Goal: Information Seeking & Learning: Find specific page/section

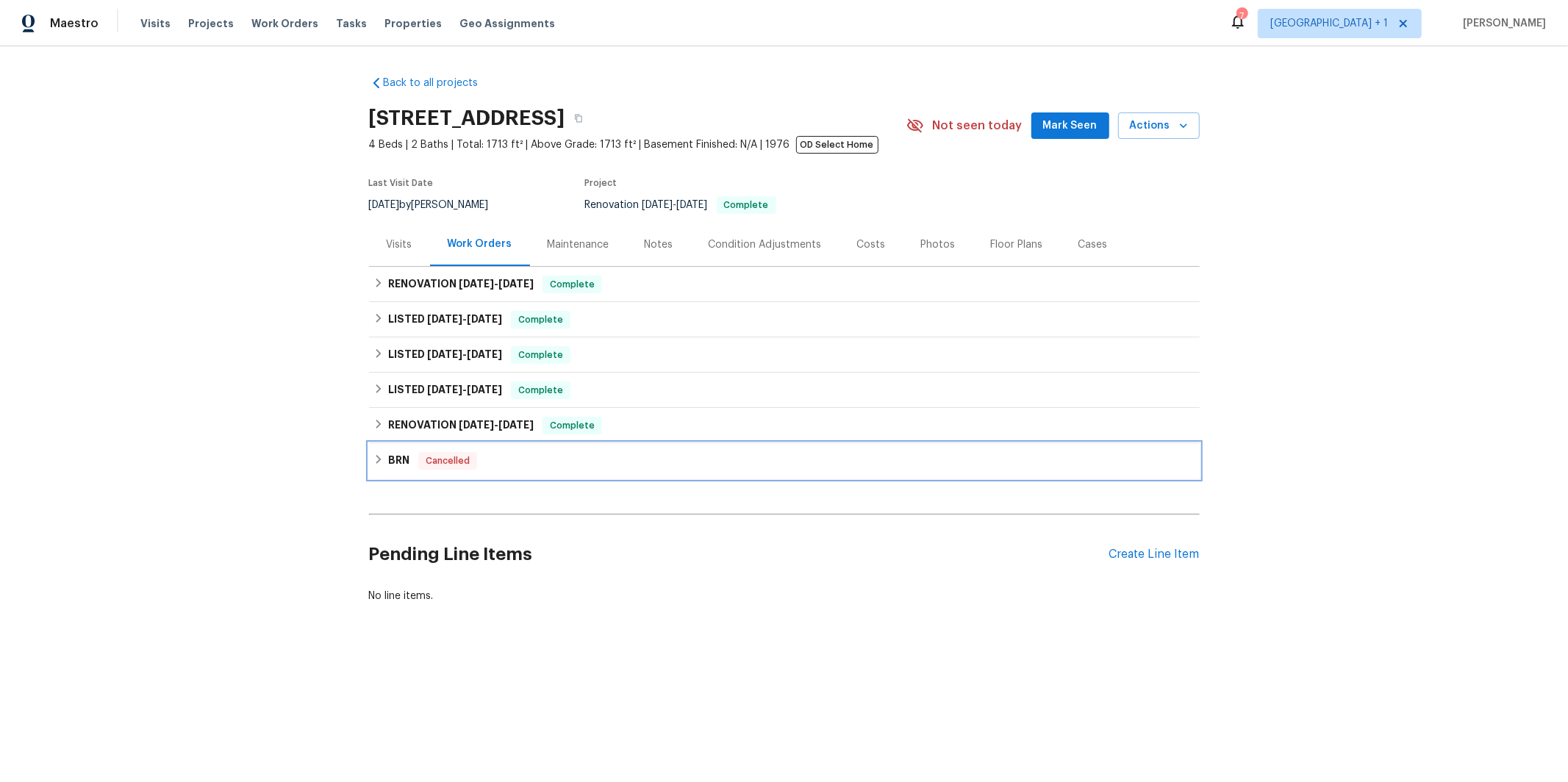
drag, startPoint x: 375, startPoint y: 452, endPoint x: 383, endPoint y: 455, distance: 8.5
click at [377, 452] on div "BRN Cancelled" at bounding box center [784, 460] width 822 height 17
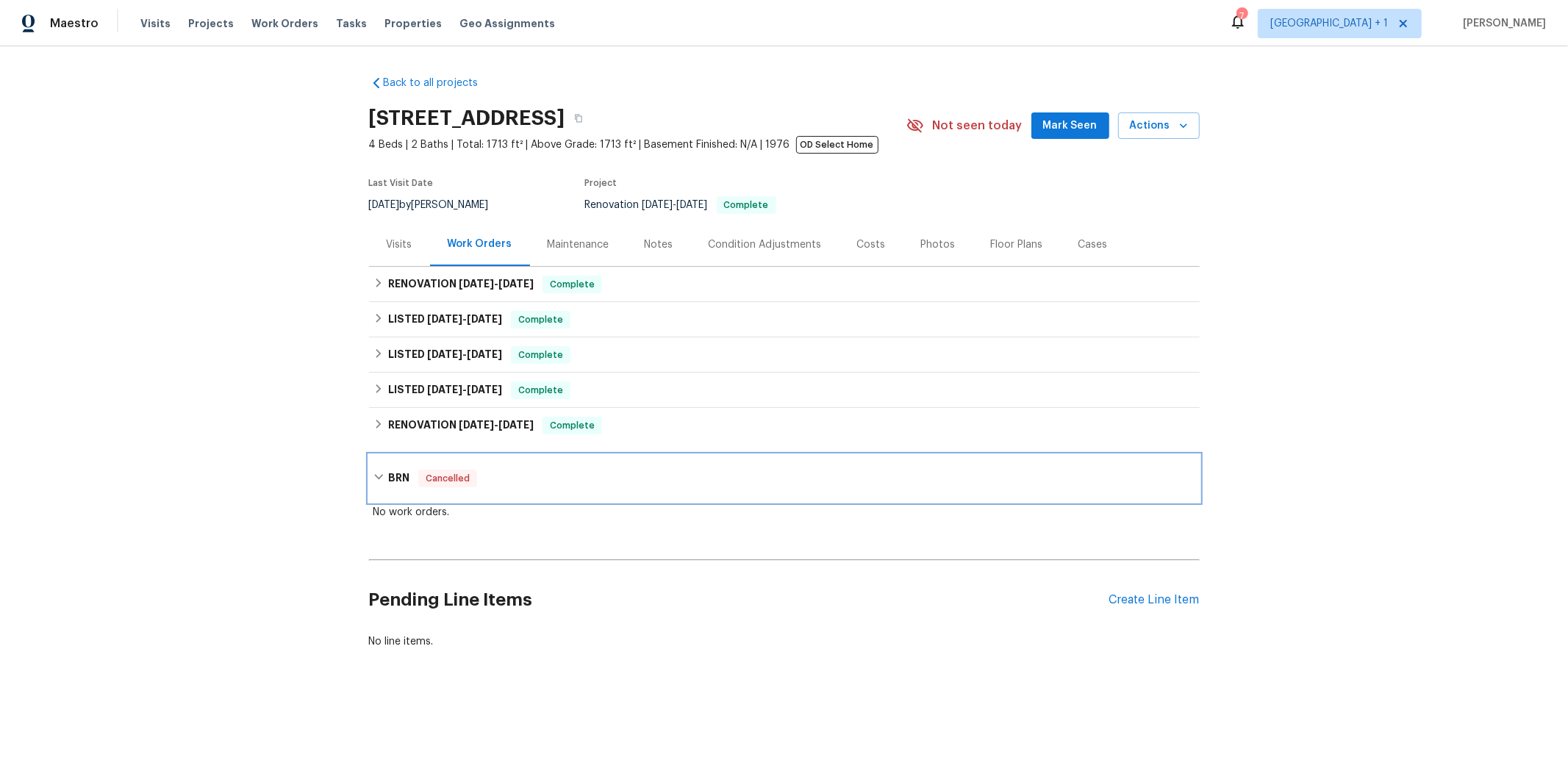
click at [383, 455] on div "BRN Cancelled No work orders." at bounding box center [785, 489] width 831 height 69
click at [415, 423] on h6 "RENOVATION 1/10/25 - 3/20/25" at bounding box center [461, 425] width 145 height 17
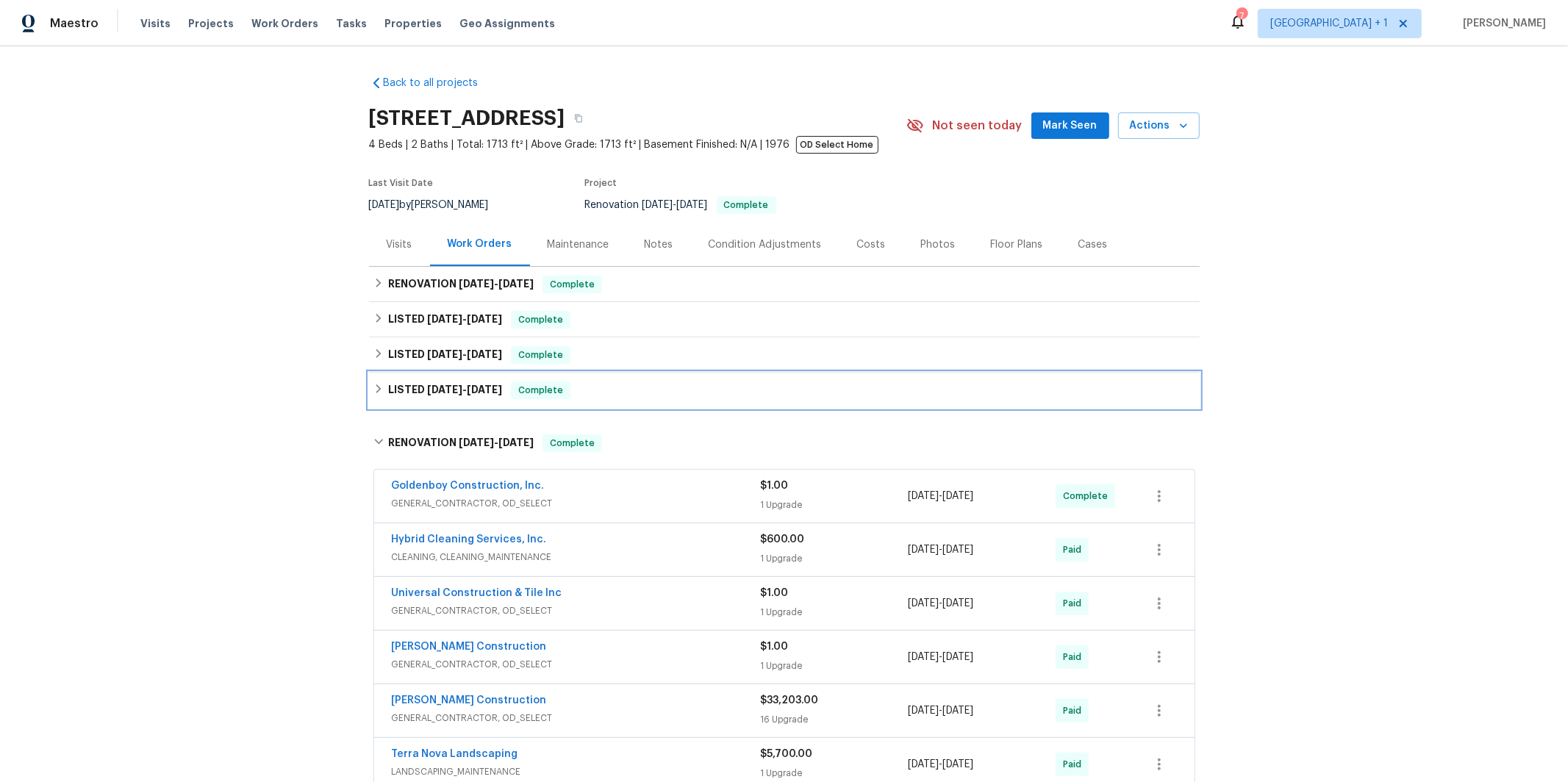
click at [385, 384] on div "LISTED 4/8/25 - 4/9/25 Complete" at bounding box center [784, 390] width 822 height 17
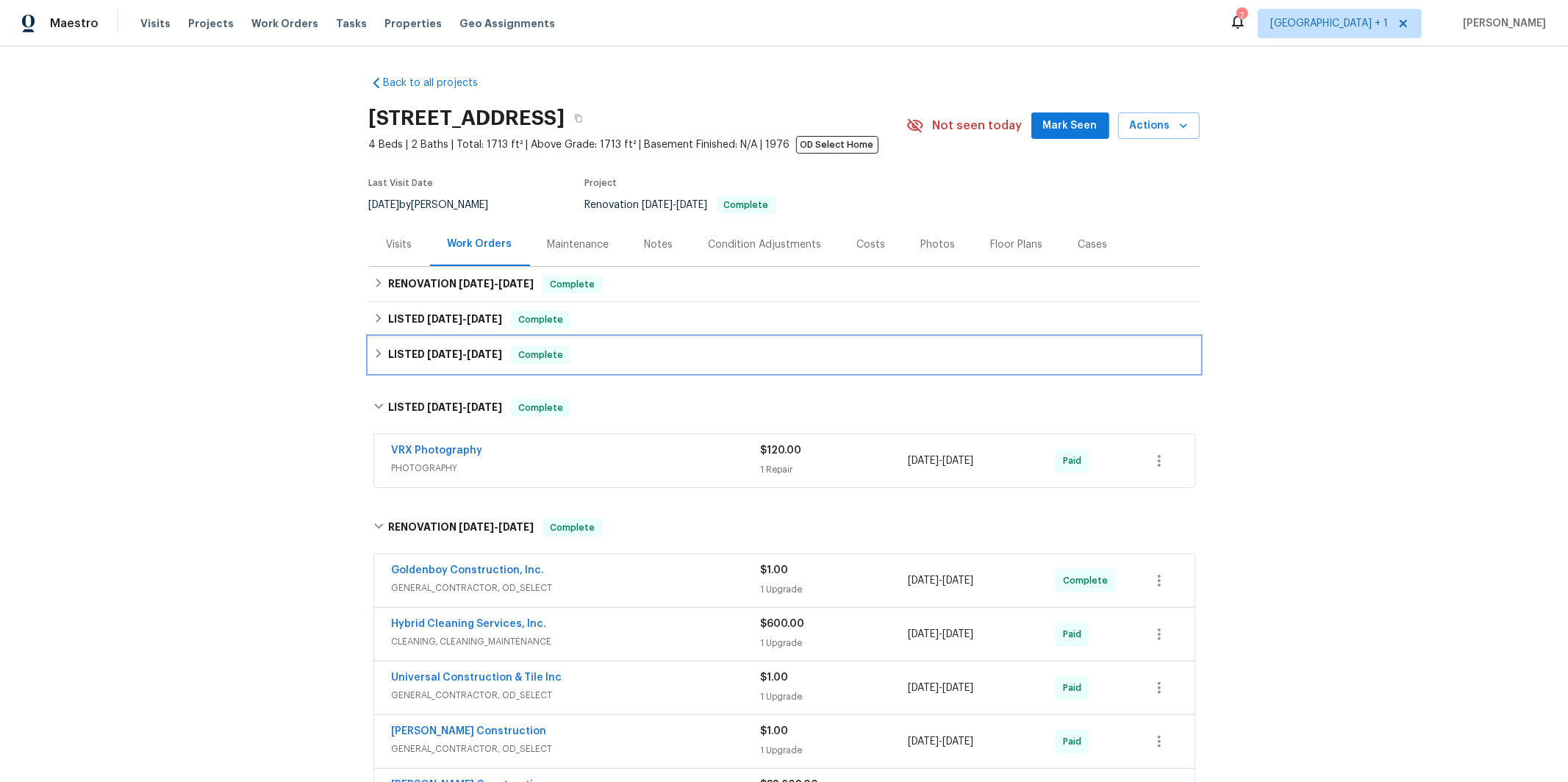
click at [439, 359] on span "4/28/25" at bounding box center [444, 354] width 35 height 11
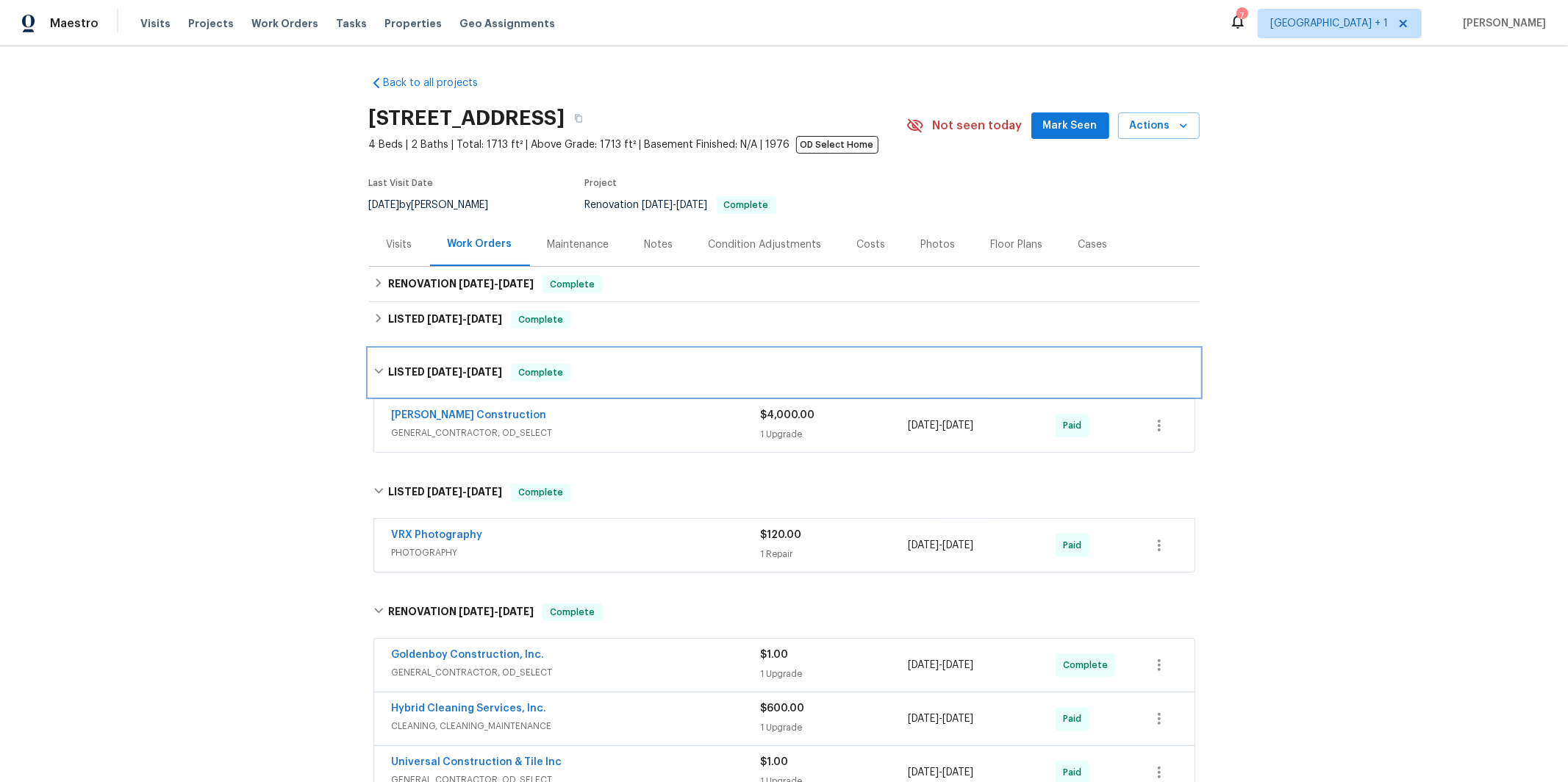
click at [433, 363] on div "LISTED 4/28/25 - 4/28/25 Complete" at bounding box center [785, 372] width 831 height 47
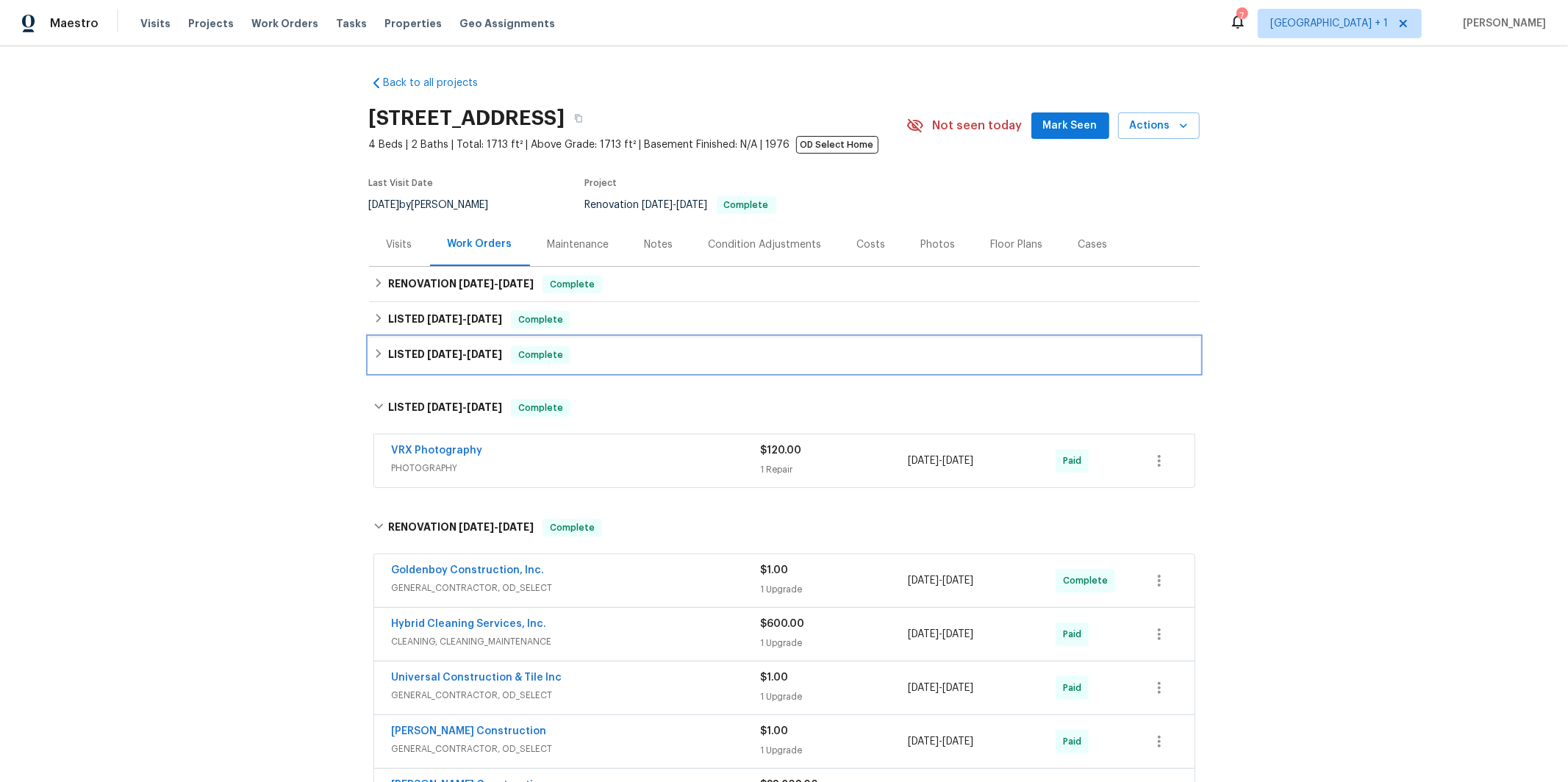
click at [439, 359] on span "4/28/25" at bounding box center [444, 354] width 35 height 11
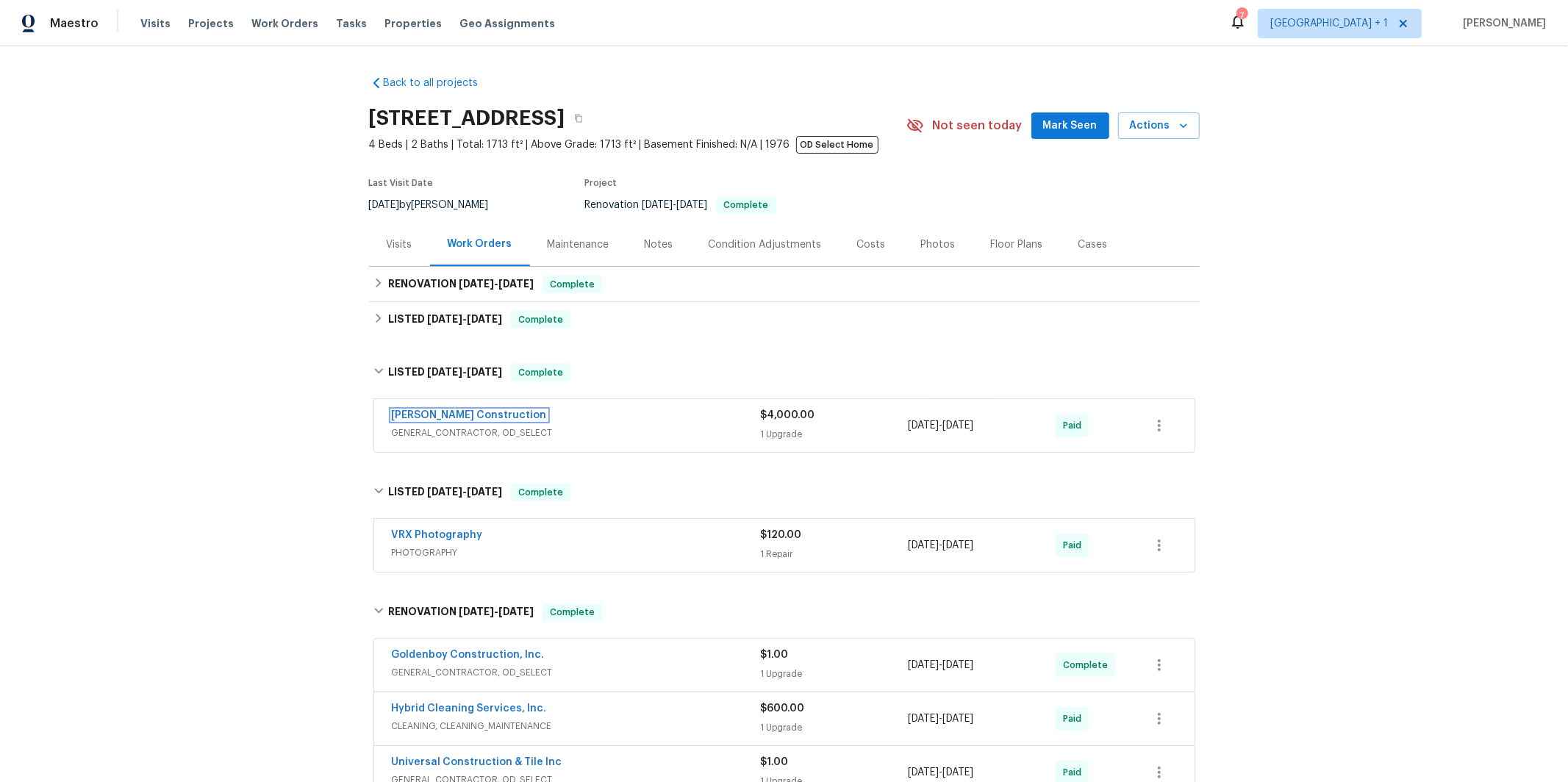
drag, startPoint x: 430, startPoint y: 412, endPoint x: 539, endPoint y: 454, distance: 116.8
click at [431, 412] on link "Navarro Construction" at bounding box center [469, 415] width 155 height 11
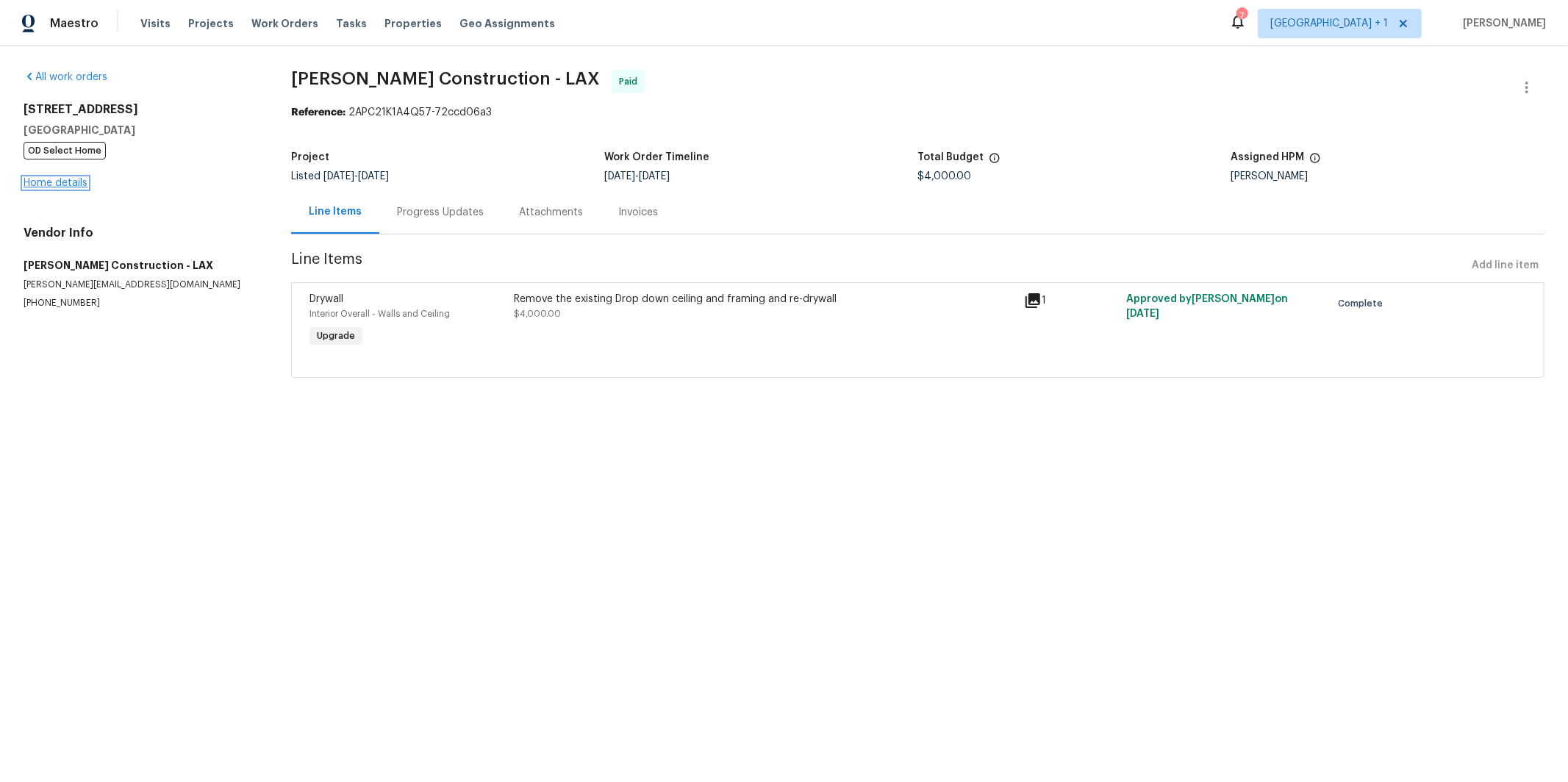
click at [54, 186] on link "Home details" at bounding box center [56, 183] width 64 height 11
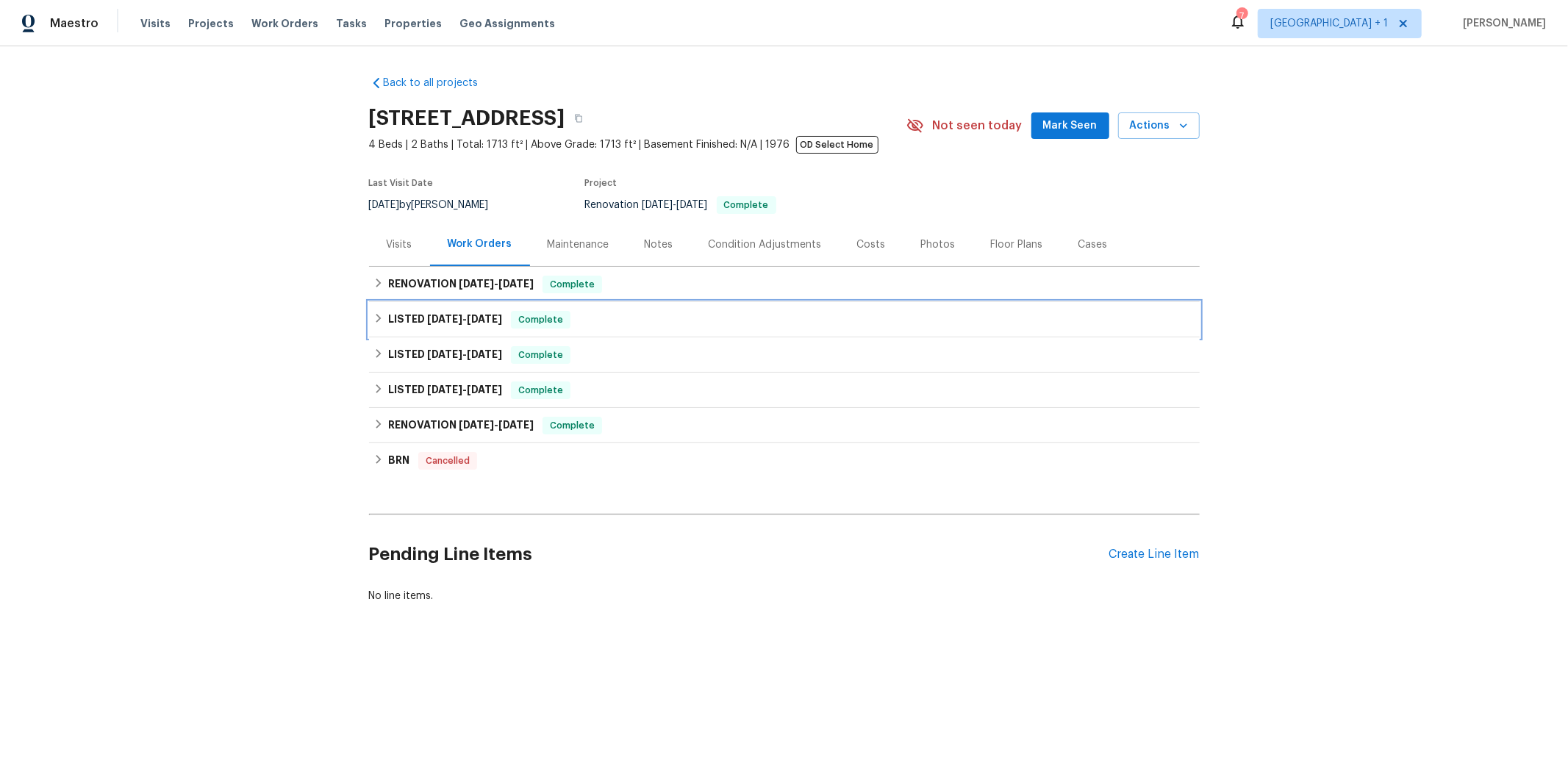
click at [424, 321] on h6 "LISTED 5/16/25 - 5/16/25" at bounding box center [445, 319] width 114 height 17
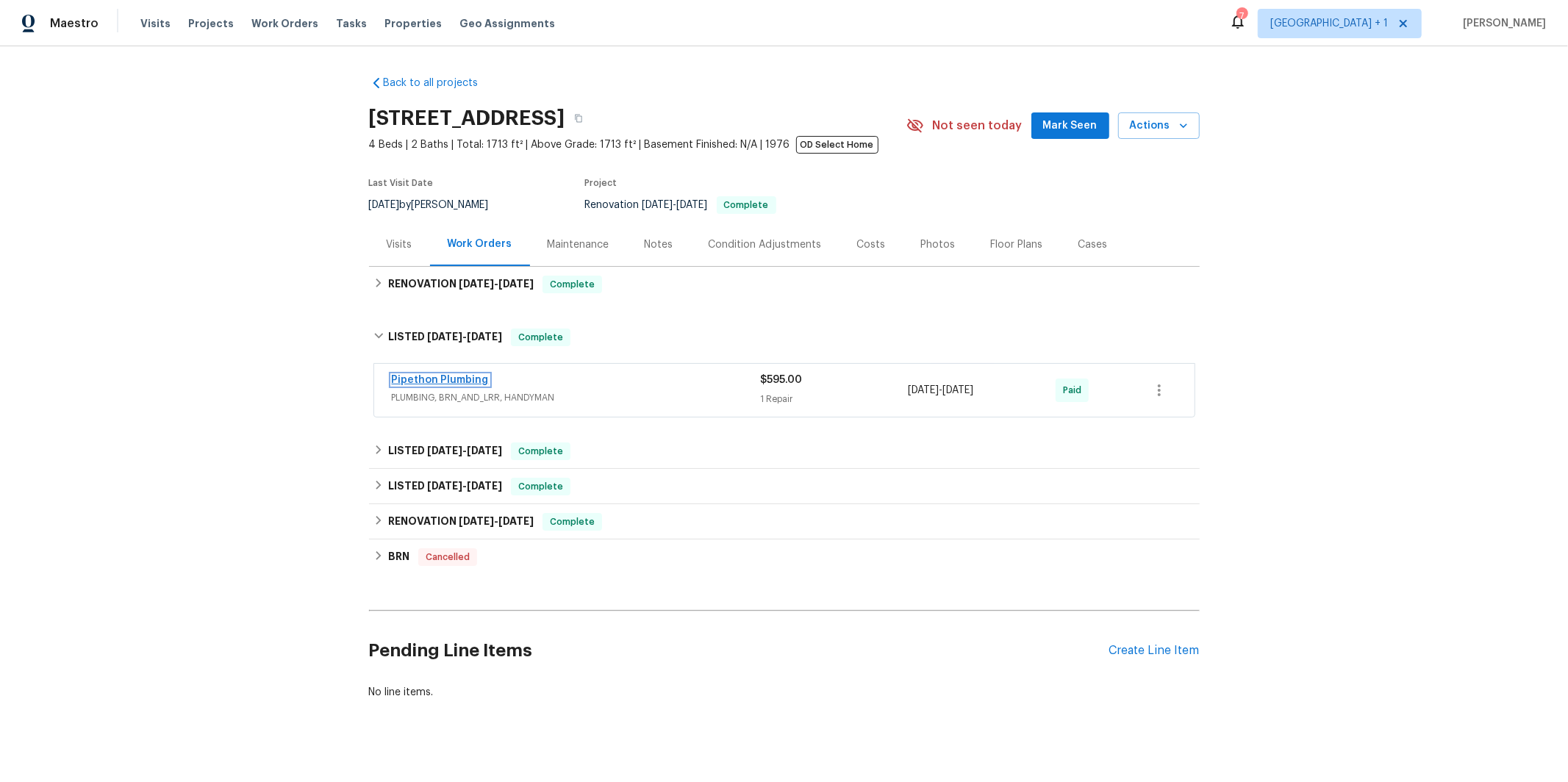
click at [479, 385] on span "Pipethon Plumbing" at bounding box center [440, 380] width 97 height 15
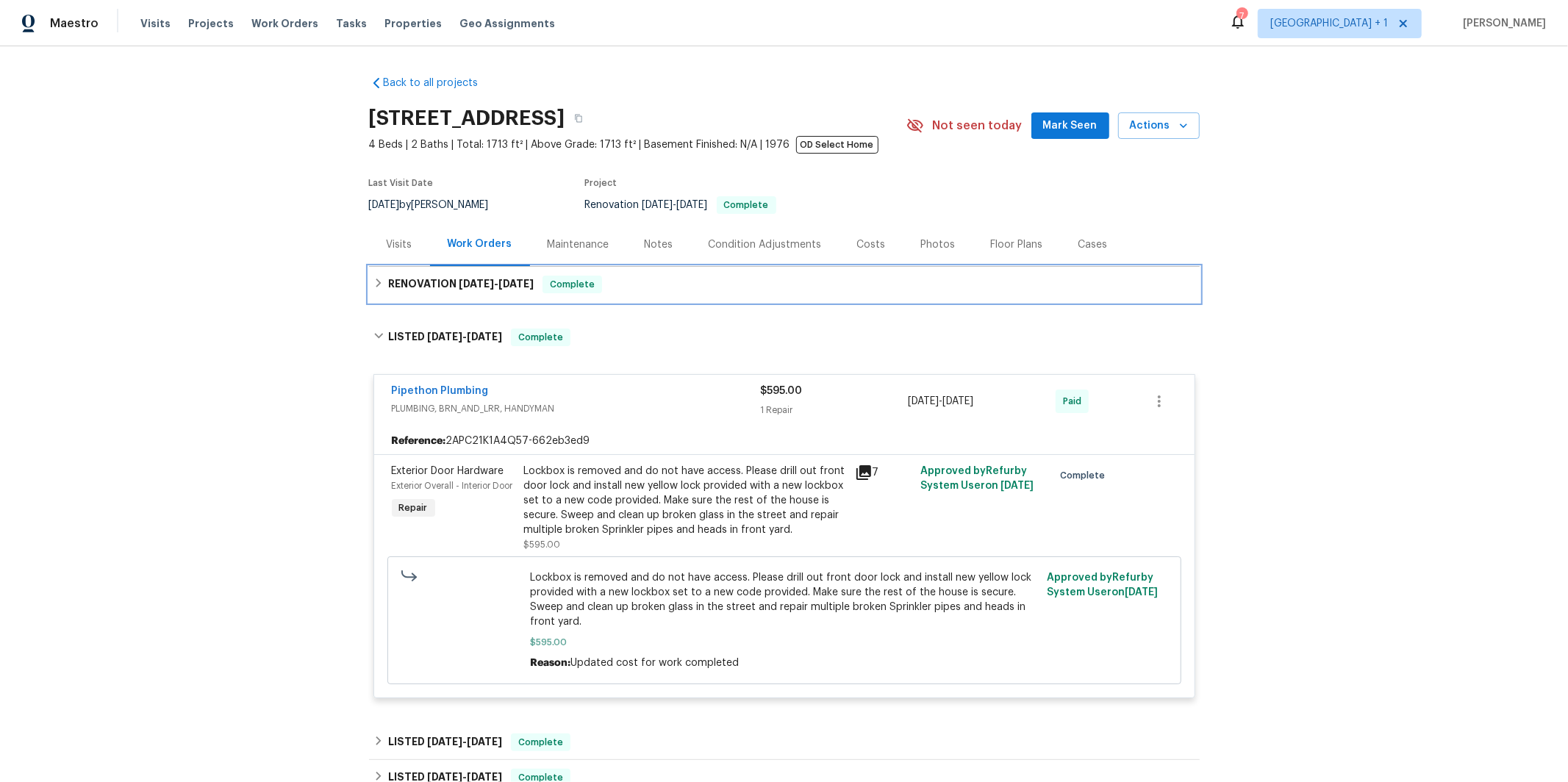
click at [470, 288] on span "6/9/25" at bounding box center [476, 283] width 35 height 11
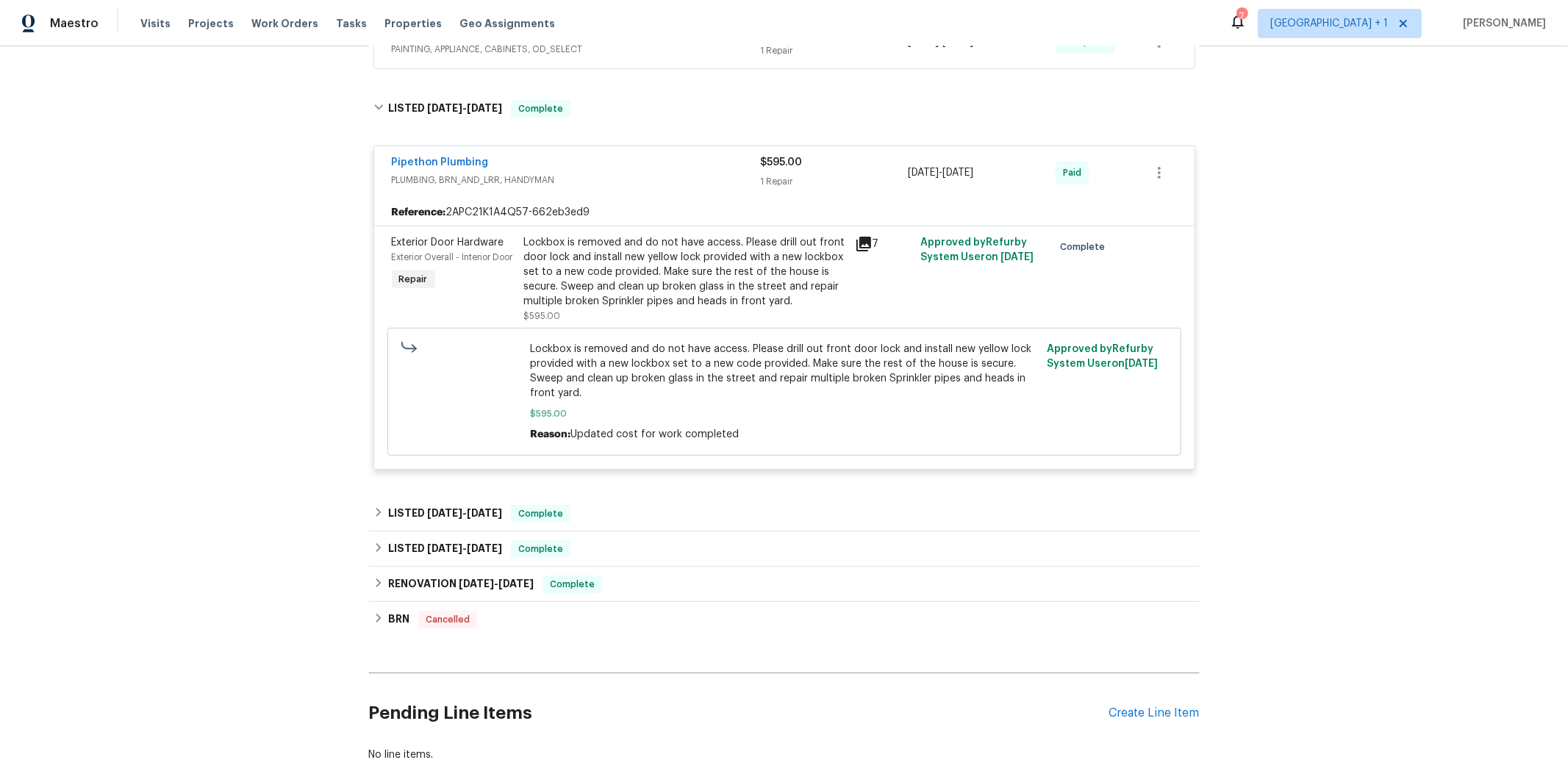
scroll to position [395, 0]
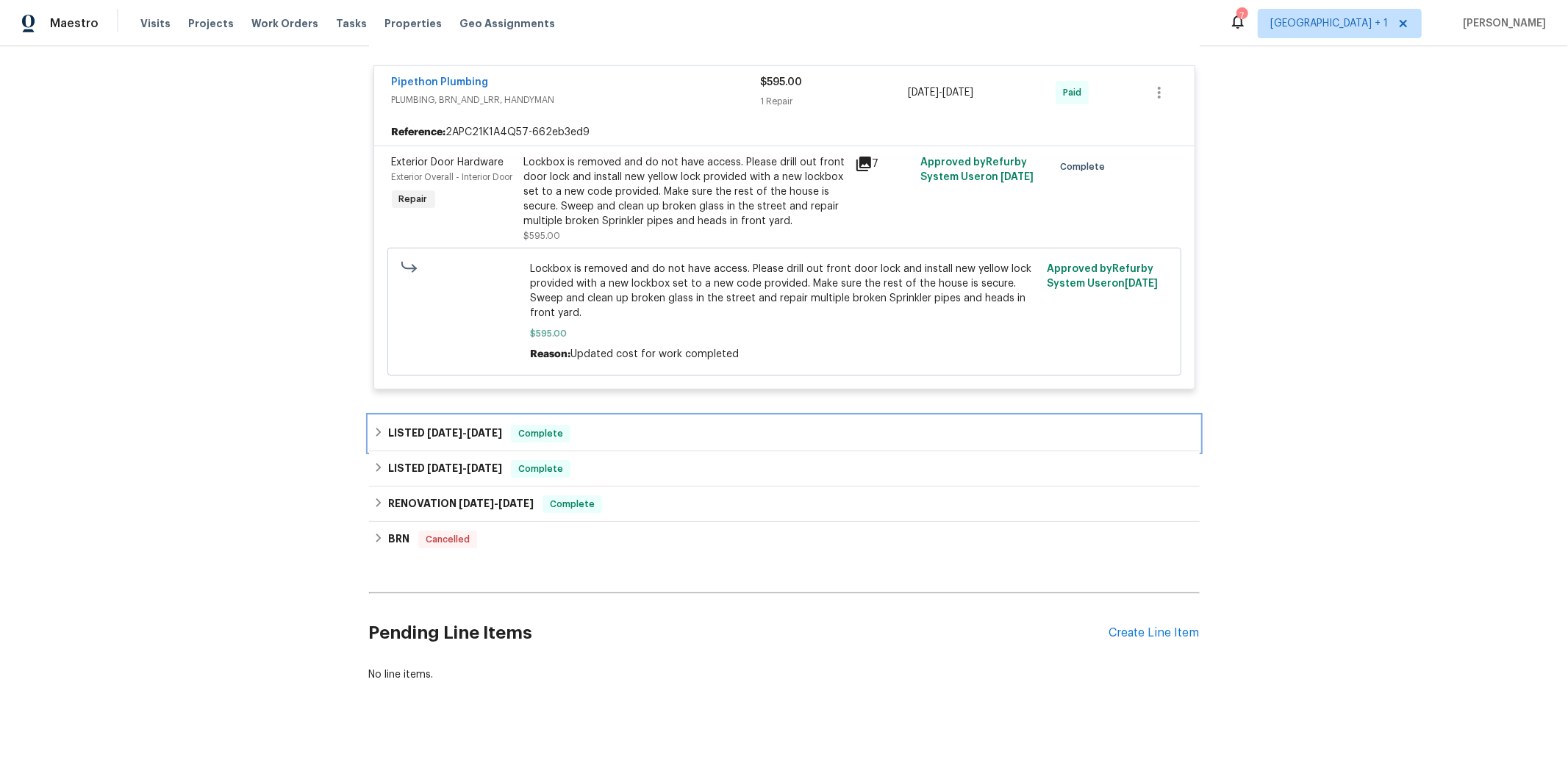
click at [466, 436] on span "4/28/25 - 4/28/25" at bounding box center [464, 432] width 75 height 11
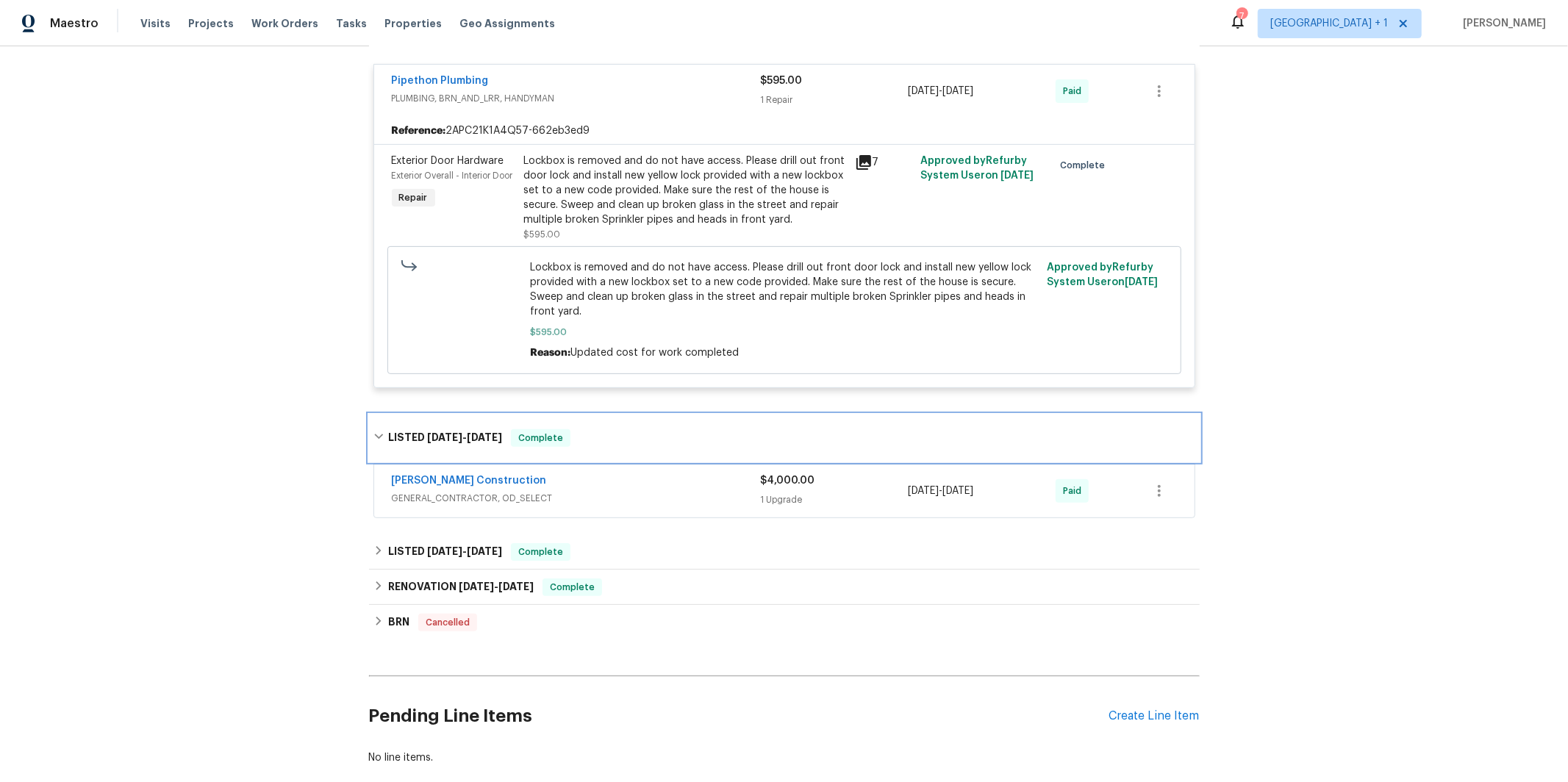
scroll to position [479, 0]
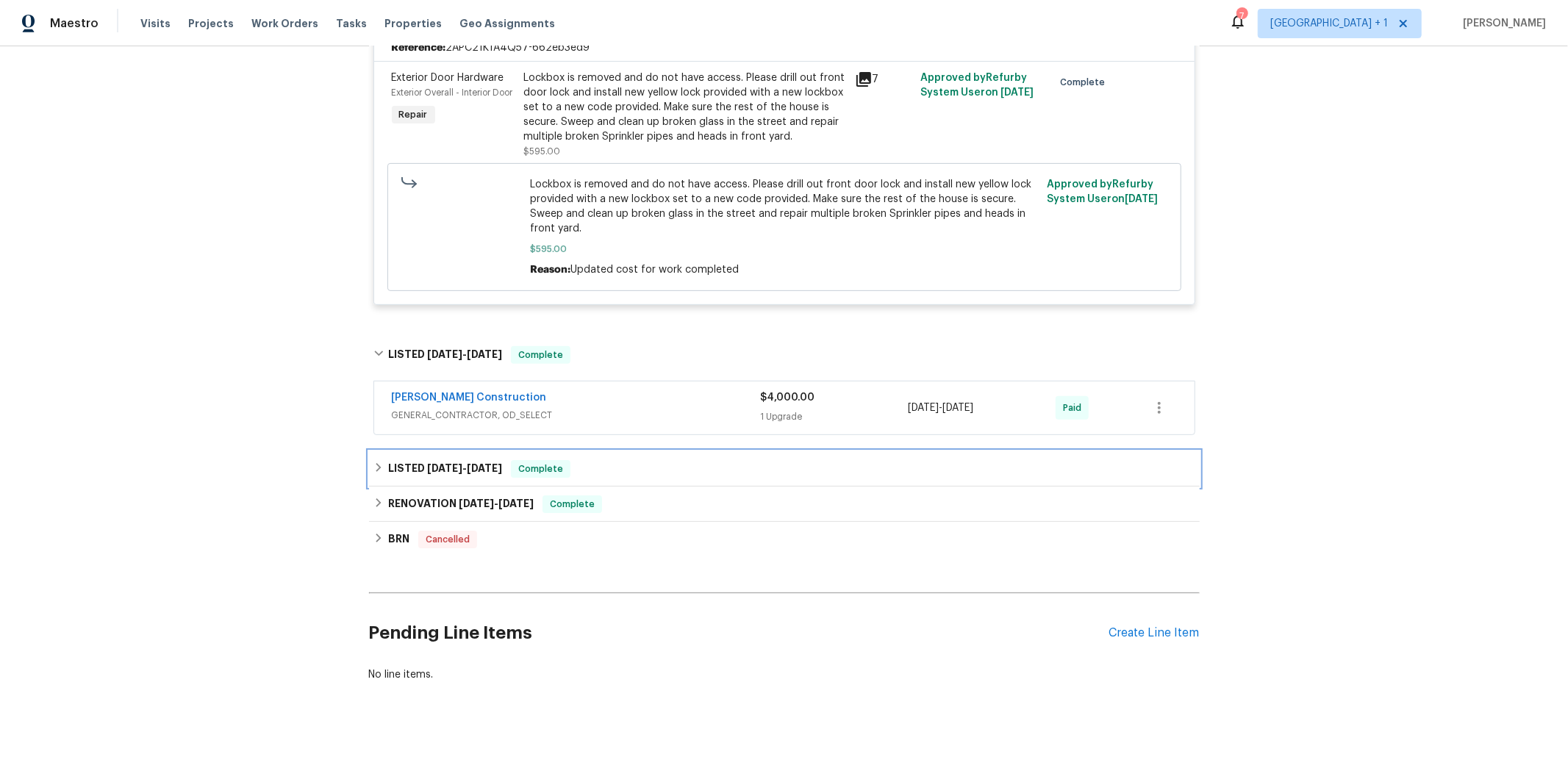
drag, startPoint x: 431, startPoint y: 460, endPoint x: 282, endPoint y: 504, distance: 155.4
click at [431, 460] on h6 "LISTED 4/8/25 - 4/9/25" at bounding box center [445, 469] width 114 height 17
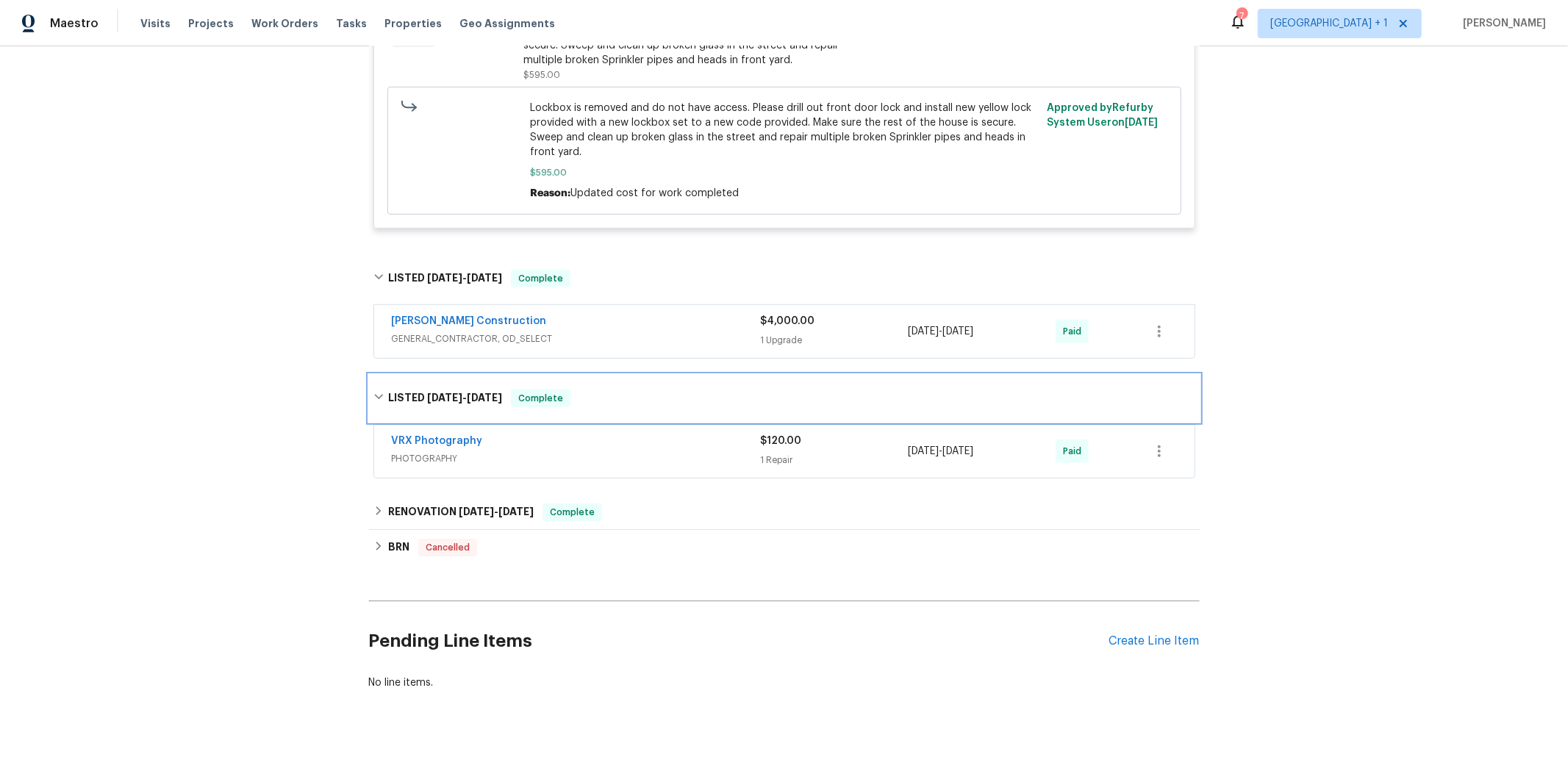
scroll to position [564, 0]
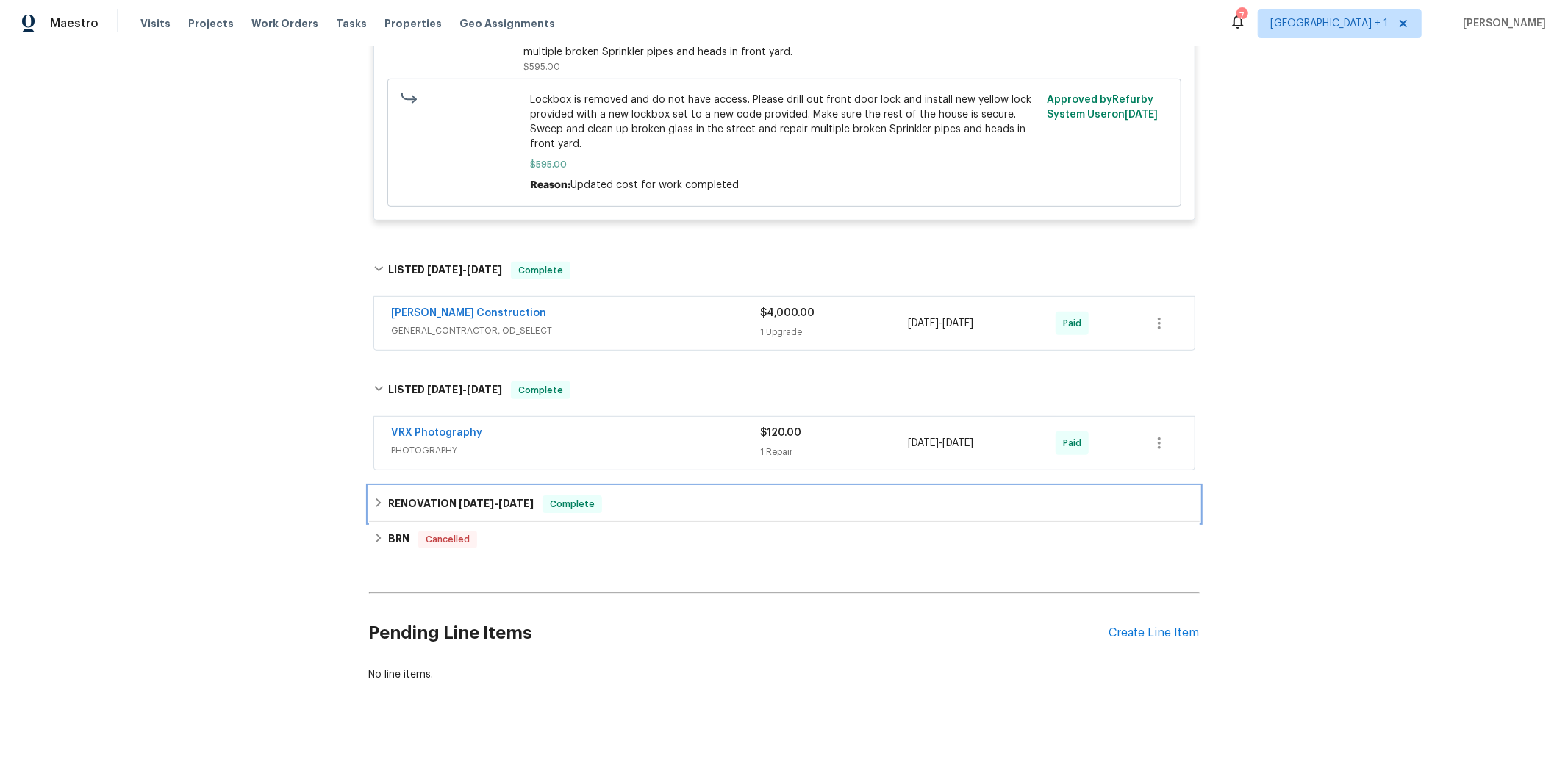
click at [469, 499] on span "1/10/25" at bounding box center [476, 503] width 35 height 11
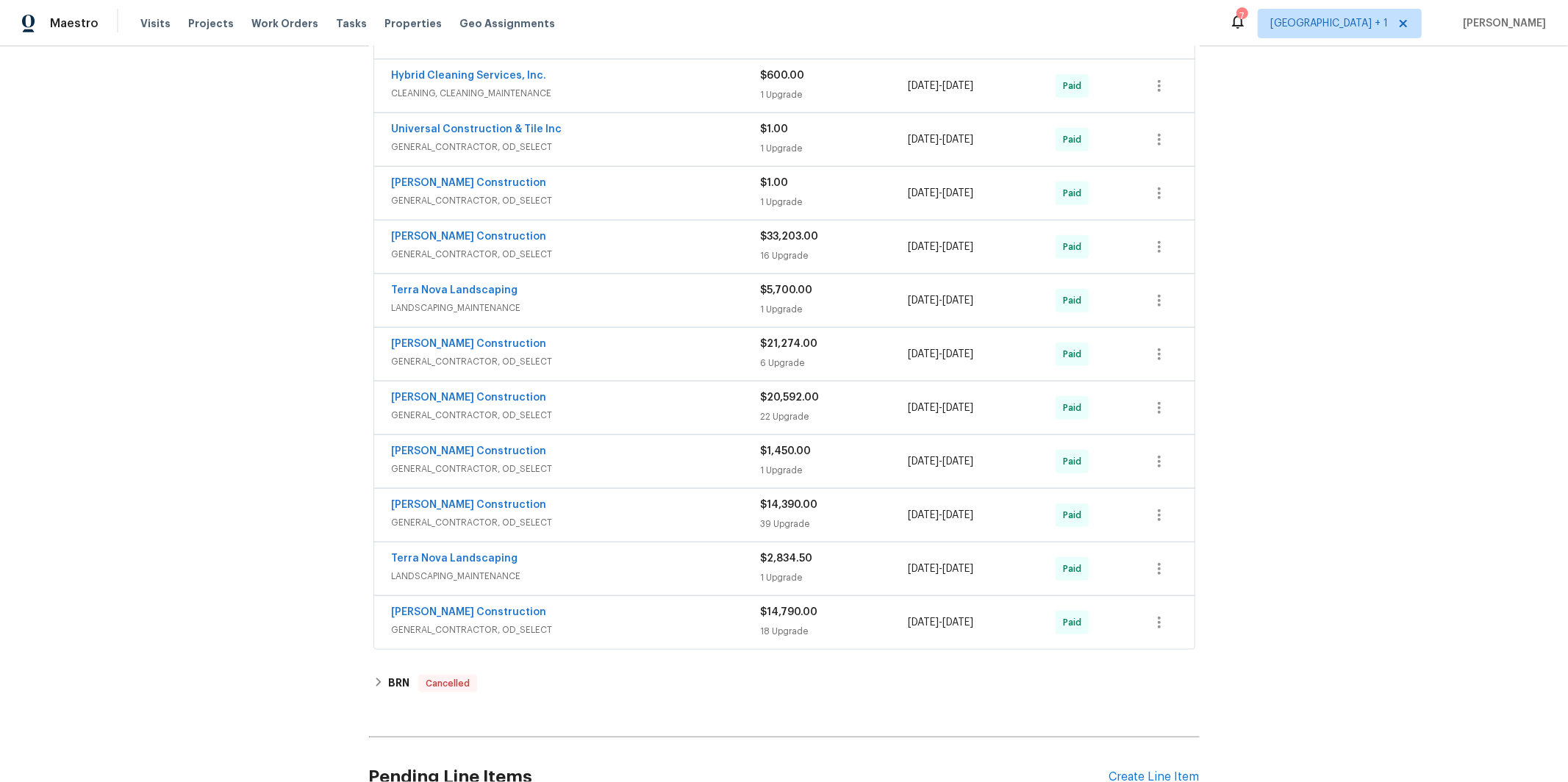
scroll to position [1096, 0]
click at [555, 633] on span "GENERAL_CONTRACTOR, OD_SELECT" at bounding box center [576, 626] width 369 height 15
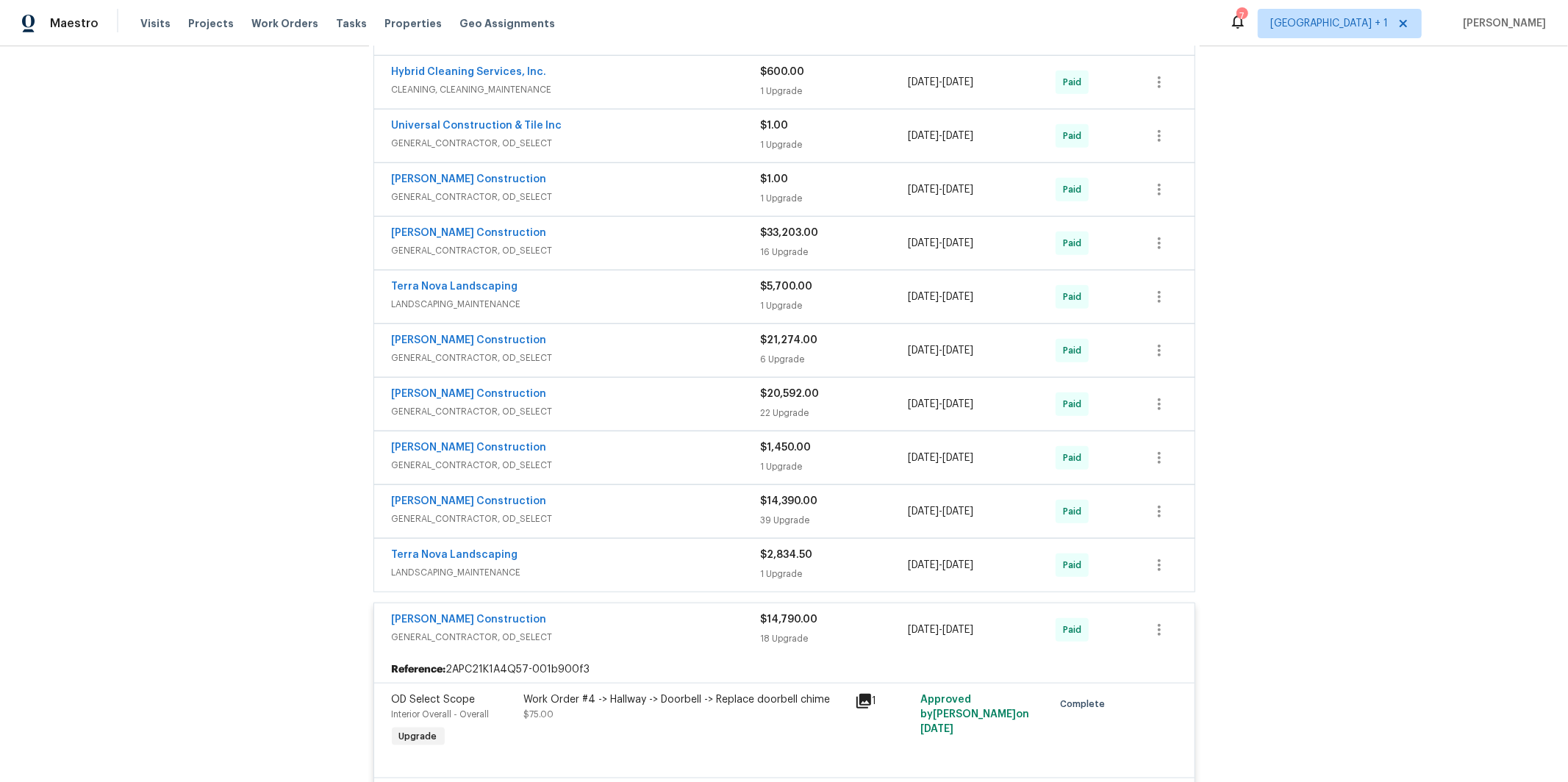
click at [552, 565] on div "Terra Nova Landscaping" at bounding box center [576, 556] width 369 height 17
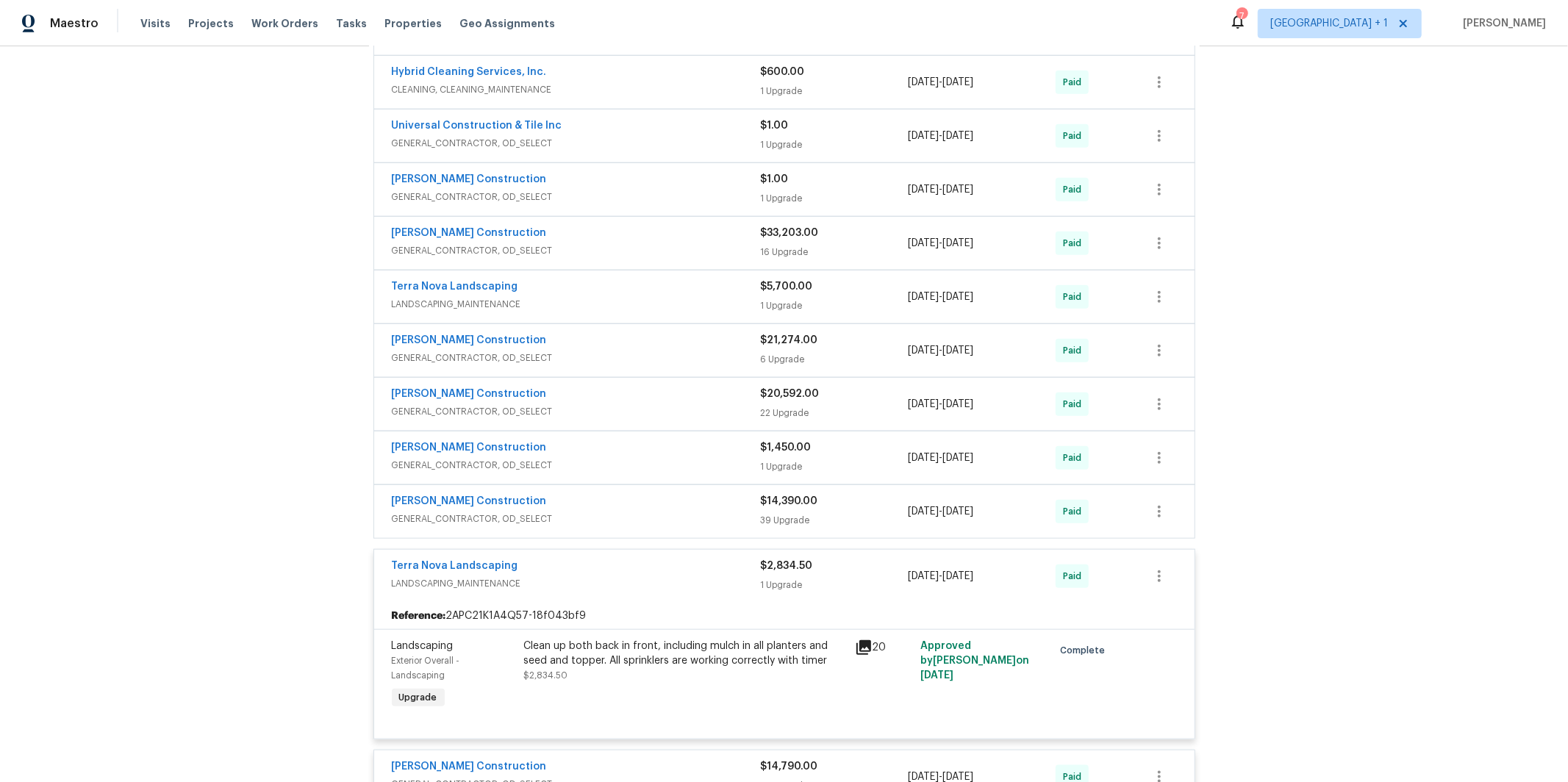
drag, startPoint x: 549, startPoint y: 510, endPoint x: 562, endPoint y: 513, distance: 13.3
click at [552, 510] on div "Navarro Construction" at bounding box center [576, 502] width 369 height 17
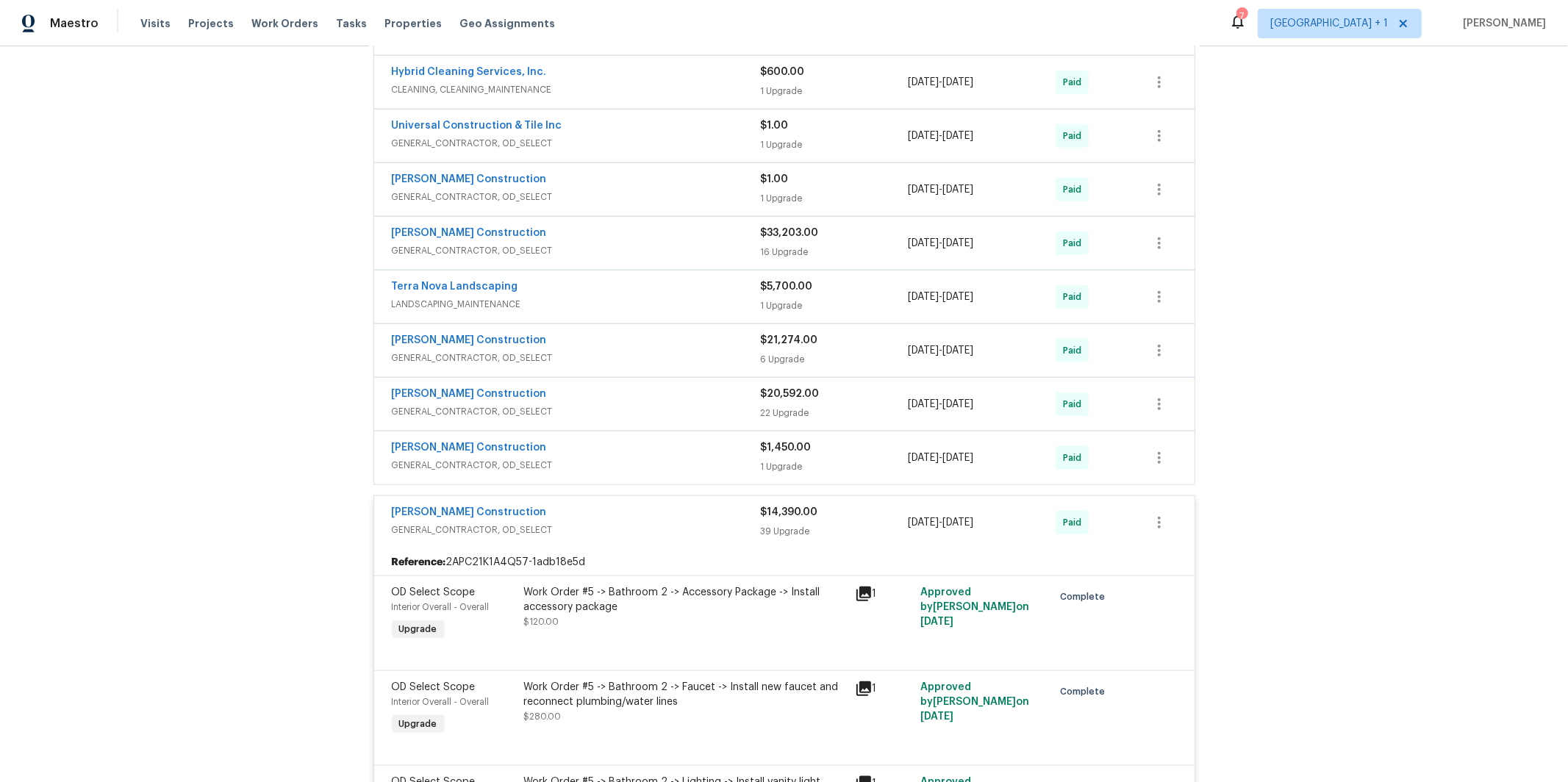
click at [587, 473] on span "GENERAL_CONTRACTOR, OD_SELECT" at bounding box center [576, 465] width 369 height 15
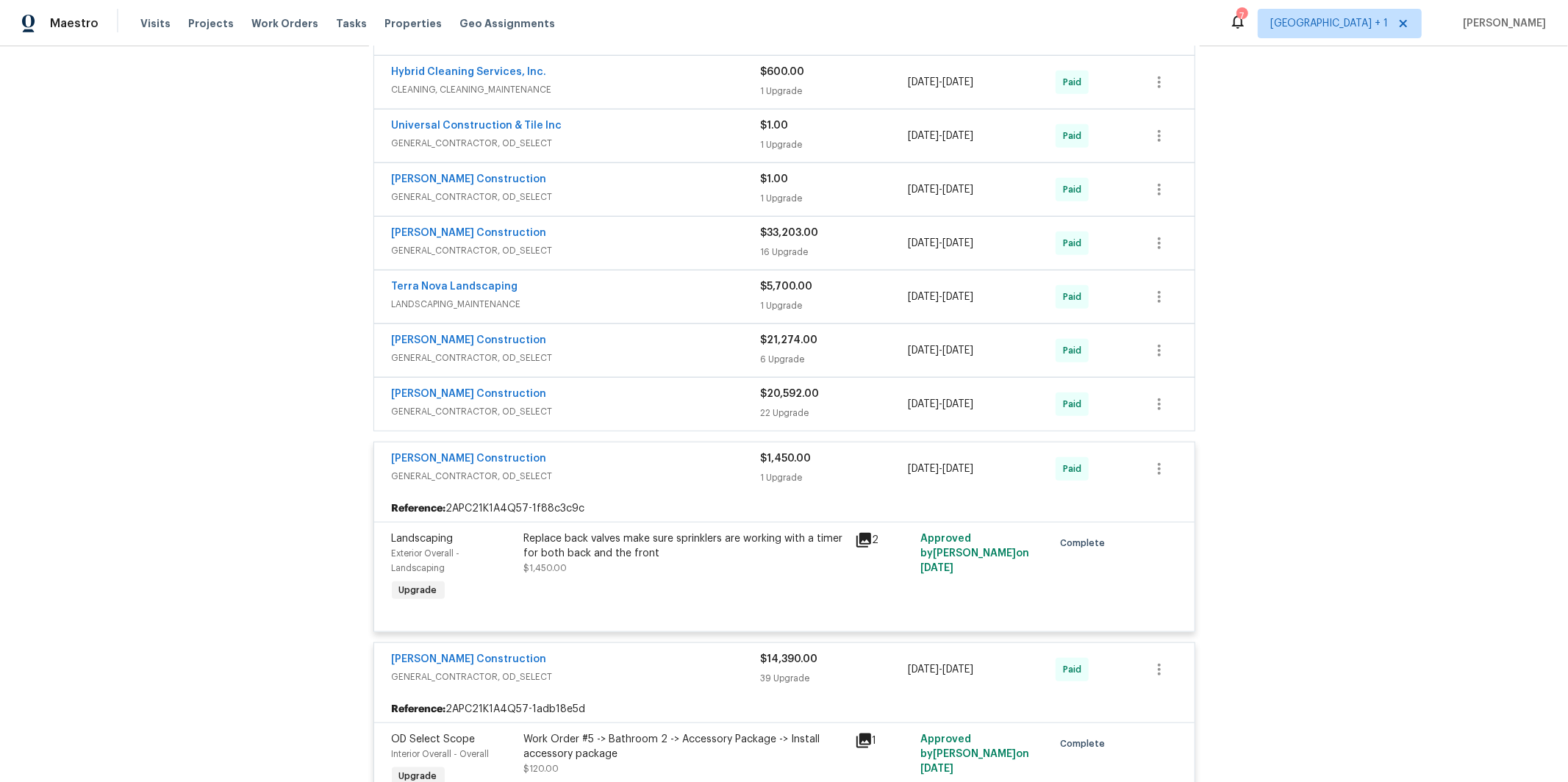
click at [563, 422] on div "Navarro Construction GENERAL_CONTRACTOR, OD_SELECT" at bounding box center [576, 404] width 369 height 35
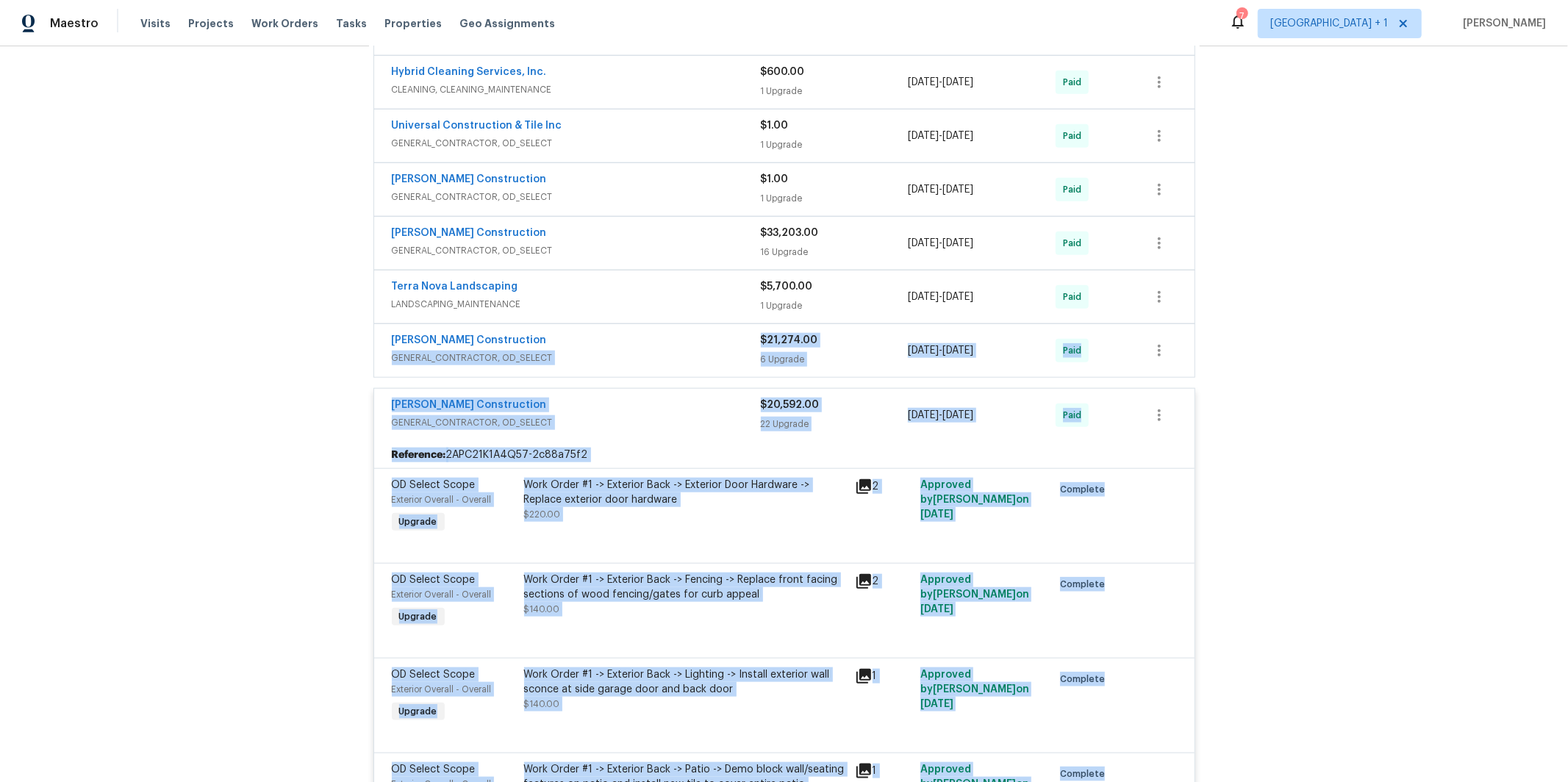
click at [576, 350] on div "Navarro Construction" at bounding box center [576, 341] width 369 height 17
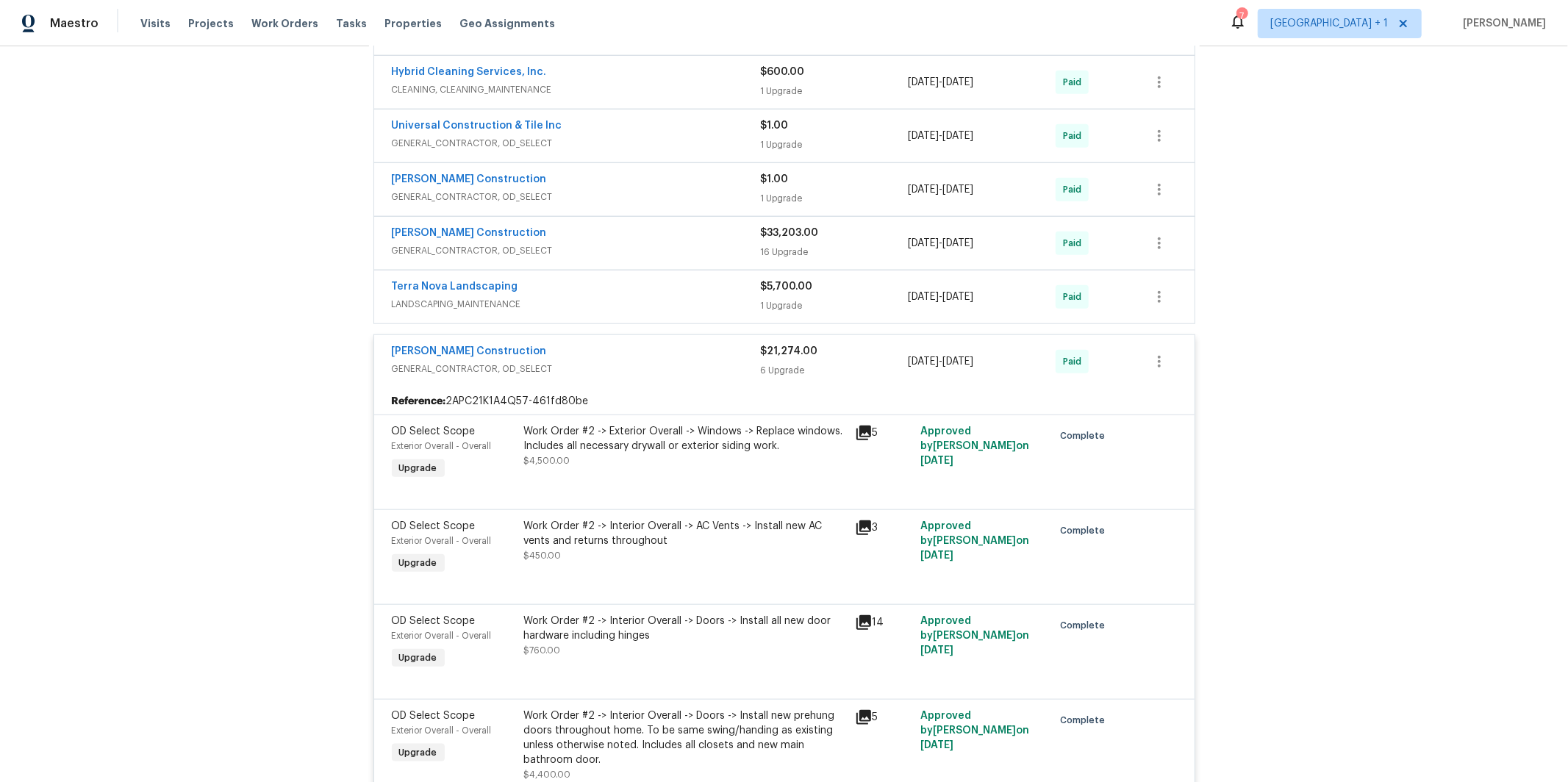
click at [539, 297] on div "Terra Nova Landscaping" at bounding box center [576, 287] width 369 height 17
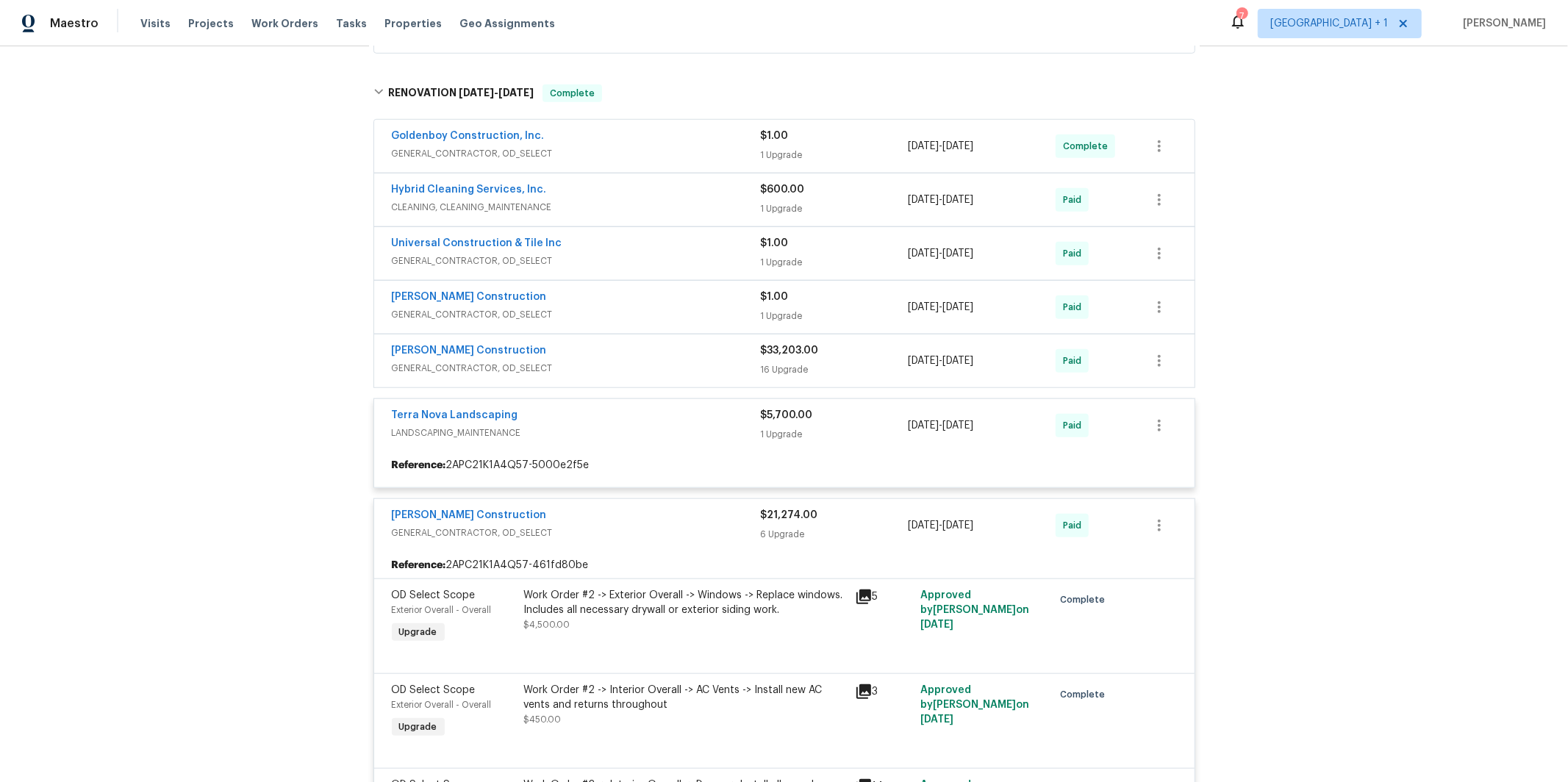
scroll to position [970, 0]
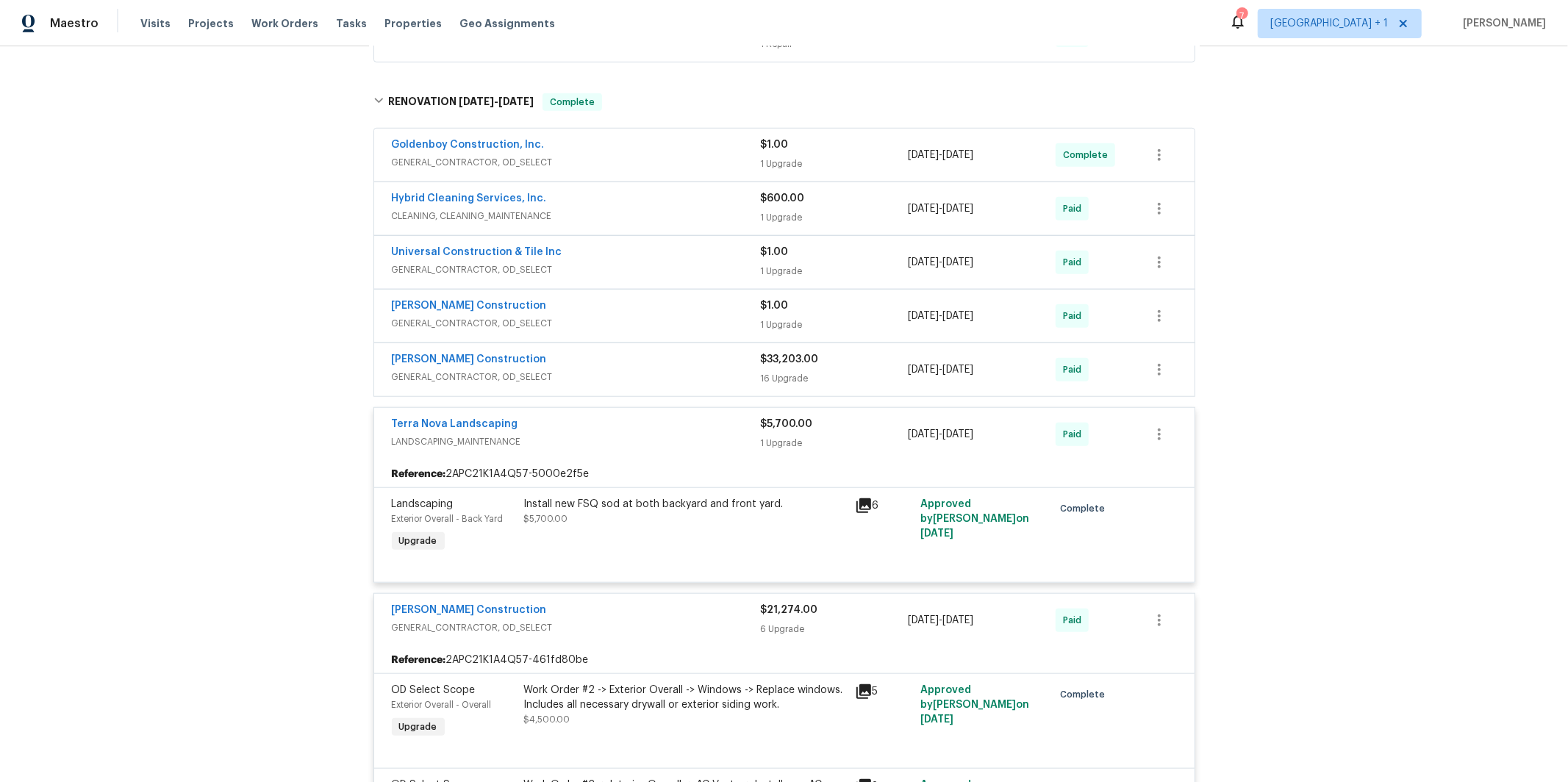
click at [550, 372] on span "GENERAL_CONTRACTOR, OD_SELECT" at bounding box center [576, 377] width 369 height 15
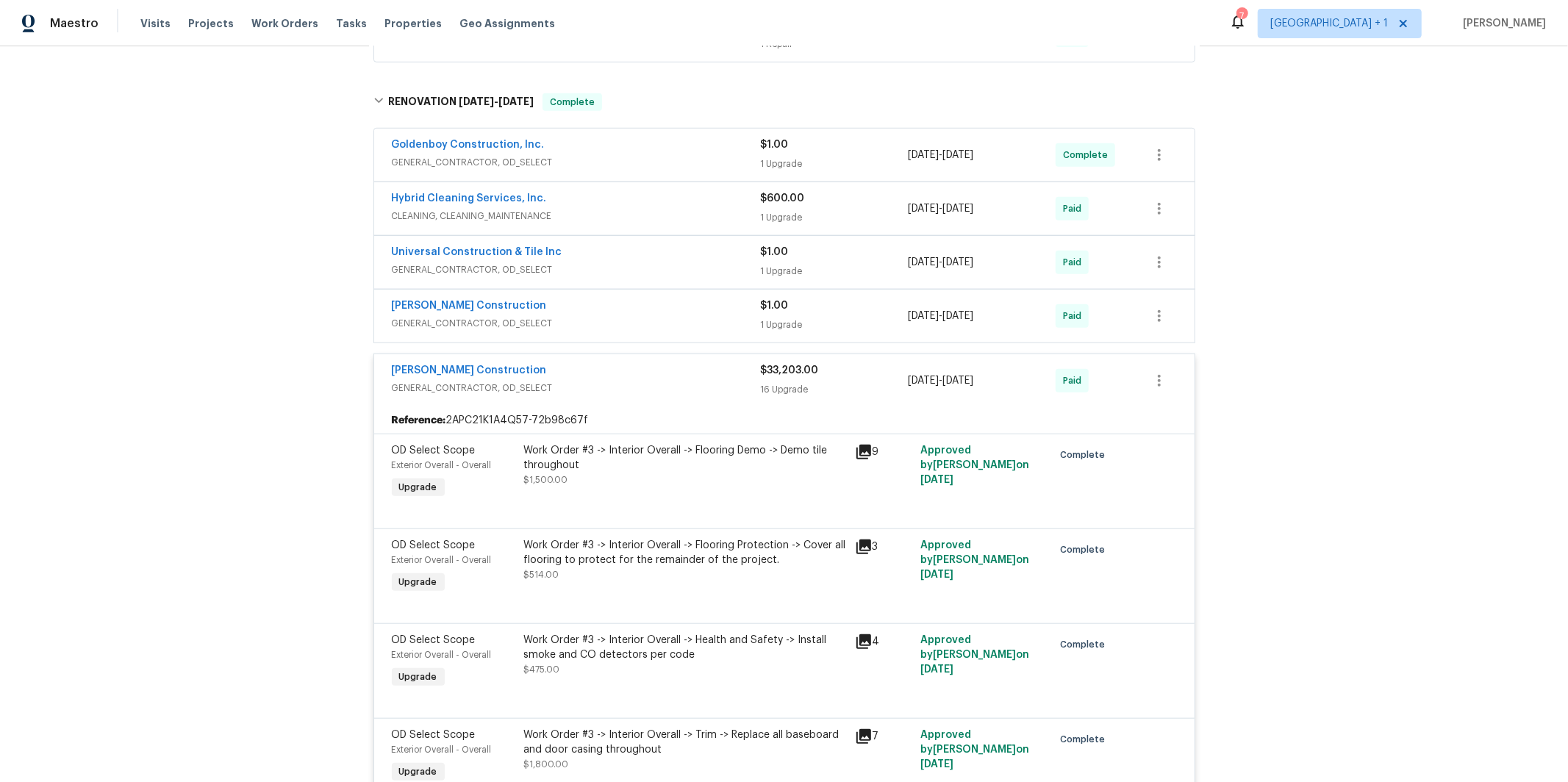
drag, startPoint x: 548, startPoint y: 322, endPoint x: 554, endPoint y: 315, distance: 9.2
click at [548, 322] on span "GENERAL_CONTRACTOR, OD_SELECT" at bounding box center [576, 323] width 369 height 15
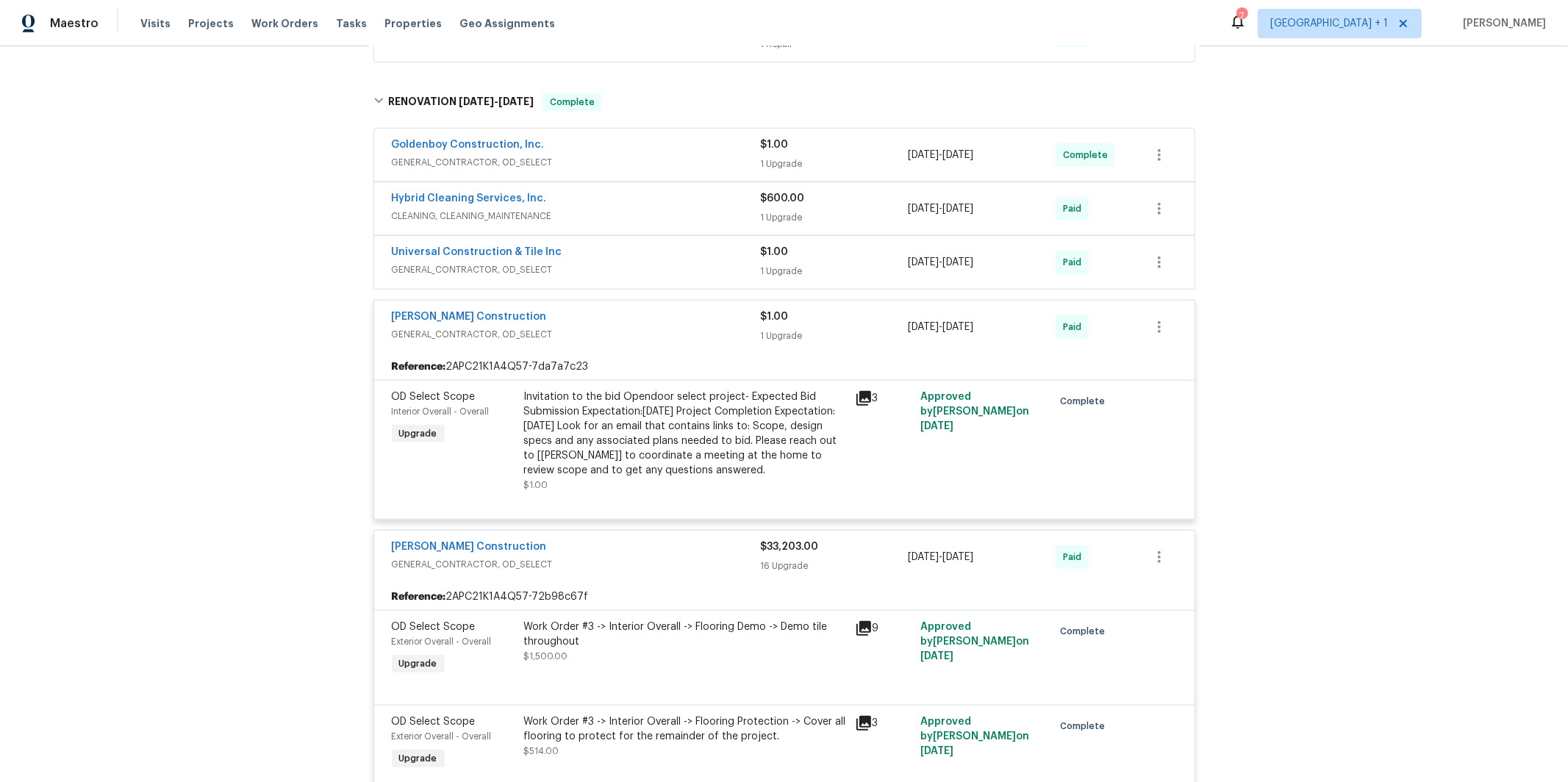
click at [561, 266] on span "GENERAL_CONTRACTOR, OD_SELECT" at bounding box center [576, 270] width 369 height 15
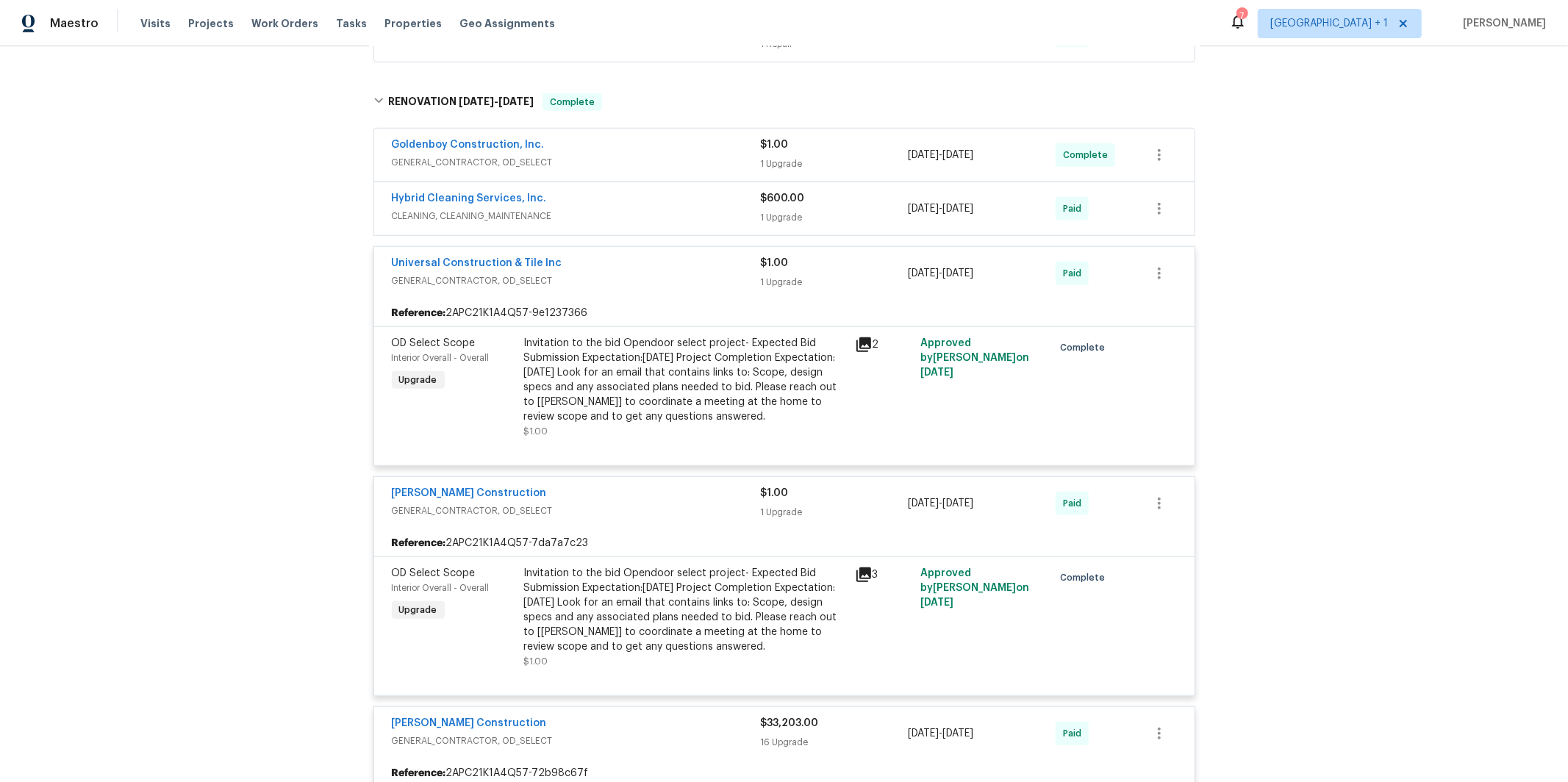
click at [577, 291] on div "Universal Construction & Tile Inc GENERAL_CONTRACTOR, OD_SELECT" at bounding box center [576, 273] width 369 height 35
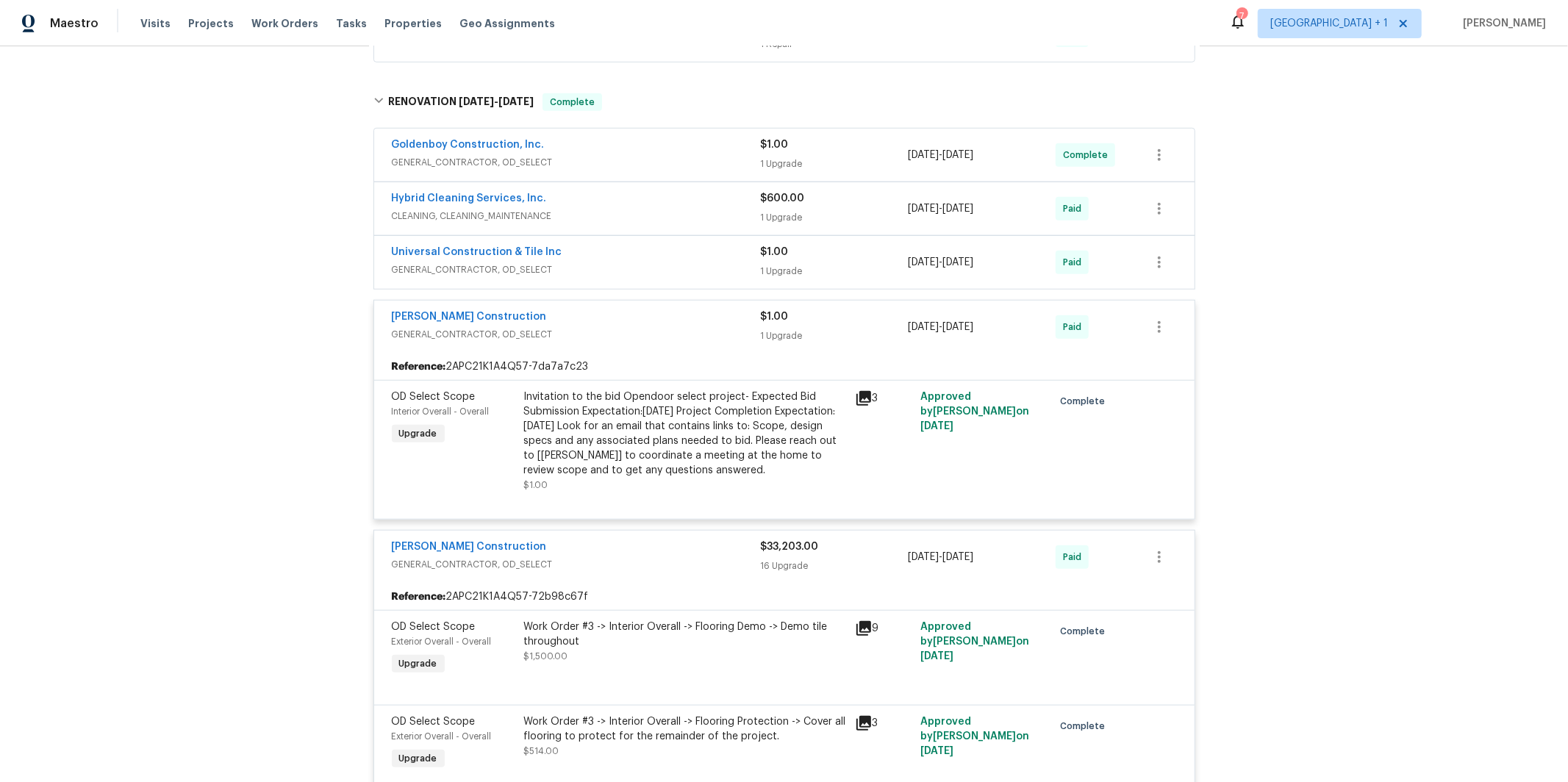
click at [566, 213] on span "CLEANING, CLEANING_MAINTENANCE" at bounding box center [576, 216] width 369 height 15
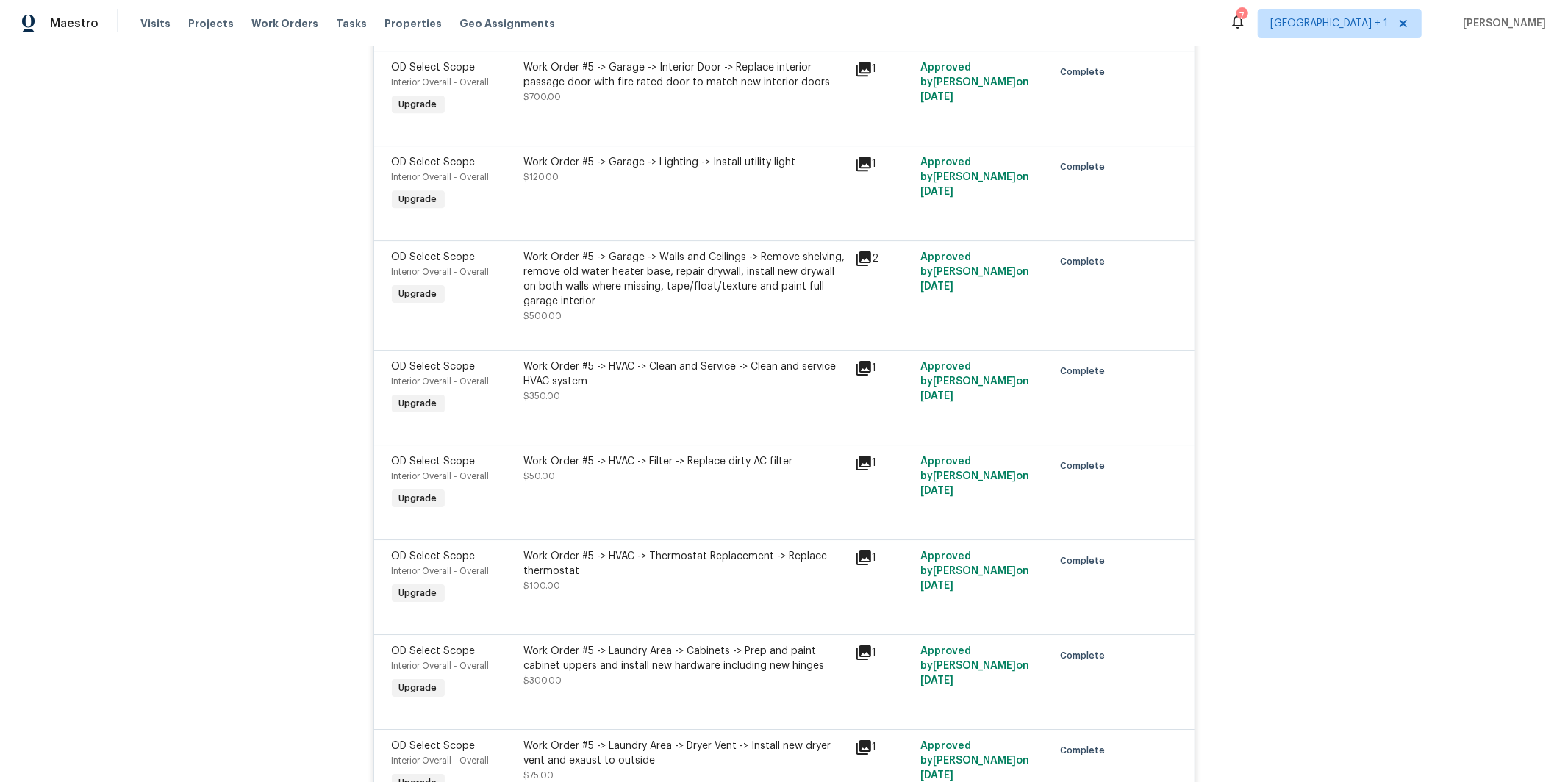
scroll to position [10457, 0]
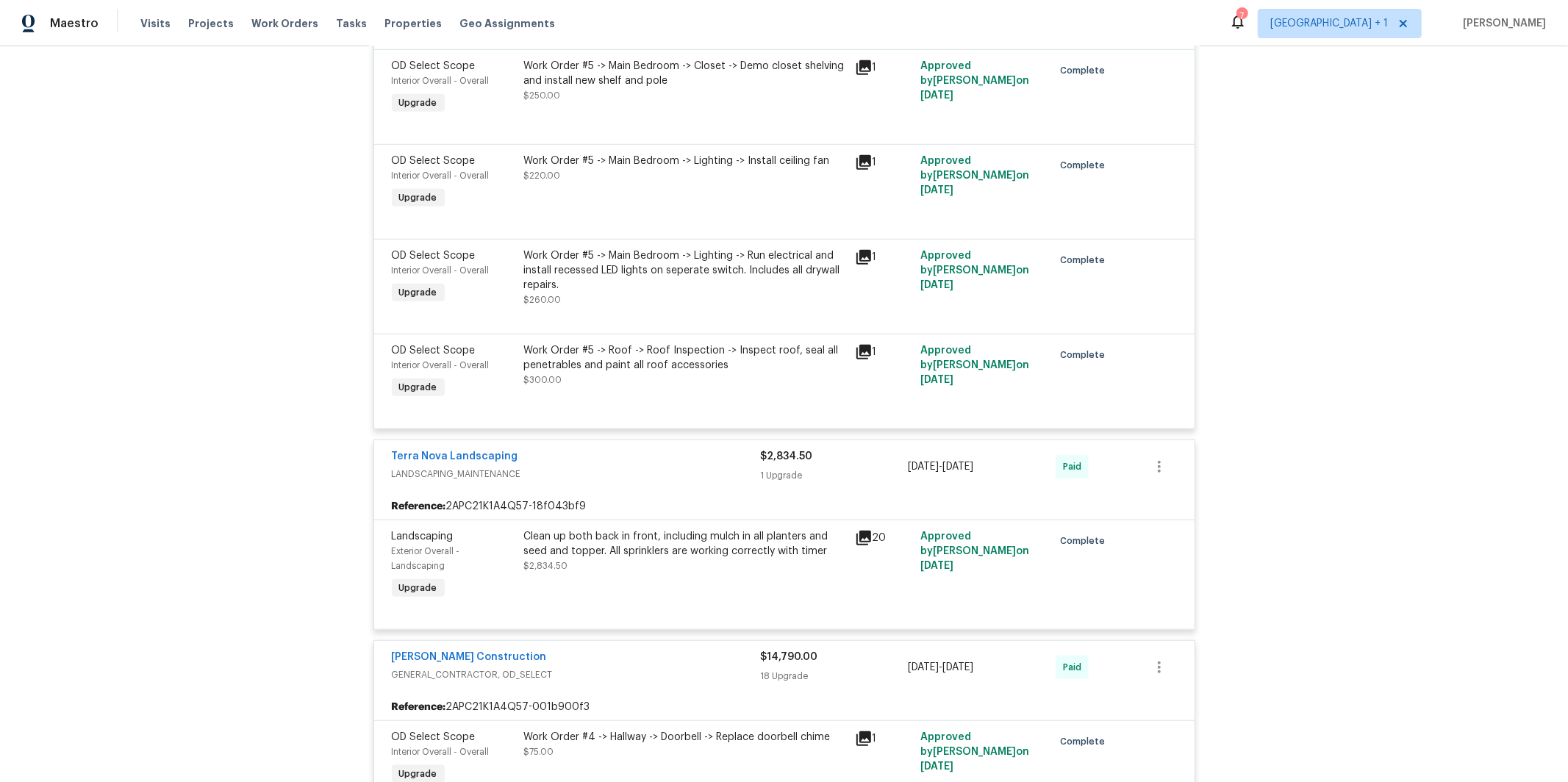
click at [607, 373] on div "Work Order #5 -> Roof -> Roof Inspection -> Inspect roof, seal all penetrables …" at bounding box center [685, 358] width 322 height 30
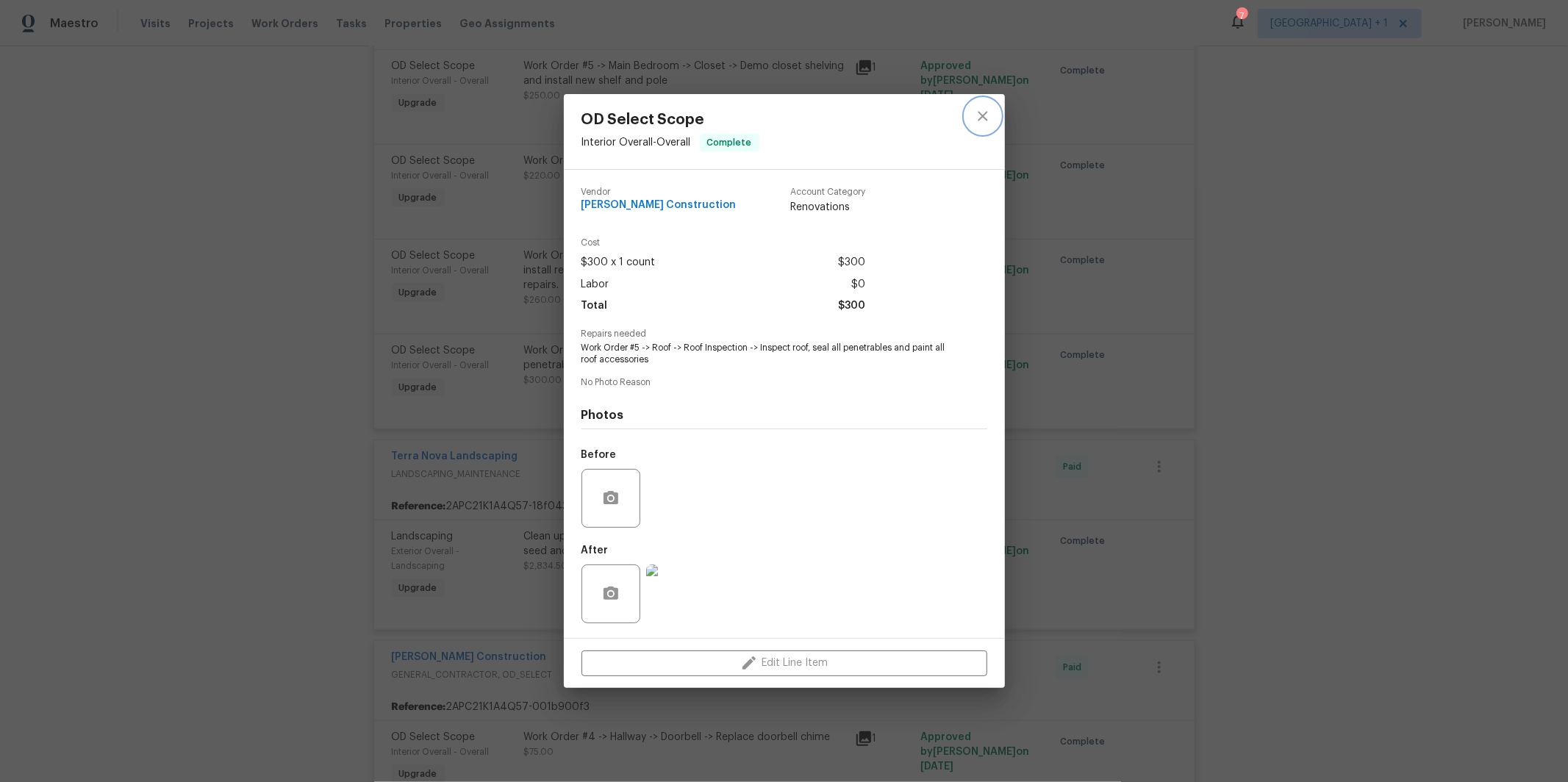
click at [979, 117] on icon "close" at bounding box center [983, 116] width 17 height 17
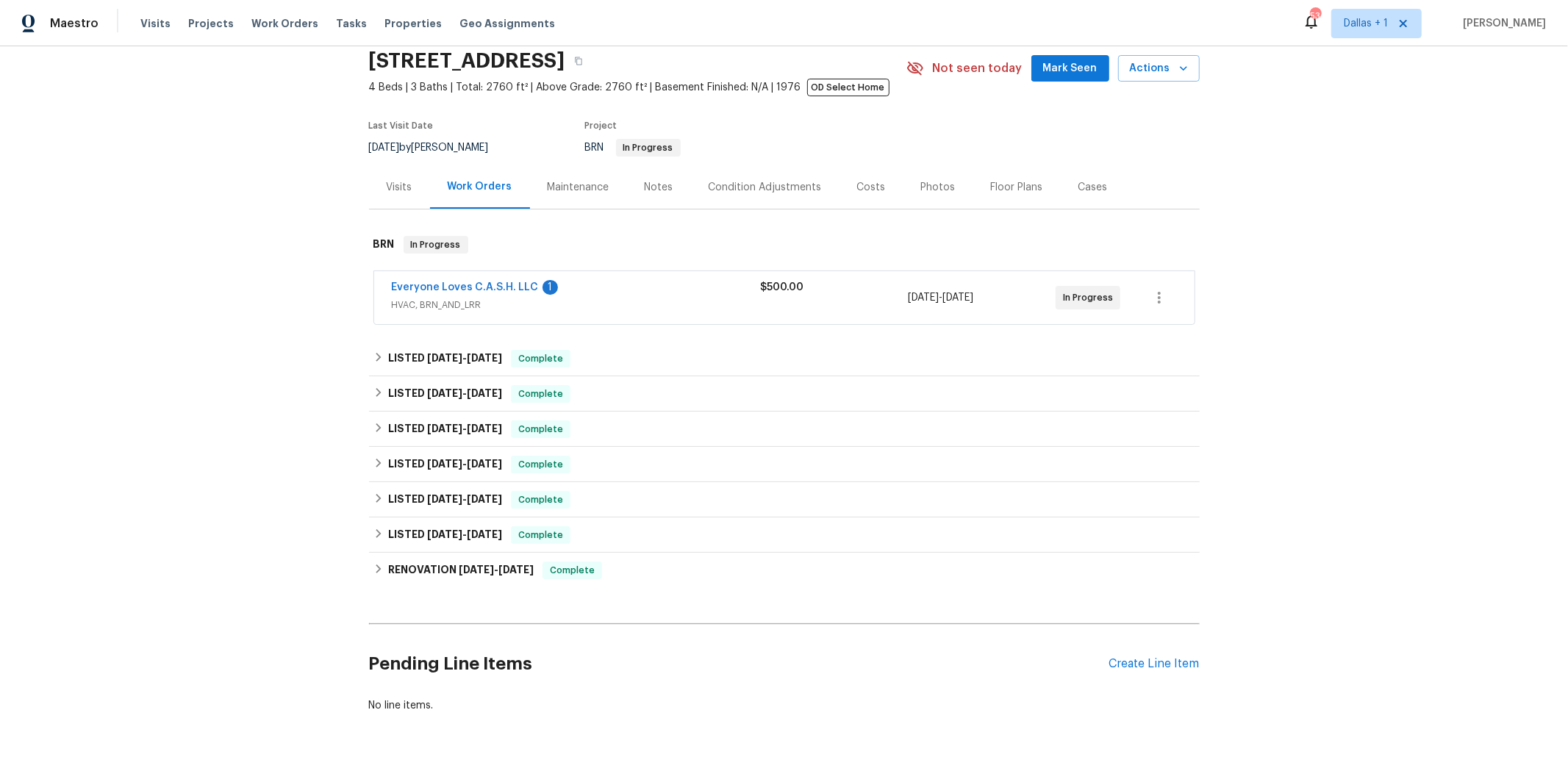
scroll to position [65, 0]
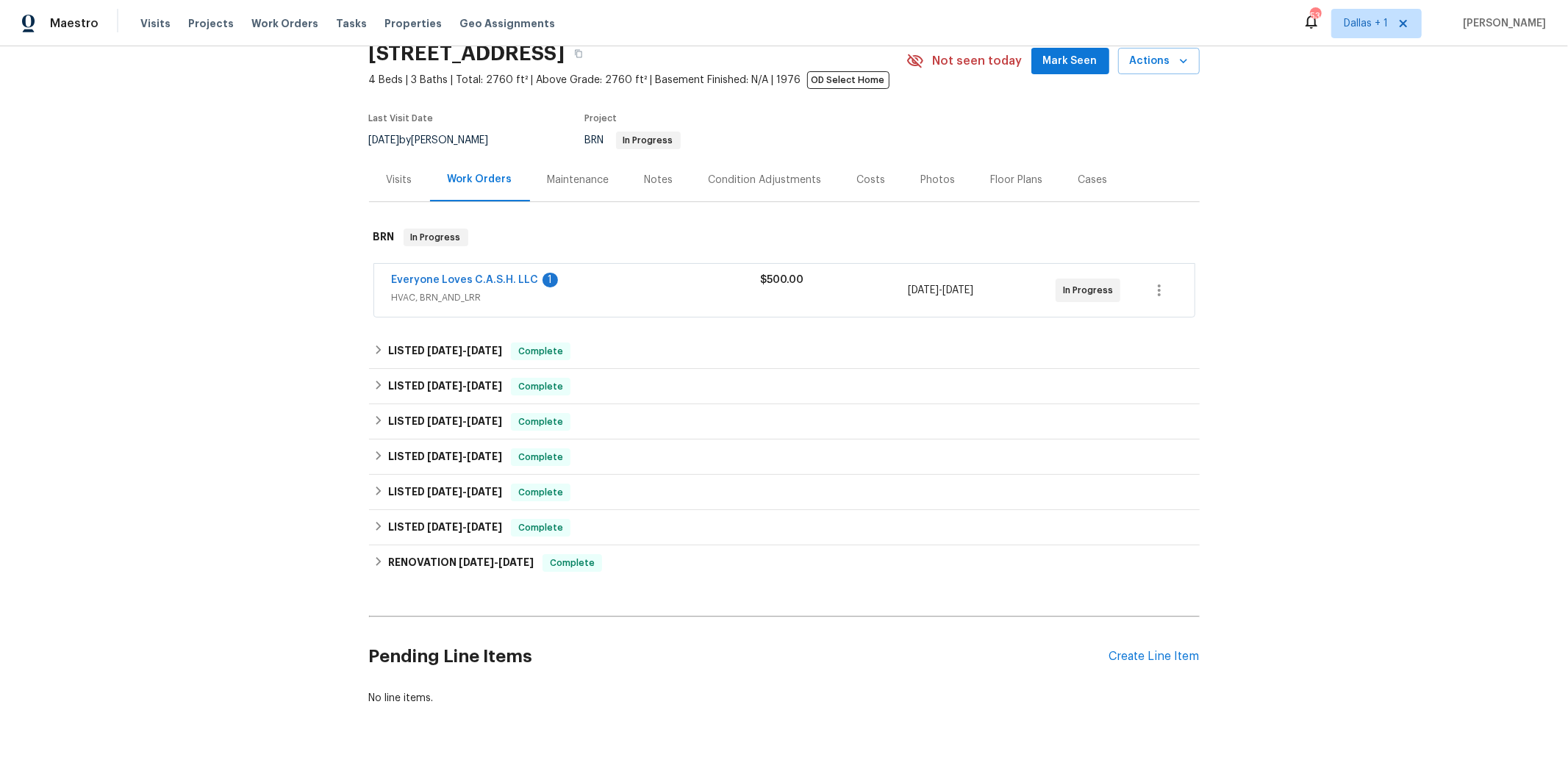
click at [424, 300] on span "HVAC, BRN_AND_LRR" at bounding box center [576, 298] width 369 height 15
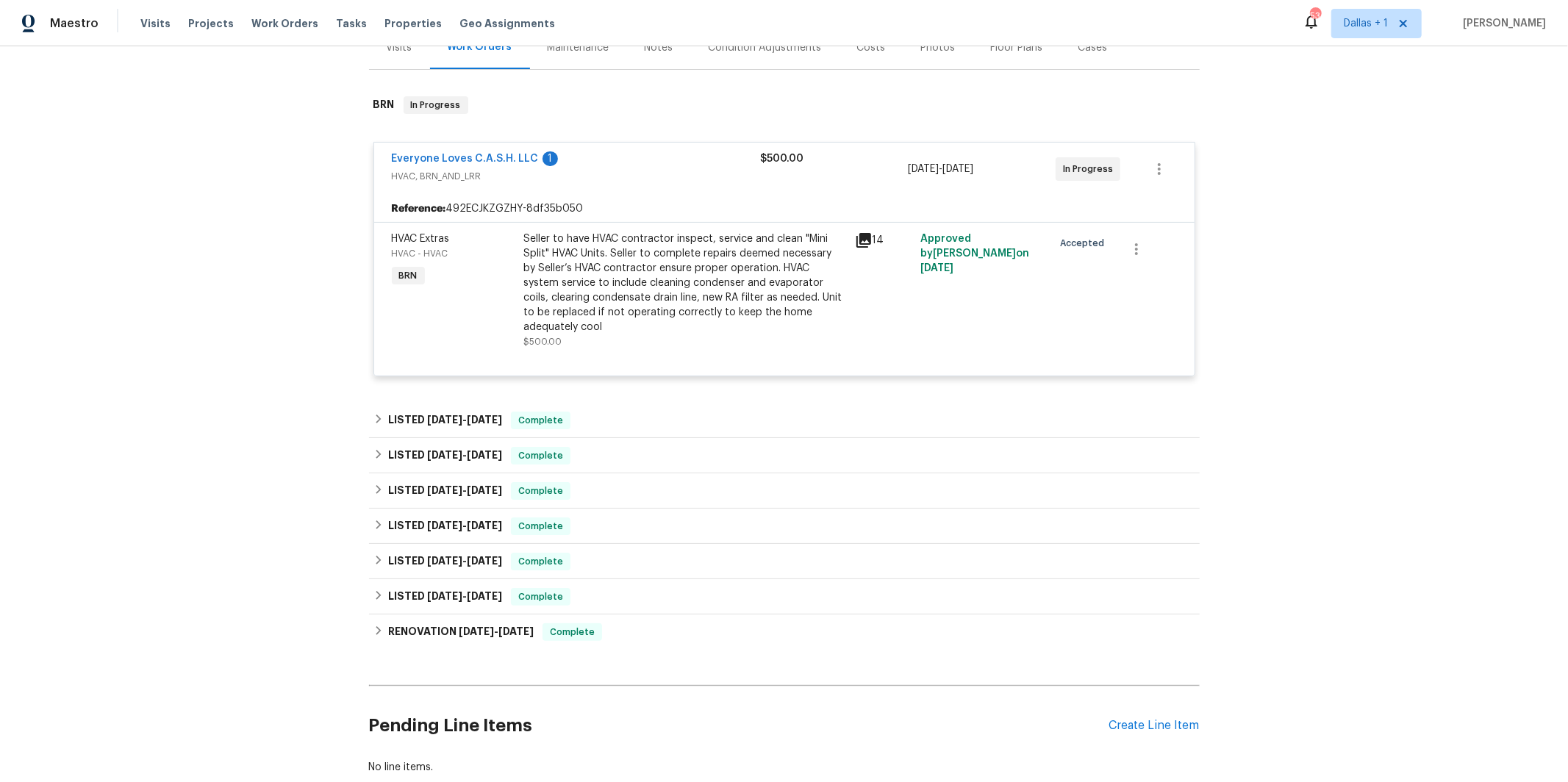
scroll to position [290, 0]
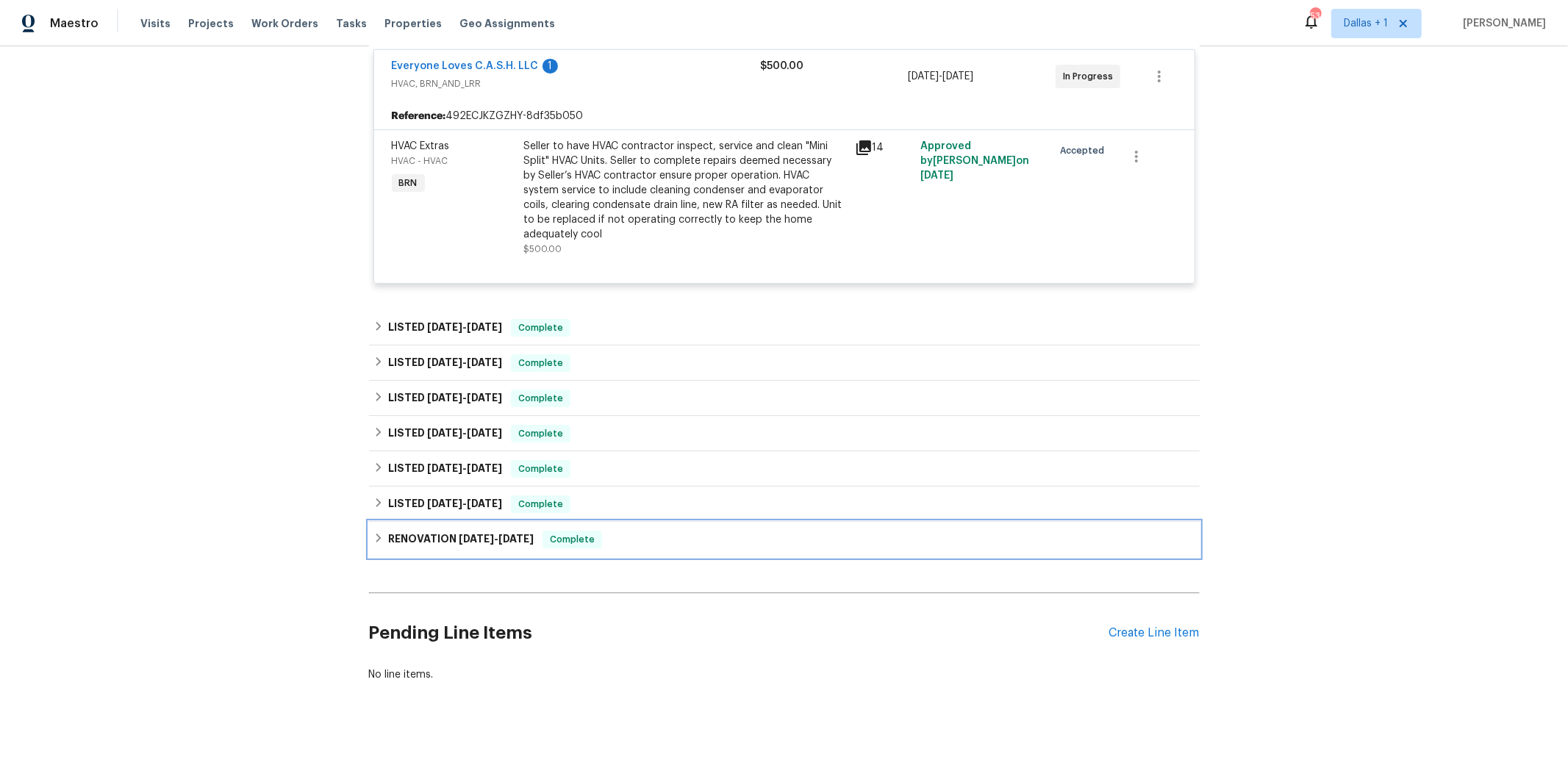
click at [433, 540] on h6 "RENOVATION [DATE] - [DATE]" at bounding box center [461, 539] width 145 height 17
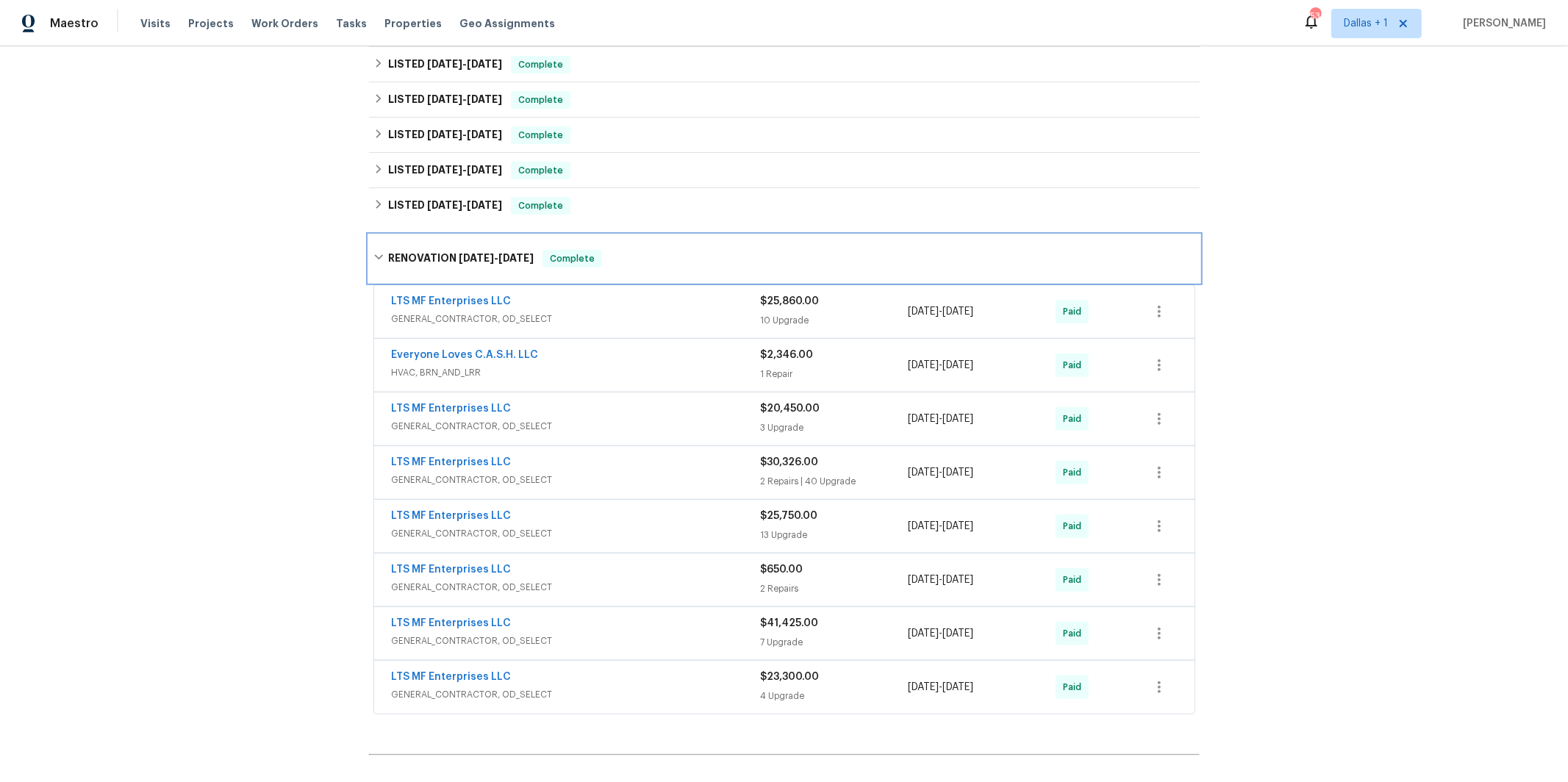
scroll to position [560, 0]
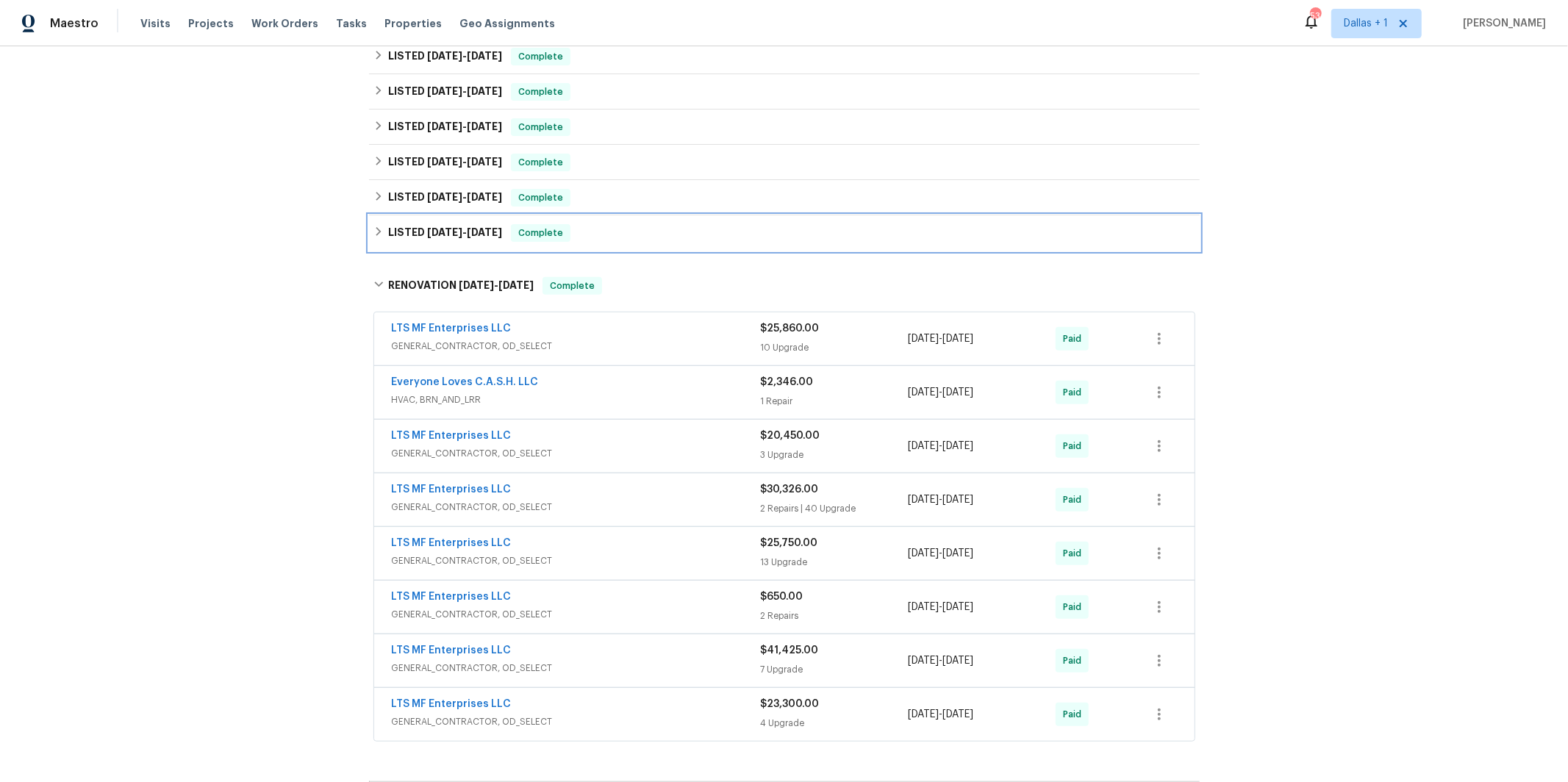
click at [426, 245] on div "LISTED [DATE] - [DATE] Complete" at bounding box center [785, 232] width 831 height 35
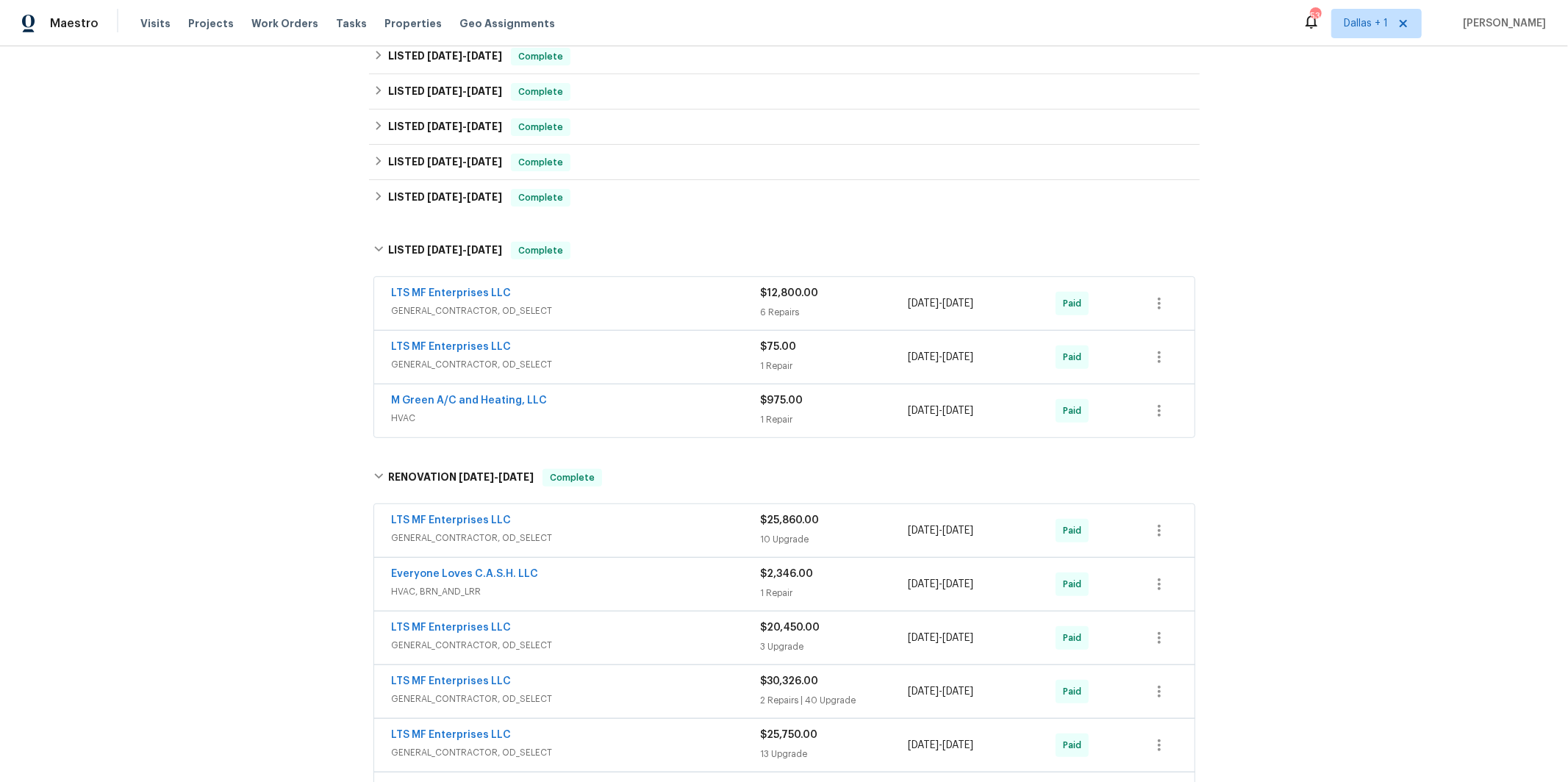
click at [581, 306] on span "GENERAL_CONTRACTOR, OD_SELECT" at bounding box center [576, 311] width 369 height 15
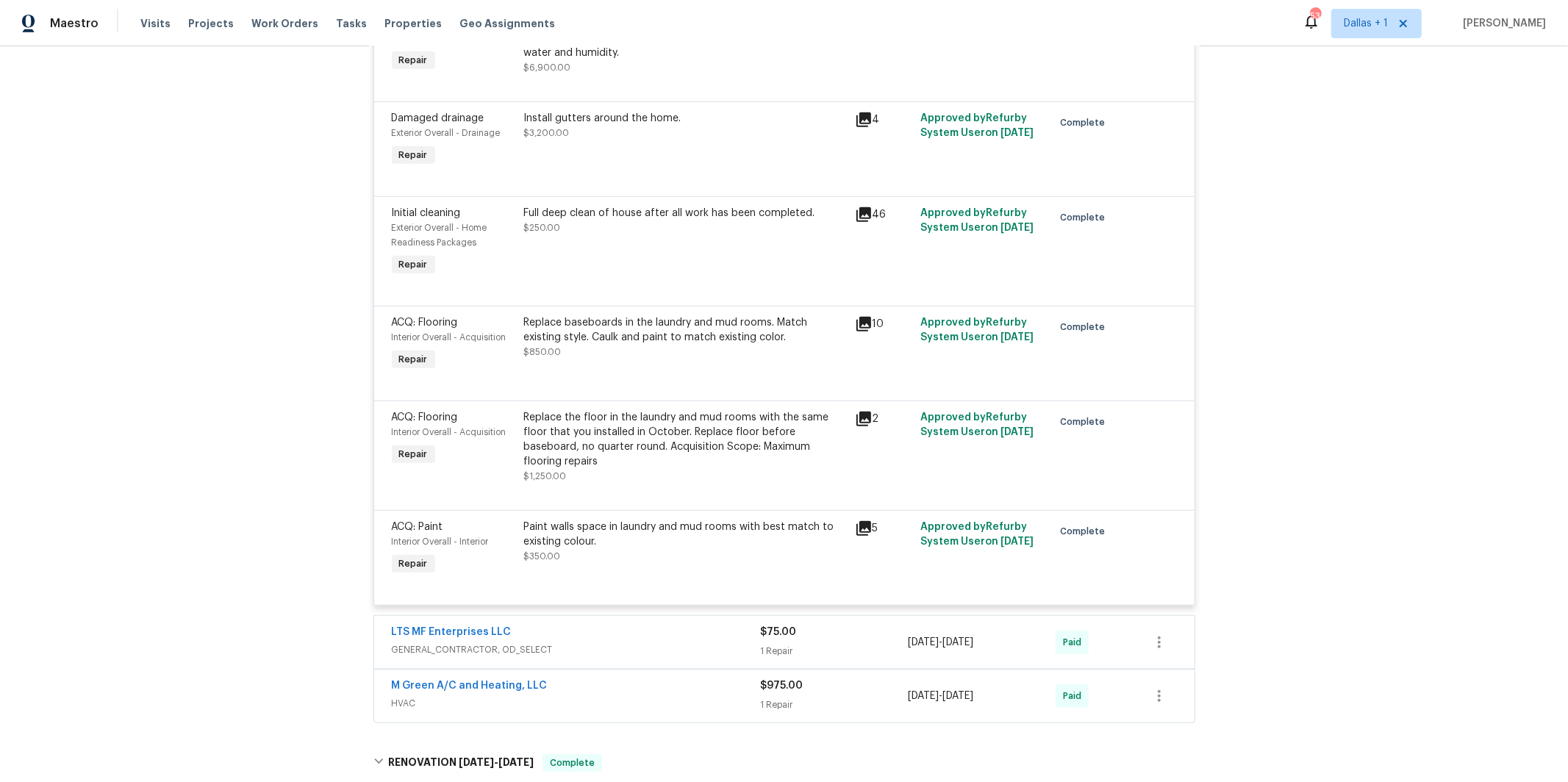
scroll to position [1076, 0]
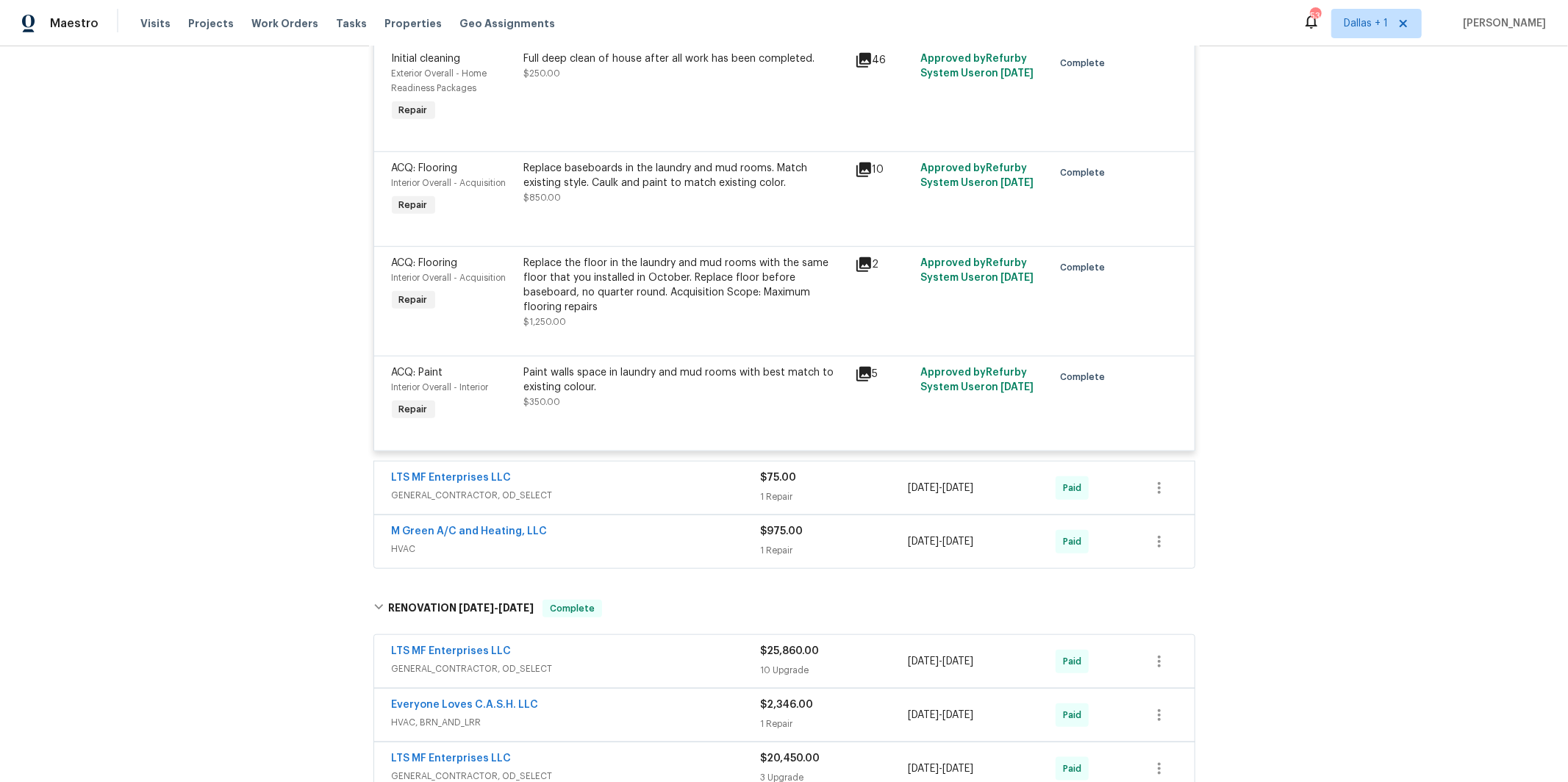
click at [558, 546] on span "HVAC" at bounding box center [576, 549] width 369 height 15
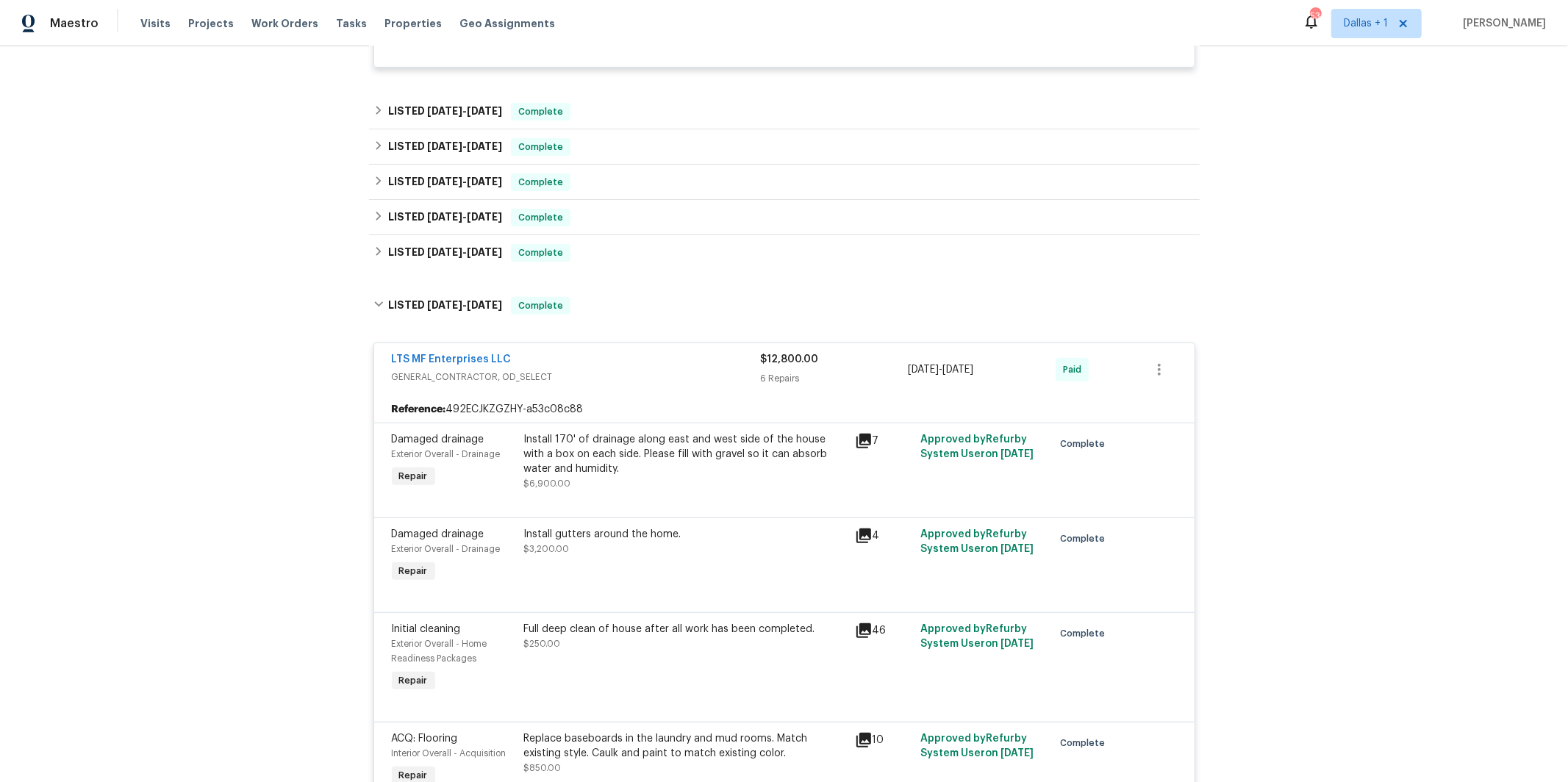
scroll to position [505, 0]
click at [511, 268] on div "LISTED [DATE] - [DATE] Complete" at bounding box center [785, 254] width 831 height 35
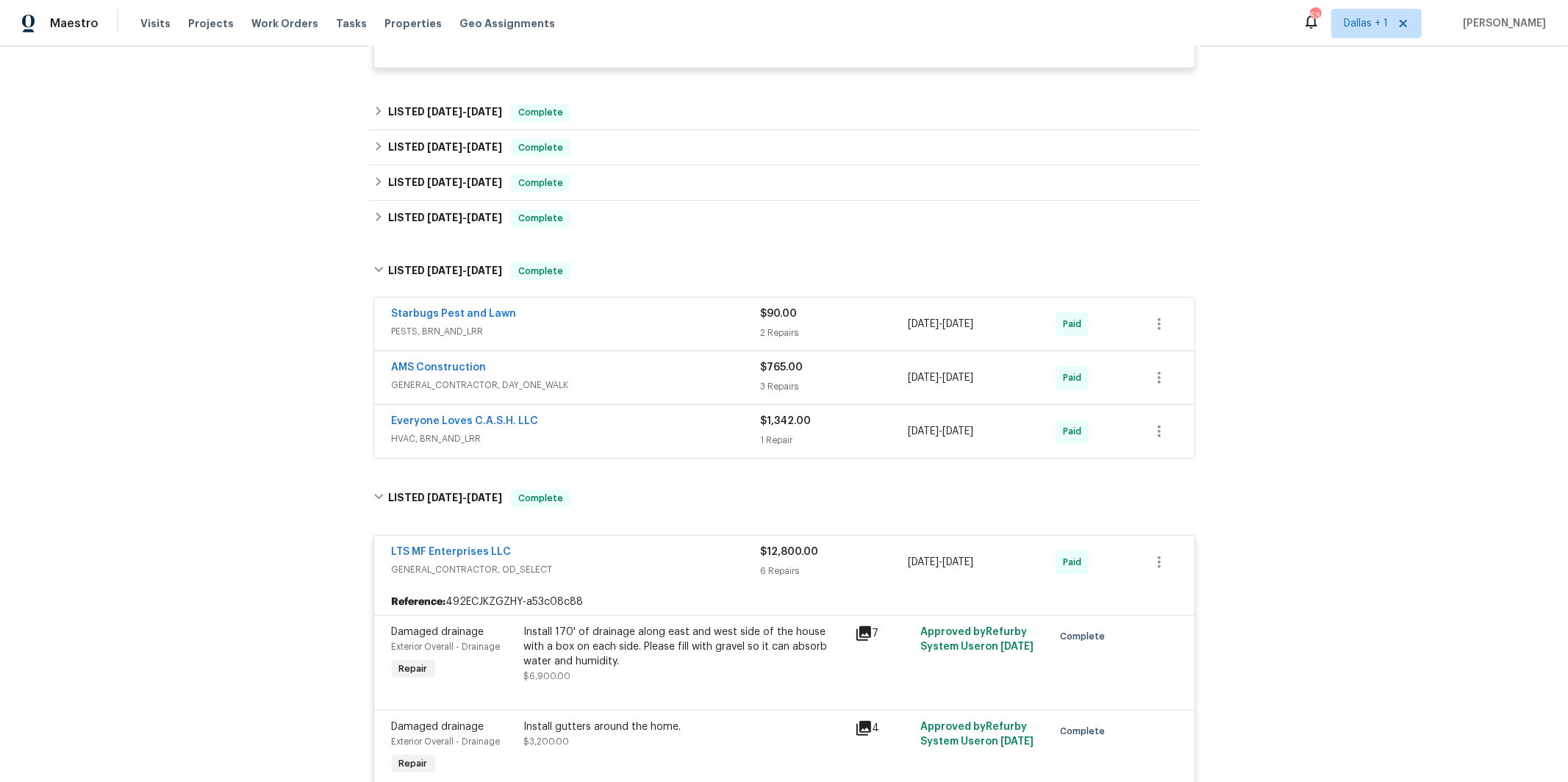
drag, startPoint x: 497, startPoint y: 438, endPoint x: 360, endPoint y: 479, distance: 143.0
click at [497, 438] on span "HVAC, BRN_AND_LRR" at bounding box center [576, 439] width 369 height 15
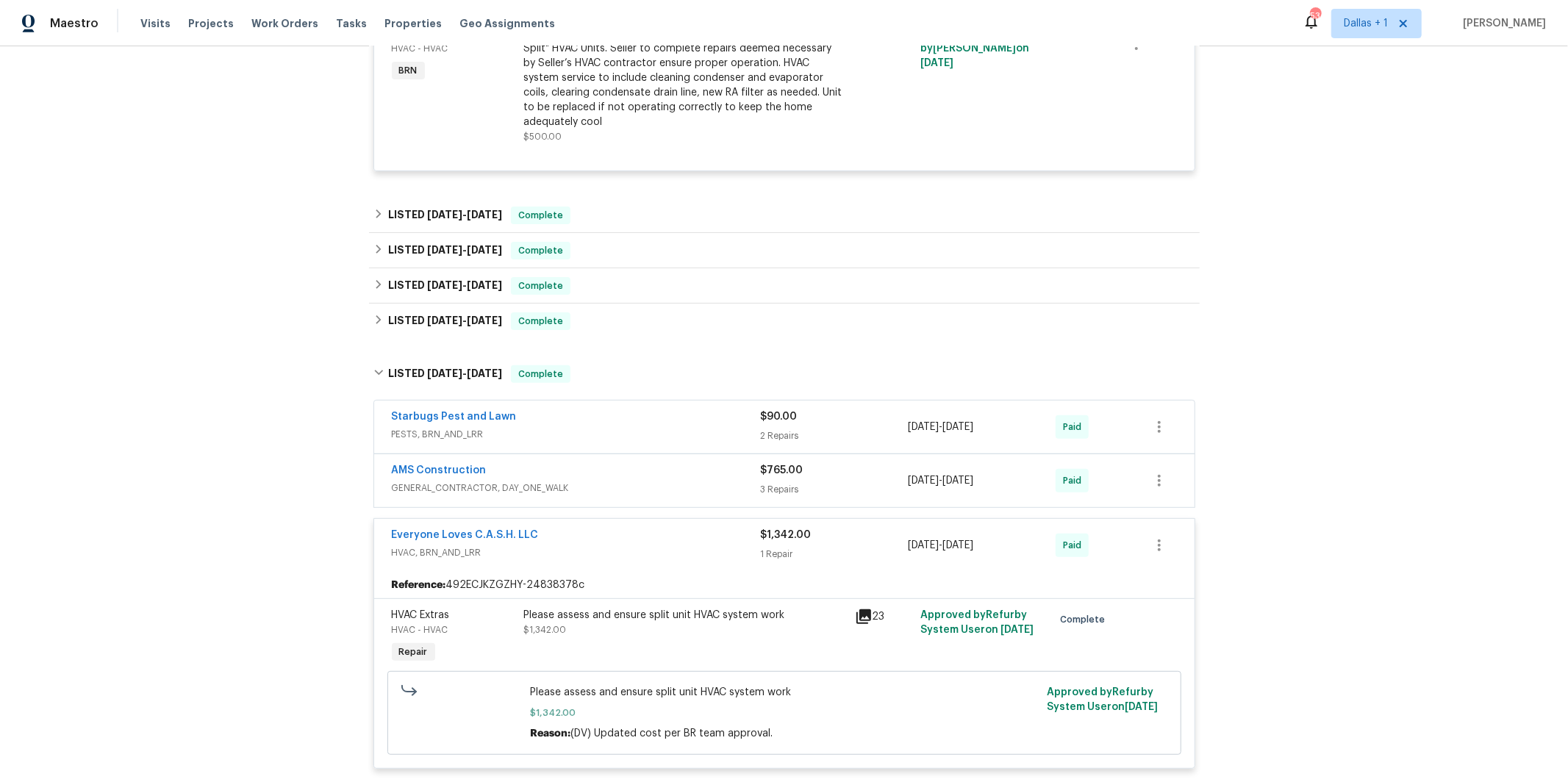
scroll to position [391, 0]
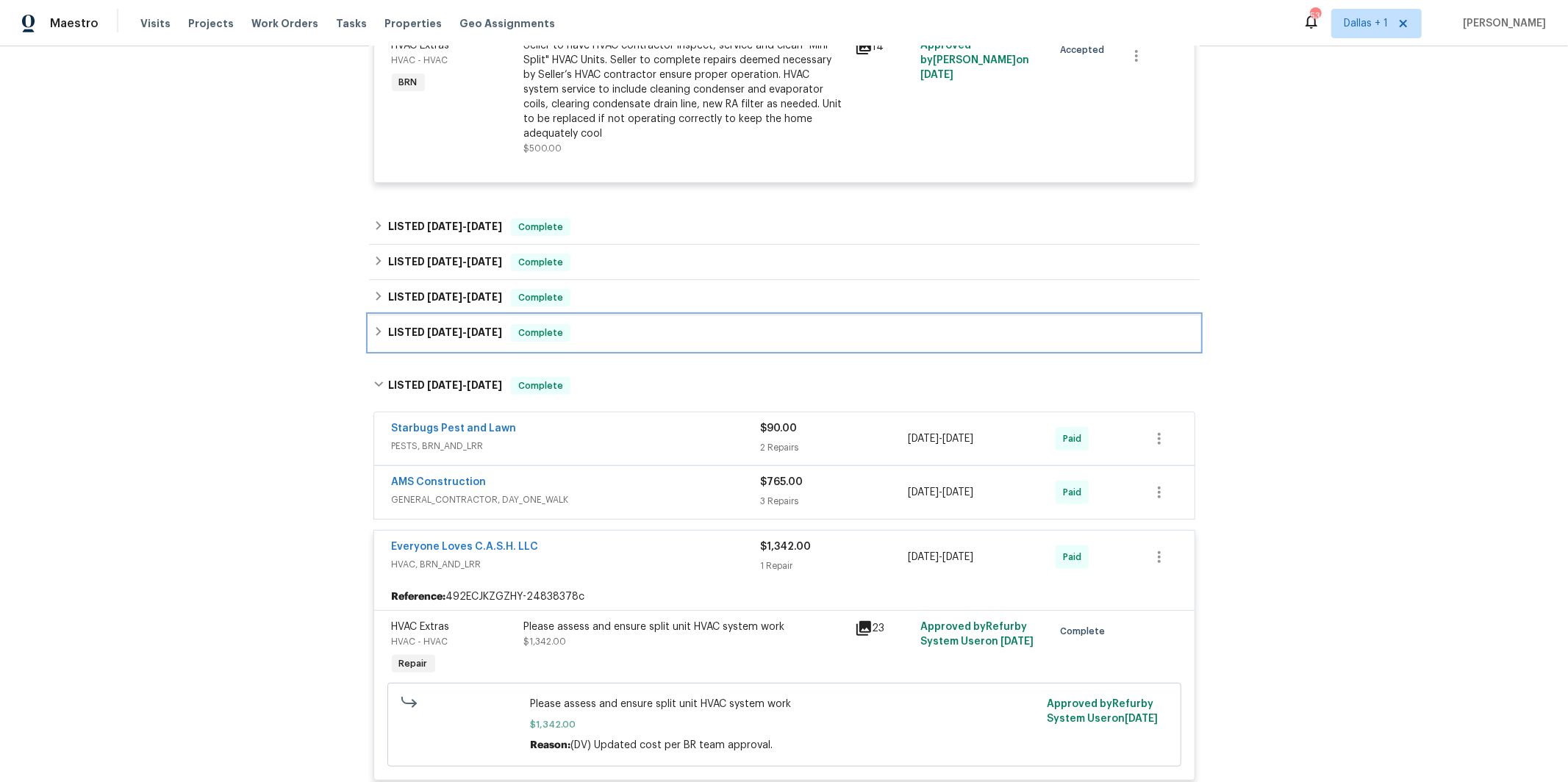
click at [539, 332] on span "Complete" at bounding box center [540, 333] width 57 height 15
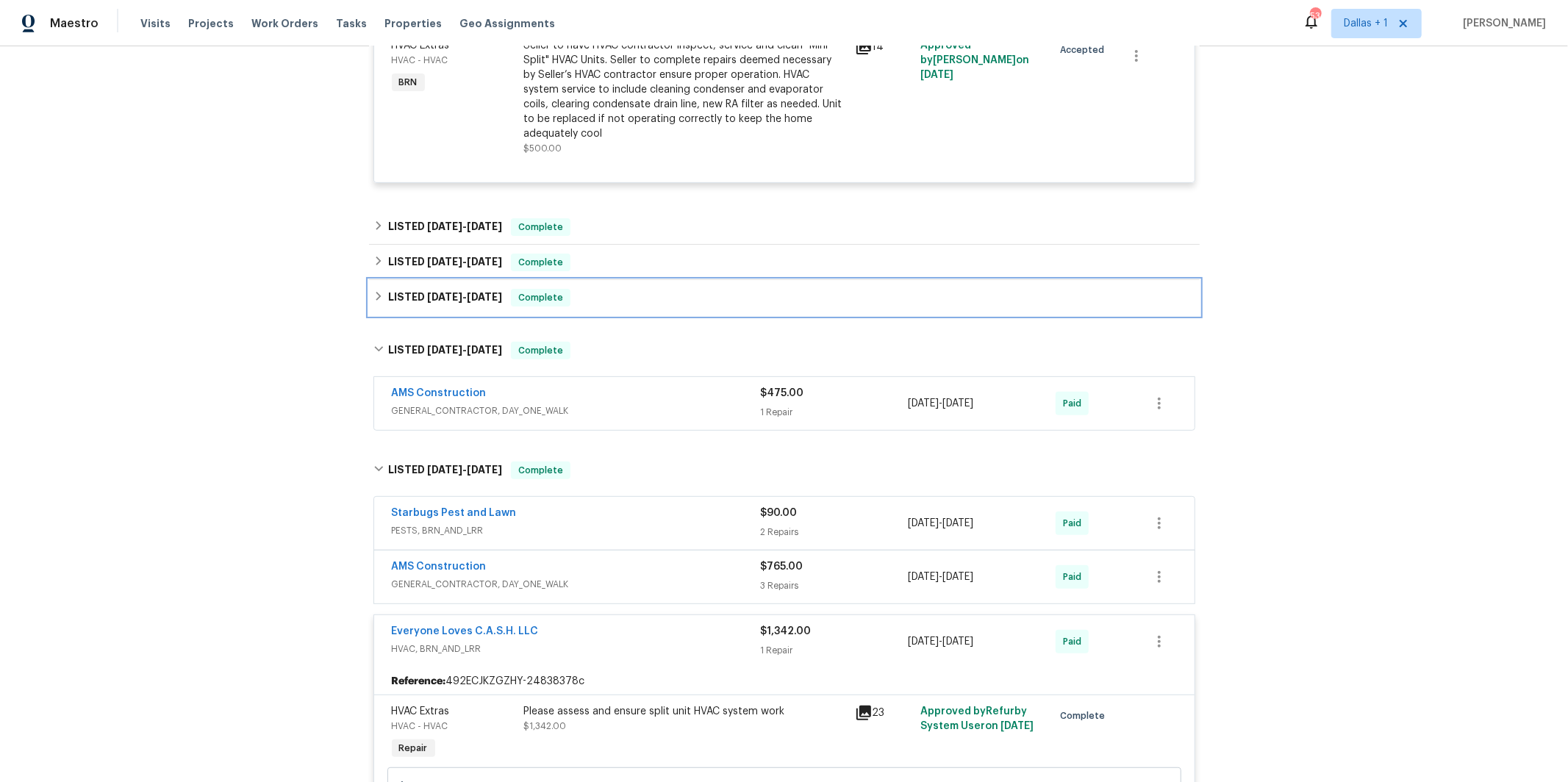
click at [621, 295] on div "LISTED [DATE] - [DATE] Complete" at bounding box center [784, 297] width 822 height 17
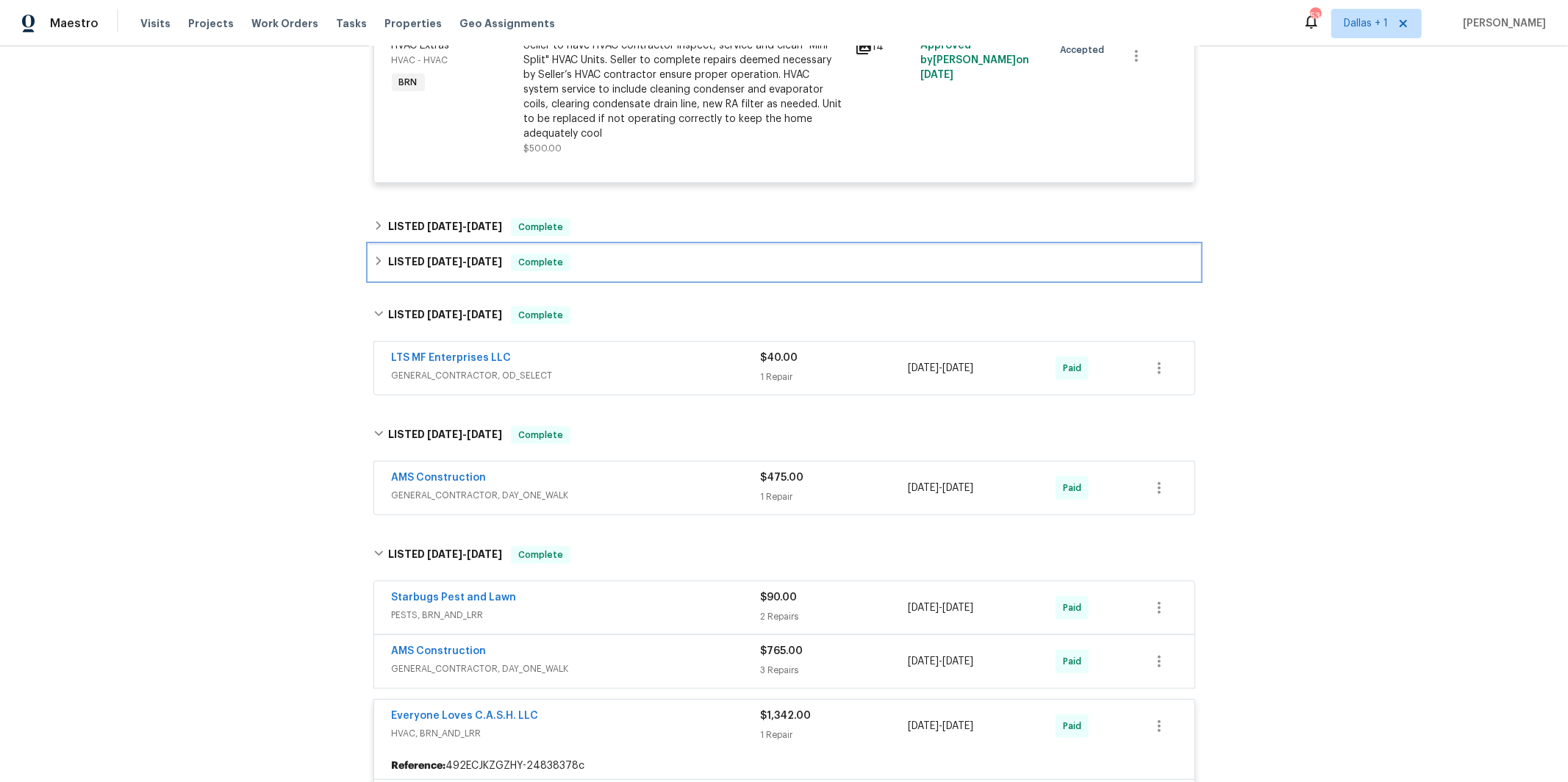
click at [605, 265] on div "LISTED [DATE] - [DATE] Complete" at bounding box center [784, 262] width 822 height 17
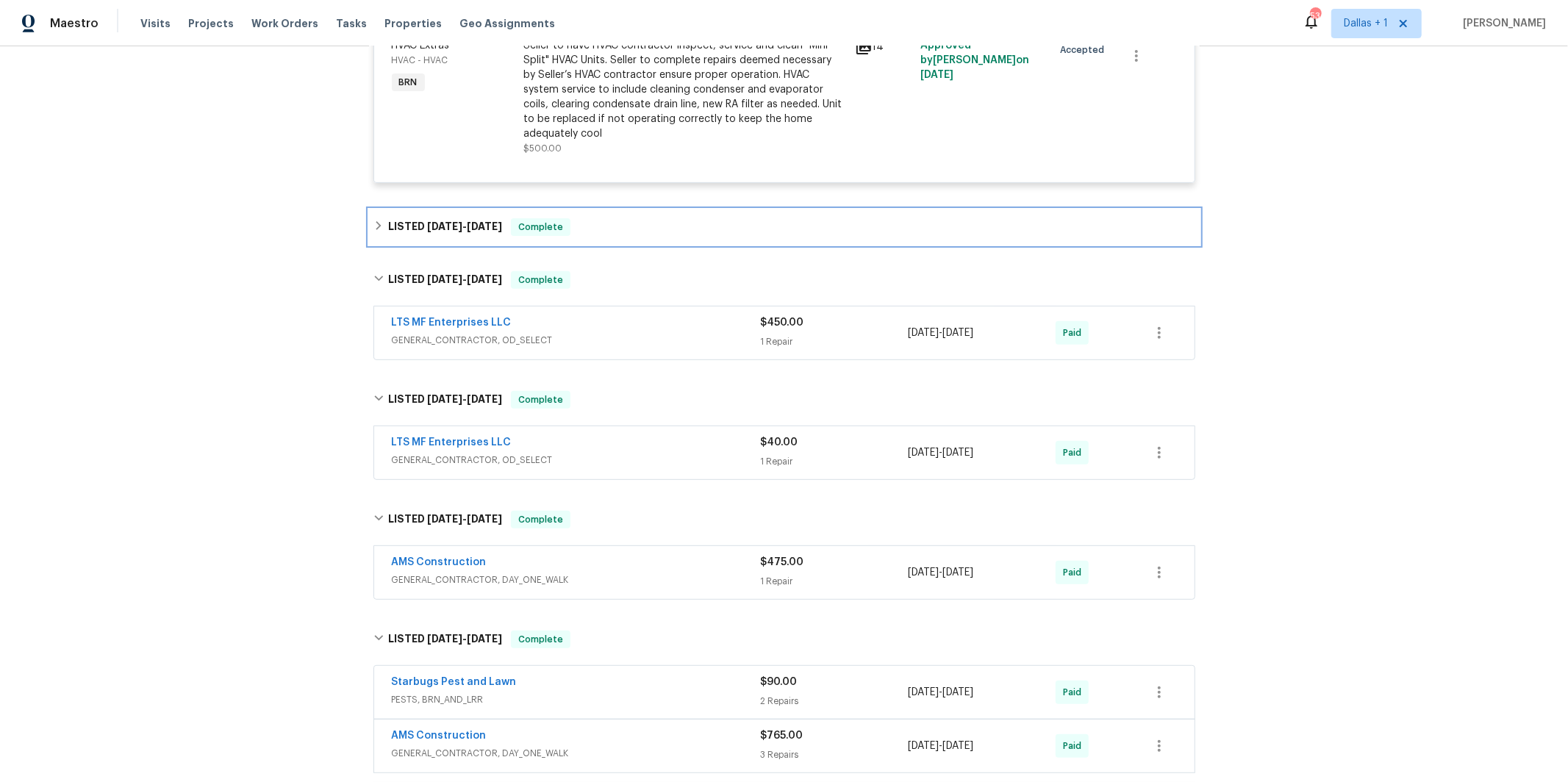
click at [616, 231] on div "LISTED [DATE] - [DATE] Complete" at bounding box center [784, 226] width 822 height 17
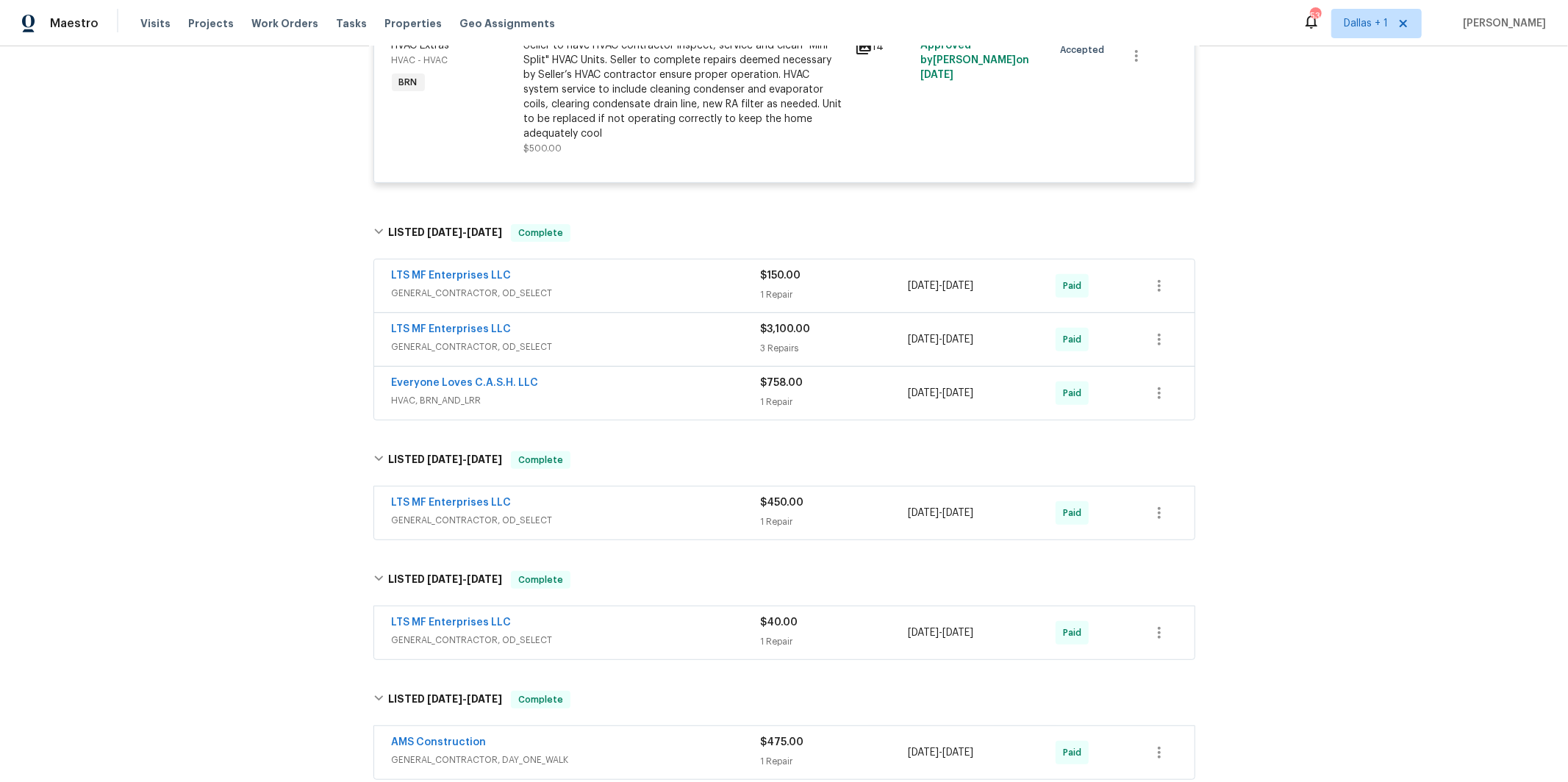
click at [610, 407] on span "HVAC, BRN_AND_LRR" at bounding box center [576, 400] width 369 height 15
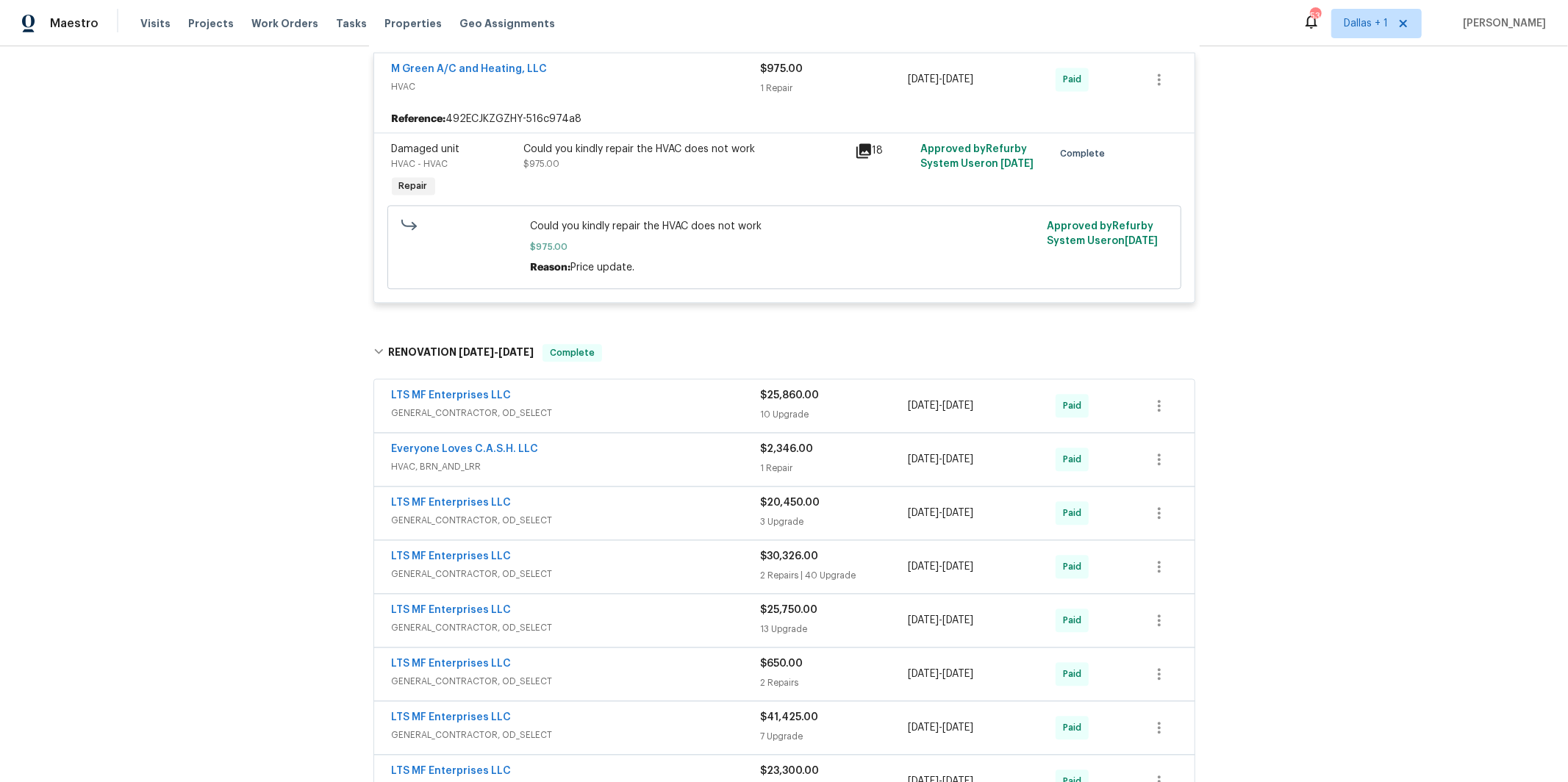
scroll to position [2644, 0]
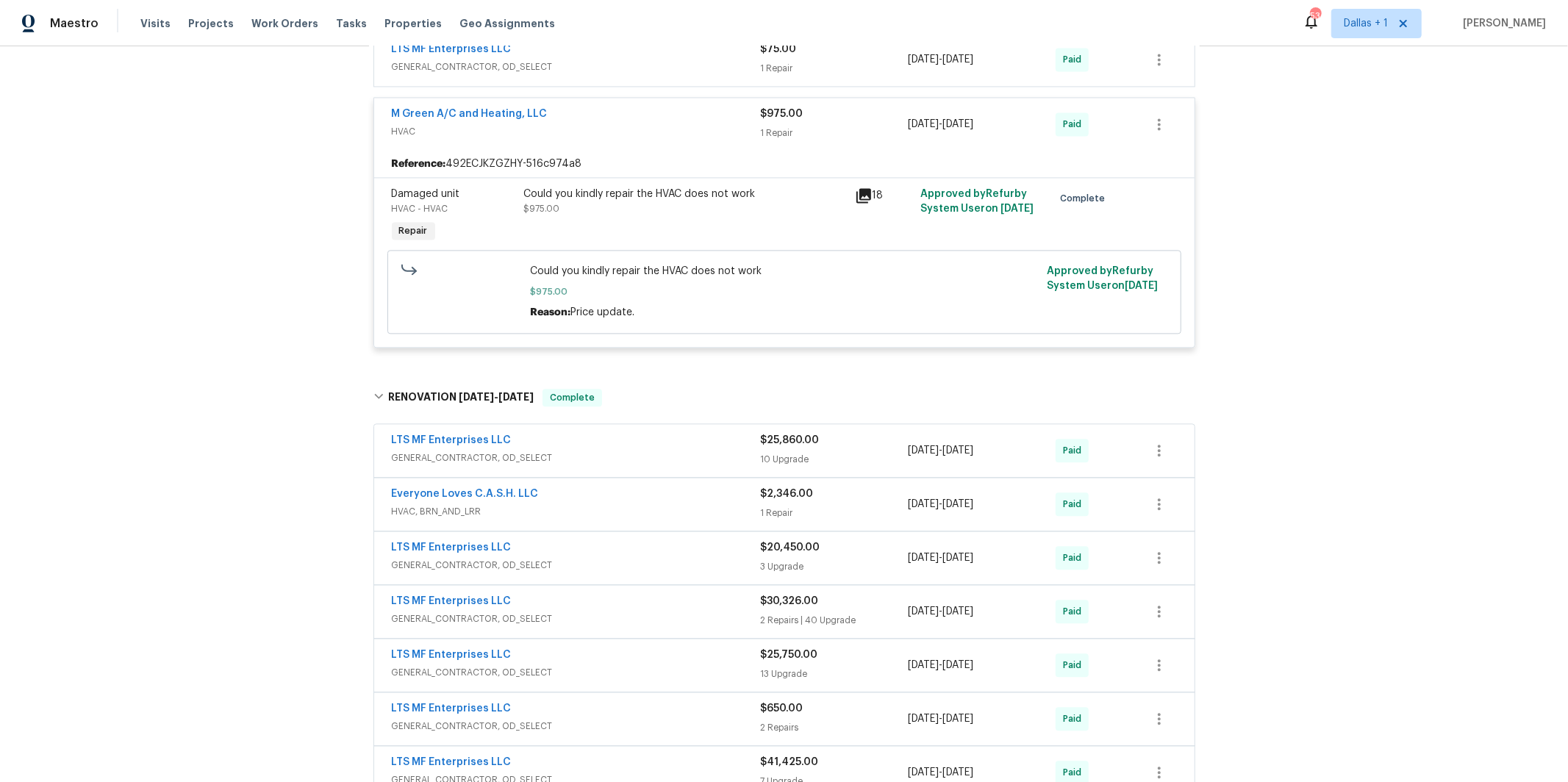
click at [552, 505] on span "HVAC, BRN_AND_LRR" at bounding box center [576, 511] width 369 height 15
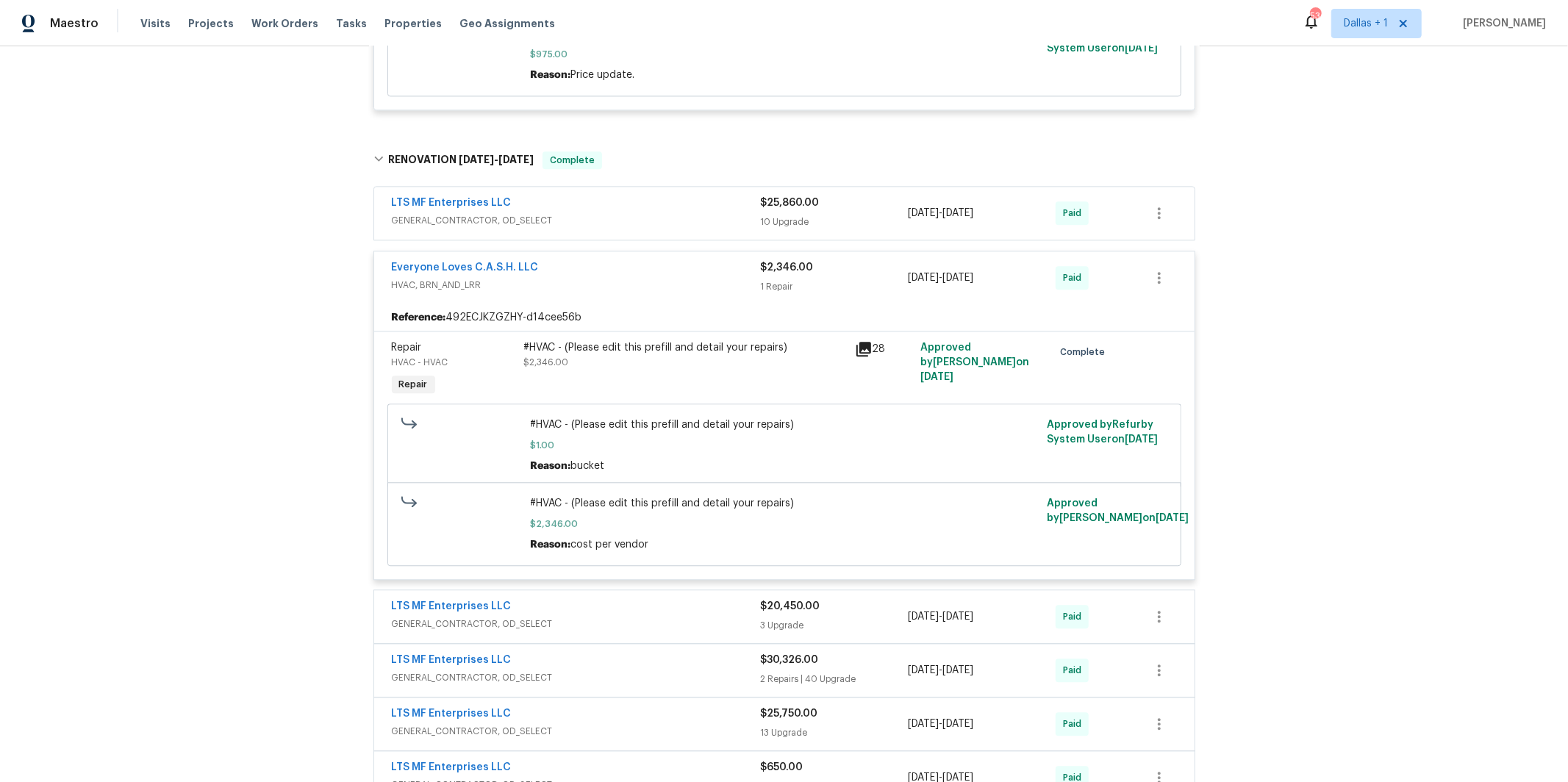
scroll to position [2883, 0]
click at [432, 261] on link "Everyone Loves C.A.S.H. LLC" at bounding box center [465, 265] width 147 height 11
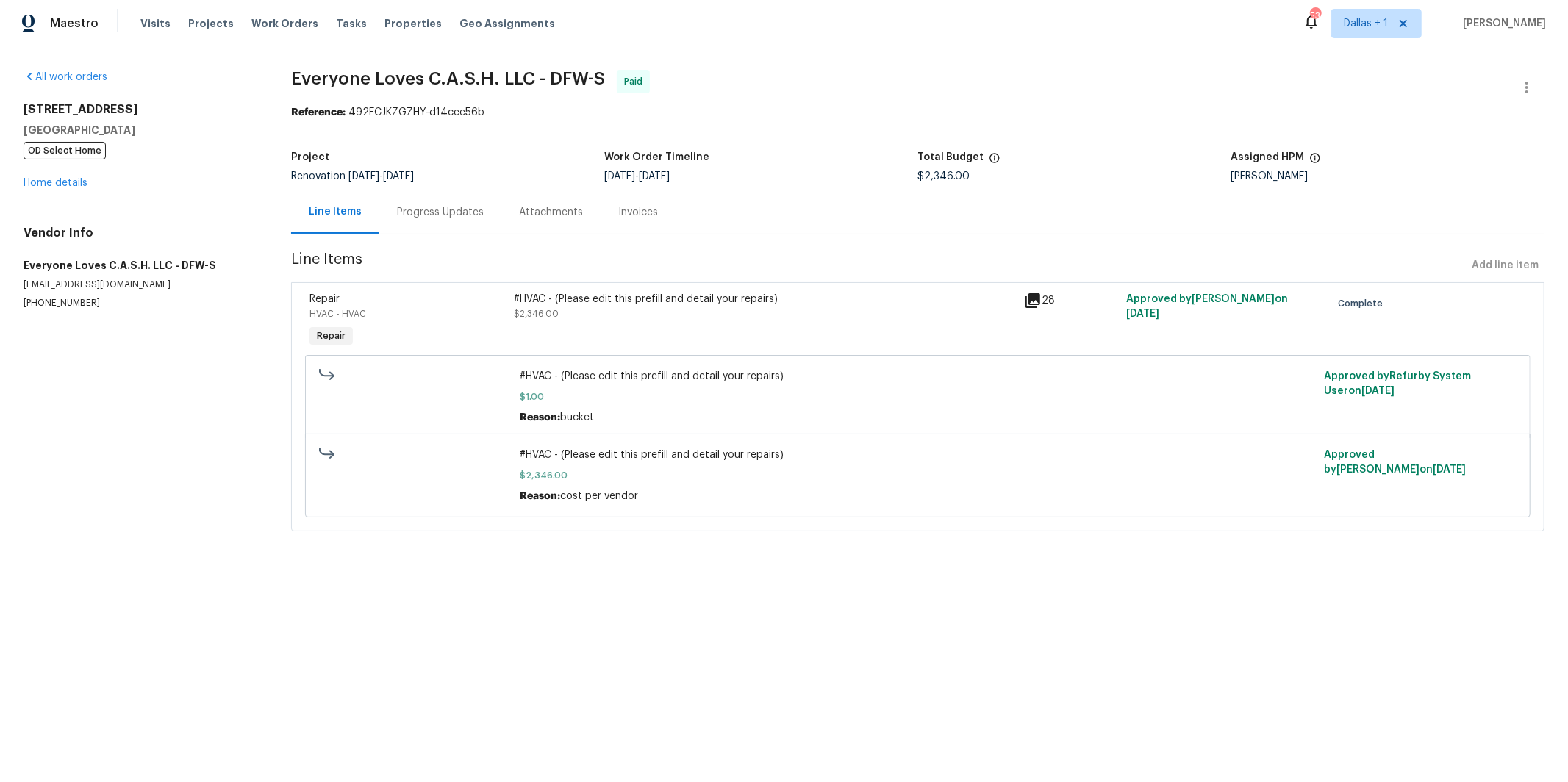
click at [419, 211] on div "Progress Updates" at bounding box center [441, 213] width 87 height 15
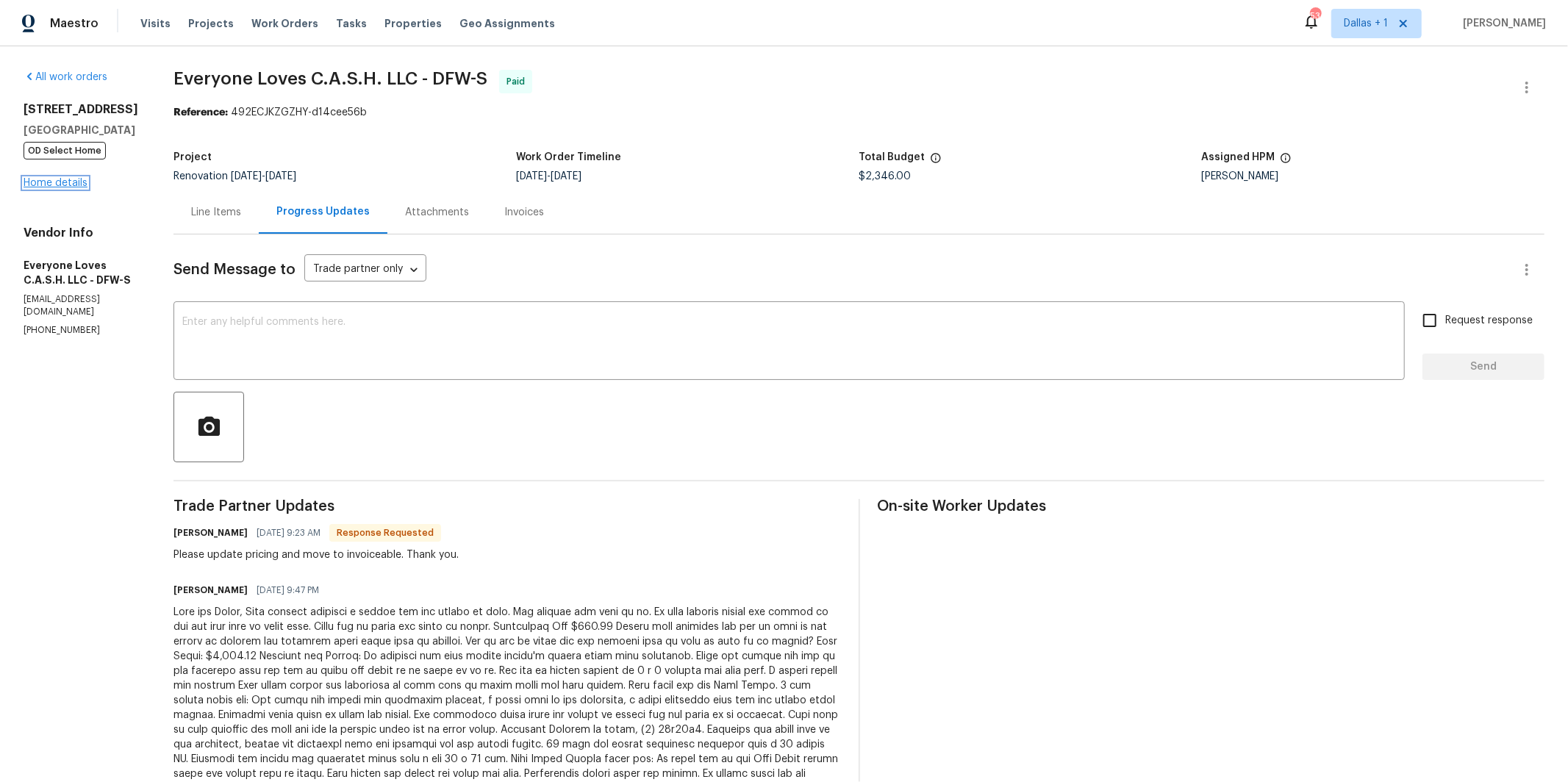
click at [67, 183] on link "Home details" at bounding box center [56, 183] width 64 height 11
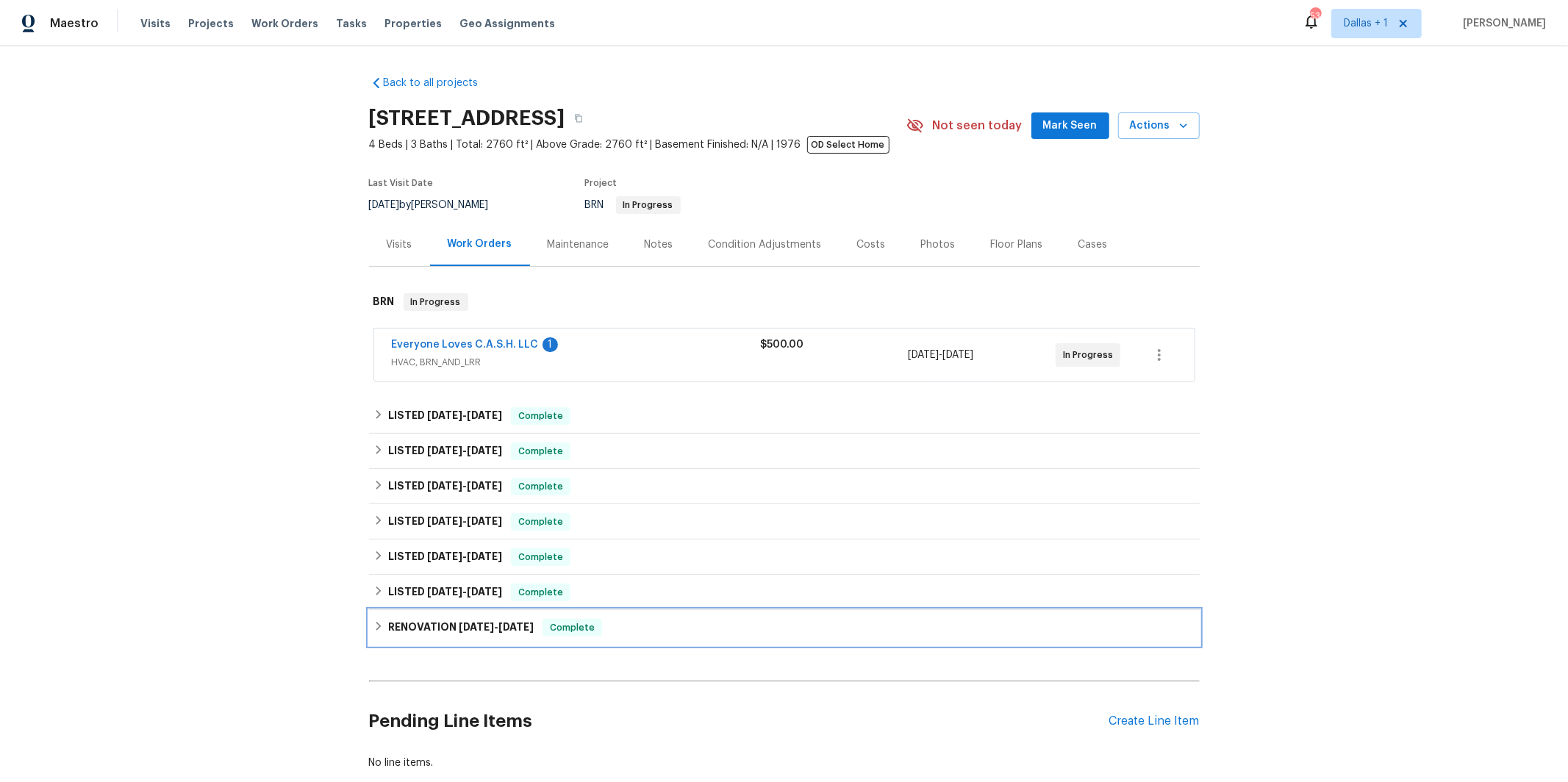
click at [467, 624] on span "[DATE]" at bounding box center [476, 627] width 35 height 11
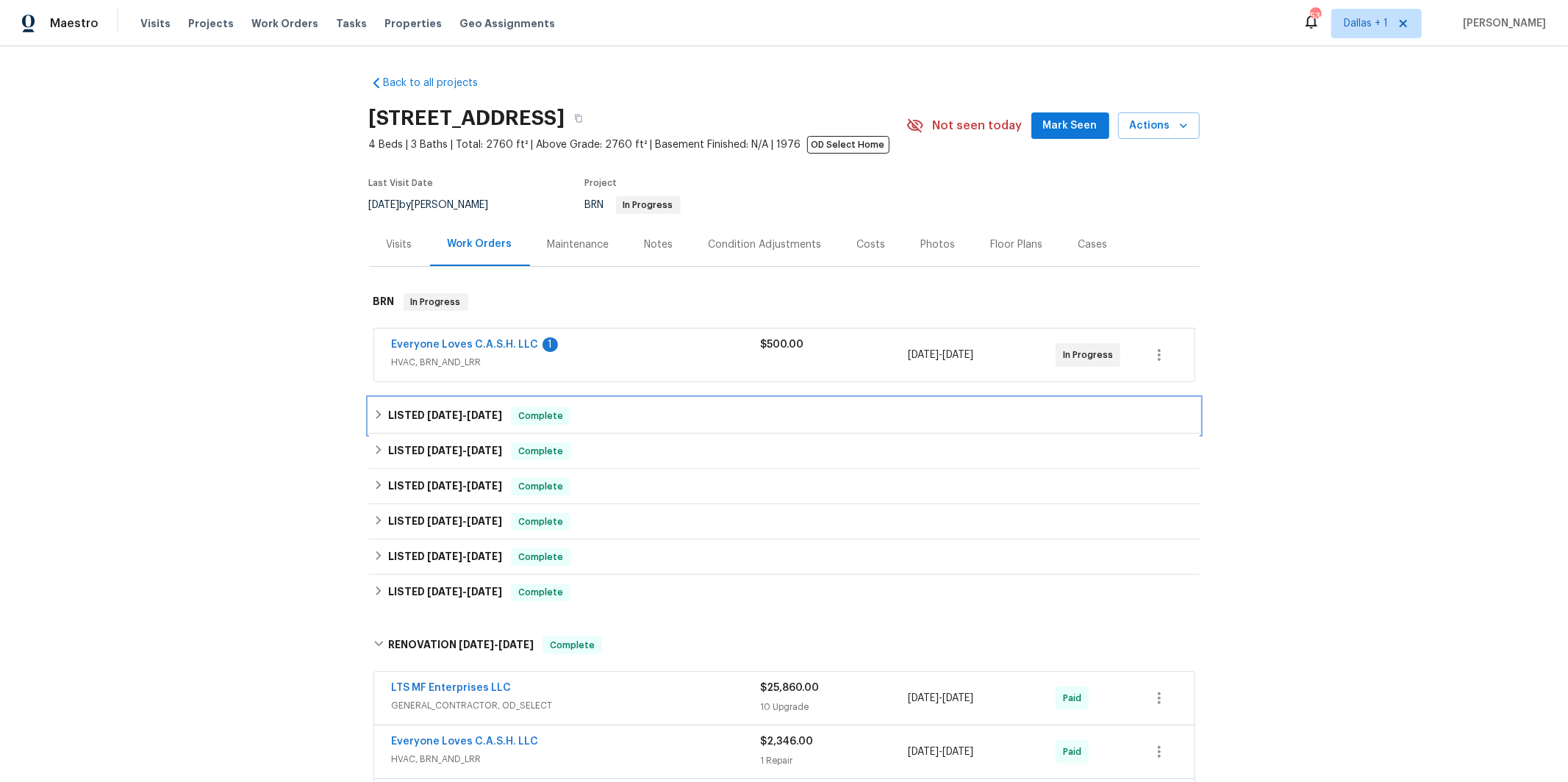
click at [457, 414] on span "[DATE]" at bounding box center [444, 415] width 35 height 11
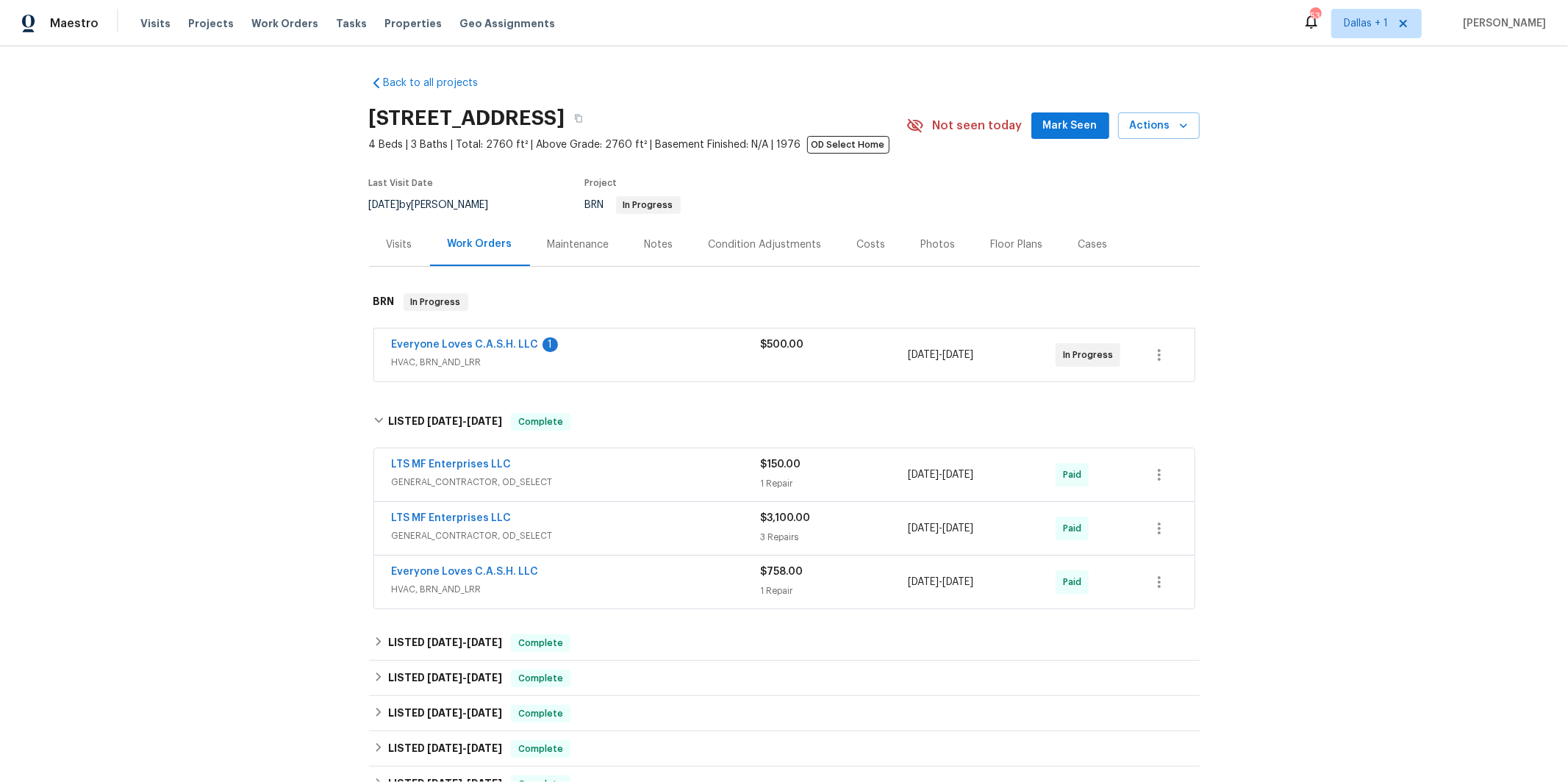
click at [447, 592] on span "HVAC, BRN_AND_LRR" at bounding box center [576, 589] width 369 height 15
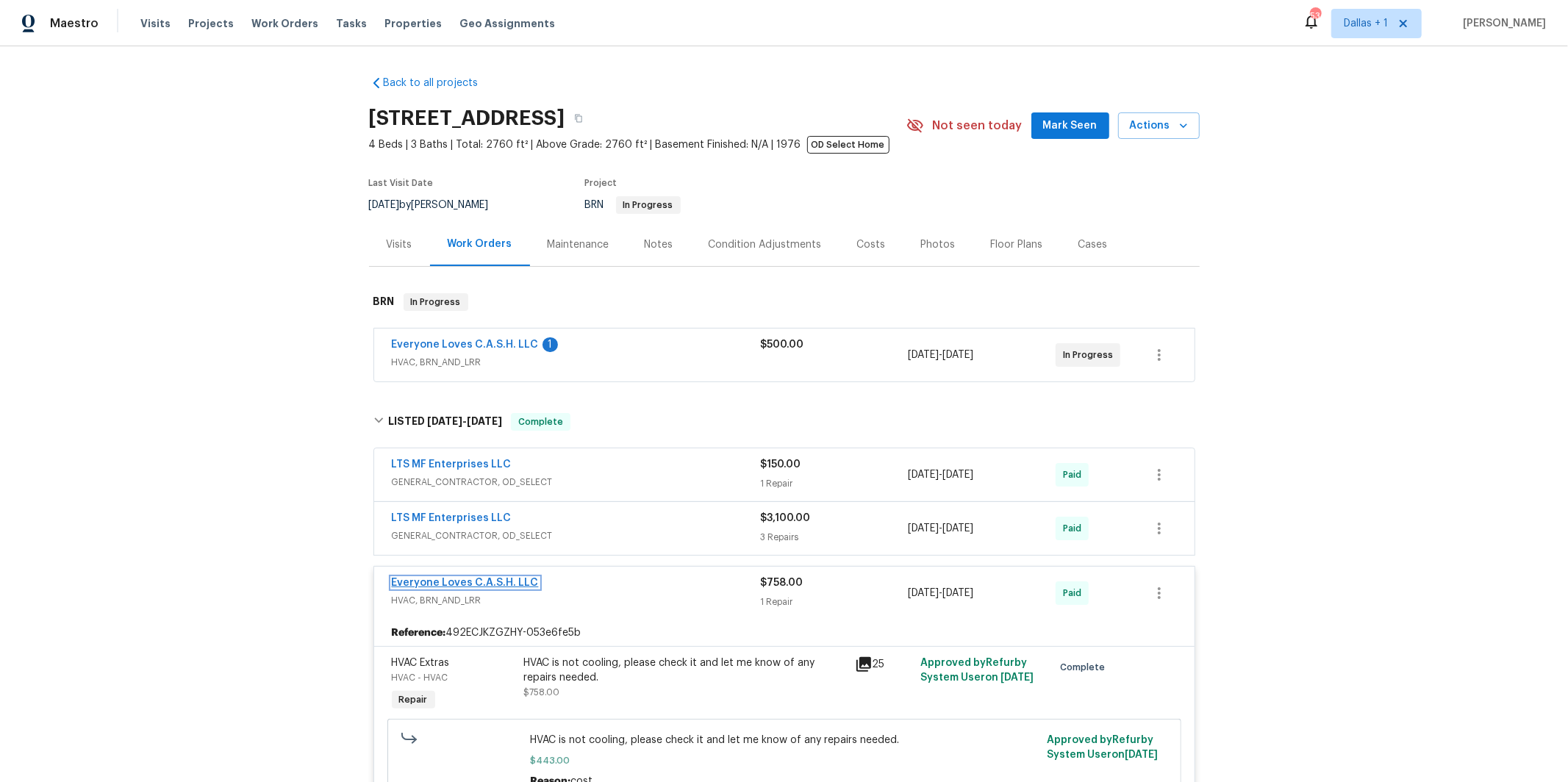
click at [475, 584] on link "Everyone Loves C.A.S.H. LLC" at bounding box center [465, 583] width 147 height 11
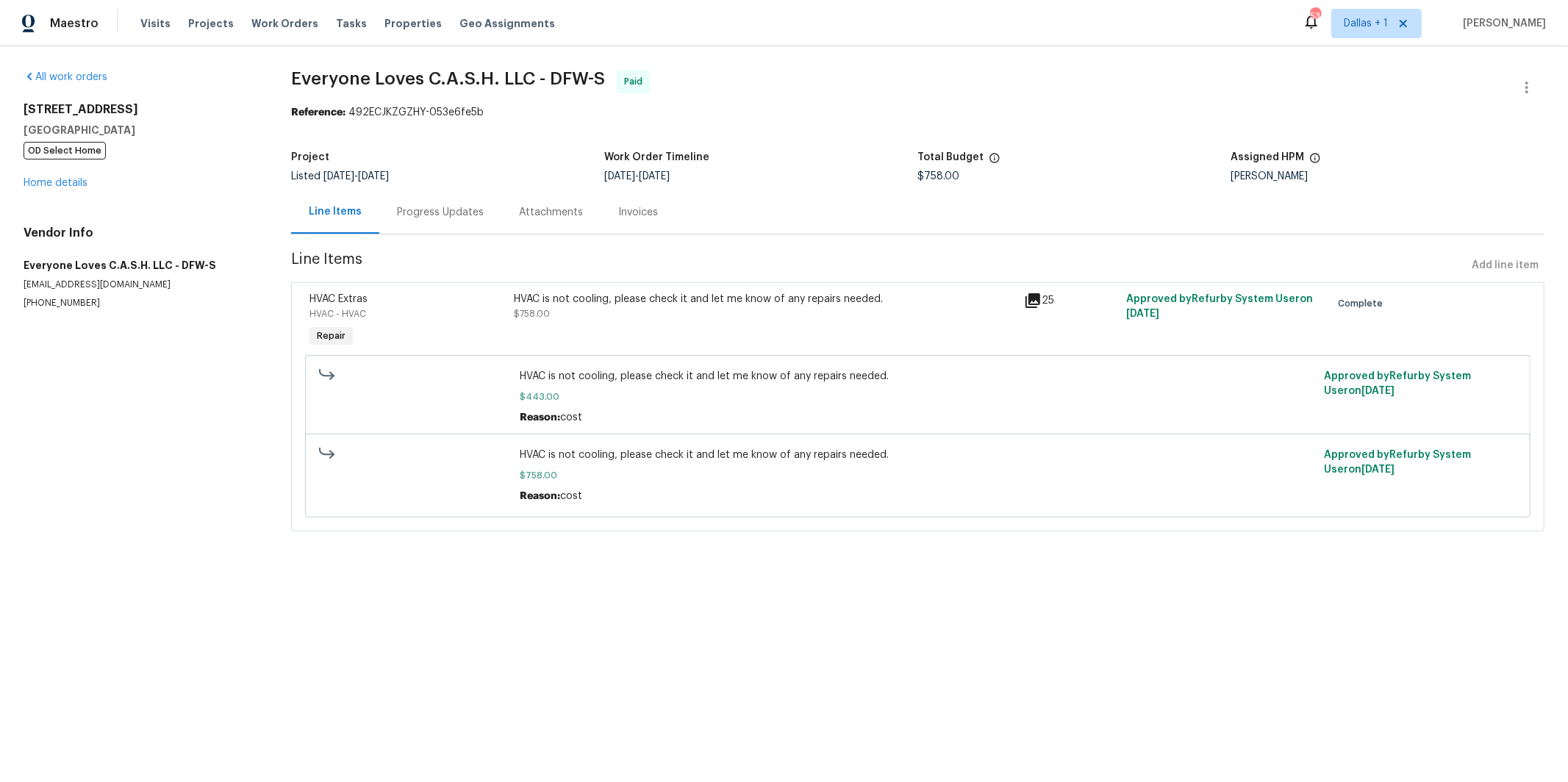
click at [452, 213] on div "Progress Updates" at bounding box center [441, 213] width 87 height 15
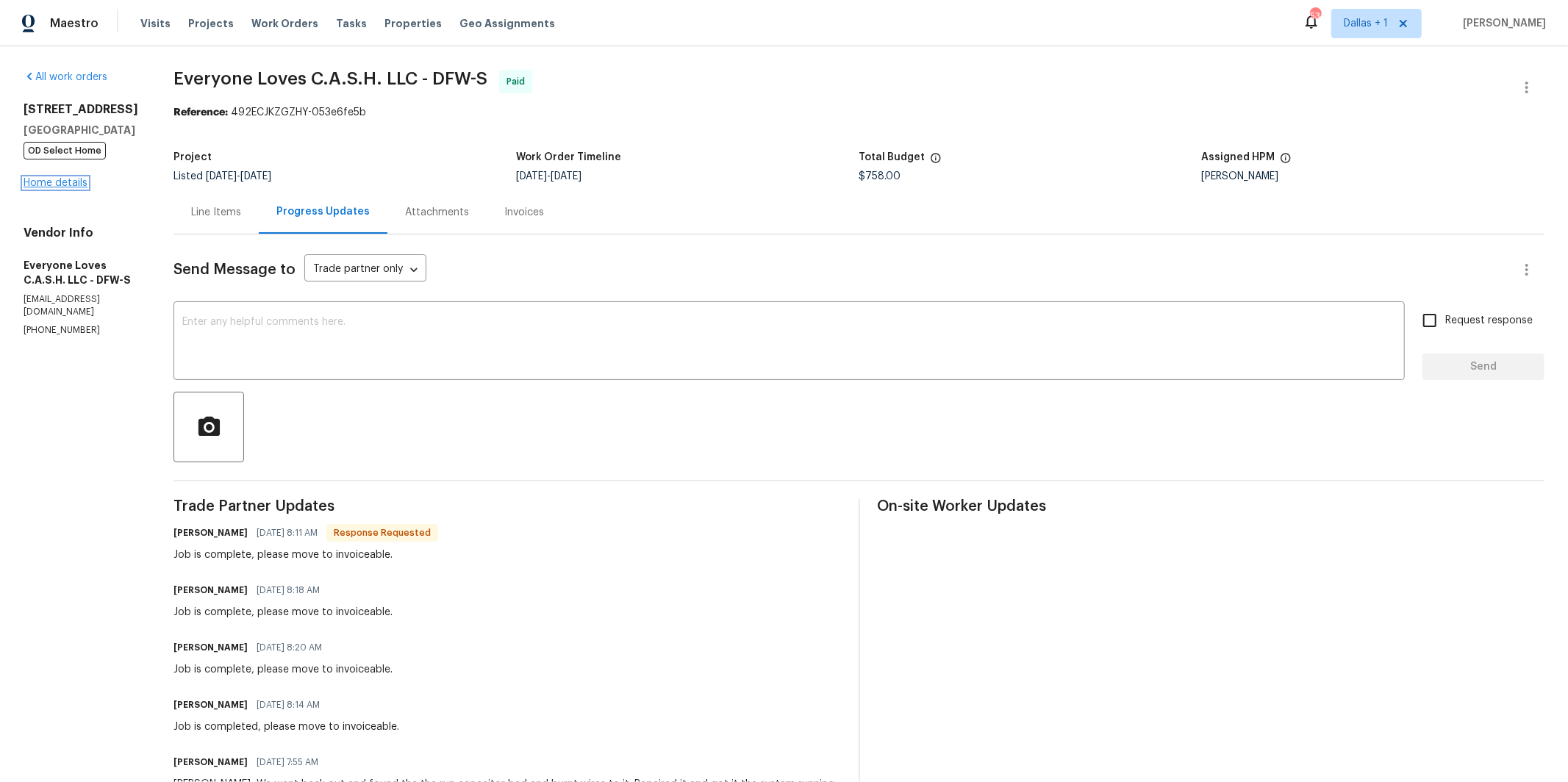
click at [70, 184] on link "Home details" at bounding box center [56, 183] width 64 height 11
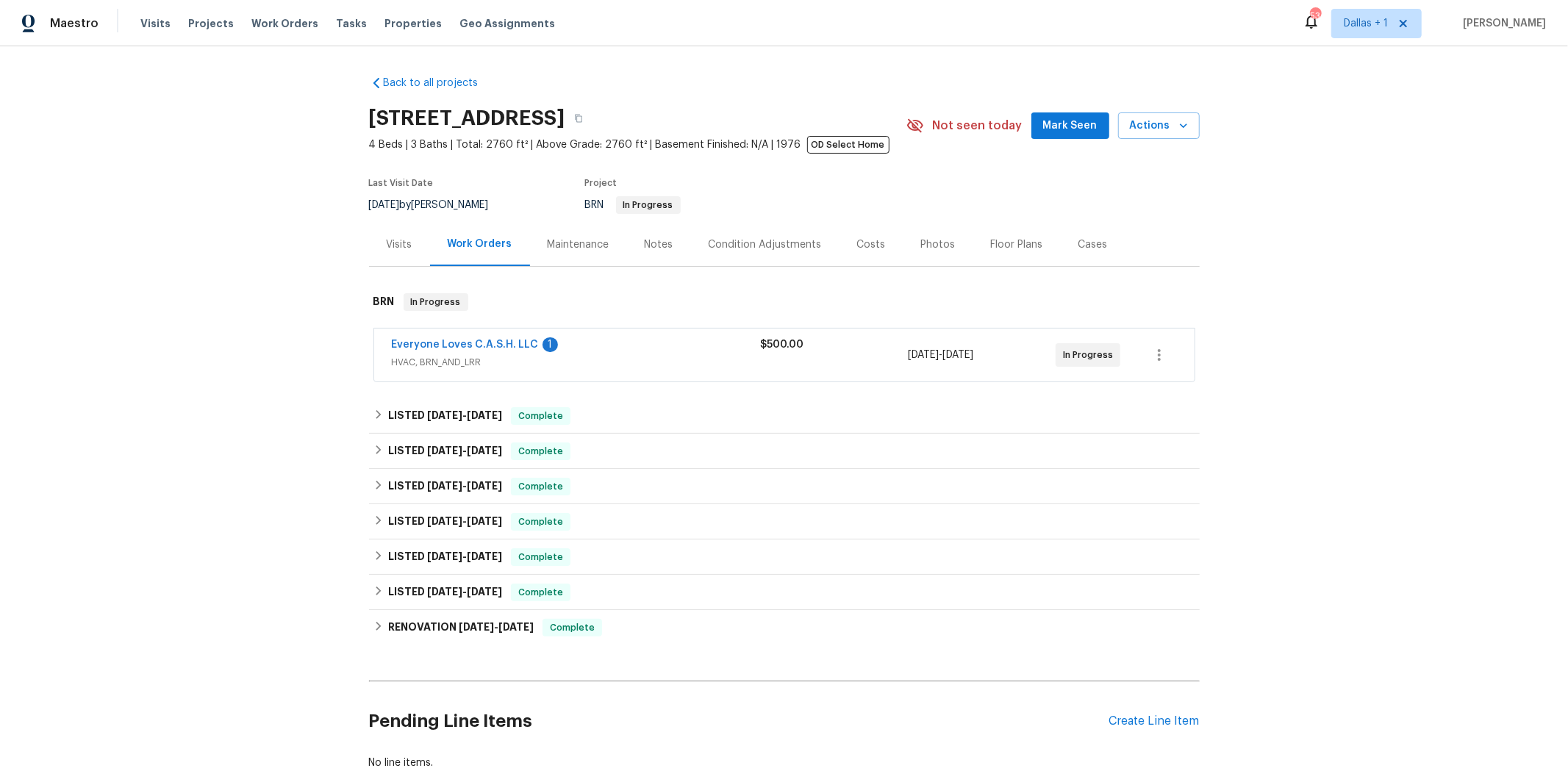
click at [482, 339] on span "Everyone Loves C.A.S.H. LLC" at bounding box center [465, 345] width 147 height 15
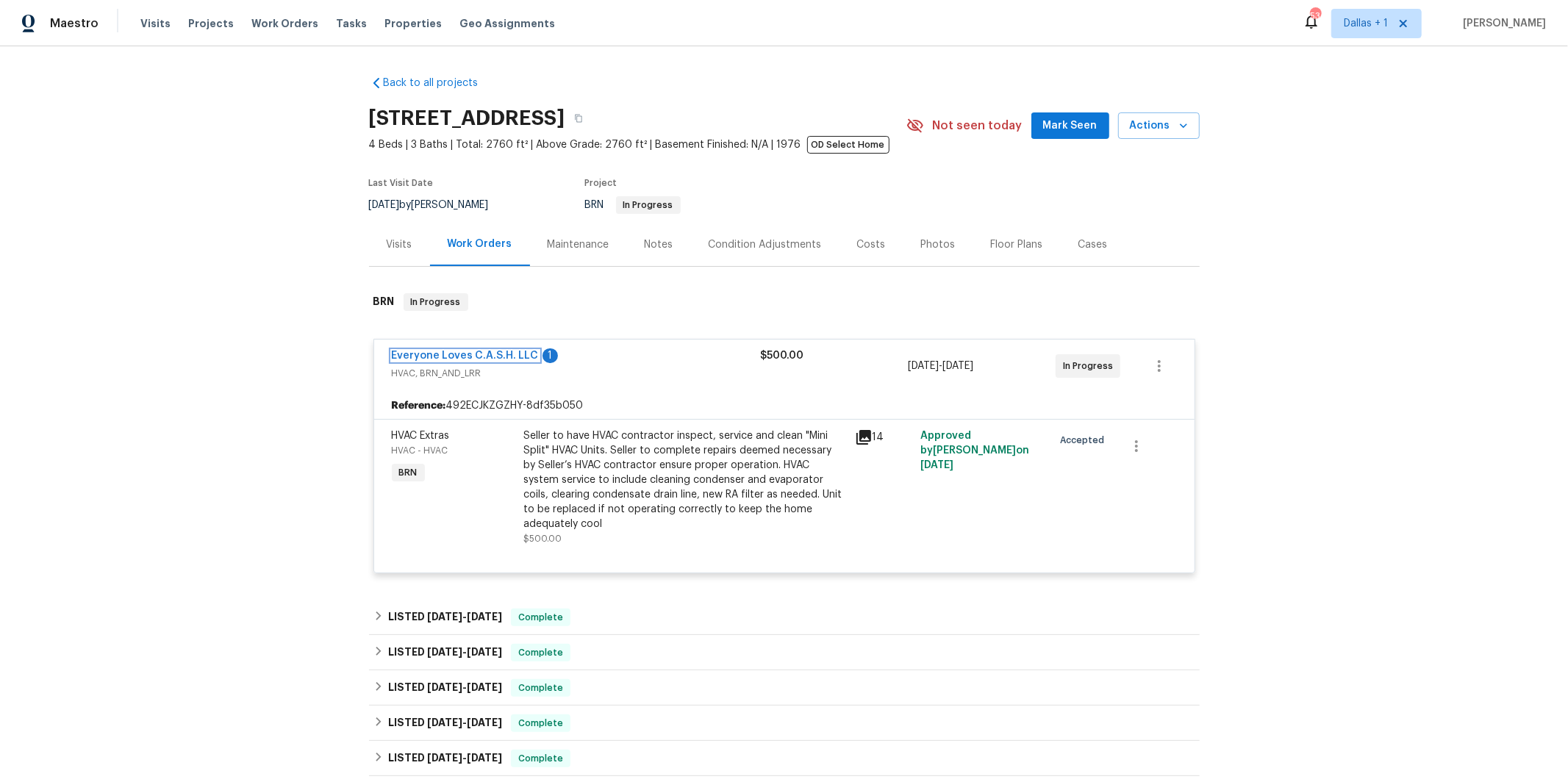
click at [495, 354] on link "Everyone Loves C.A.S.H. LLC" at bounding box center [465, 355] width 147 height 11
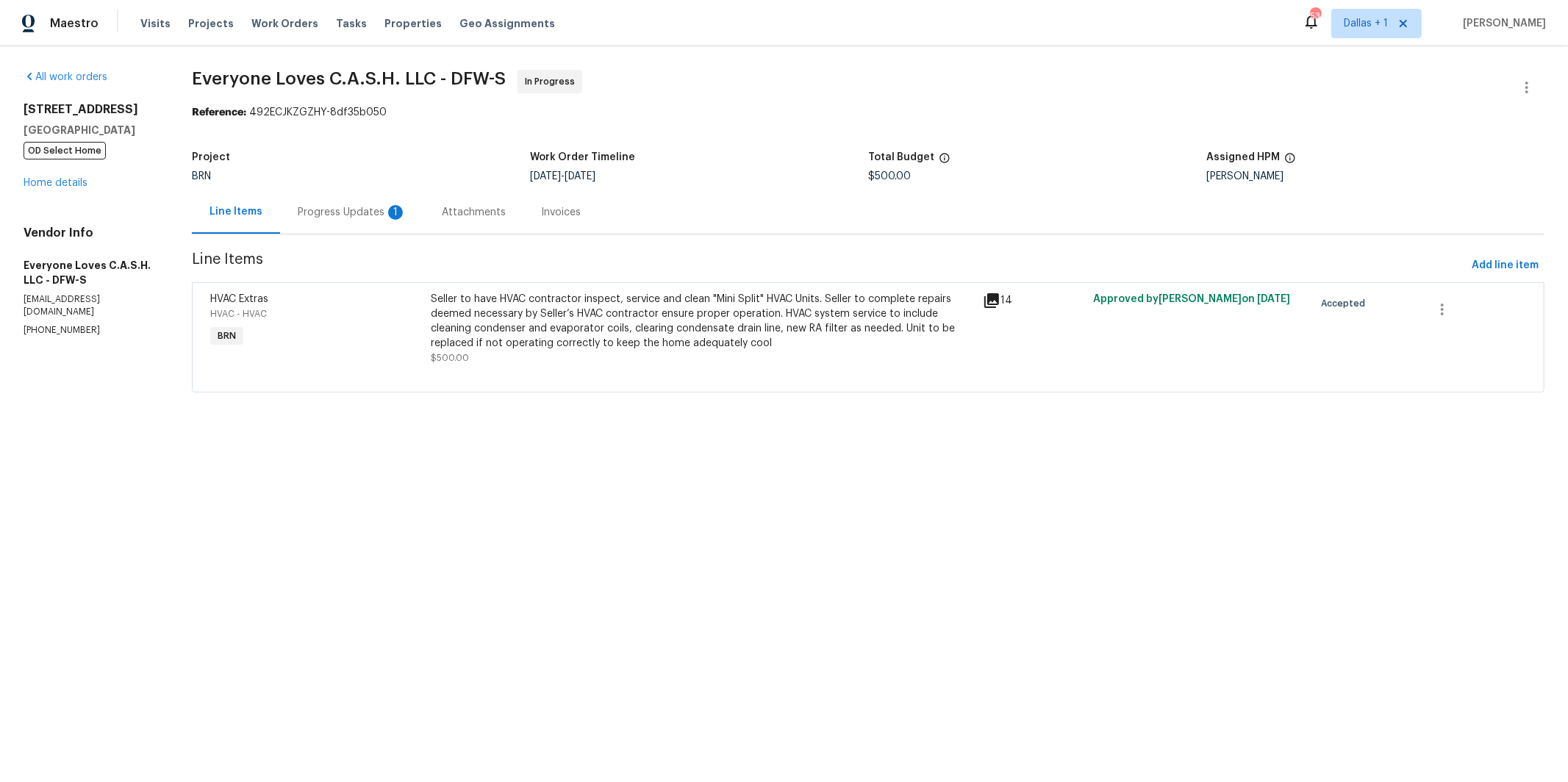
drag, startPoint x: 349, startPoint y: 218, endPoint x: 363, endPoint y: 233, distance: 20.5
click at [349, 218] on div "Progress Updates 1" at bounding box center [352, 213] width 109 height 15
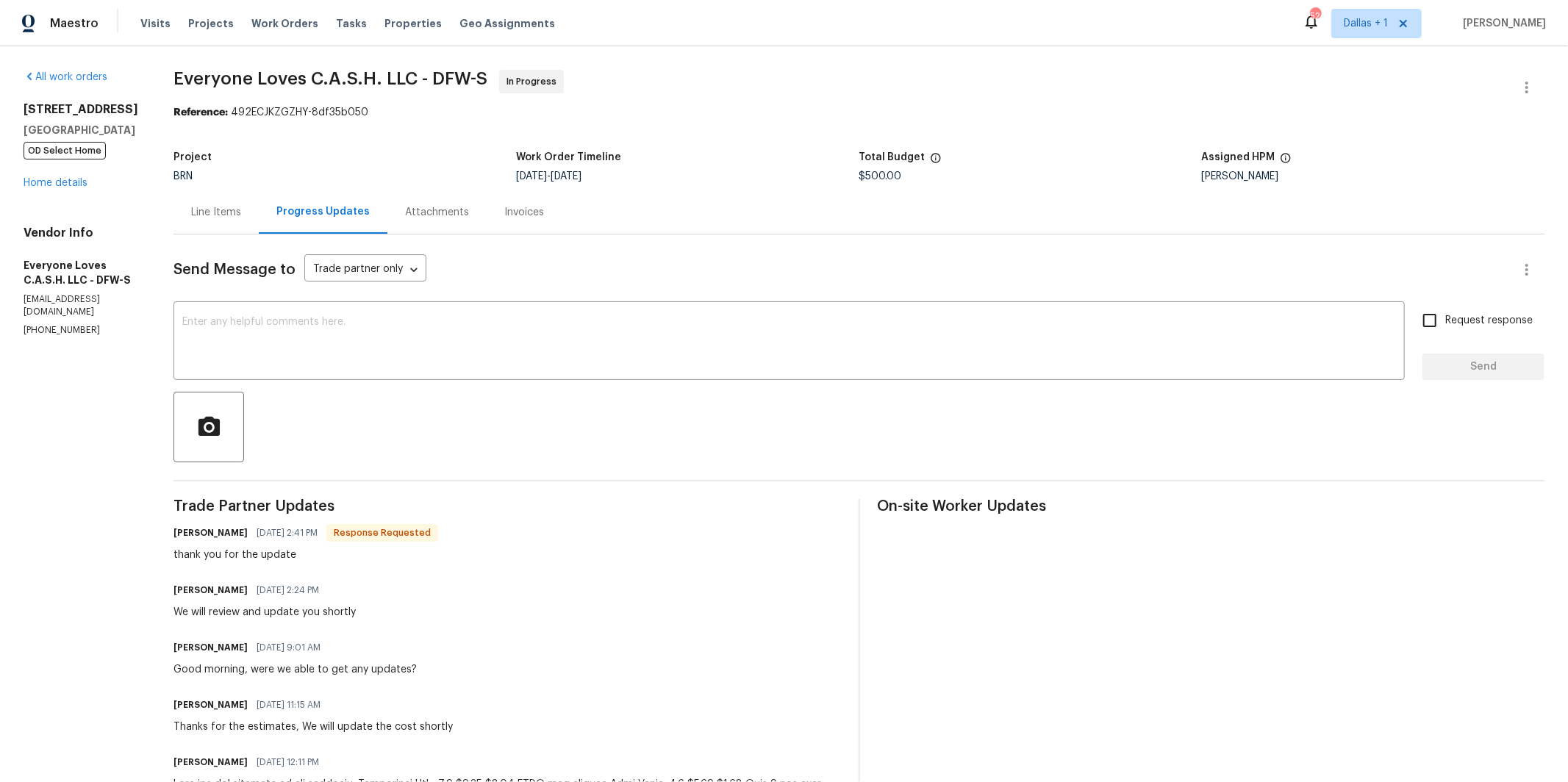
click at [241, 212] on div "Line Items" at bounding box center [216, 213] width 50 height 15
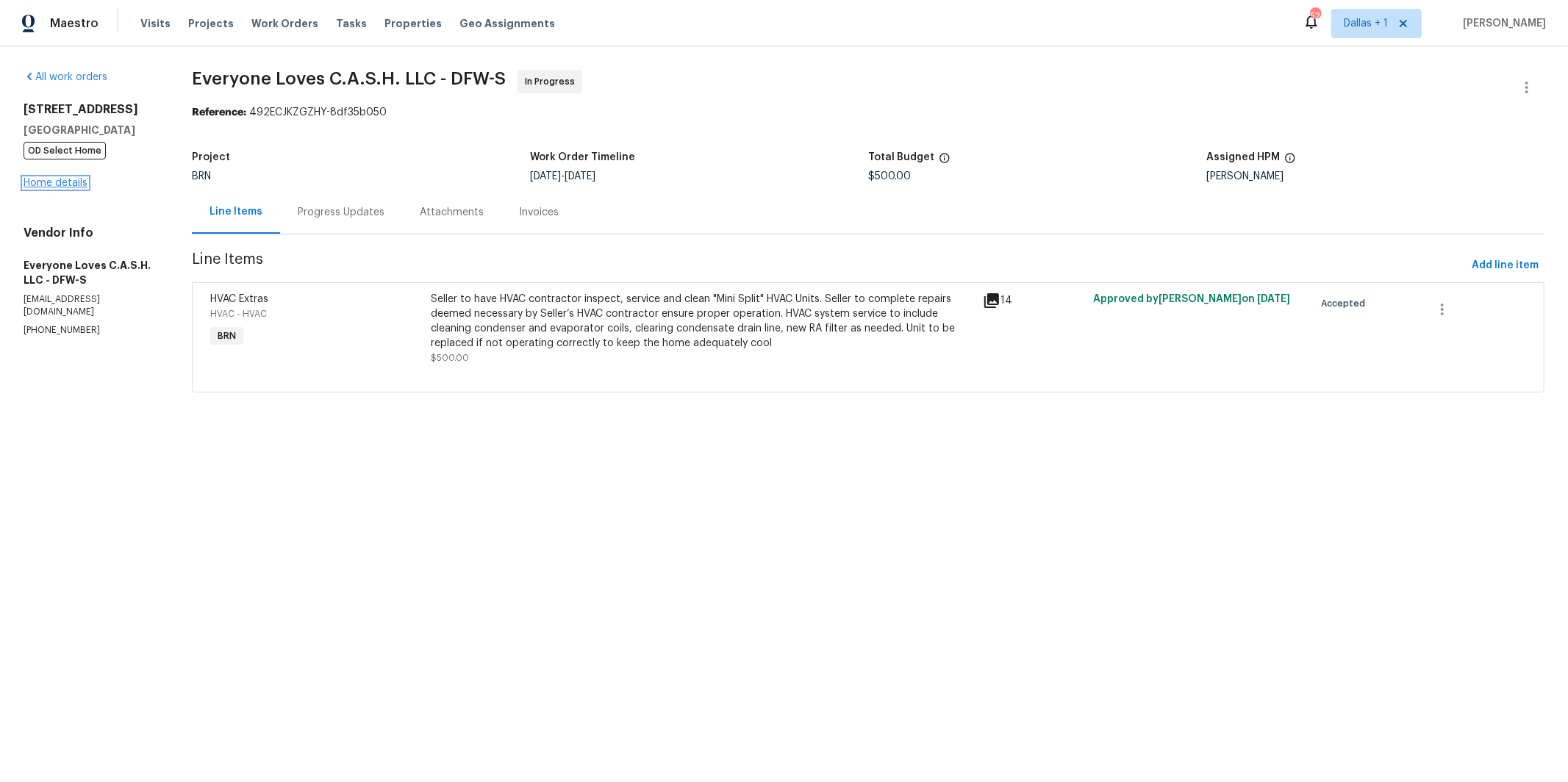
click at [52, 183] on link "Home details" at bounding box center [56, 183] width 64 height 11
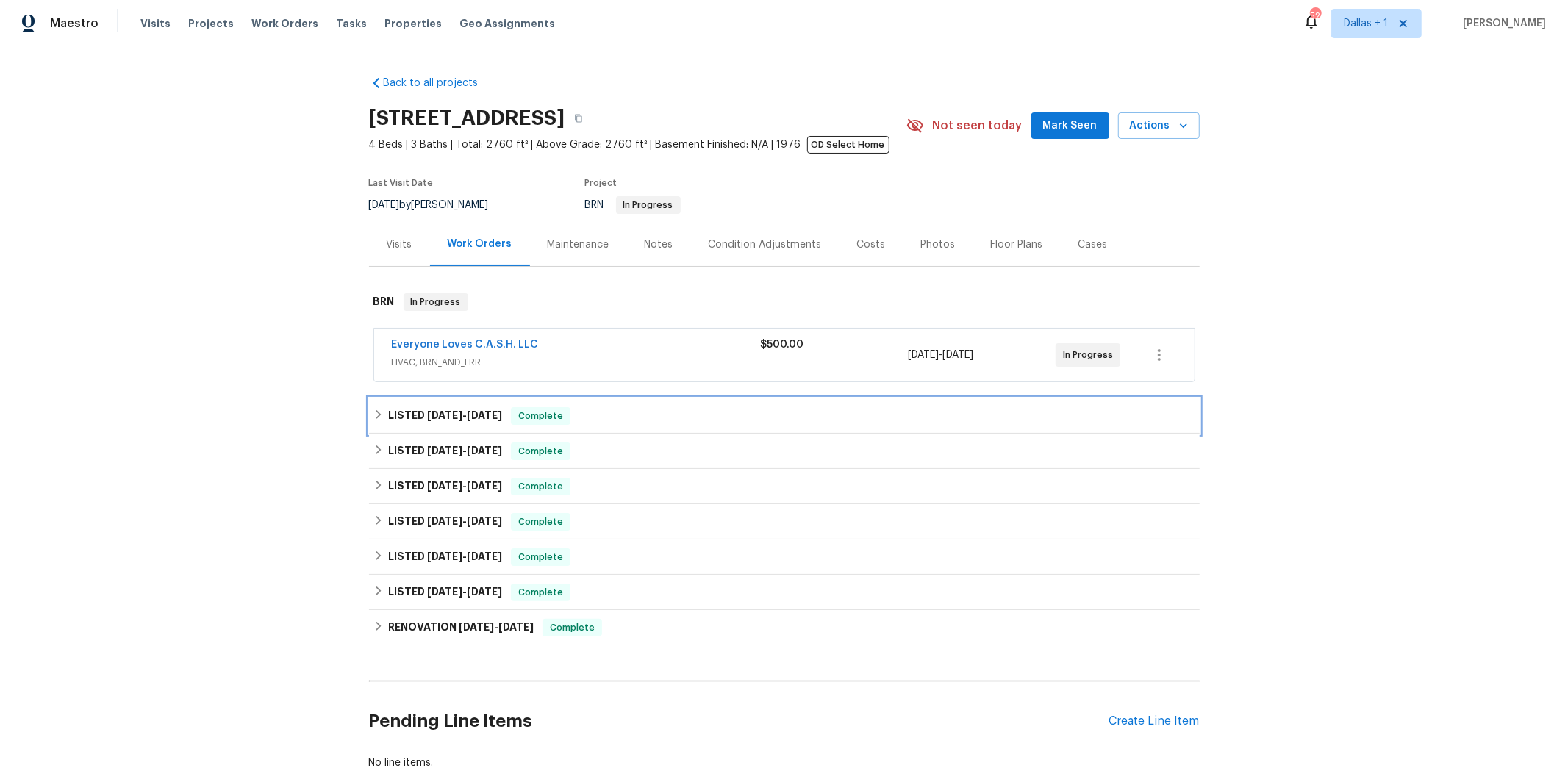
click at [461, 412] on span "[DATE]" at bounding box center [444, 415] width 35 height 11
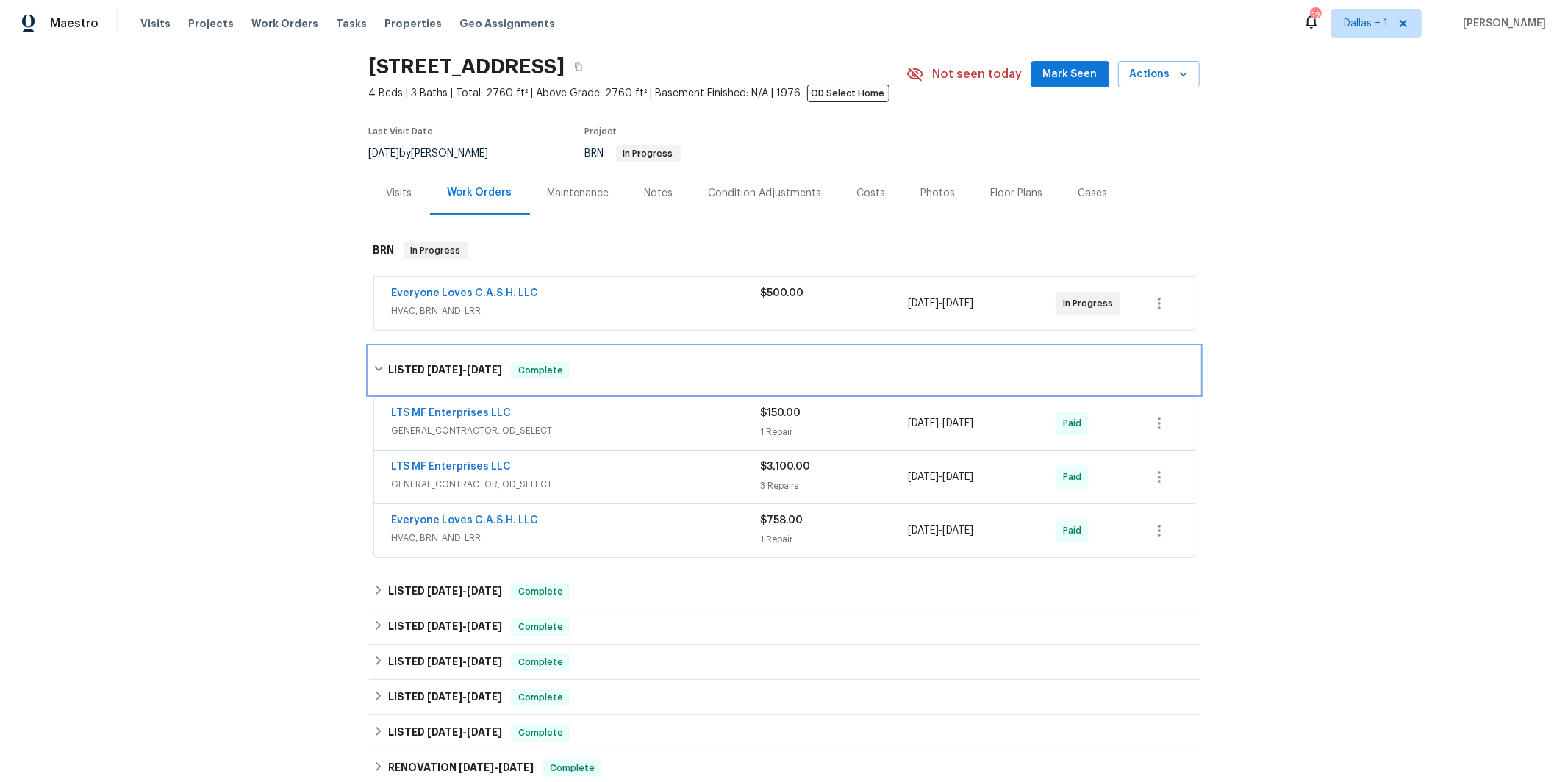
scroll to position [113, 0]
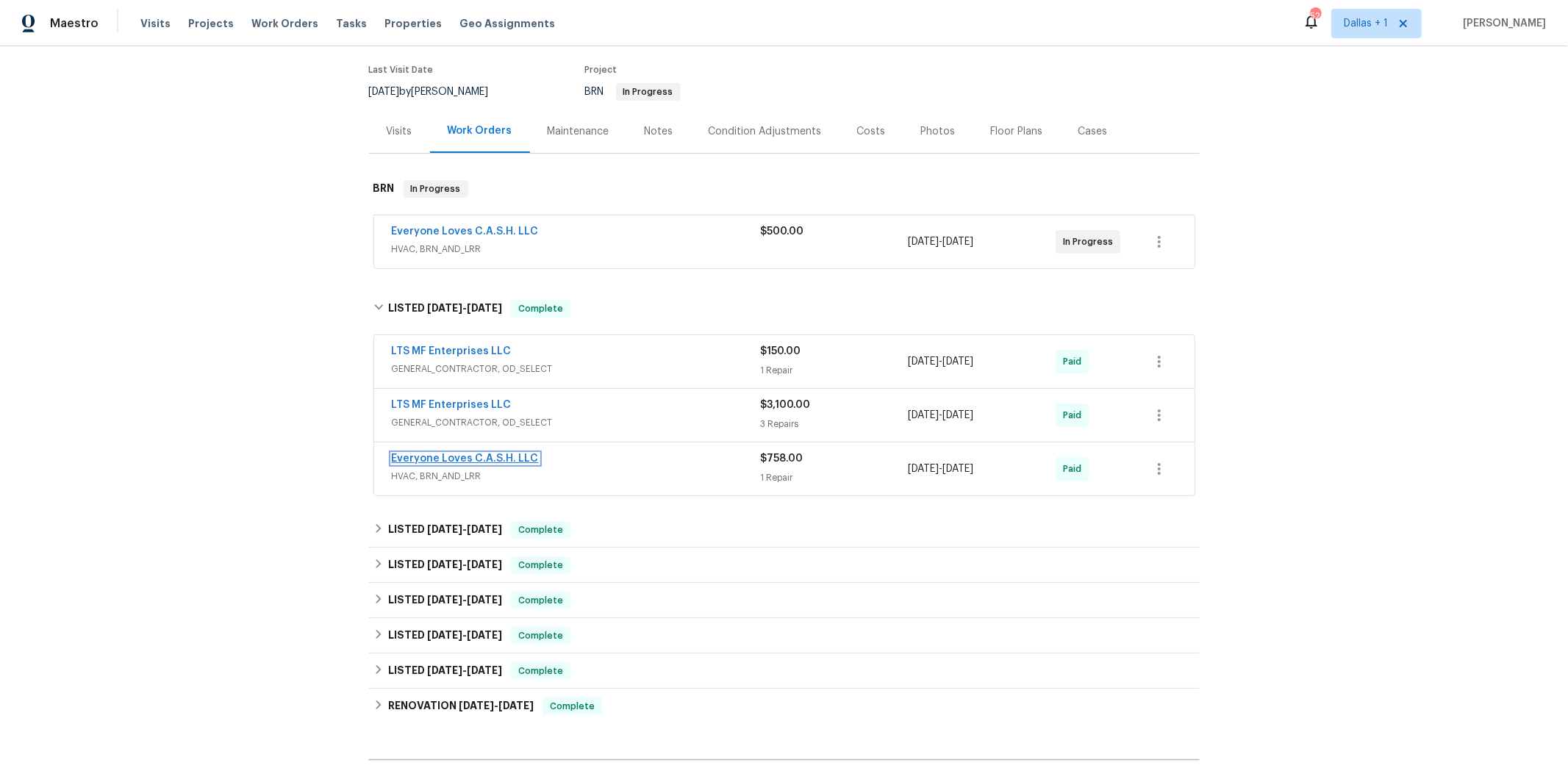
click at [429, 460] on link "Everyone Loves C.A.S.H. LLC" at bounding box center [465, 459] width 147 height 11
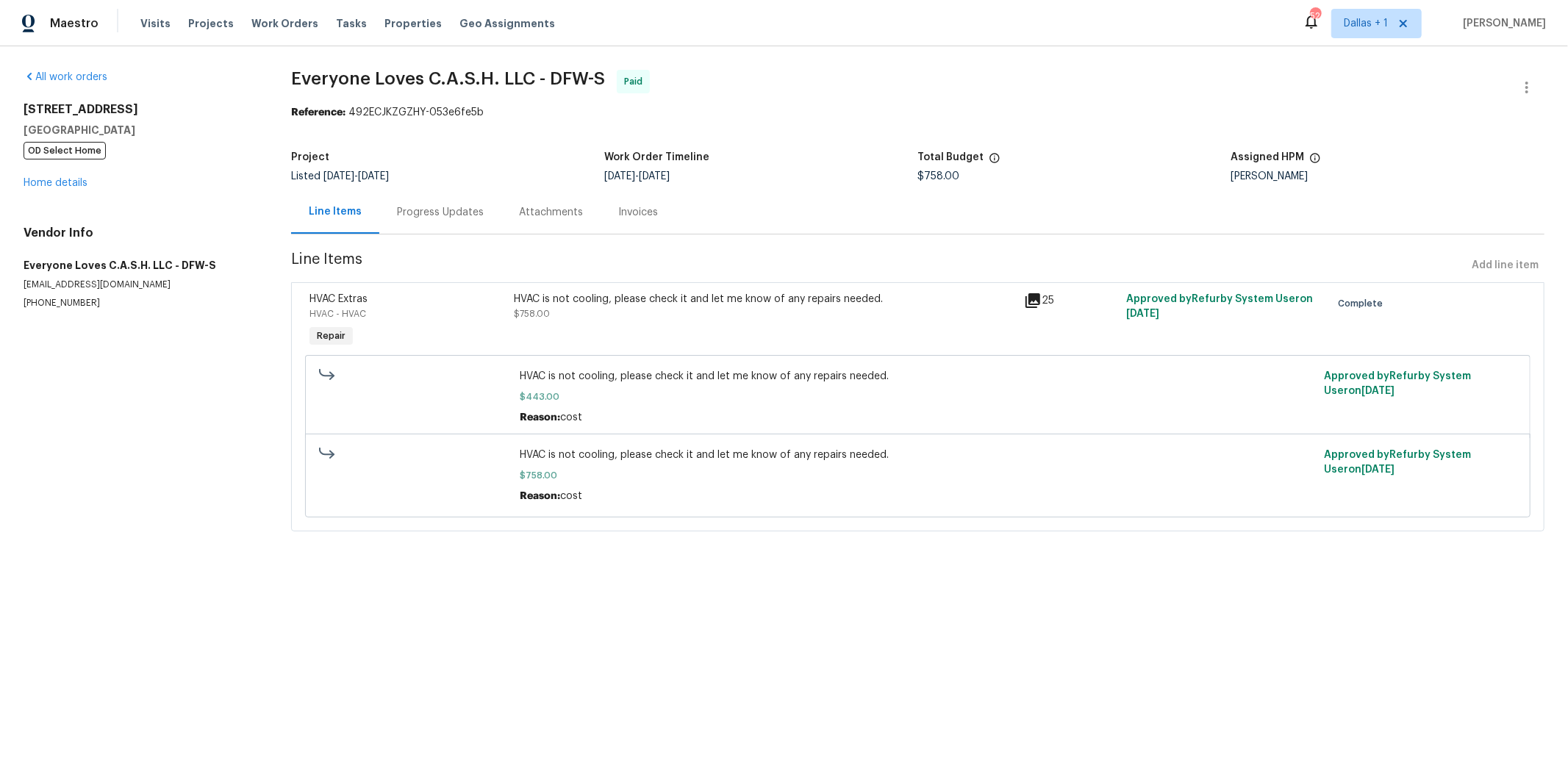
click at [437, 218] on div "Progress Updates" at bounding box center [441, 213] width 87 height 15
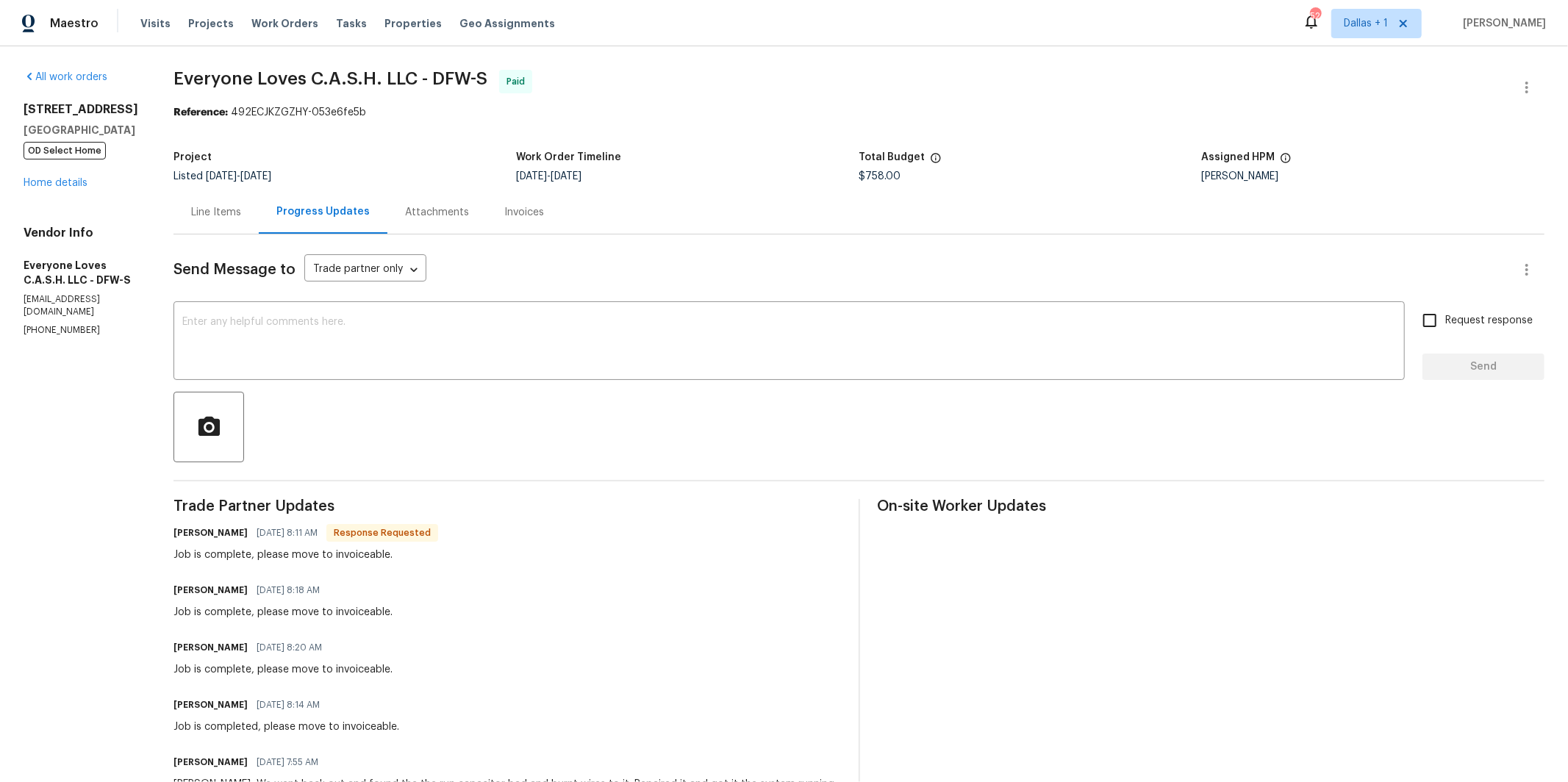
click at [241, 215] on div "Line Items" at bounding box center [216, 213] width 50 height 15
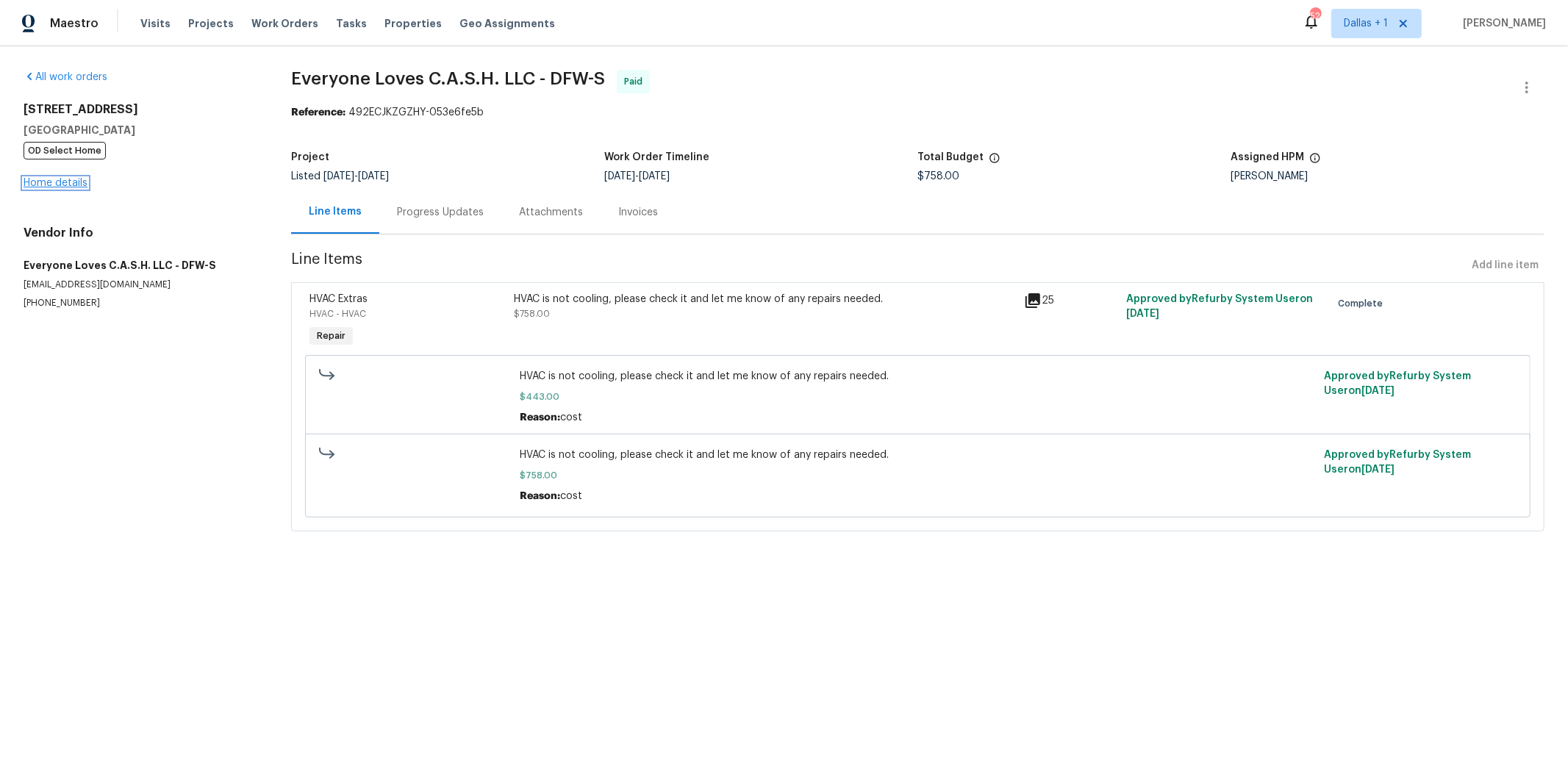
click at [73, 187] on link "Home details" at bounding box center [56, 183] width 64 height 11
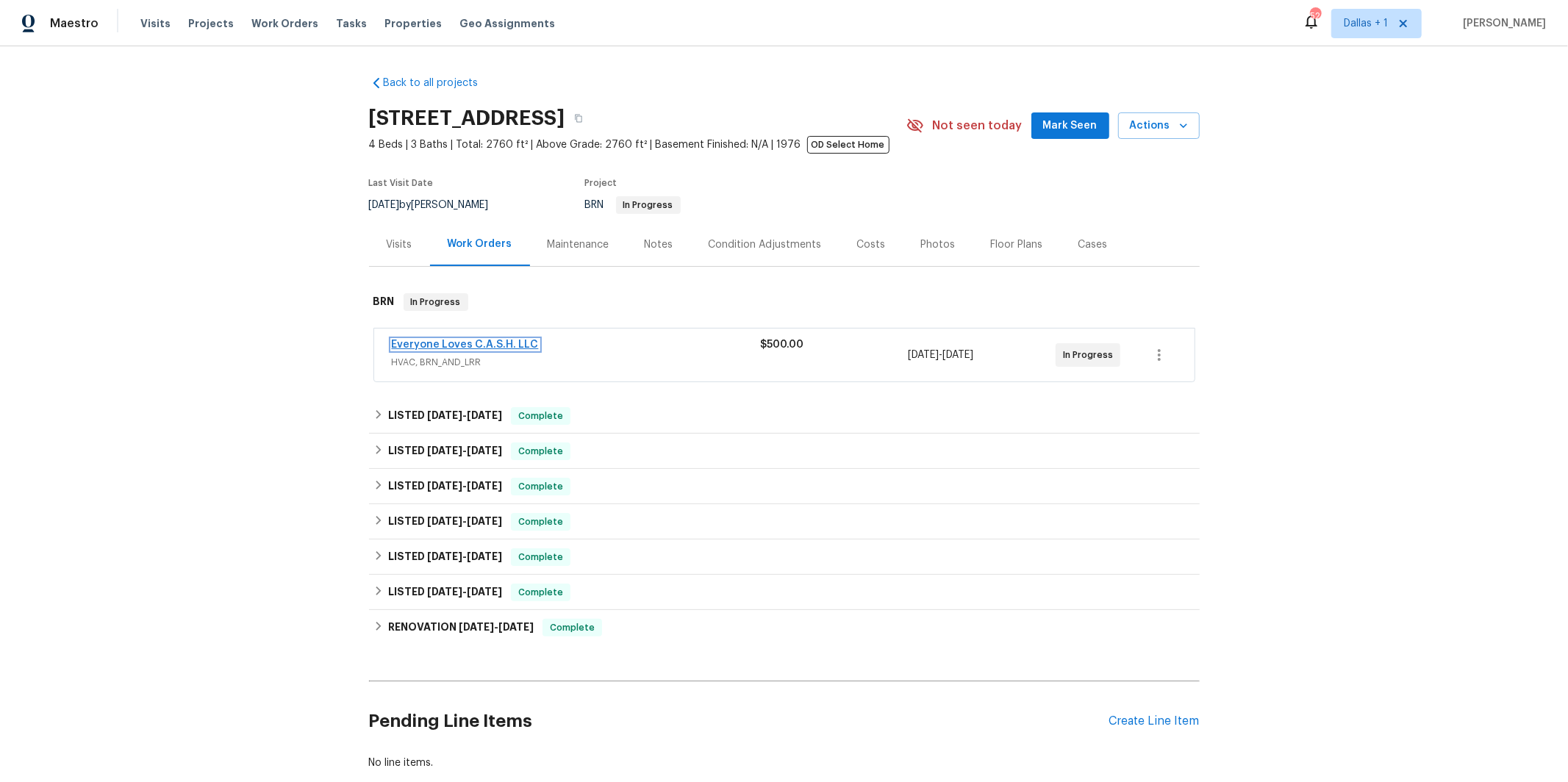
click at [452, 347] on link "Everyone Loves C.A.S.H. LLC" at bounding box center [465, 345] width 147 height 11
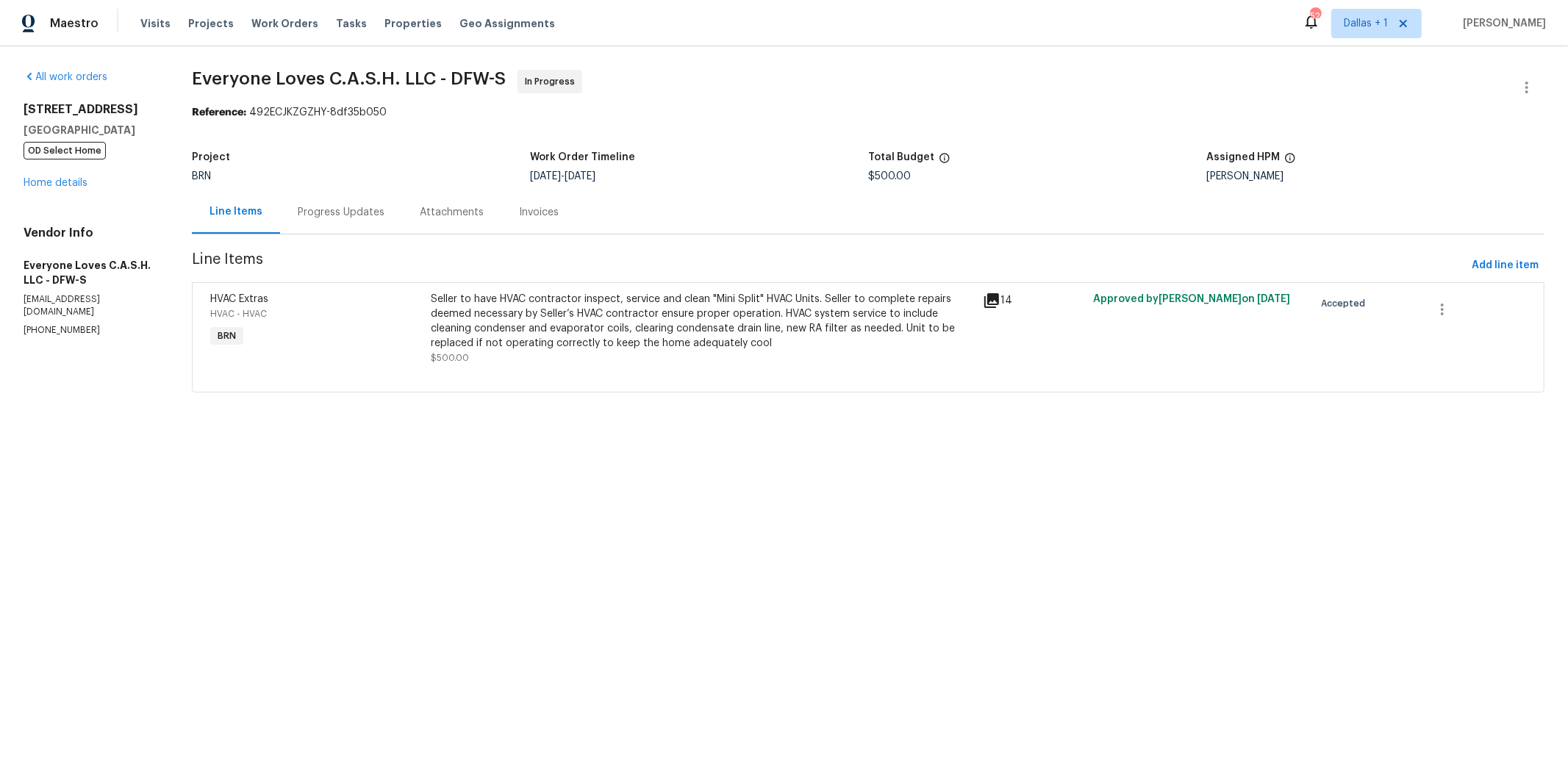
click at [332, 217] on div "Progress Updates" at bounding box center [342, 213] width 87 height 15
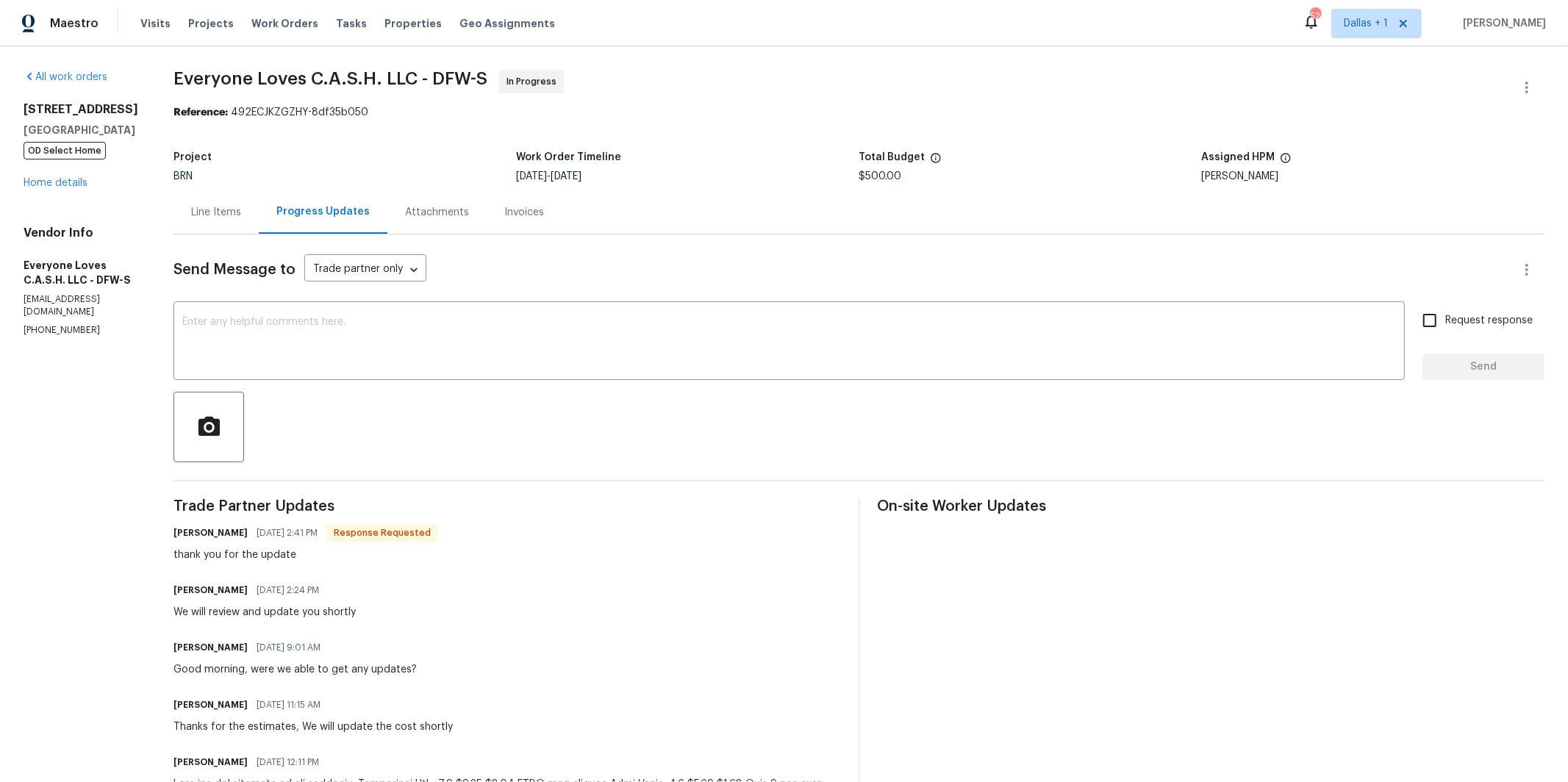
click at [218, 210] on div "Line Items" at bounding box center [216, 213] width 50 height 15
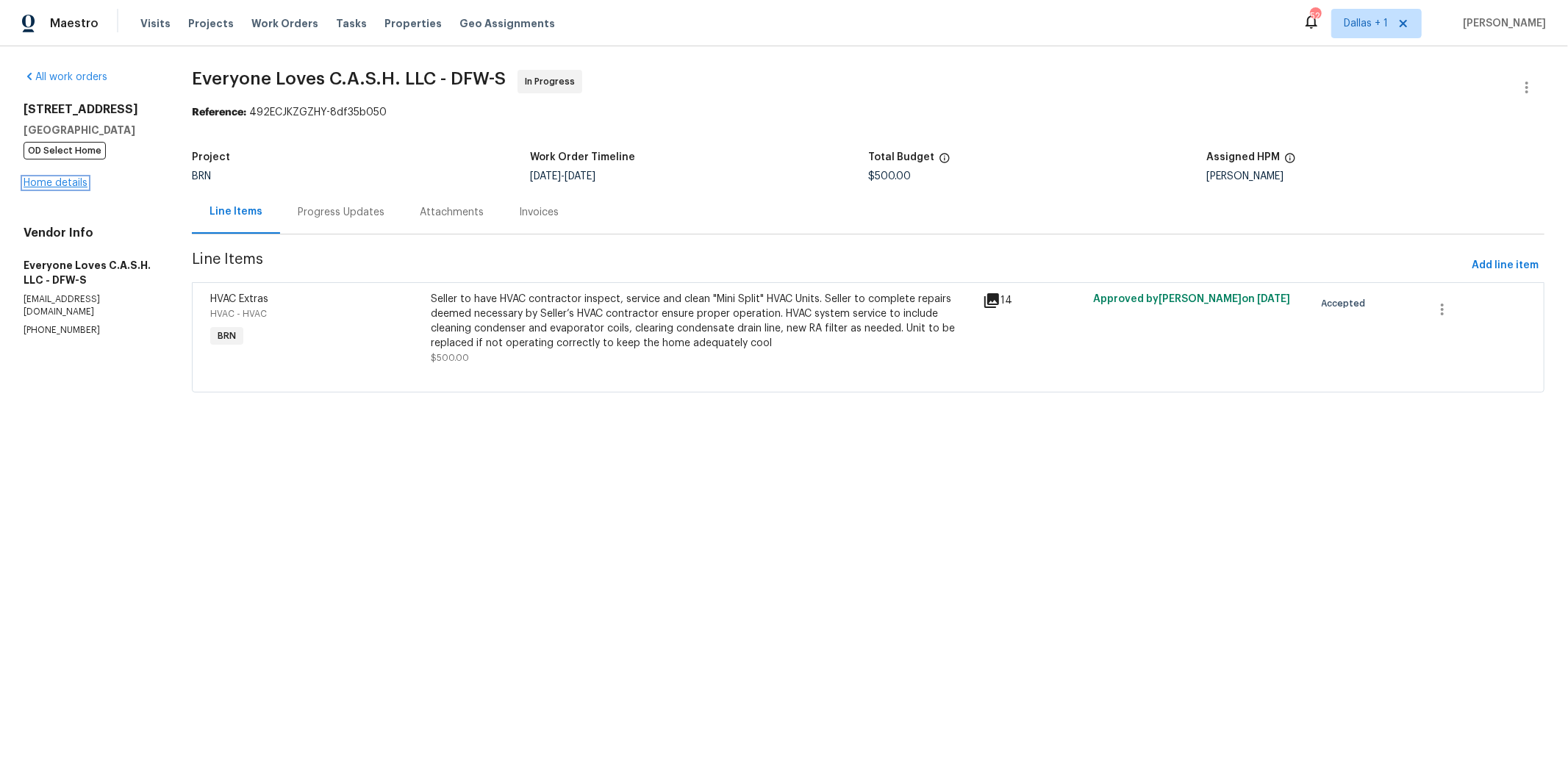
click at [60, 181] on link "Home details" at bounding box center [56, 183] width 64 height 11
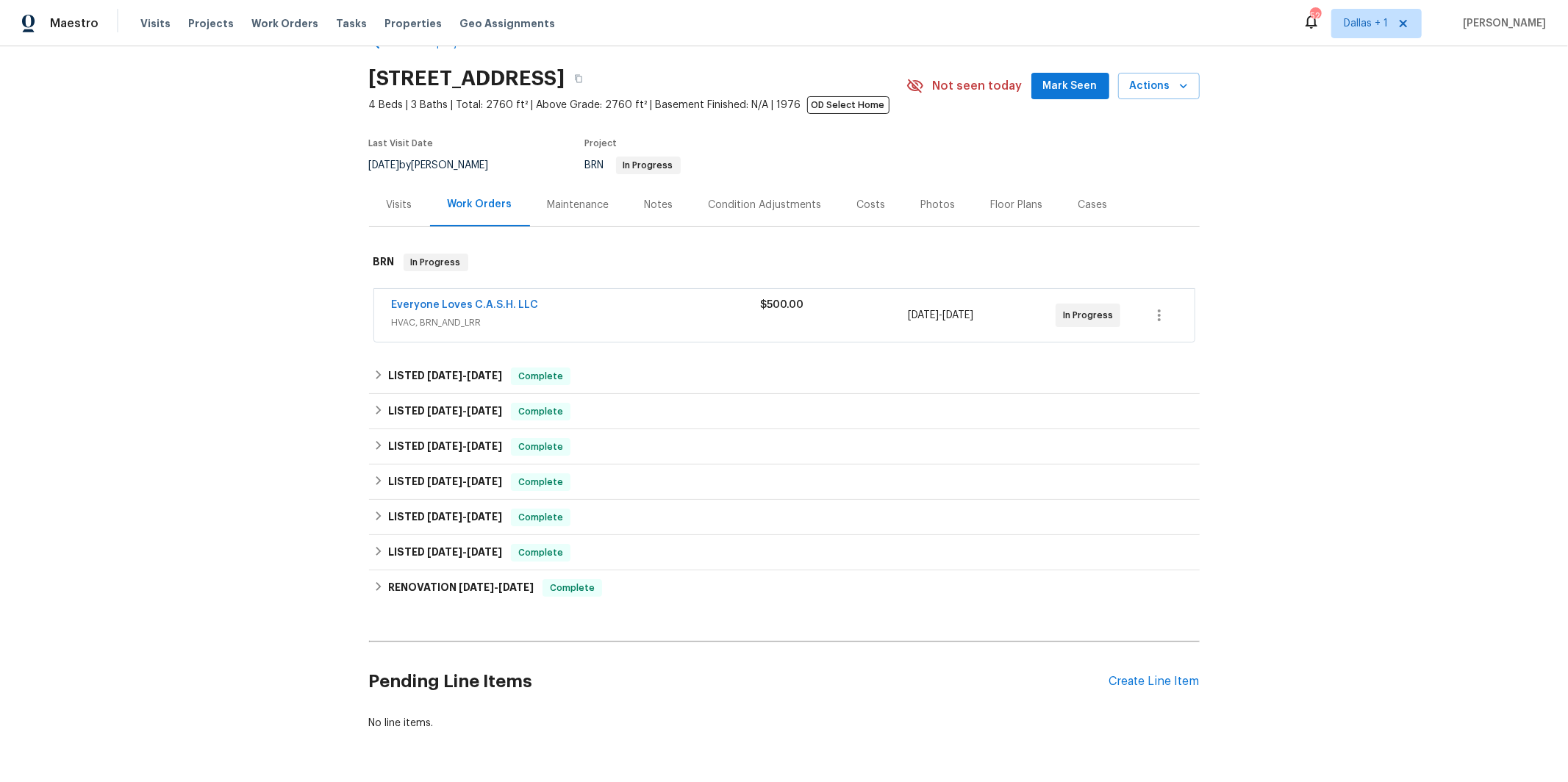
scroll to position [89, 0]
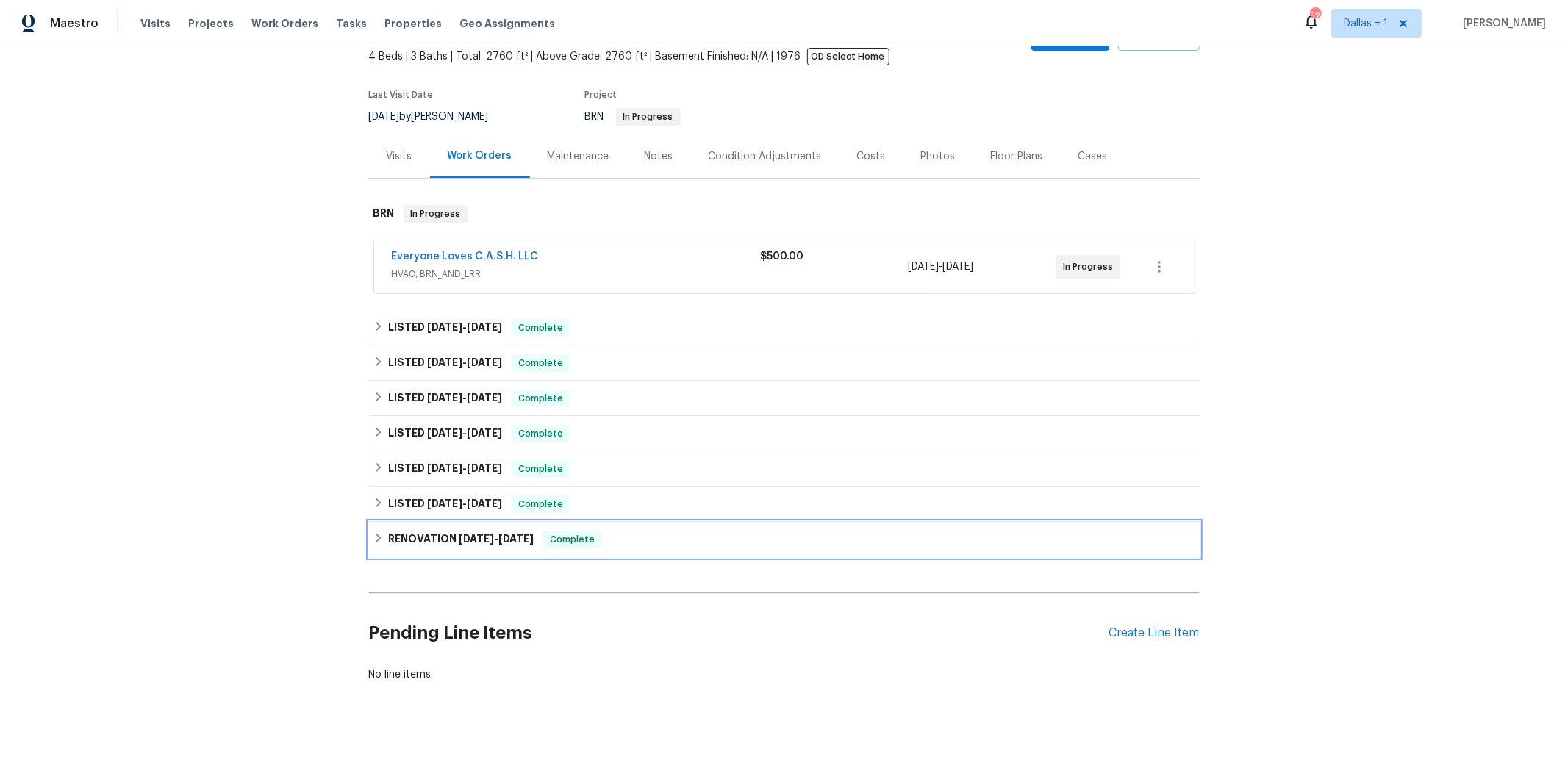
click at [438, 536] on h6 "RENOVATION [DATE] - [DATE]" at bounding box center [461, 539] width 145 height 17
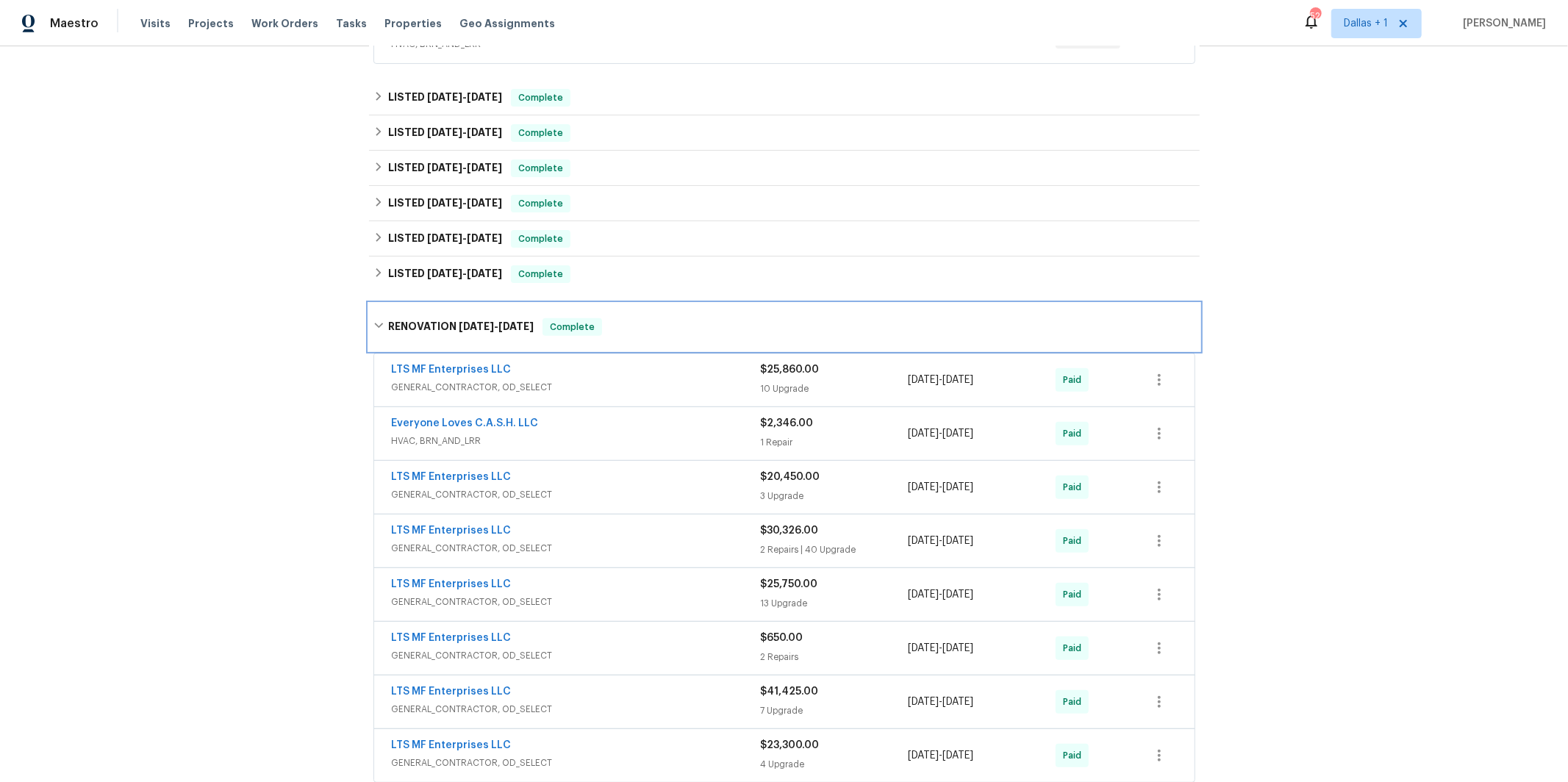
scroll to position [550, 0]
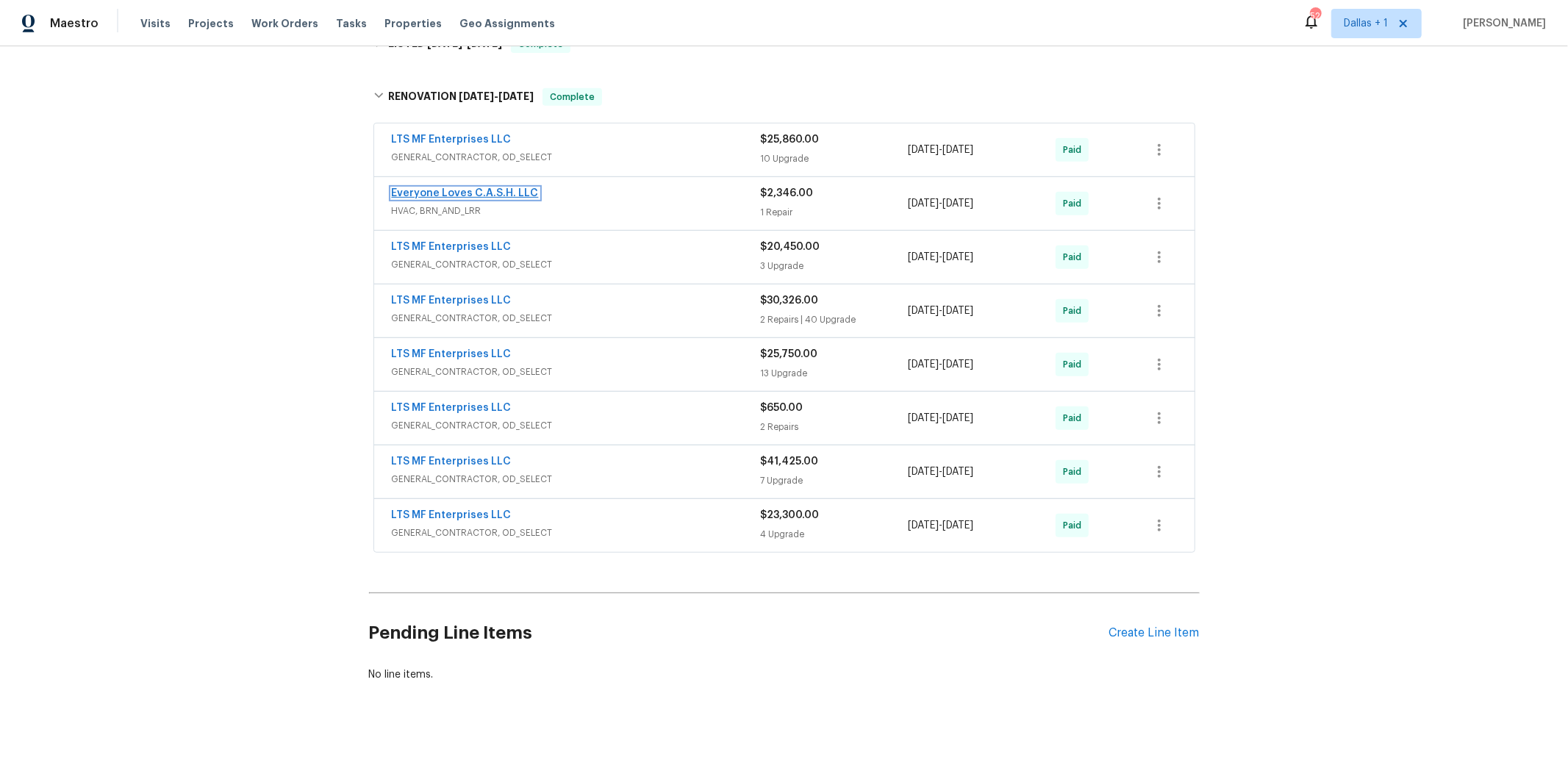
click at [458, 194] on link "Everyone Loves C.A.S.H. LLC" at bounding box center [465, 193] width 147 height 11
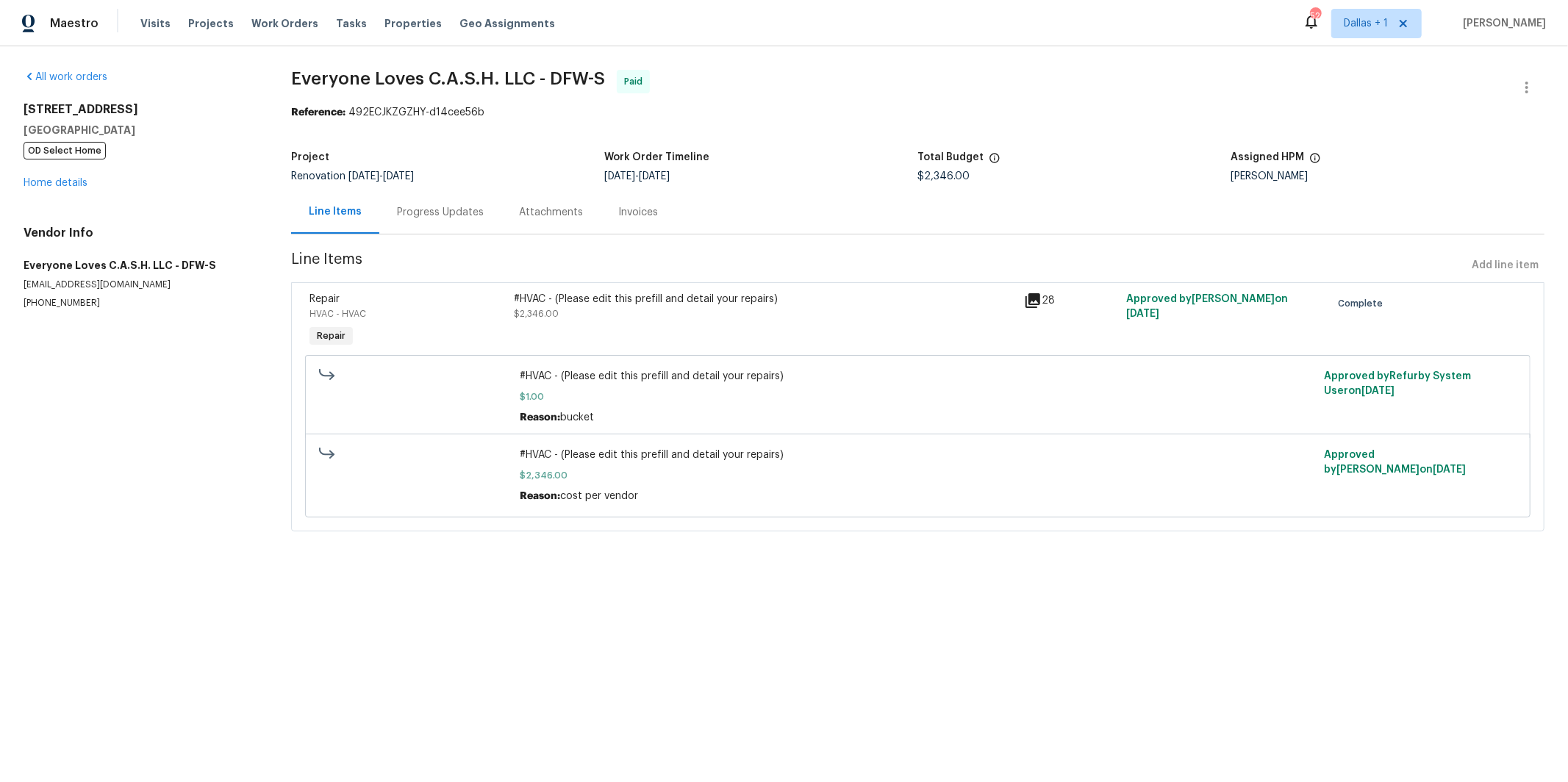
click at [406, 211] on div "Progress Updates" at bounding box center [441, 213] width 87 height 15
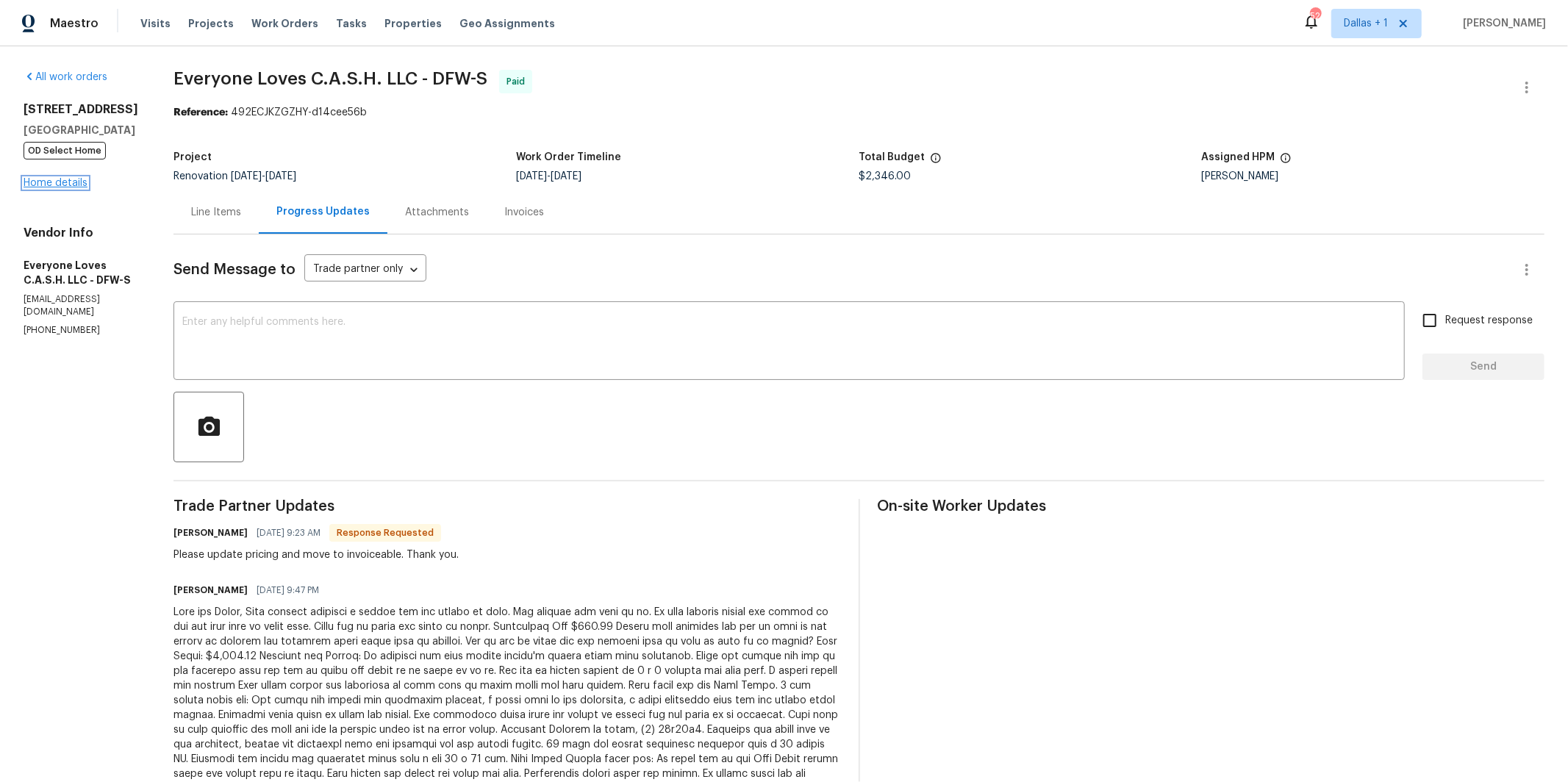
click at [81, 185] on link "Home details" at bounding box center [56, 183] width 64 height 11
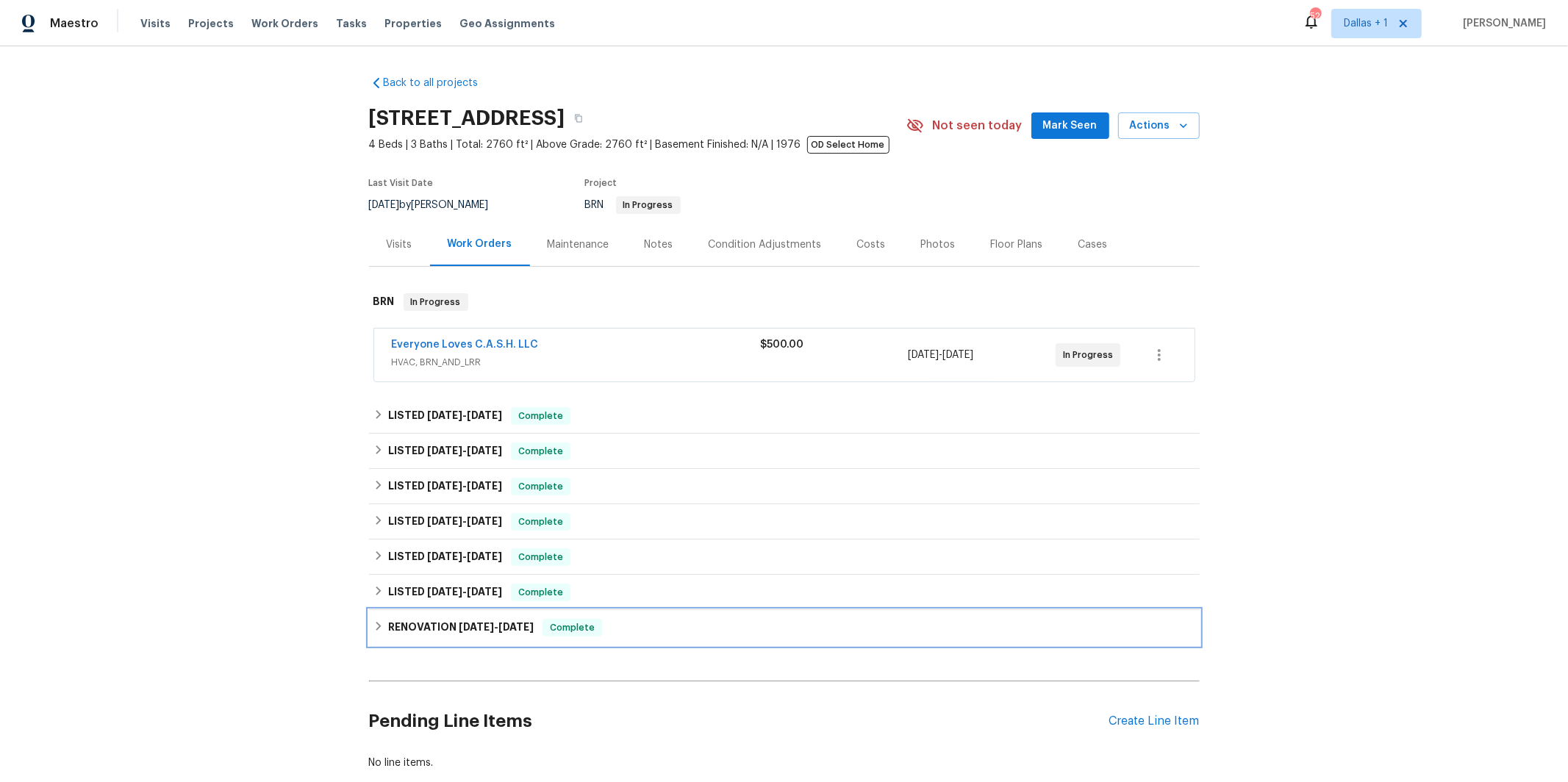
drag, startPoint x: 447, startPoint y: 629, endPoint x: 259, endPoint y: 620, distance: 188.2
click at [447, 629] on h6 "RENOVATION [DATE] - [DATE]" at bounding box center [461, 627] width 145 height 17
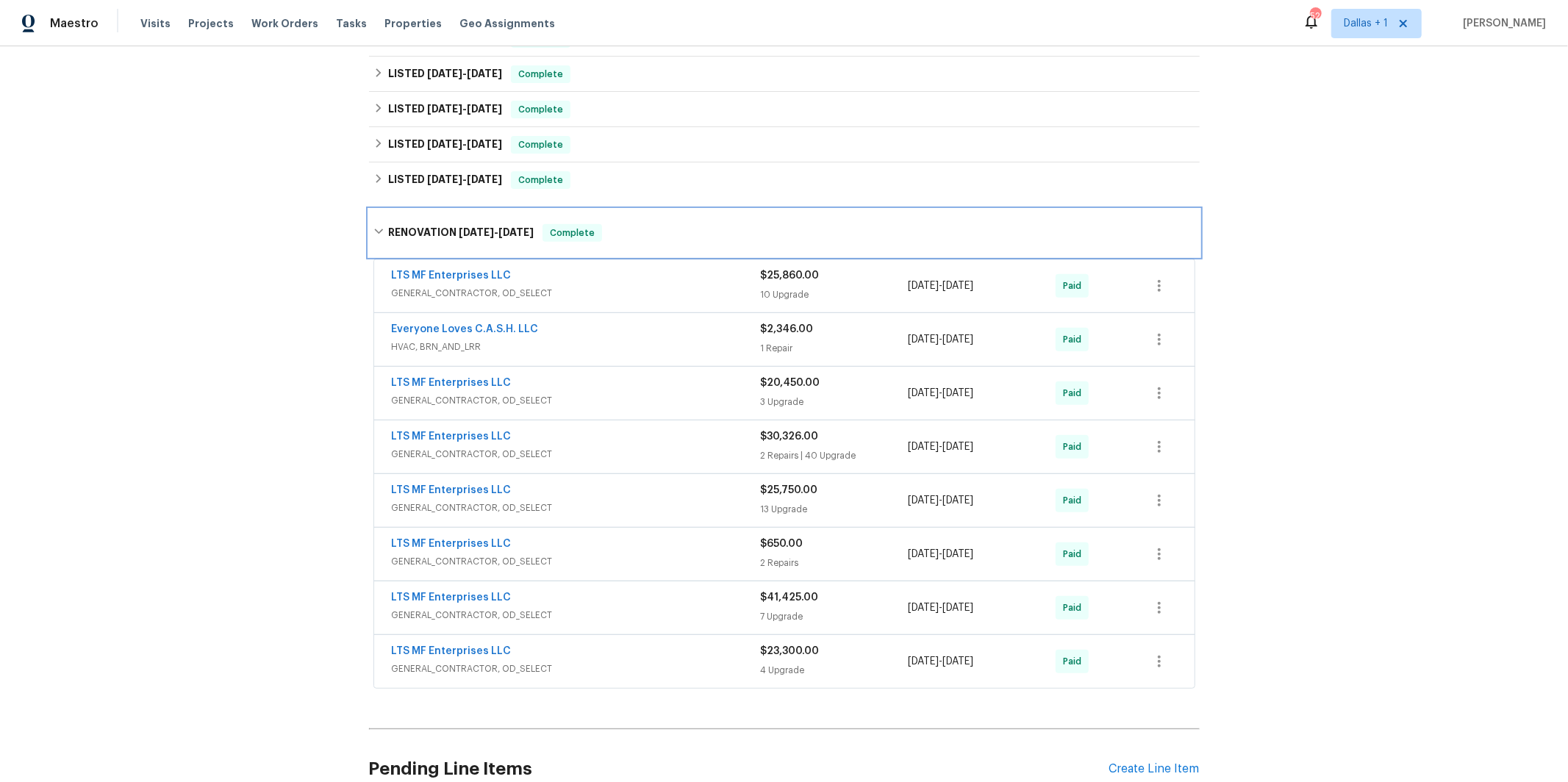
scroll to position [377, 0]
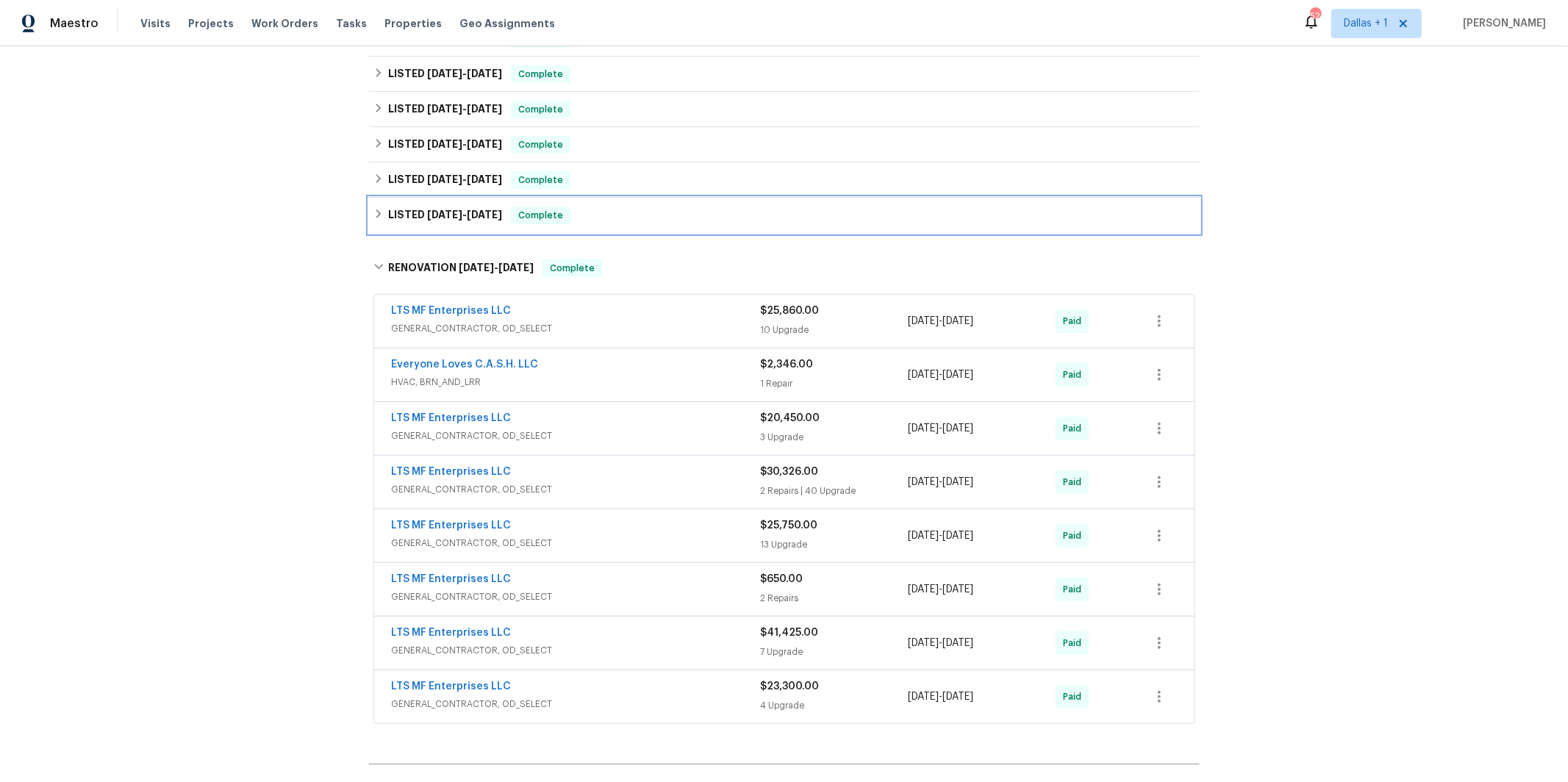
click at [410, 214] on h6 "LISTED [DATE] - [DATE]" at bounding box center [445, 215] width 114 height 17
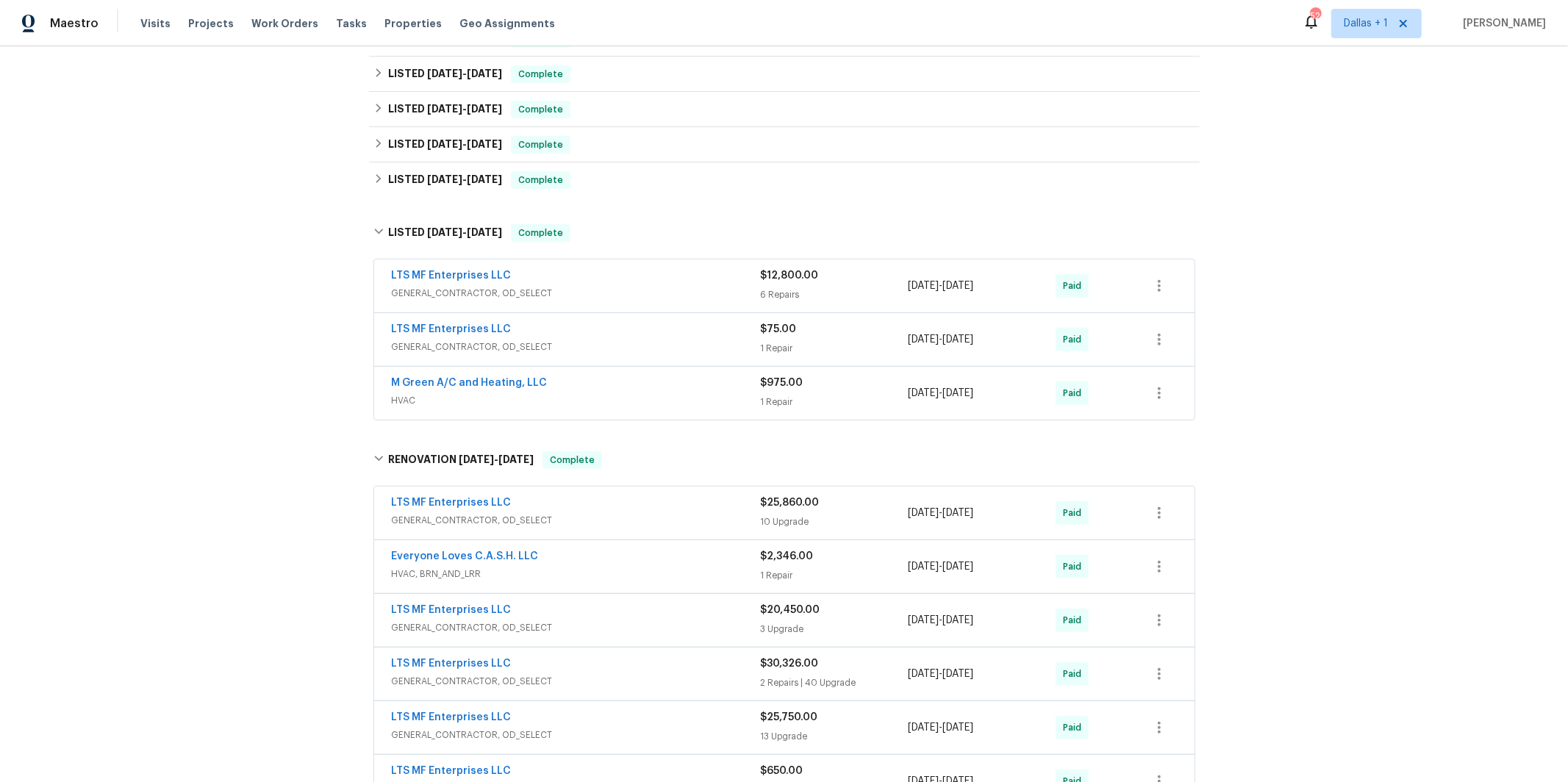
click at [425, 403] on span "HVAC" at bounding box center [576, 400] width 369 height 15
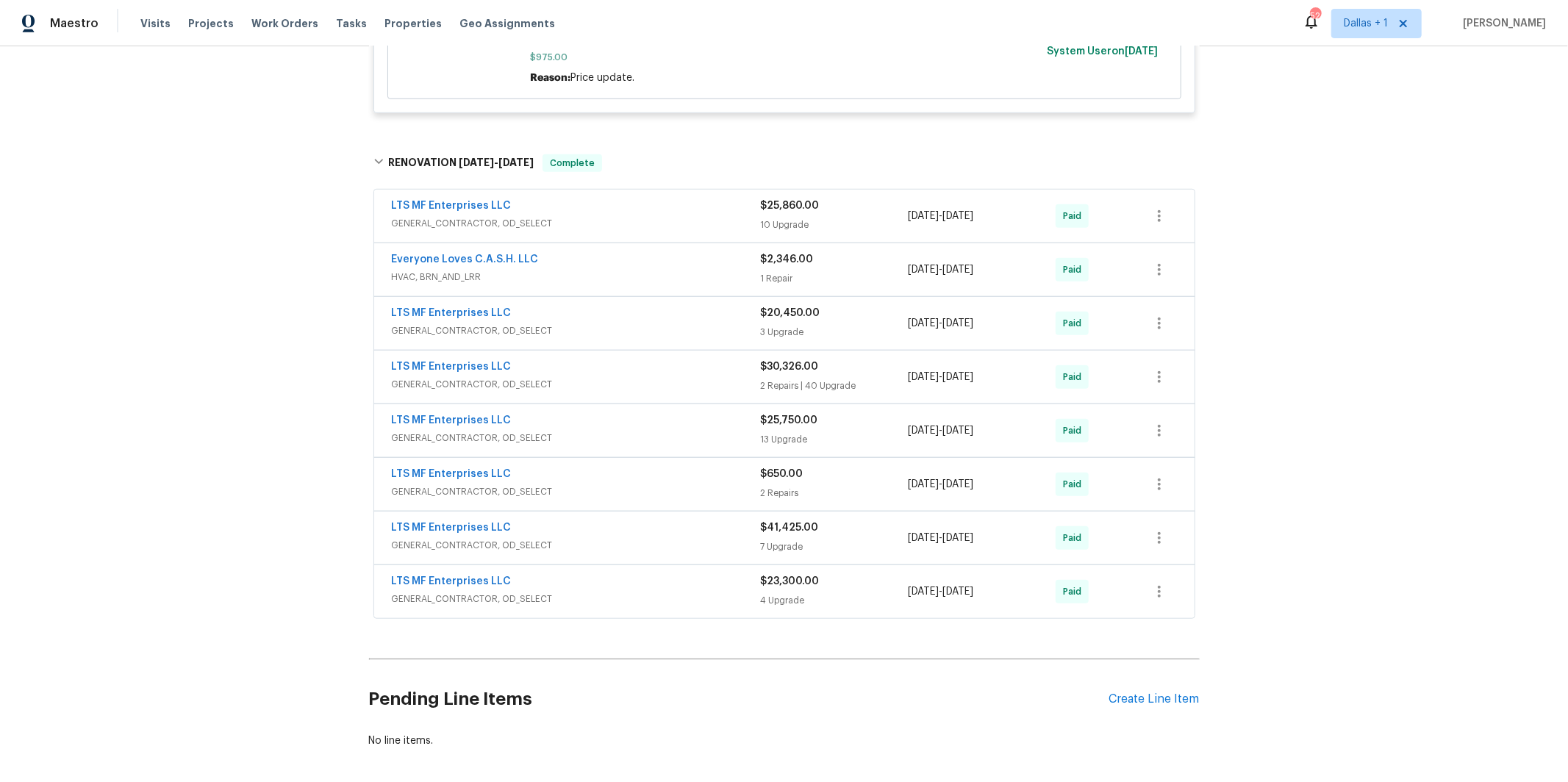
scroll to position [961, 0]
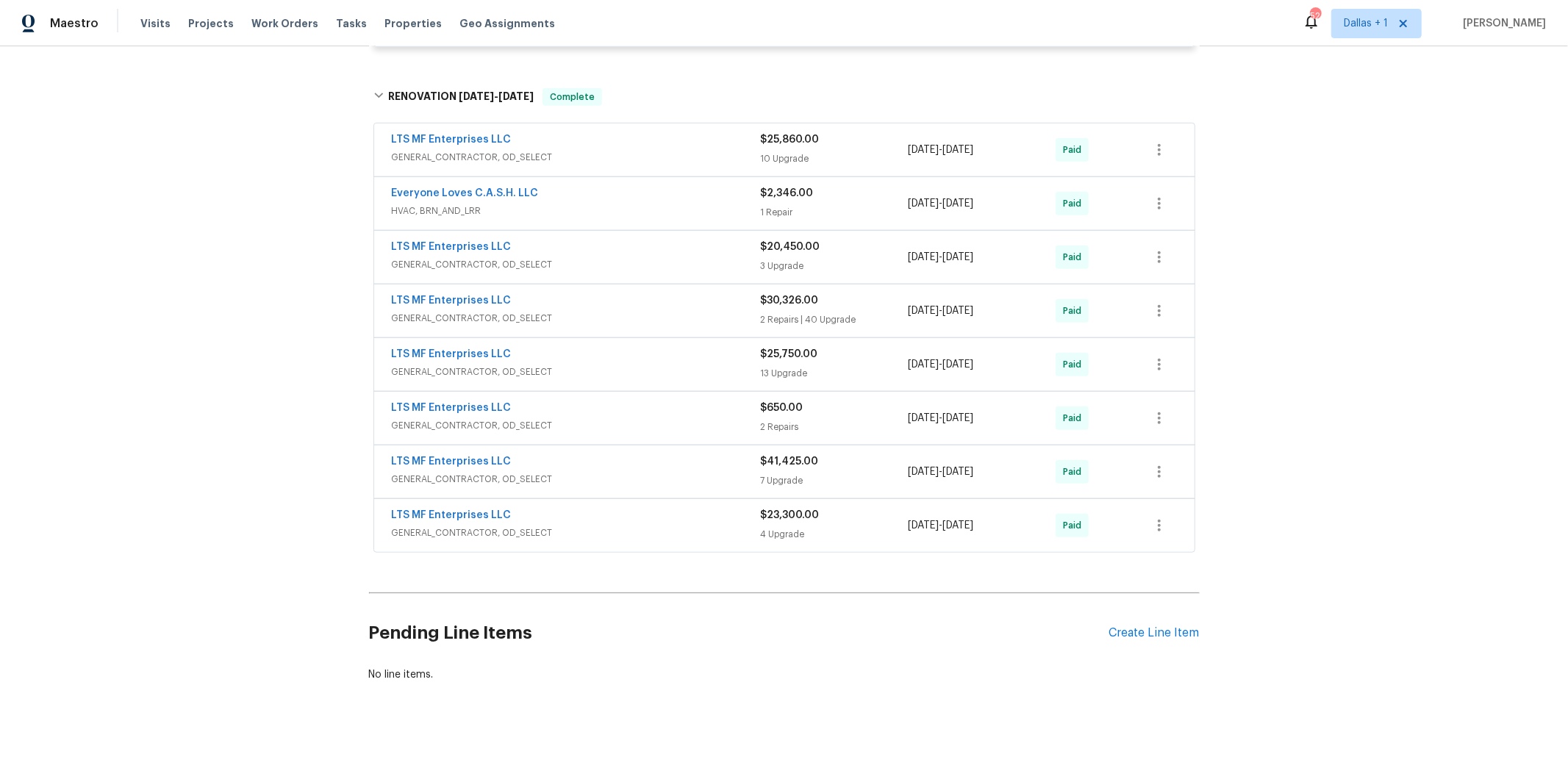
click at [463, 531] on span "GENERAL_CONTRACTOR, OD_SELECT" at bounding box center [576, 533] width 369 height 15
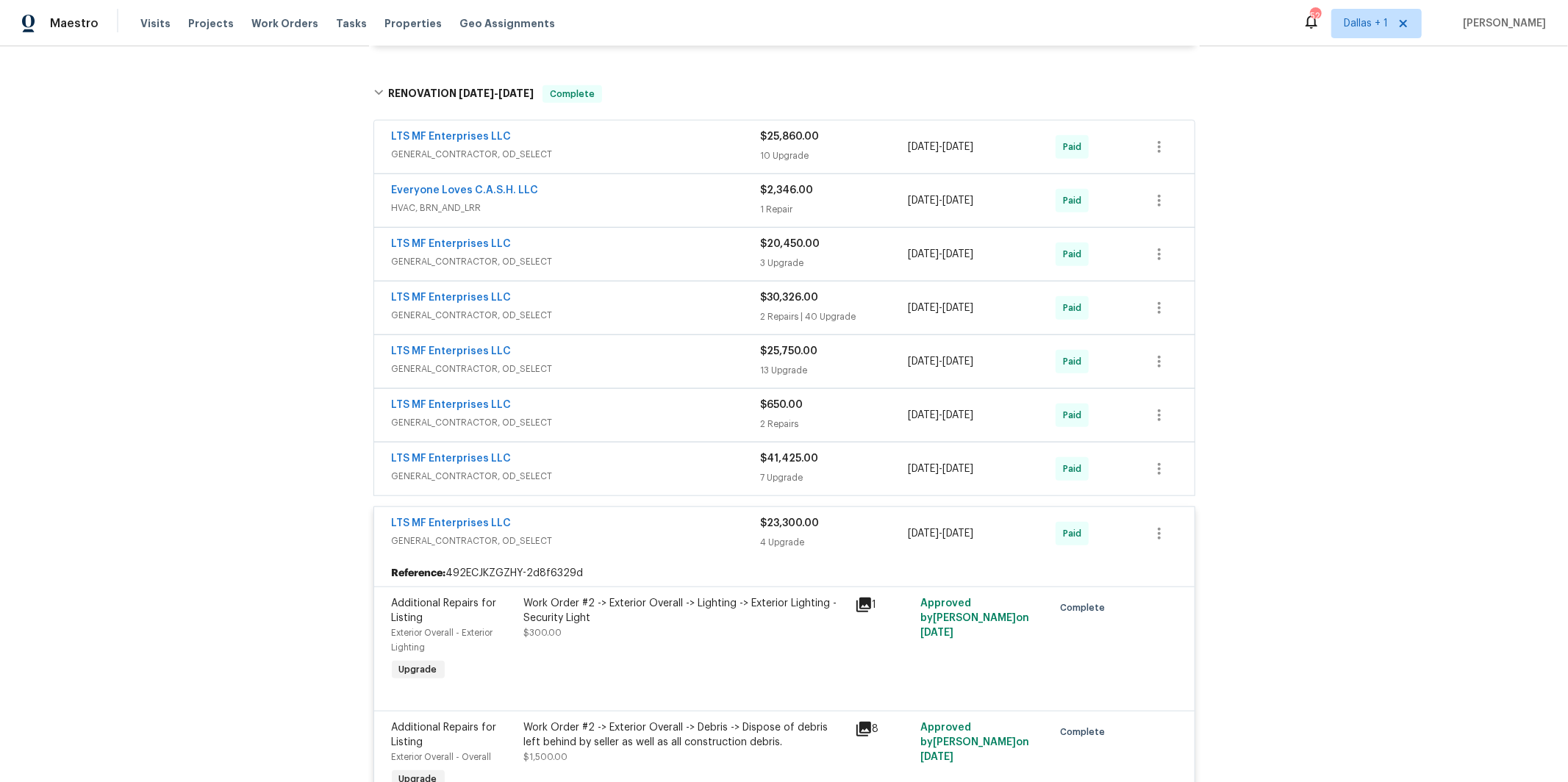
click at [555, 478] on span "GENERAL_CONTRACTOR, OD_SELECT" at bounding box center [576, 476] width 369 height 15
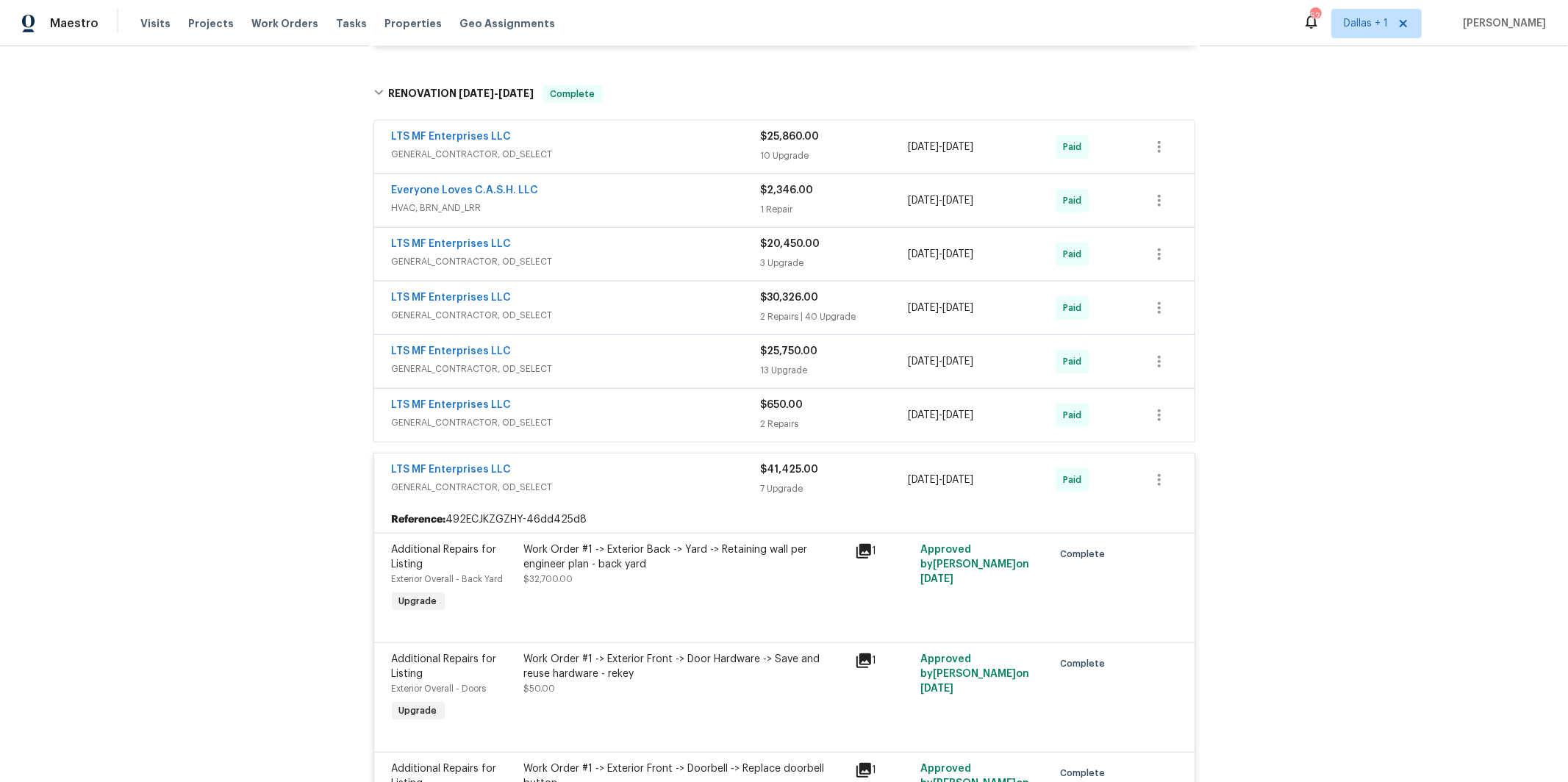
click at [549, 422] on span "GENERAL_CONTRACTOR, OD_SELECT" at bounding box center [576, 423] width 369 height 15
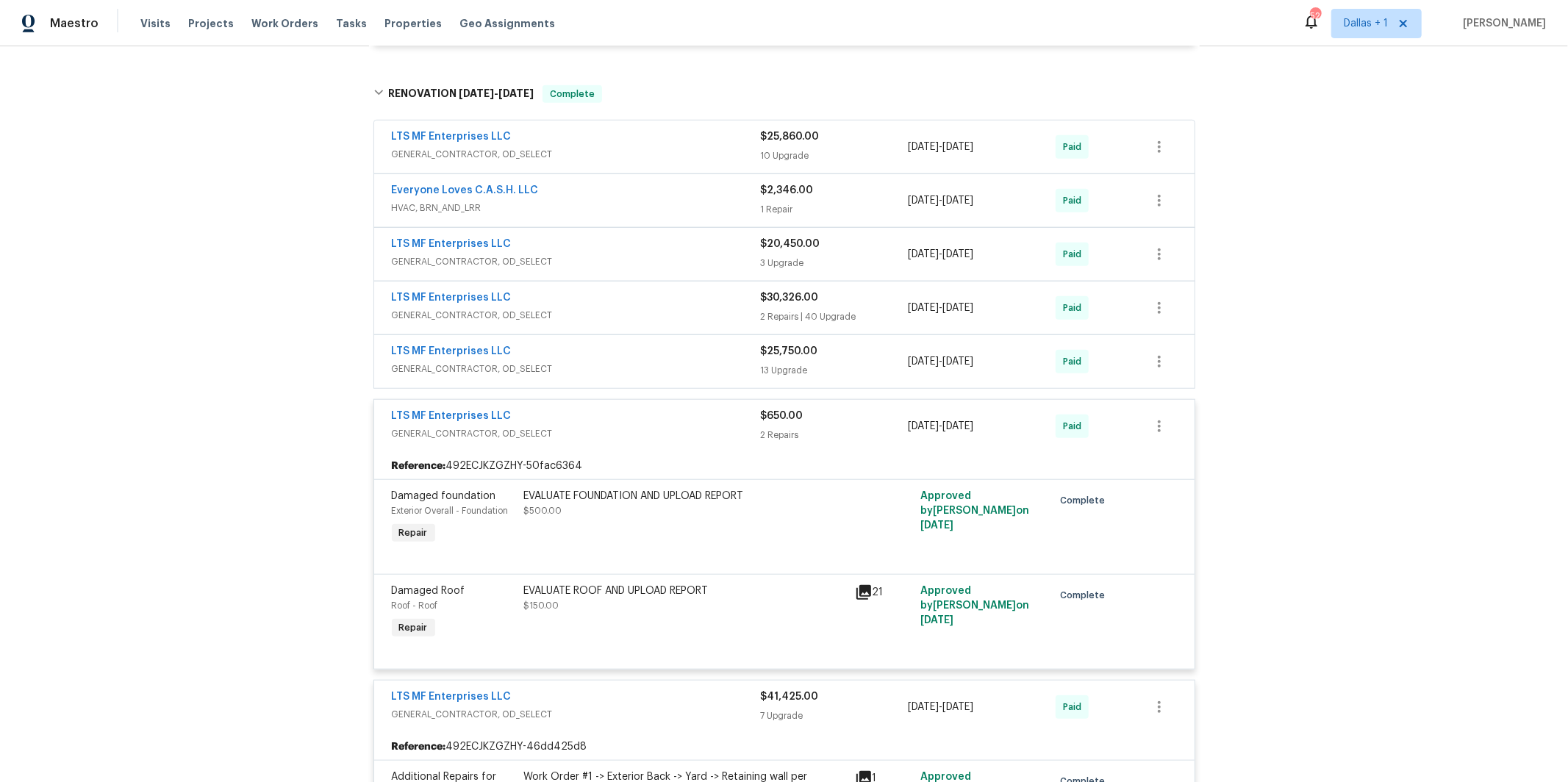
click at [542, 370] on span "GENERAL_CONTRACTOR, OD_SELECT" at bounding box center [576, 369] width 369 height 15
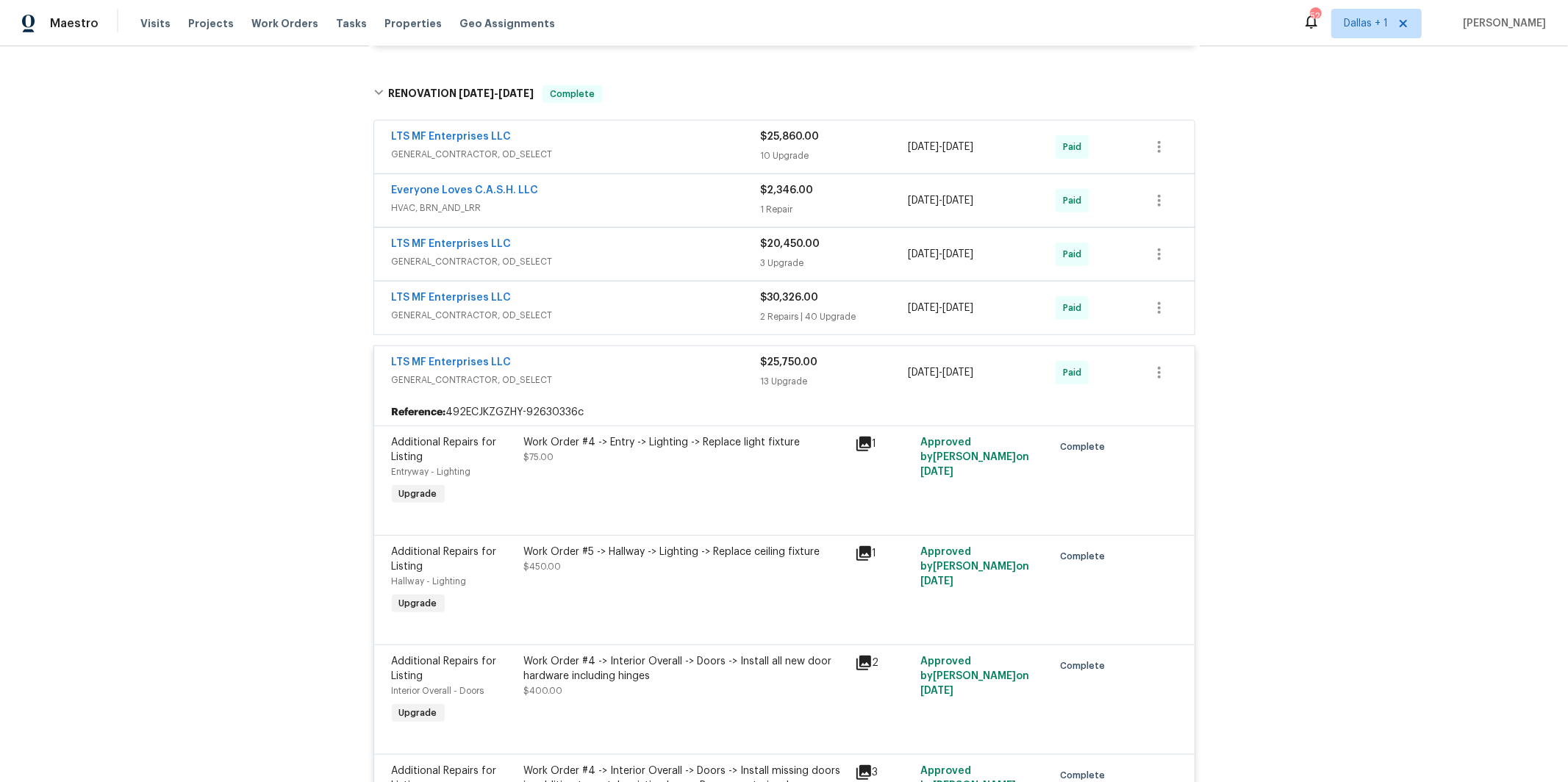
click at [539, 297] on div "LTS MF Enterprises LLC" at bounding box center [576, 299] width 369 height 17
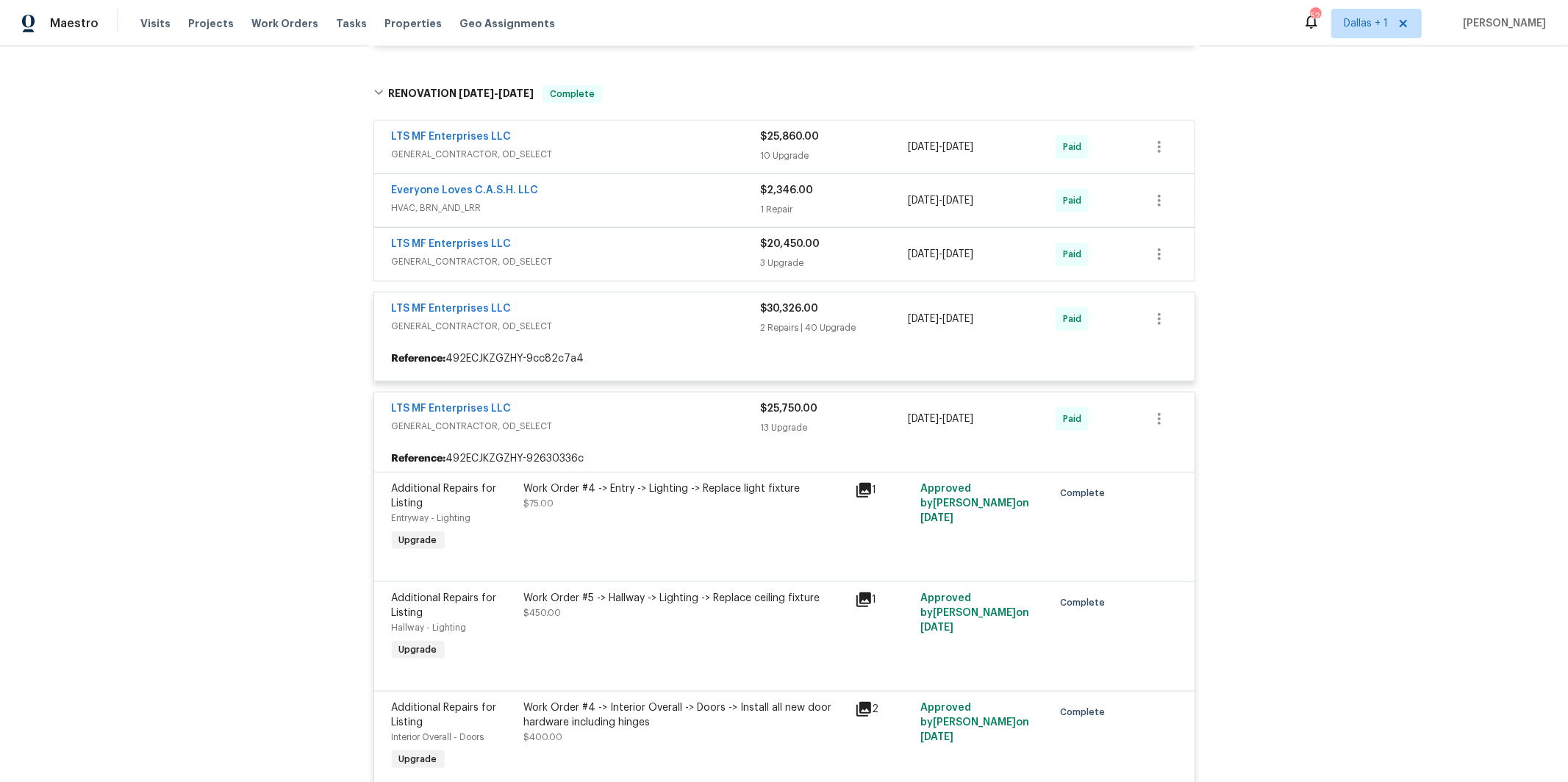
click at [548, 254] on div "LTS MF Enterprises LLC" at bounding box center [576, 245] width 369 height 17
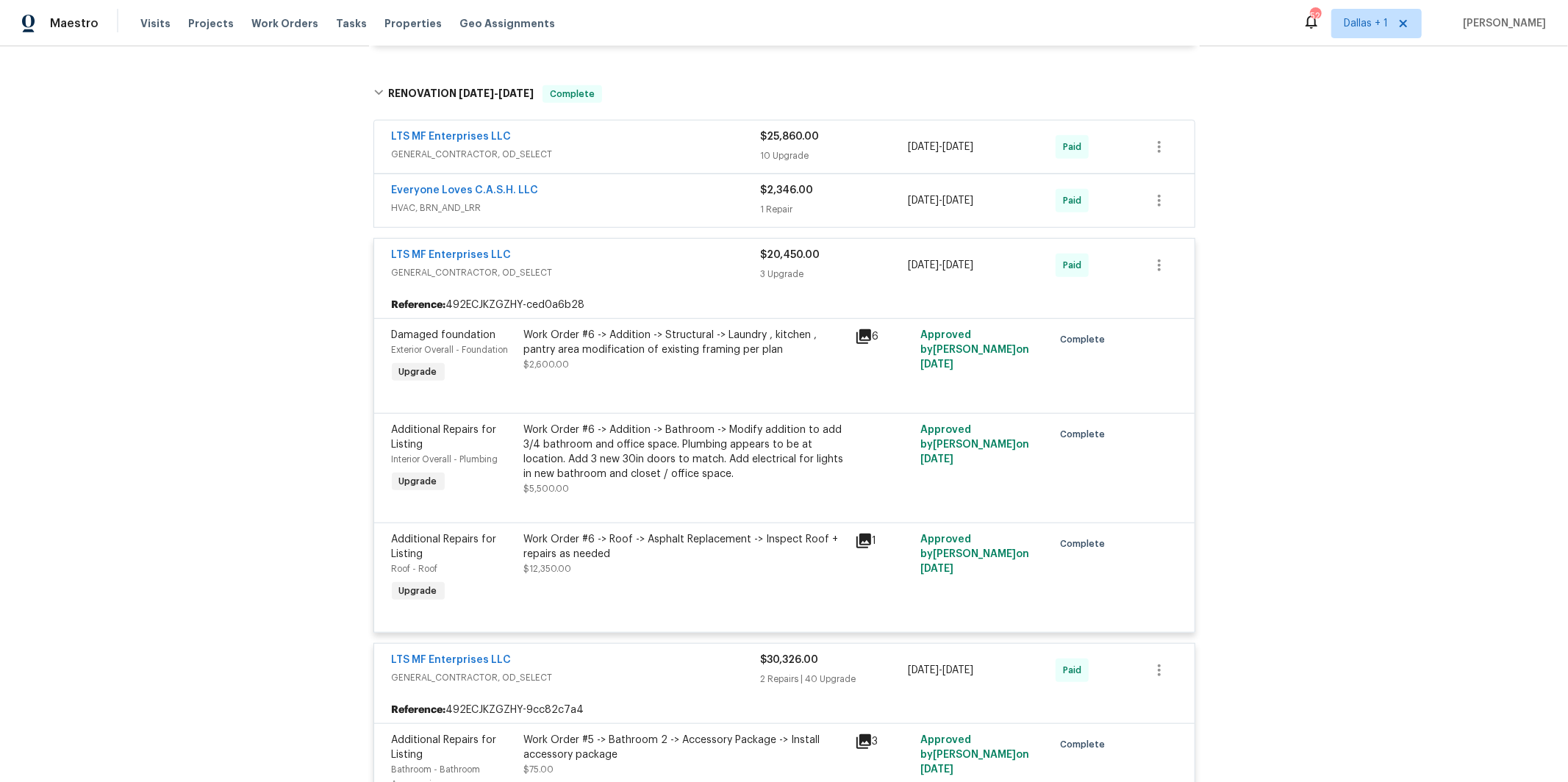
click at [552, 151] on span "GENERAL_CONTRACTOR, OD_SELECT" at bounding box center [576, 154] width 369 height 15
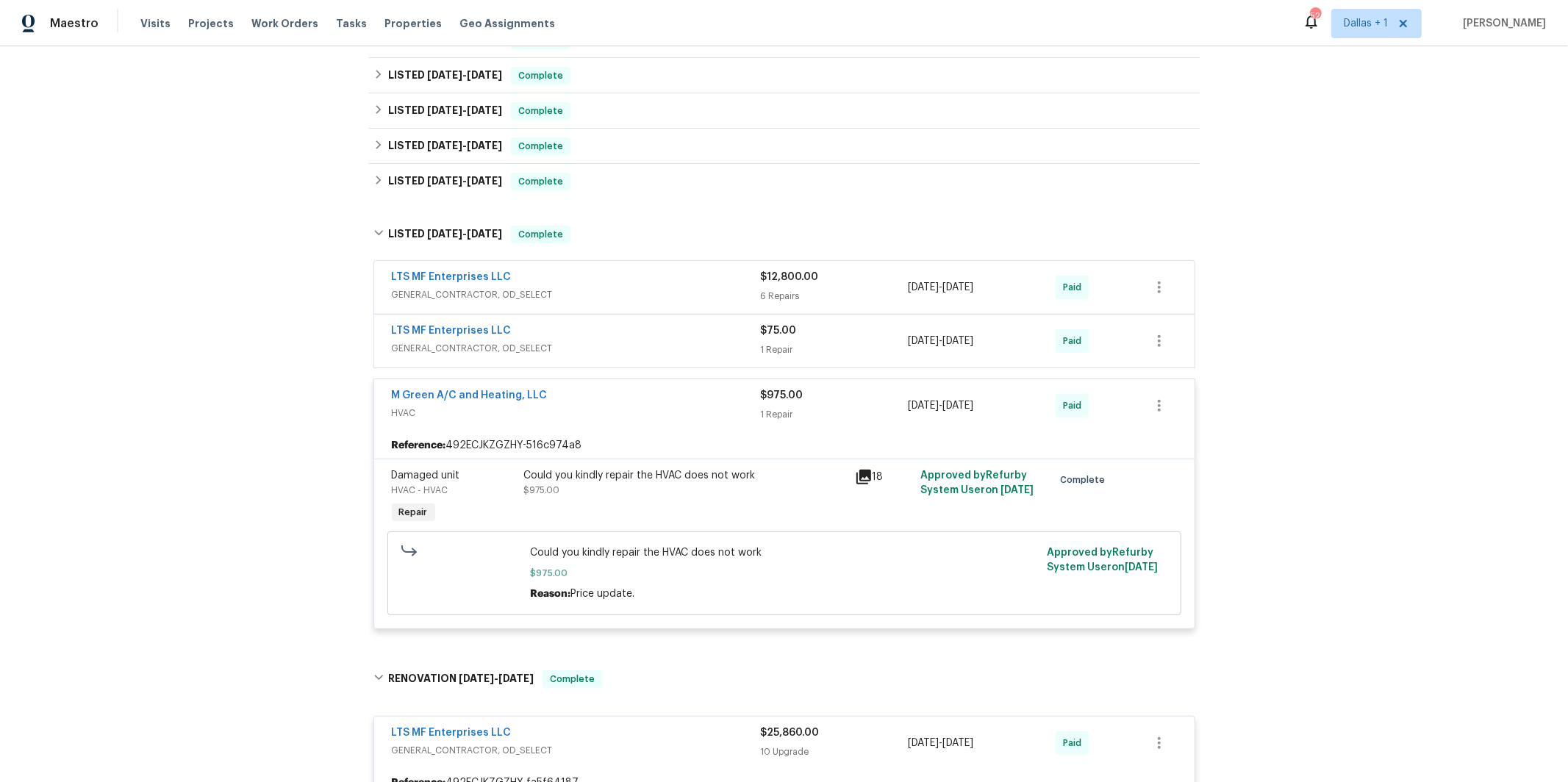
scroll to position [2017, 0]
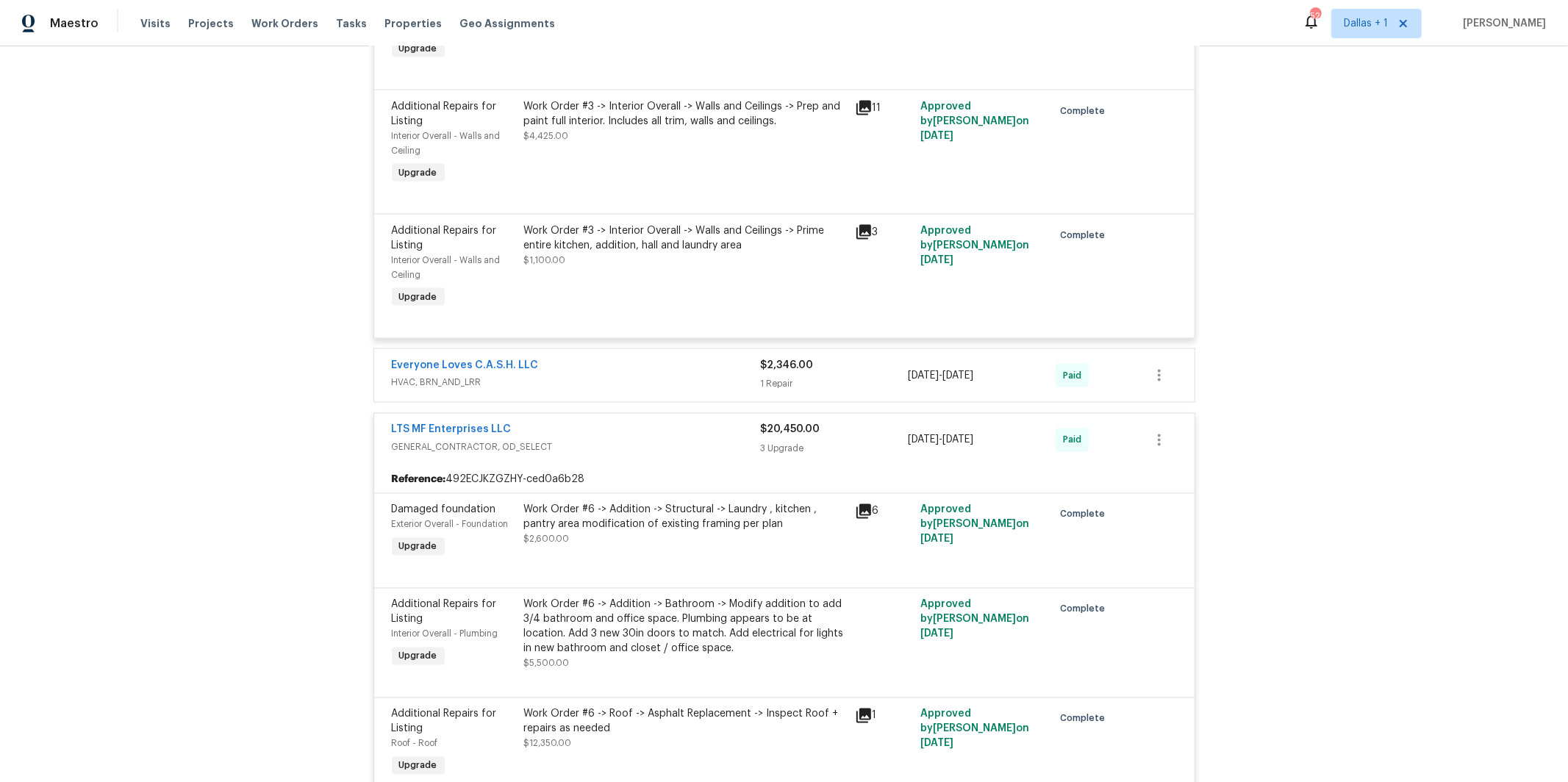
drag, startPoint x: 572, startPoint y: 411, endPoint x: 544, endPoint y: 412, distance: 28.0
click at [572, 391] on span "HVAC, BRN_AND_LRR" at bounding box center [576, 383] width 369 height 15
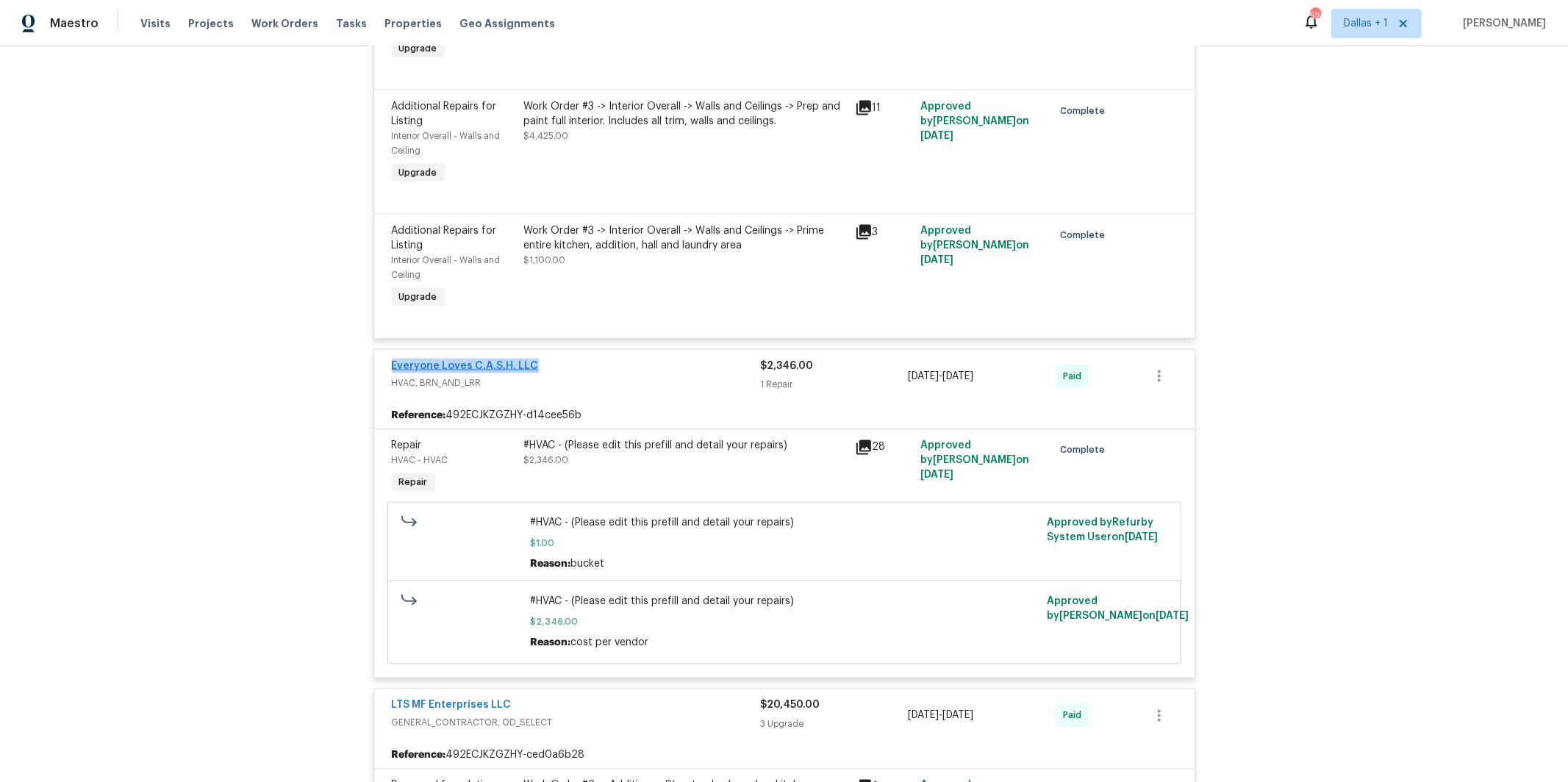
drag, startPoint x: 540, startPoint y: 396, endPoint x: 392, endPoint y: 398, distance: 148.0
click at [387, 398] on div "Everyone Loves C.A.S.H. LLC HVAC, BRN_AND_LRR $2,346.00 1 Repair [DATE] - [DATE…" at bounding box center [785, 376] width 821 height 53
copy link "Everyone Loves C.A.S.H. LLC"
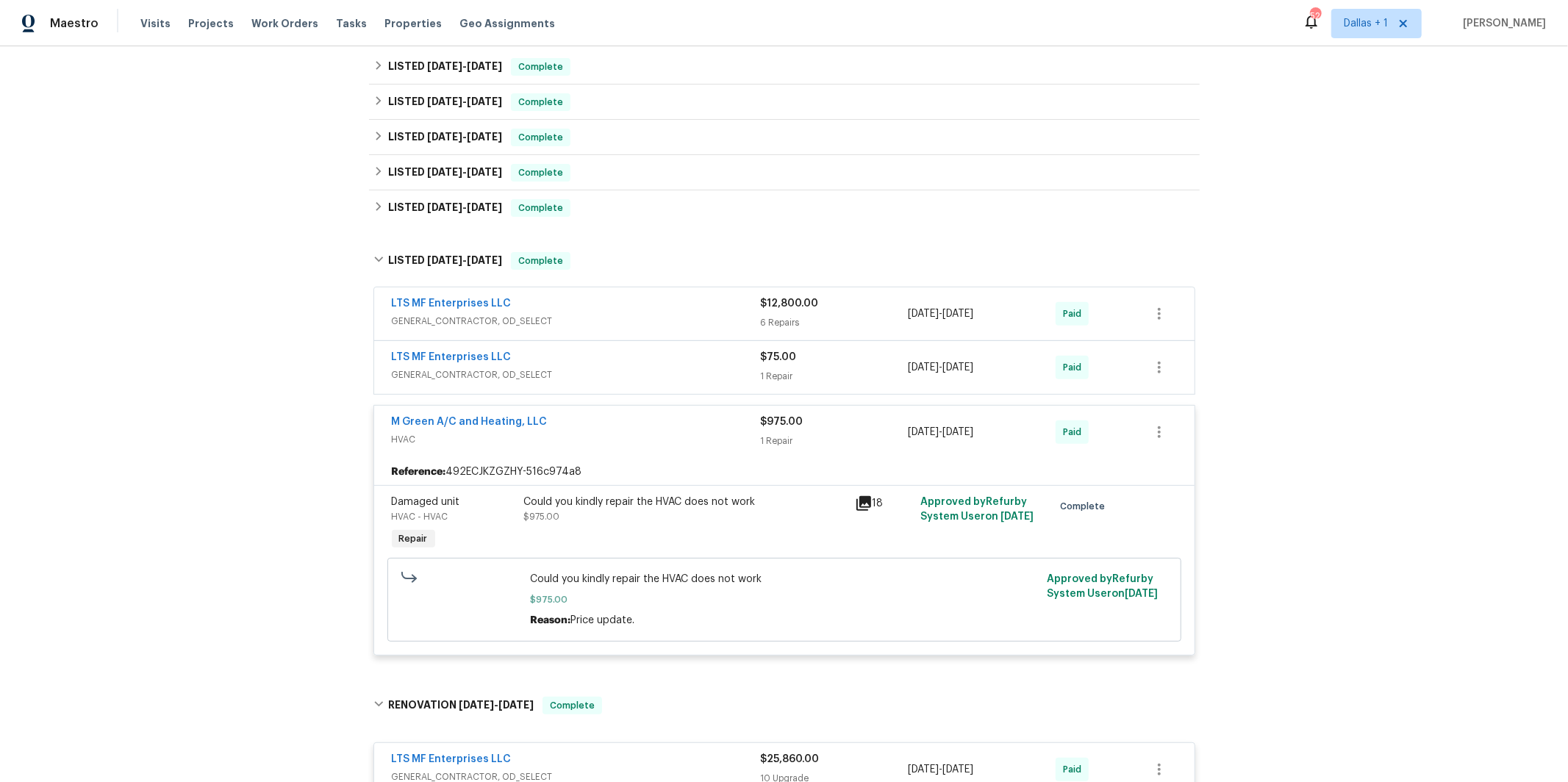
scroll to position [356, 0]
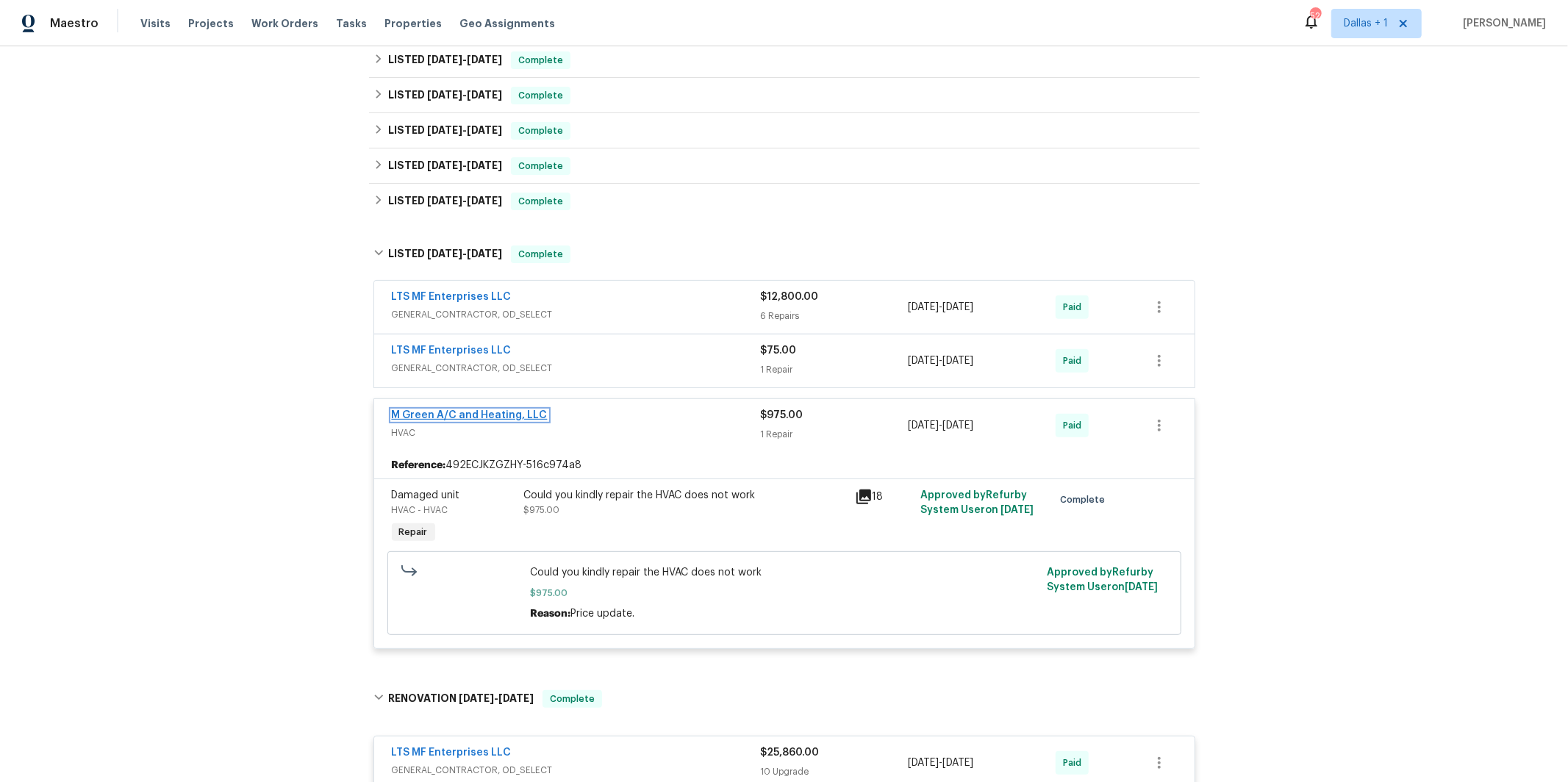
click at [461, 413] on link "M Green A/C and Heating, LLC" at bounding box center [470, 415] width 156 height 11
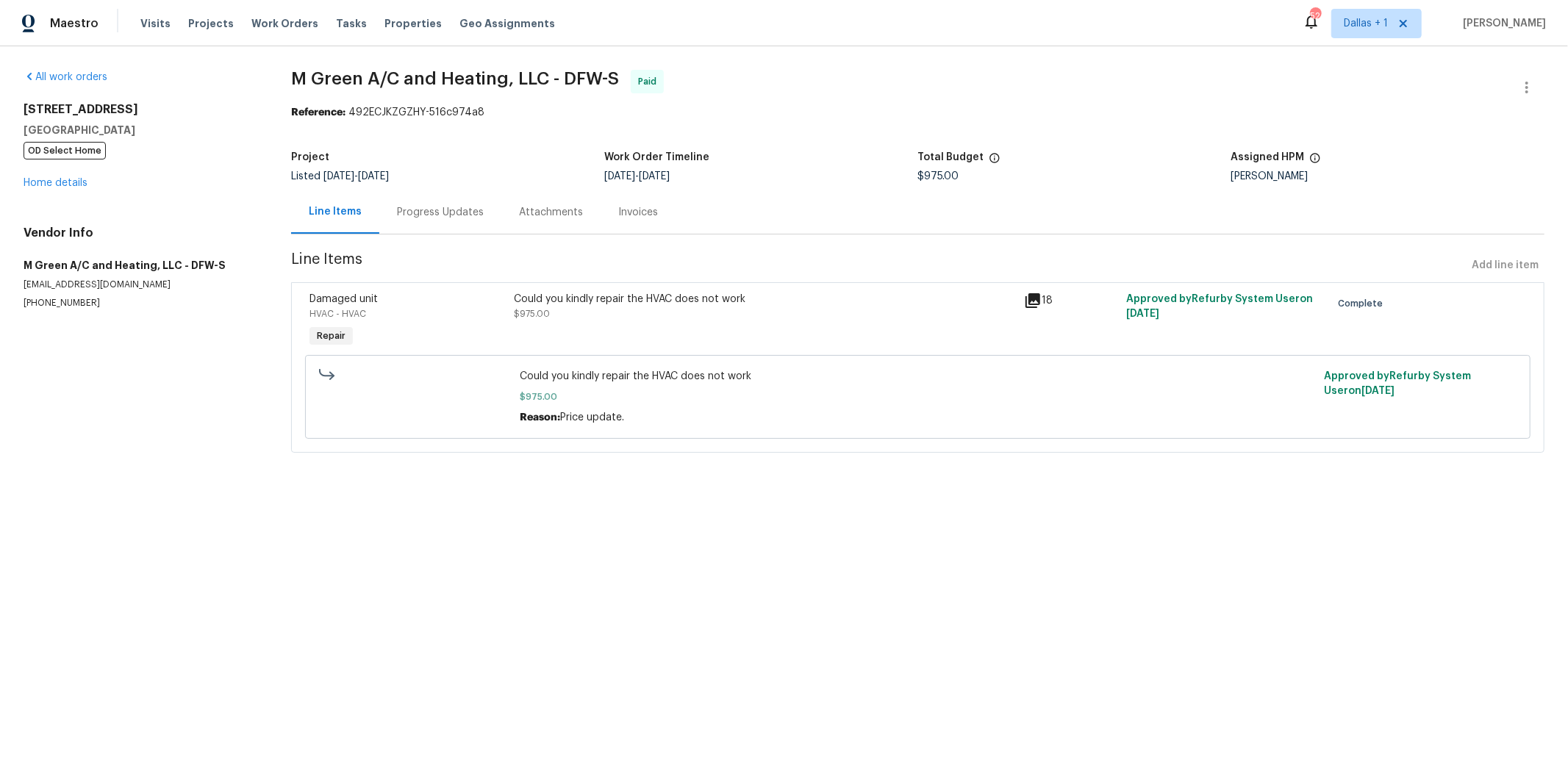
click at [423, 223] on div "Progress Updates" at bounding box center [440, 212] width 122 height 43
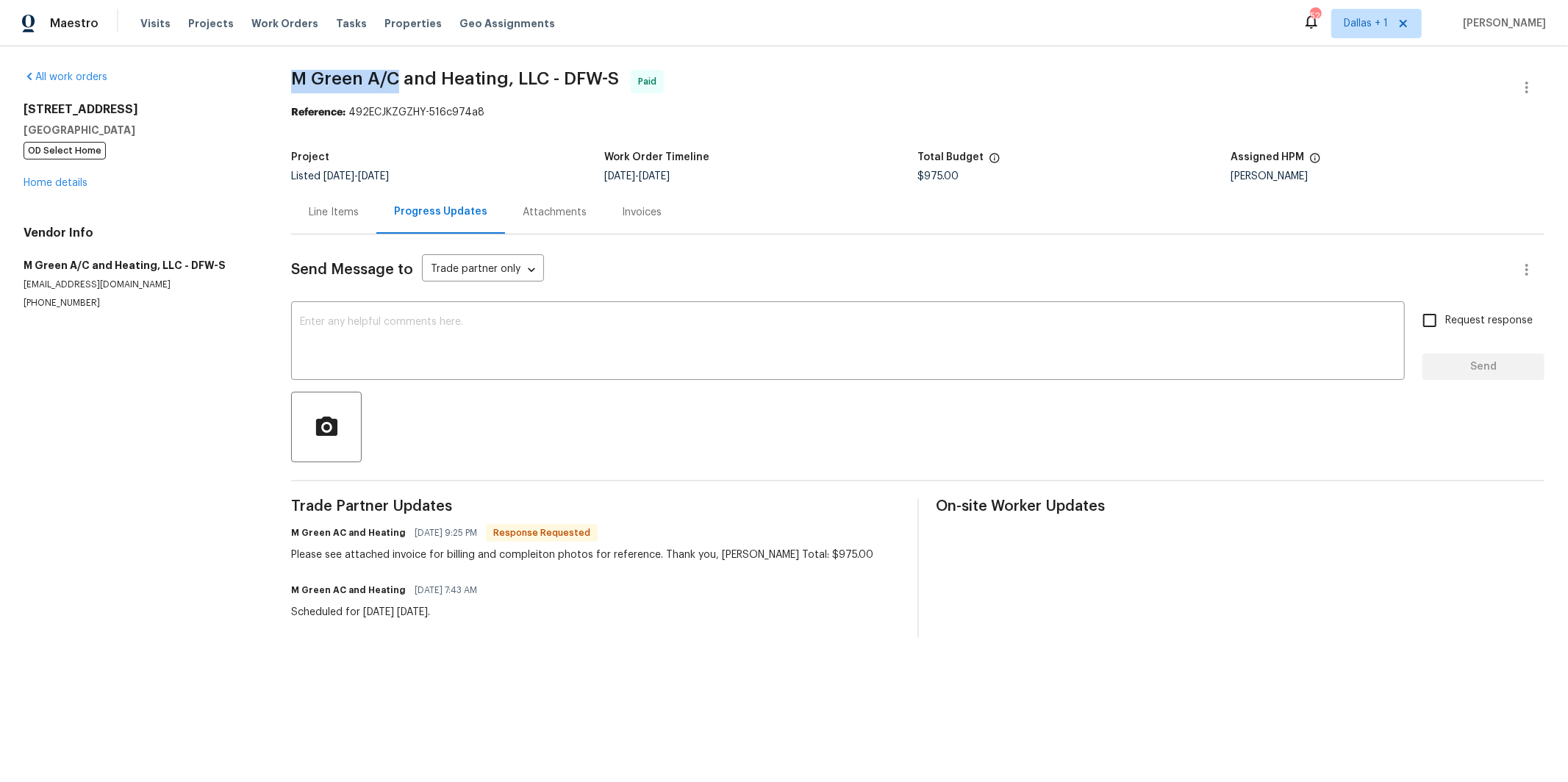
drag, startPoint x: 399, startPoint y: 79, endPoint x: 420, endPoint y: 80, distance: 21.0
click at [309, 81] on span "M Green A/C and Heating, LLC - DFW-S" at bounding box center [455, 78] width 328 height 17
drag, startPoint x: 504, startPoint y: 78, endPoint x: 308, endPoint y: 78, distance: 196.0
click at [293, 80] on span "M Green A/C and Heating, LLC - DFW-S" at bounding box center [455, 78] width 328 height 17
copy span "M Green A/C and Heating"
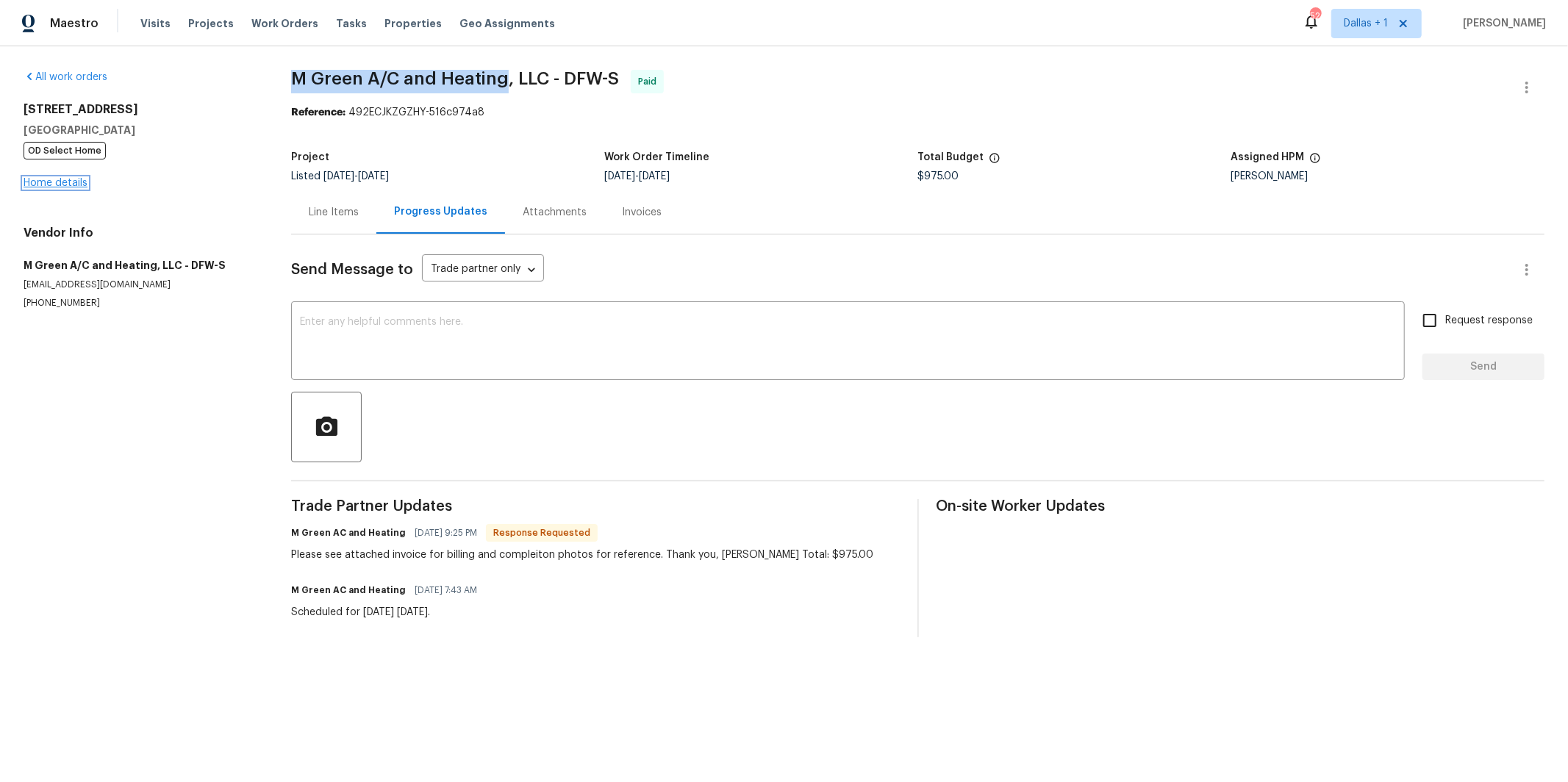
click at [54, 180] on link "Home details" at bounding box center [56, 183] width 64 height 11
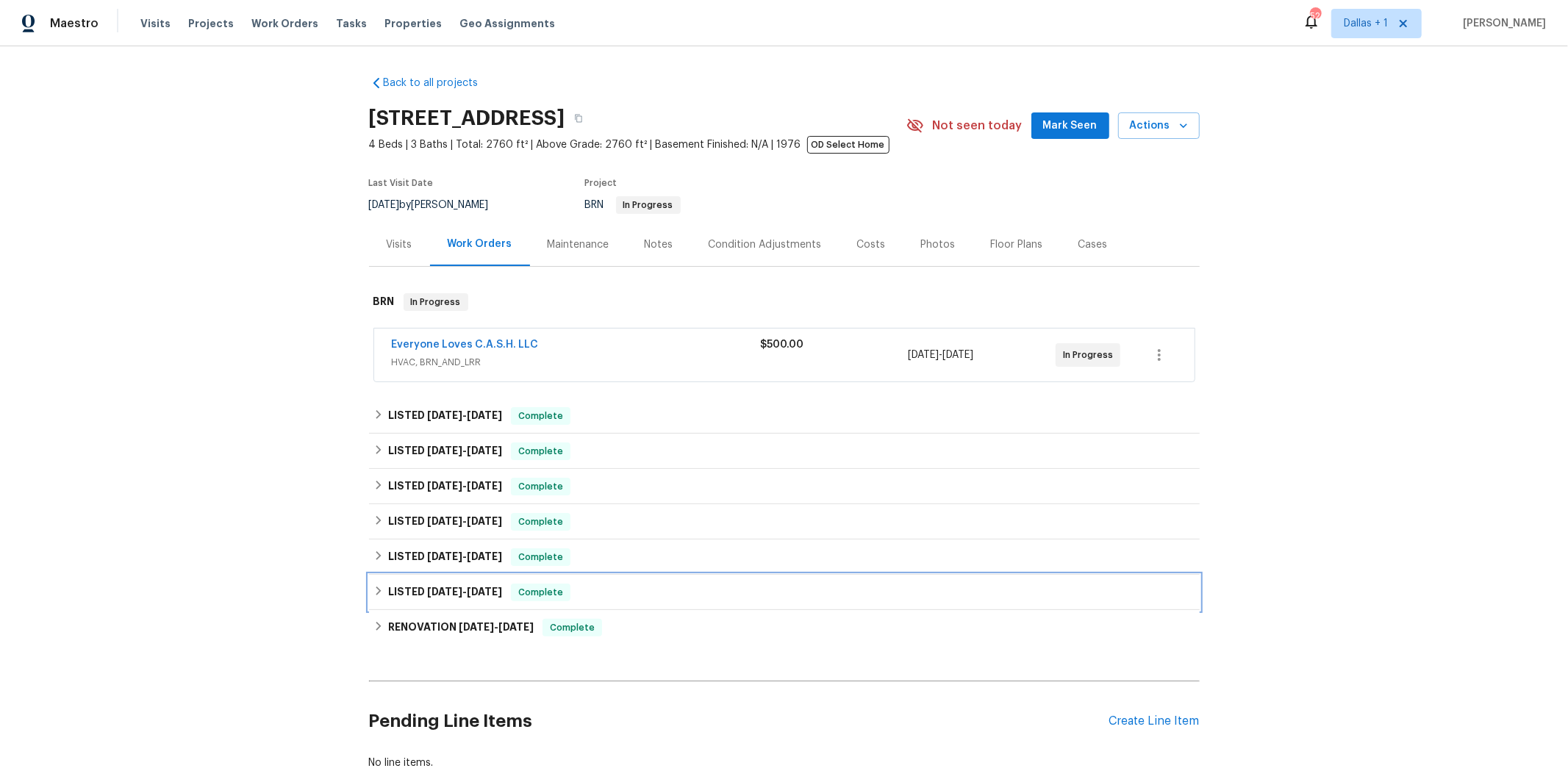
drag, startPoint x: 426, startPoint y: 594, endPoint x: 419, endPoint y: 591, distance: 7.6
click at [427, 595] on span "[DATE]" at bounding box center [444, 592] width 35 height 11
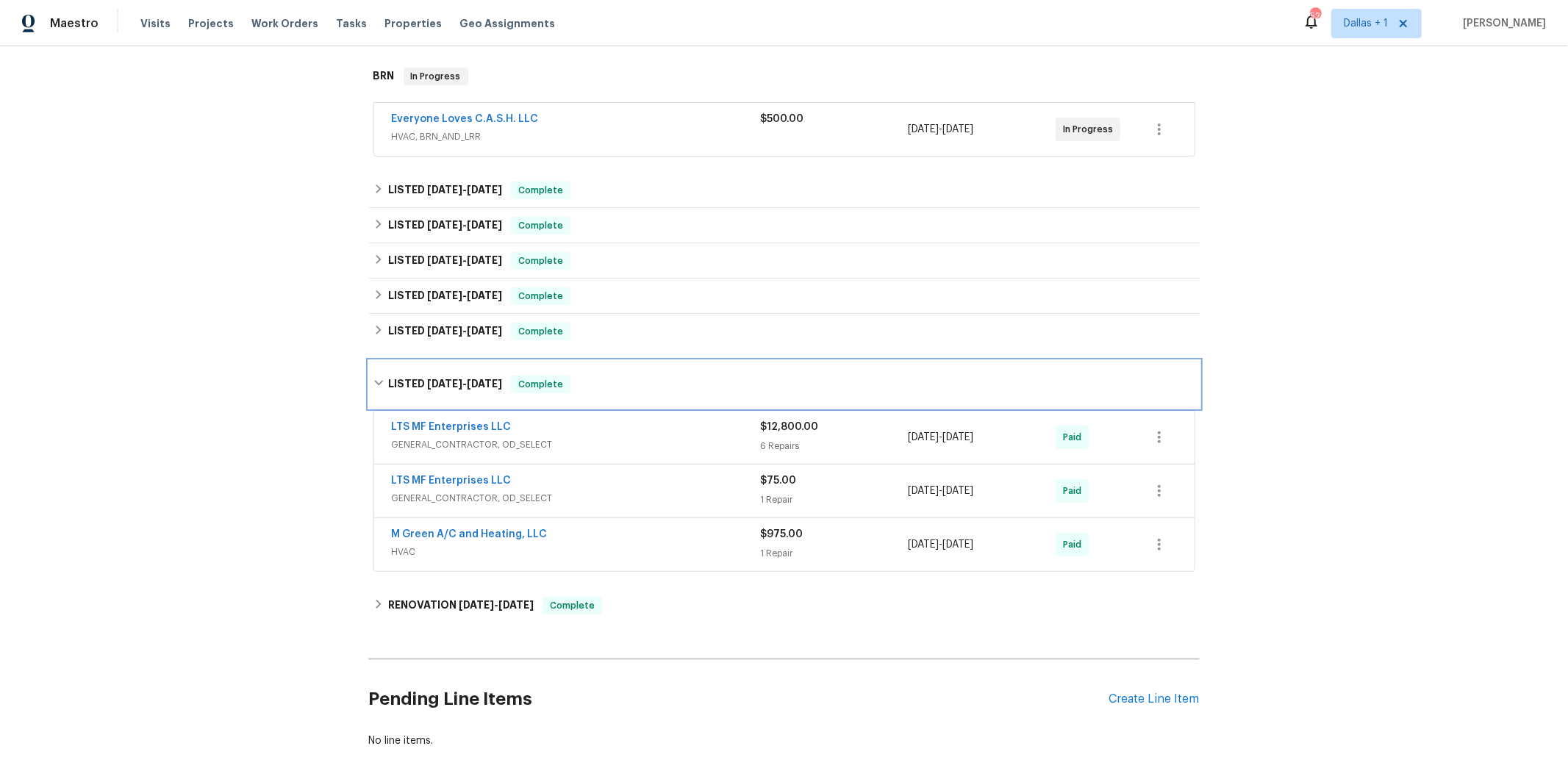
scroll to position [257, 0]
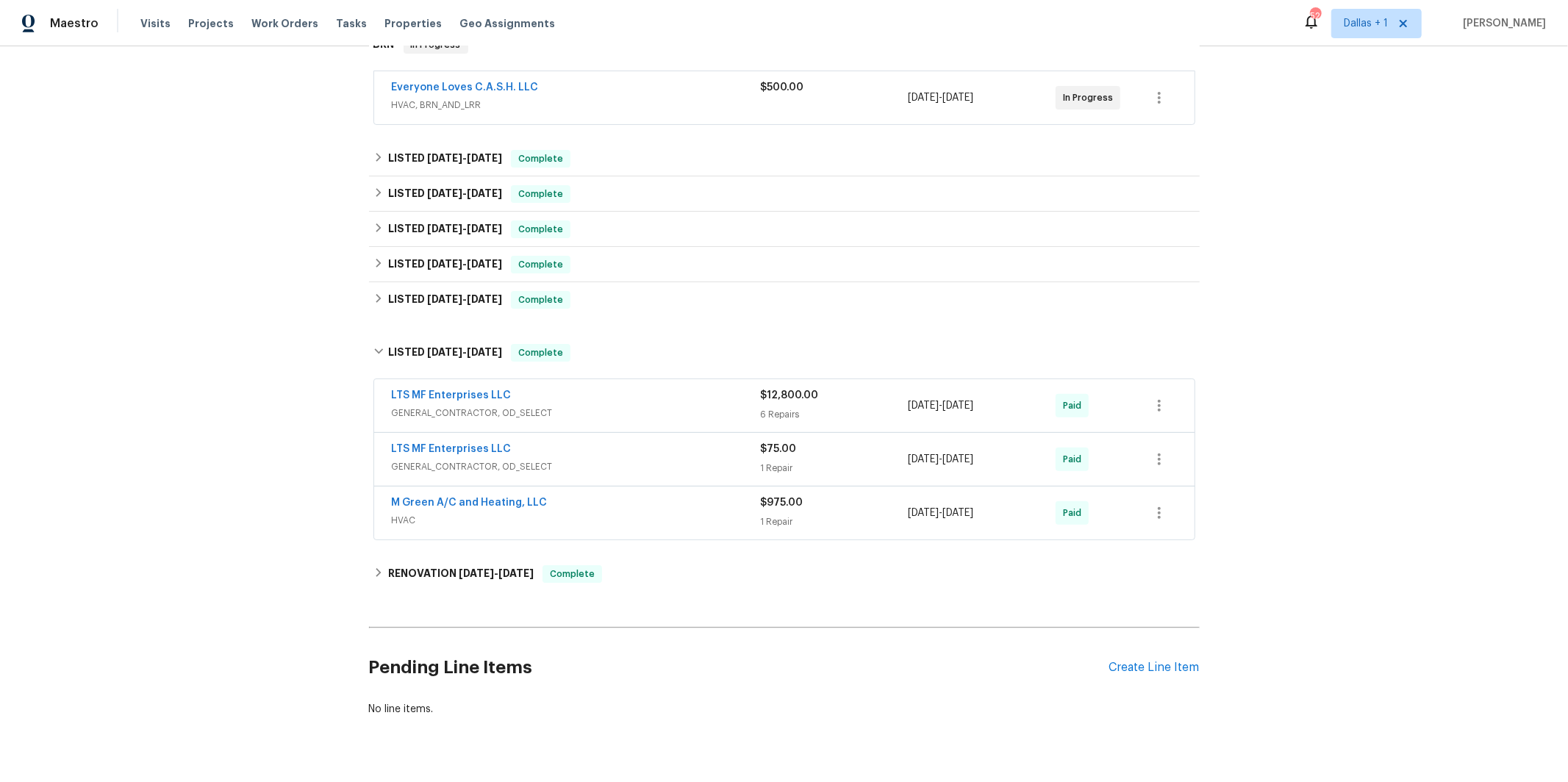
drag, startPoint x: 573, startPoint y: 407, endPoint x: 562, endPoint y: 412, distance: 12.1
click at [573, 407] on span "GENERAL_CONTRACTOR, OD_SELECT" at bounding box center [576, 413] width 369 height 15
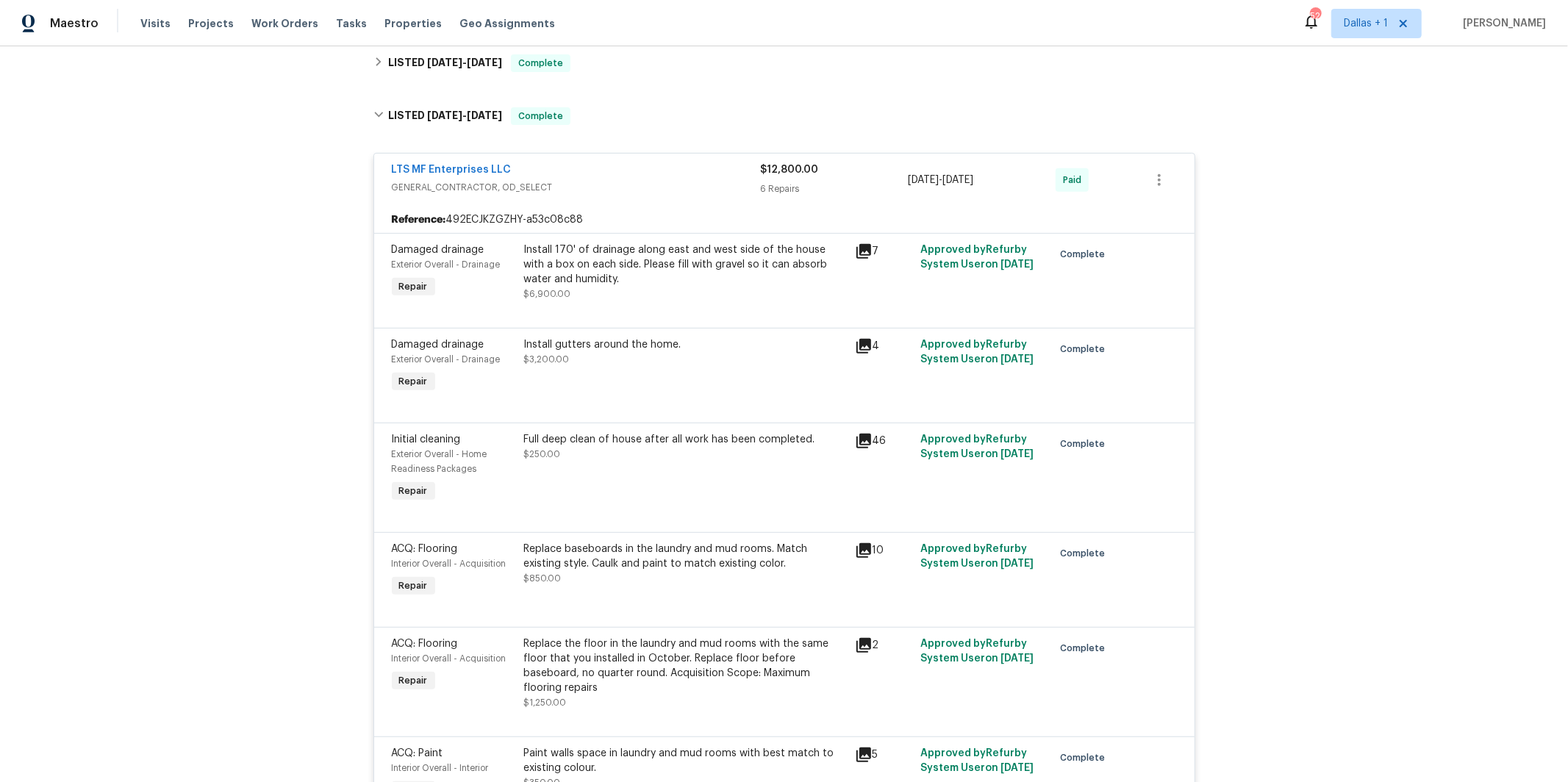
scroll to position [354, 0]
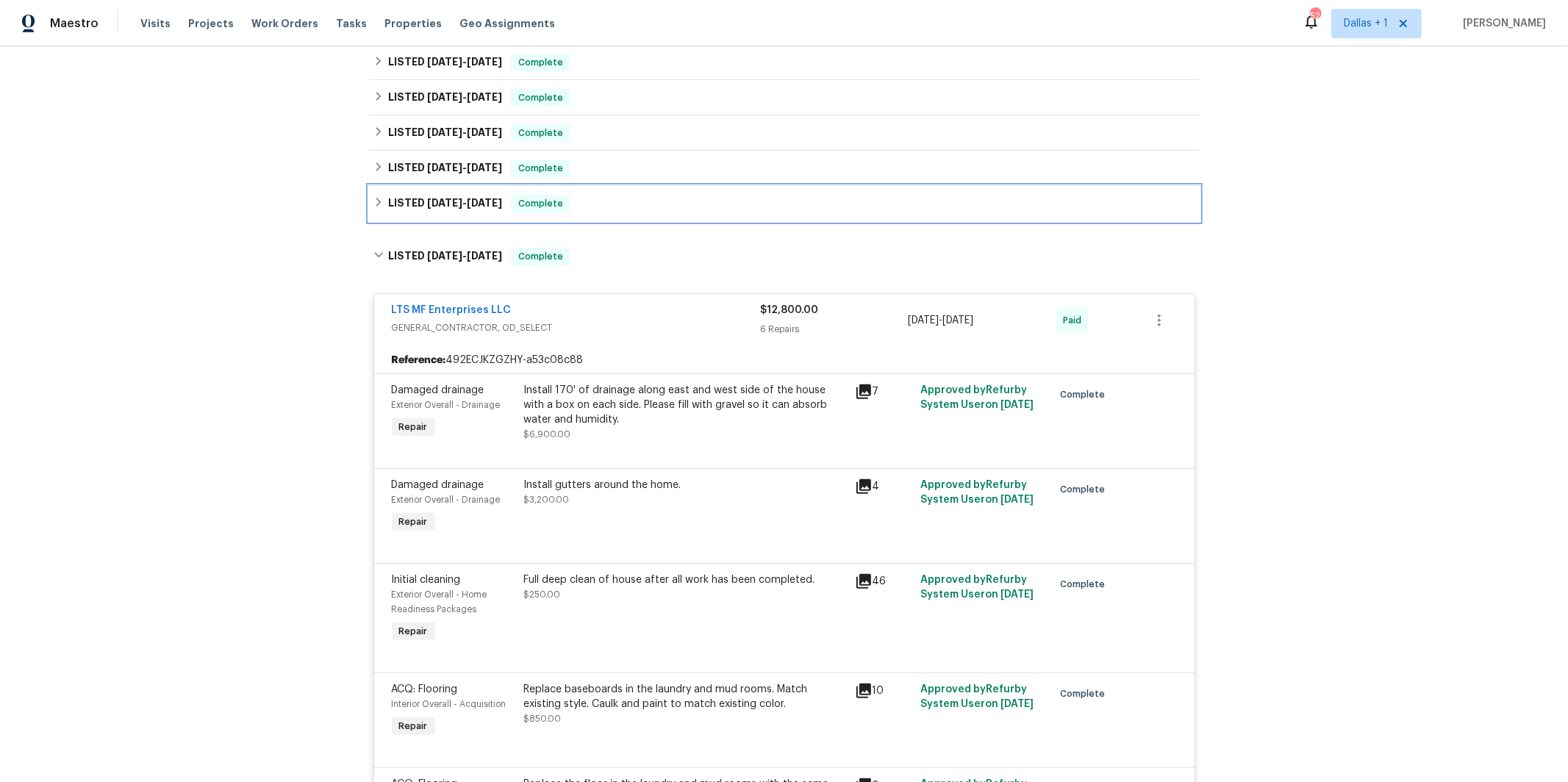
click at [455, 201] on span "[DATE]" at bounding box center [444, 203] width 35 height 11
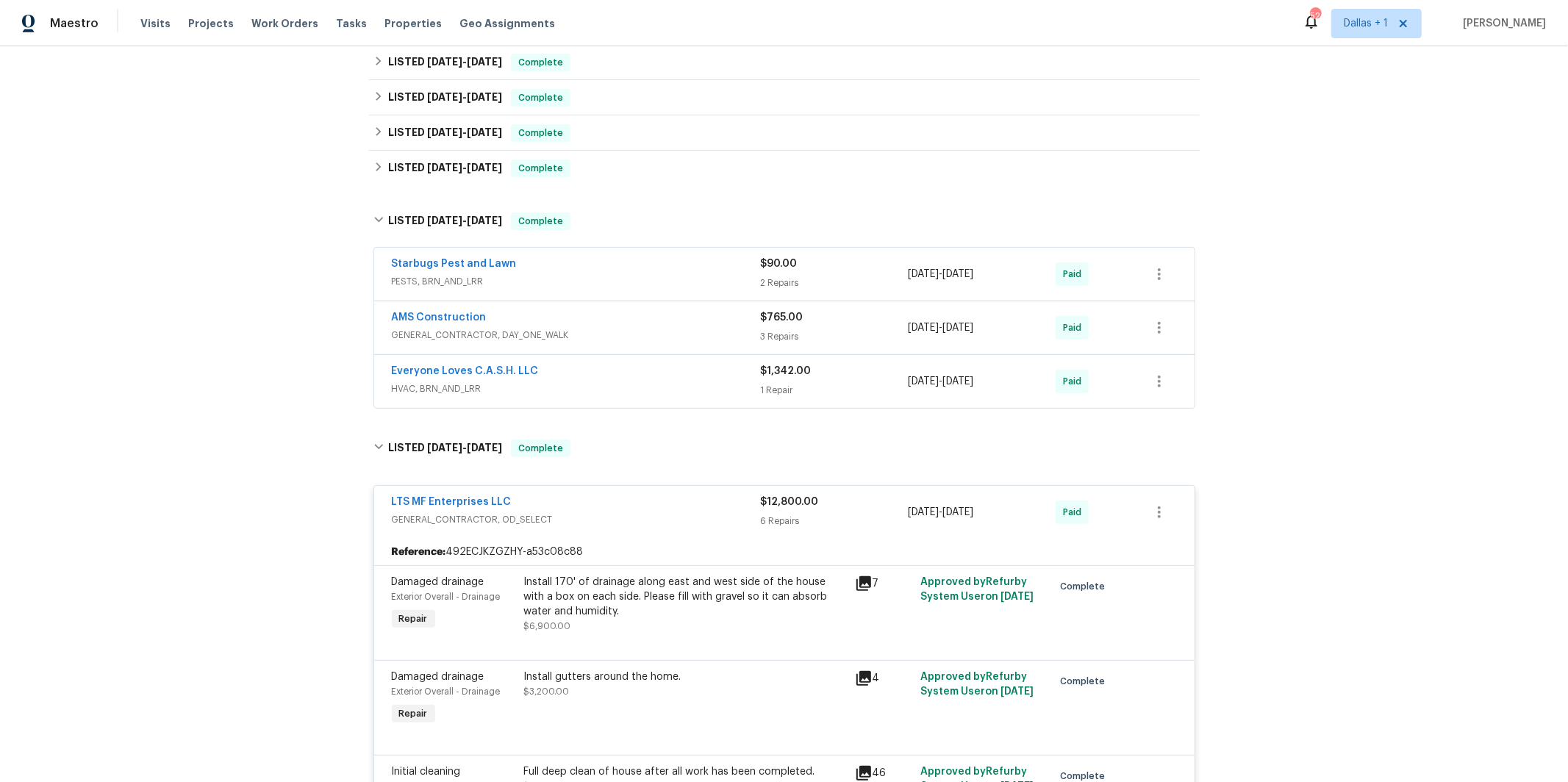
click at [479, 382] on span "HVAC, BRN_AND_LRR" at bounding box center [576, 389] width 369 height 15
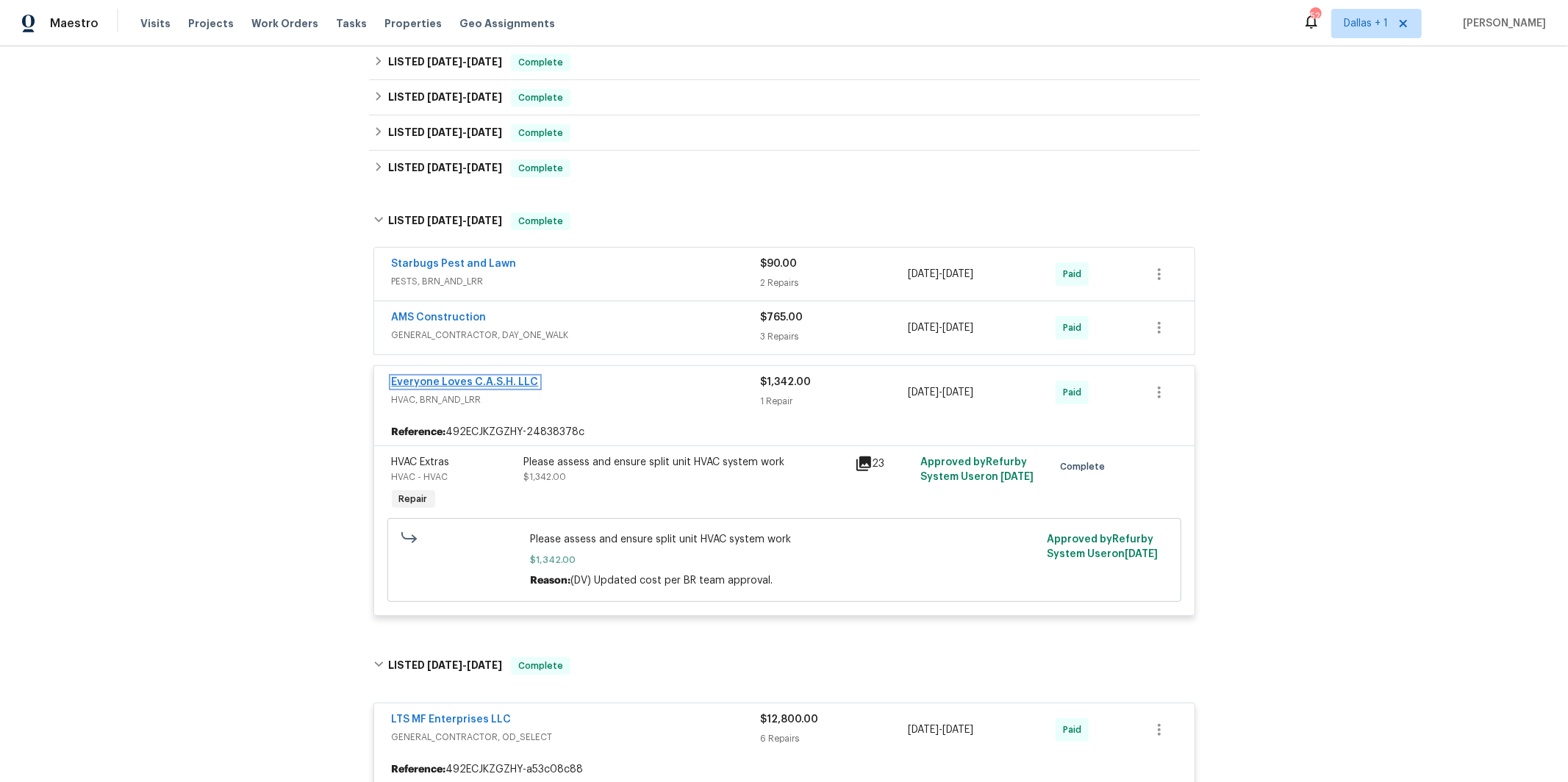
click at [431, 385] on link "Everyone Loves C.A.S.H. LLC" at bounding box center [465, 382] width 147 height 11
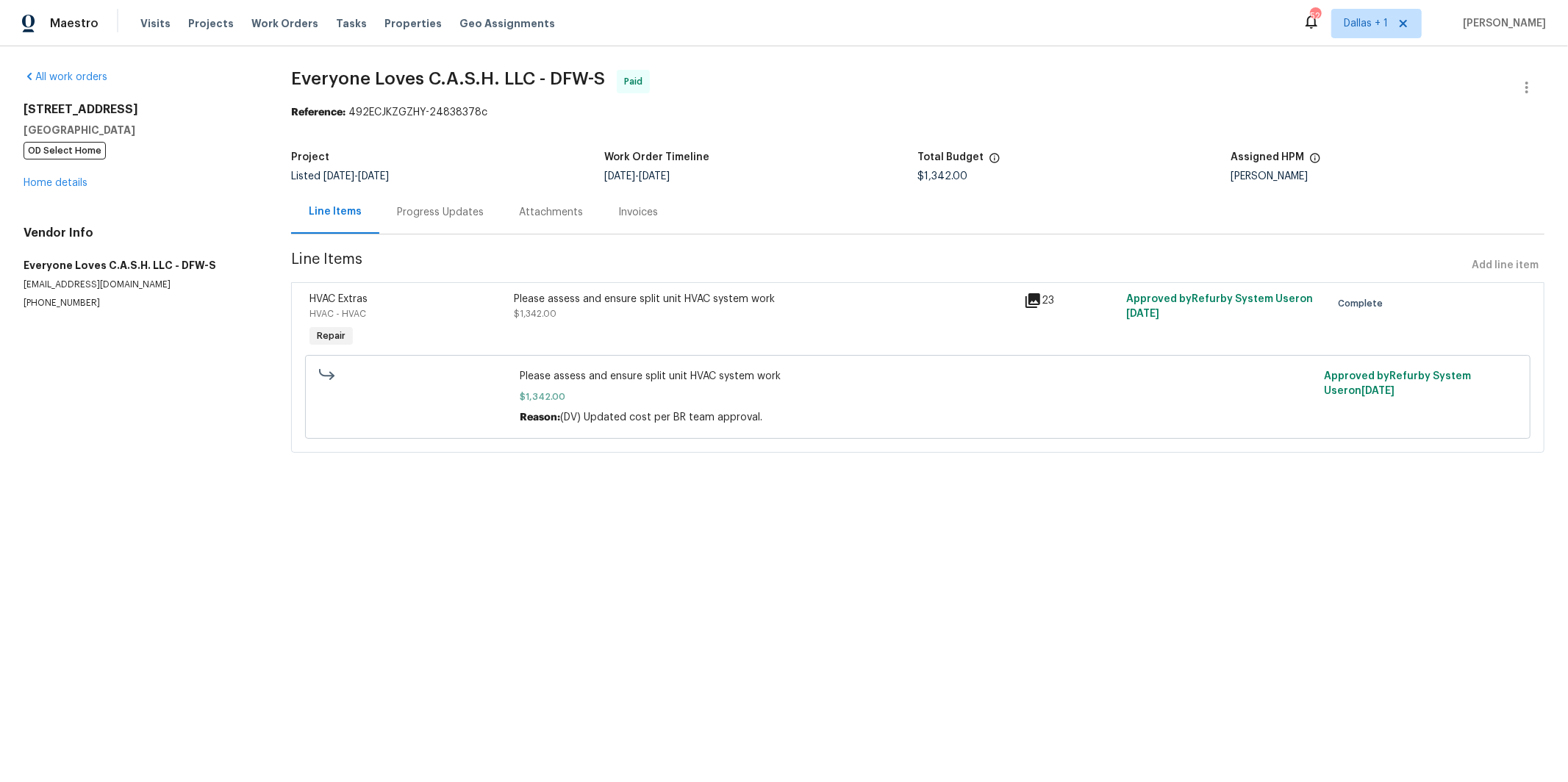
click at [406, 211] on div "Progress Updates" at bounding box center [441, 213] width 87 height 15
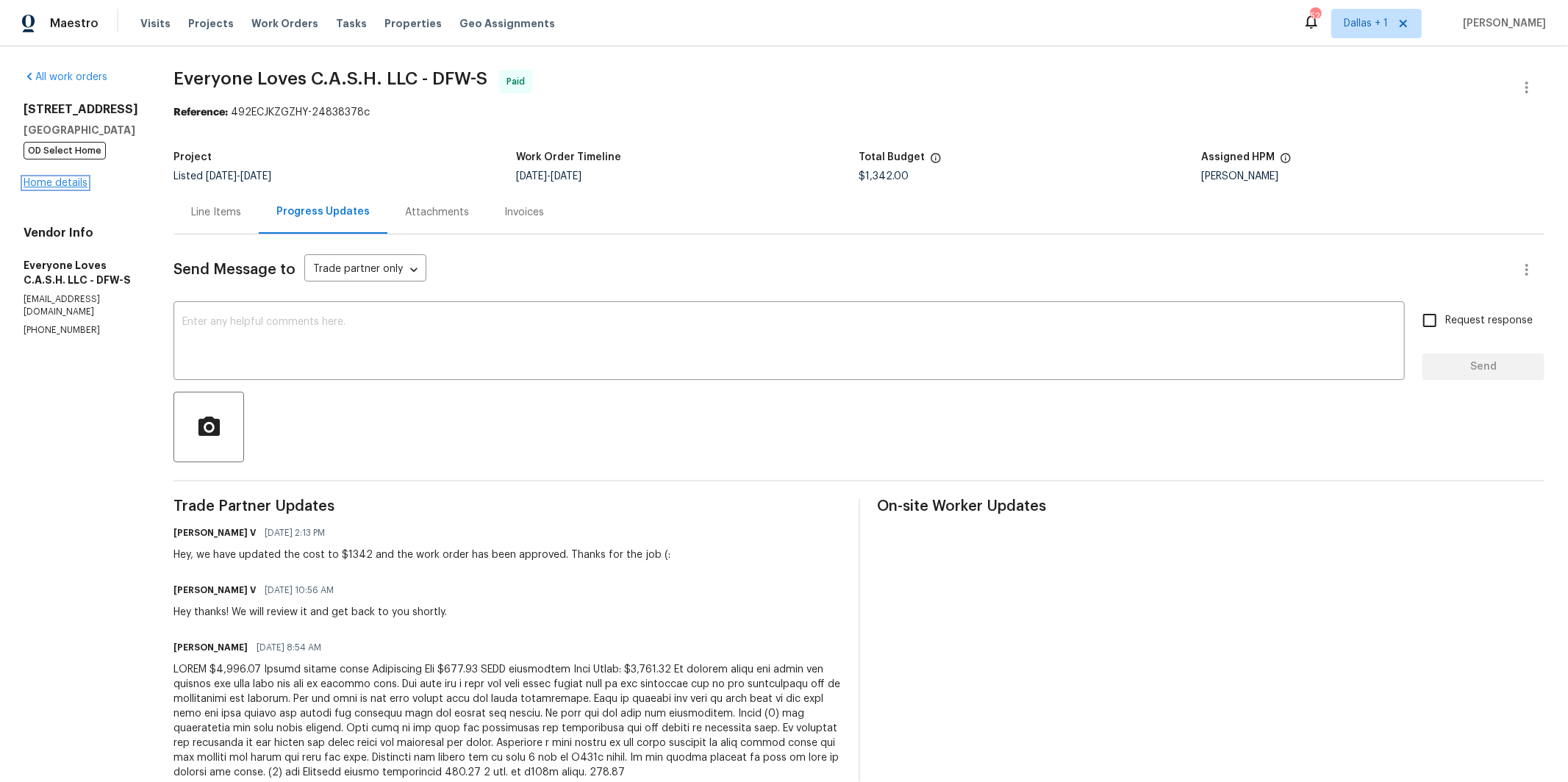
click at [66, 183] on link "Home details" at bounding box center [56, 183] width 64 height 11
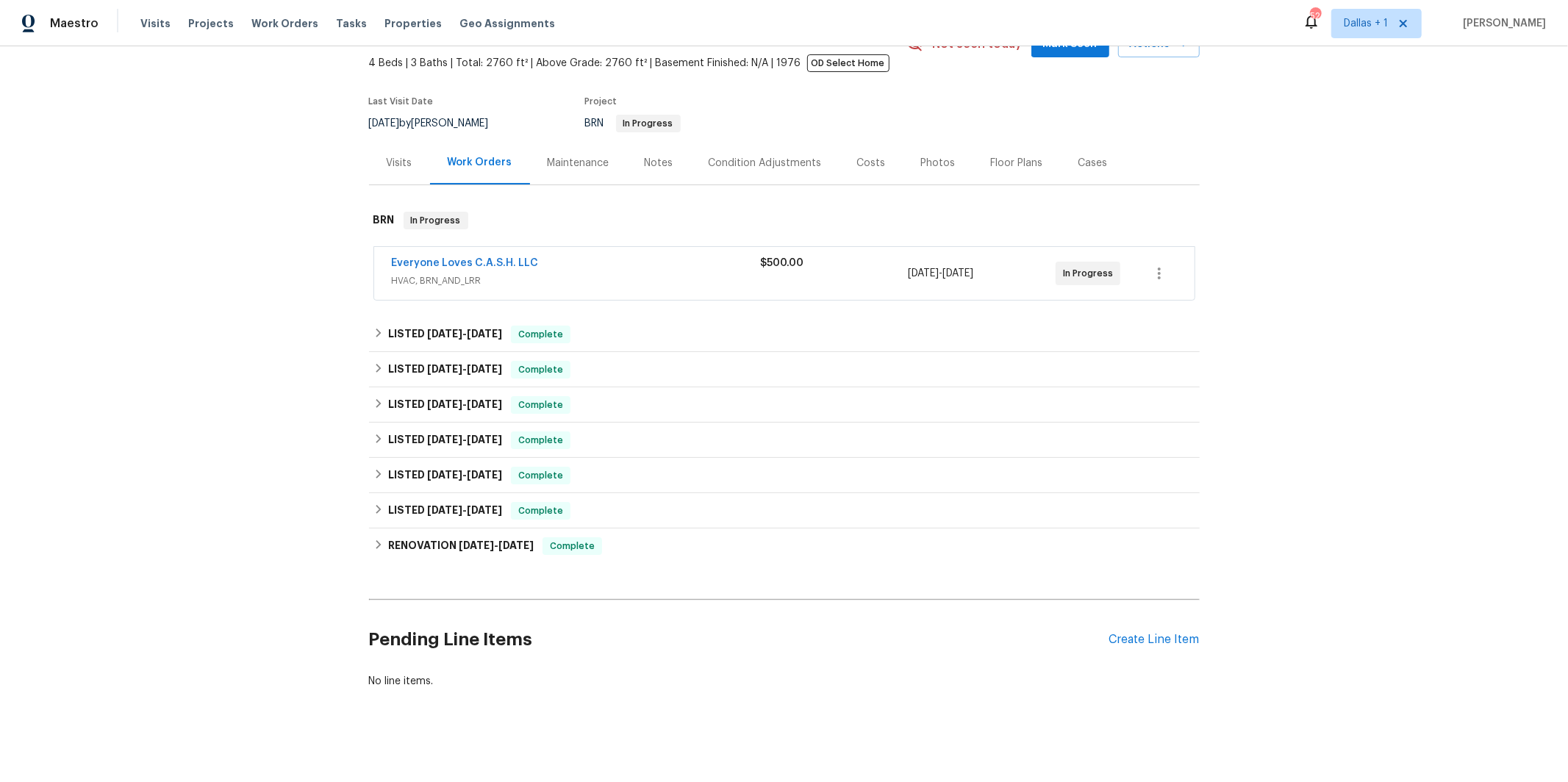
scroll to position [89, 0]
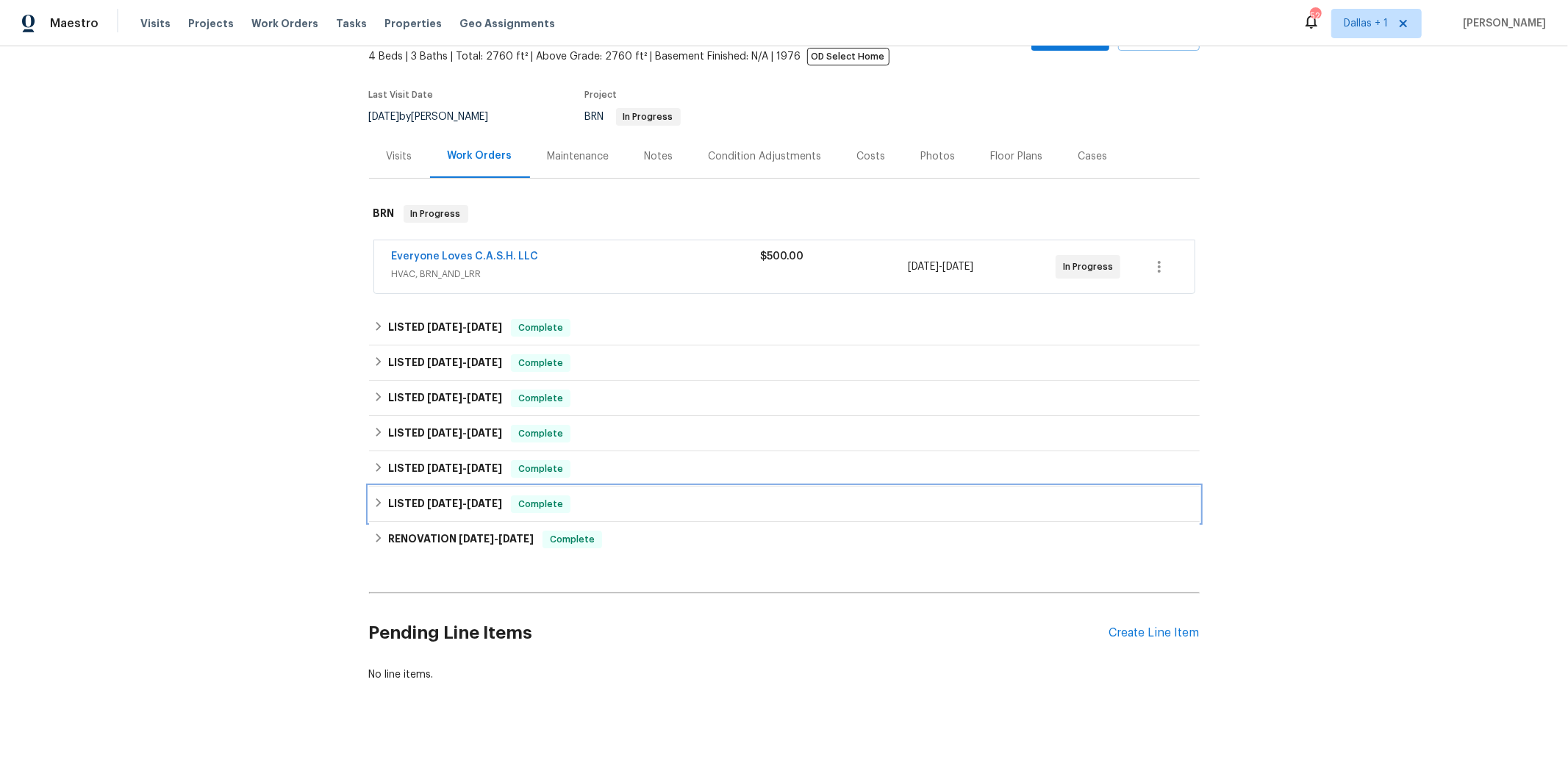
drag, startPoint x: 444, startPoint y: 502, endPoint x: 456, endPoint y: 502, distance: 12.0
click at [444, 502] on span "[DATE]" at bounding box center [444, 503] width 35 height 11
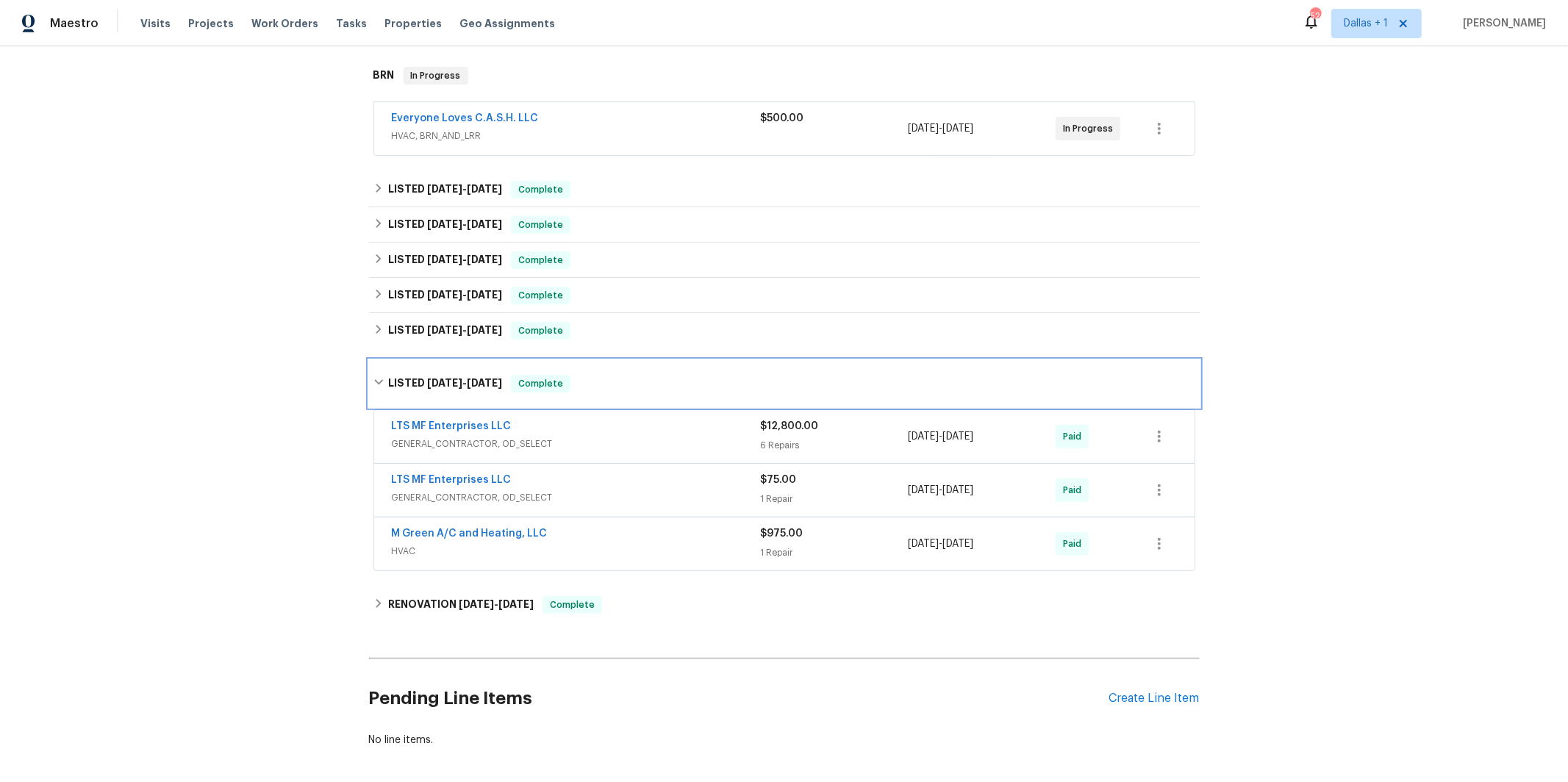
scroll to position [230, 0]
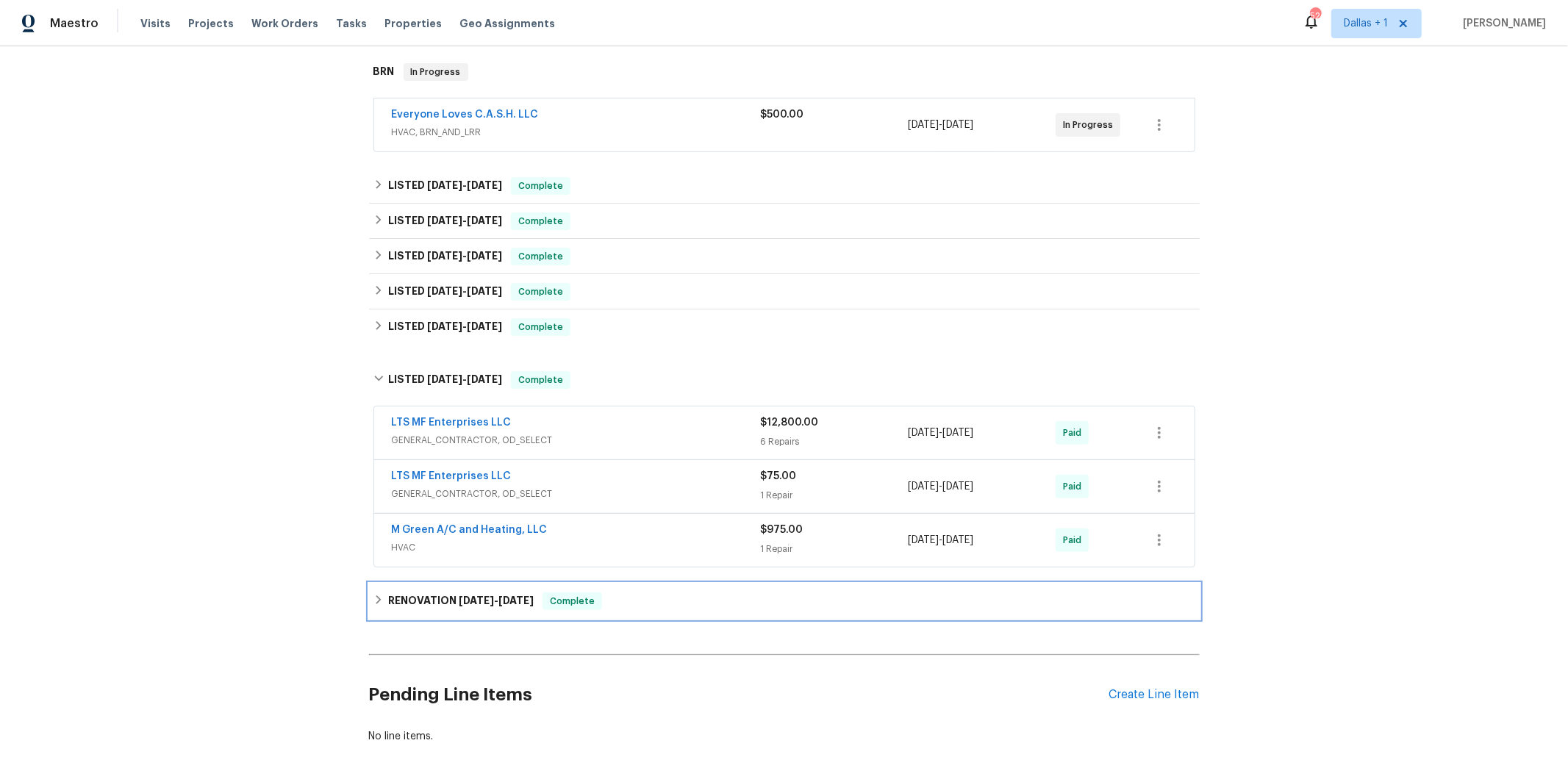
click at [426, 603] on h6 "RENOVATION [DATE] - [DATE]" at bounding box center [461, 601] width 145 height 17
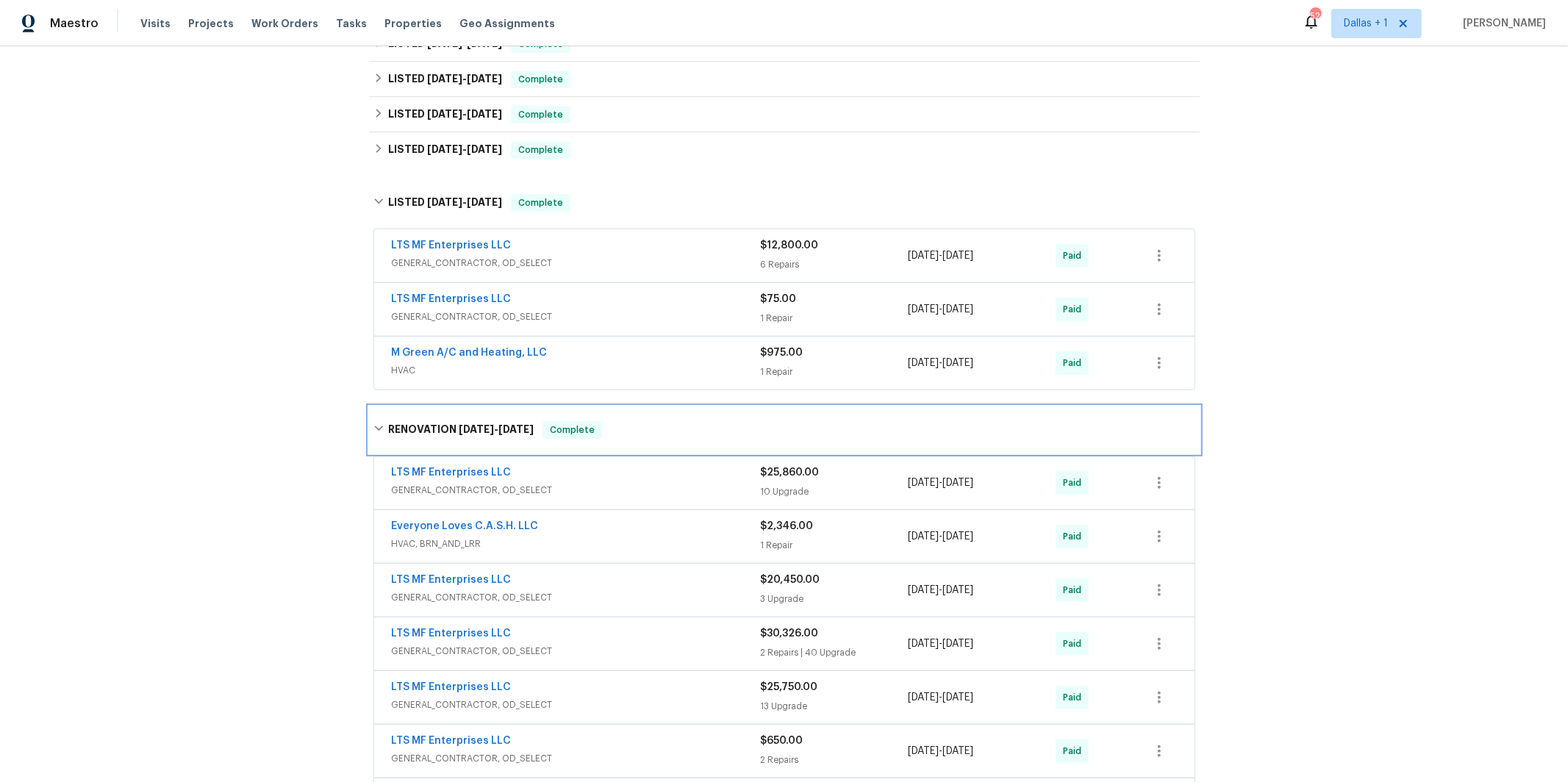
scroll to position [379, 0]
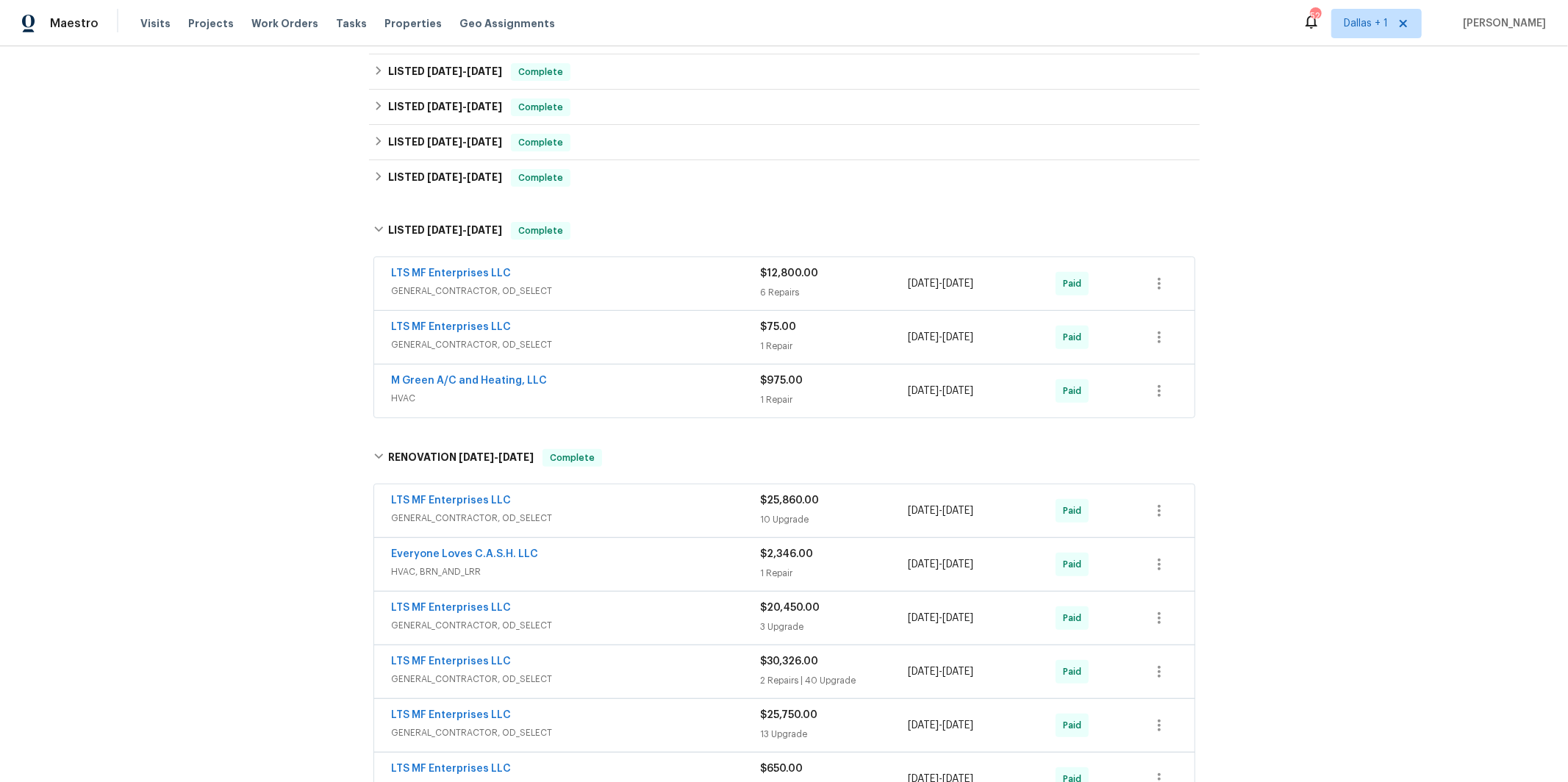
click at [522, 565] on span "HVAC, BRN_AND_LRR" at bounding box center [576, 572] width 369 height 15
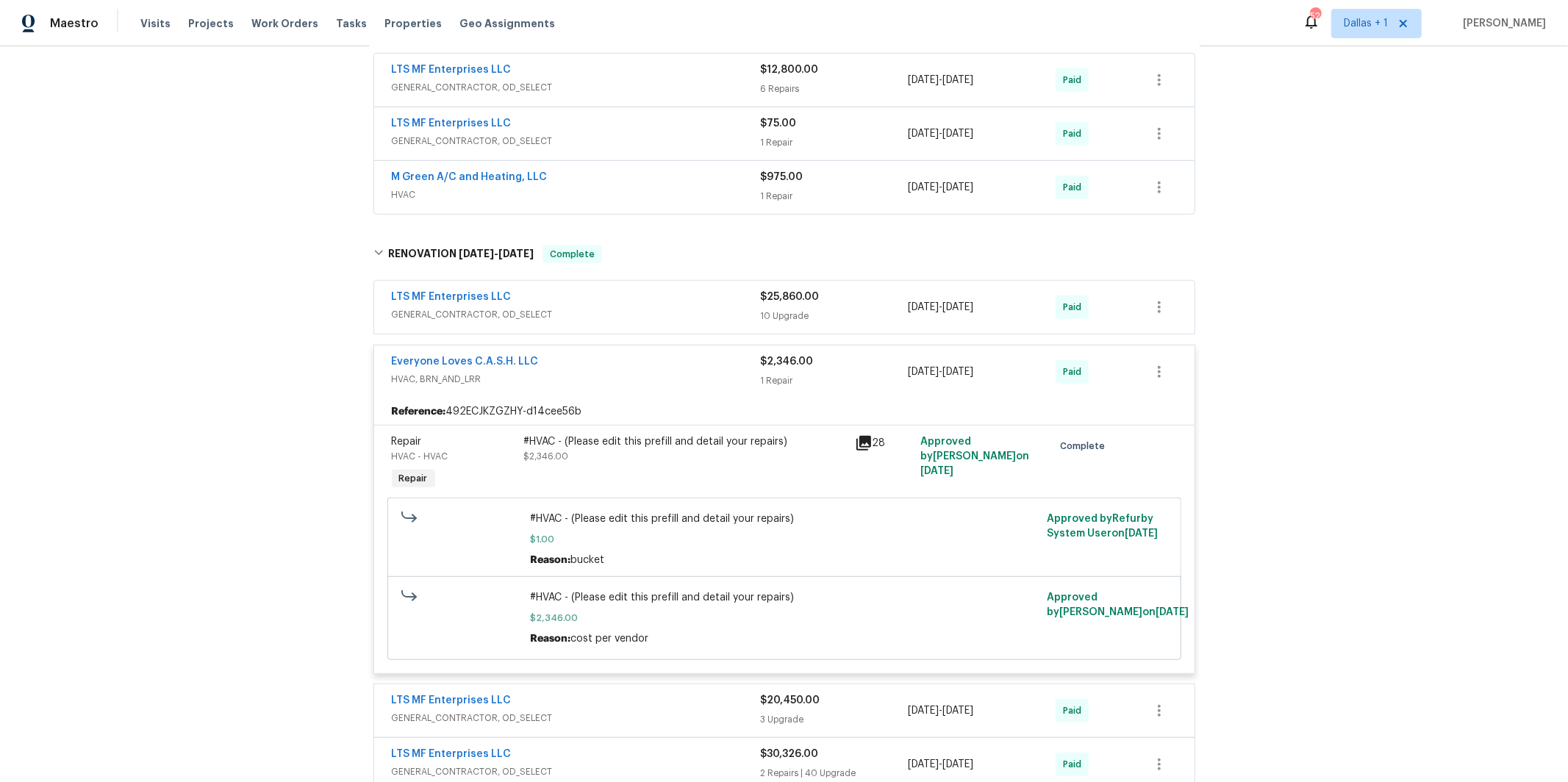
scroll to position [491, 0]
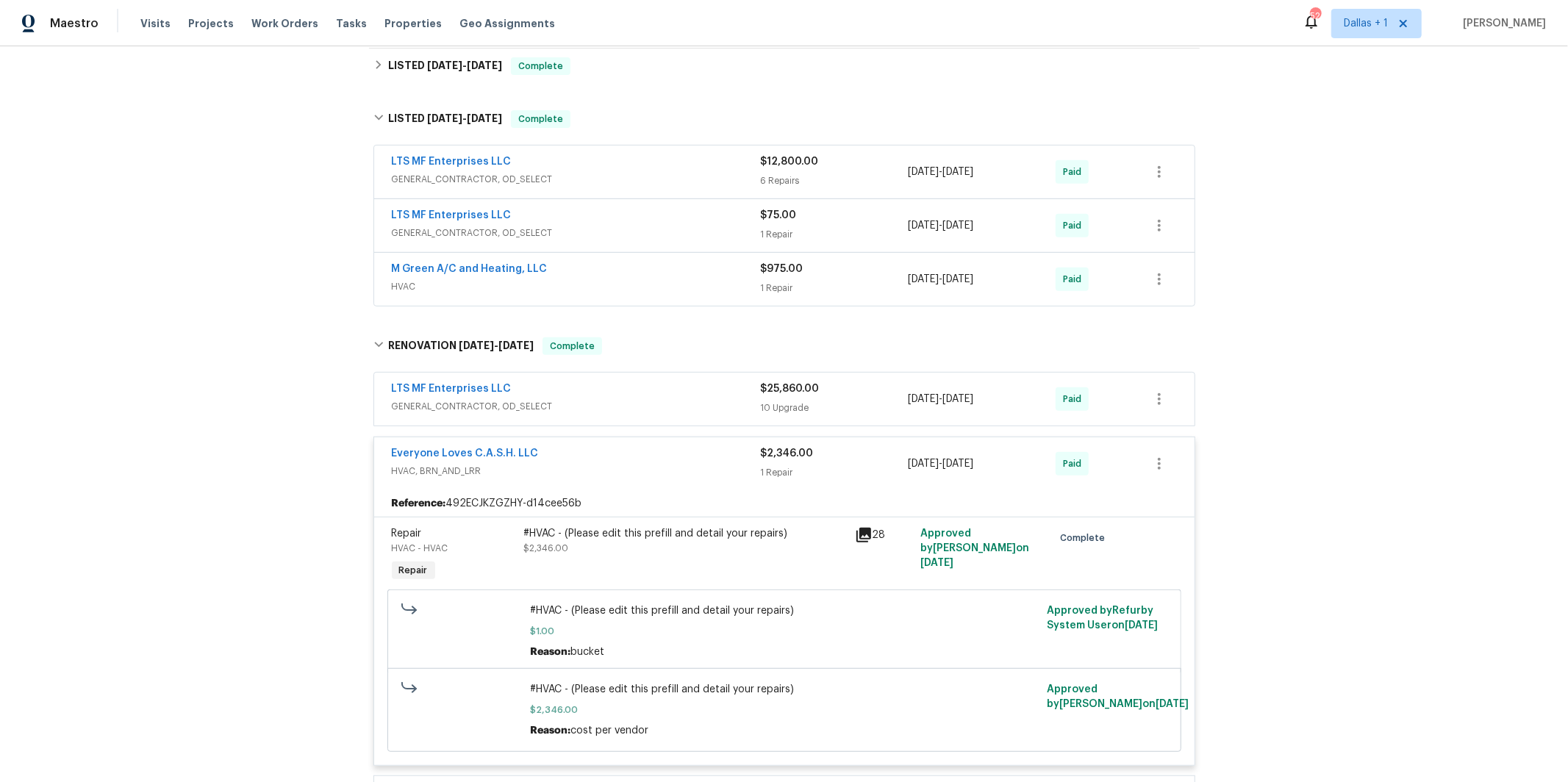
click at [532, 288] on span "HVAC" at bounding box center [576, 286] width 369 height 15
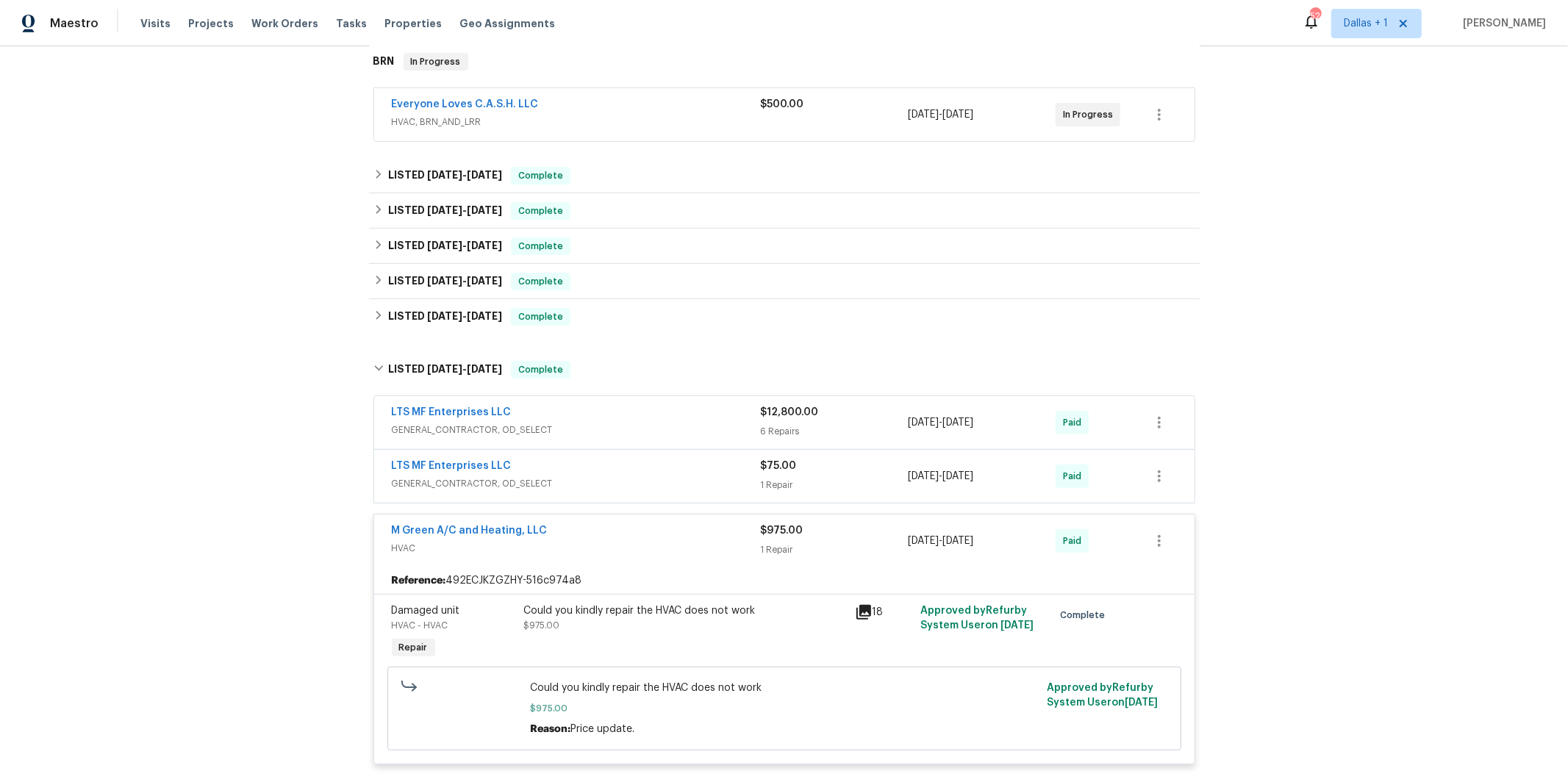
scroll to position [245, 0]
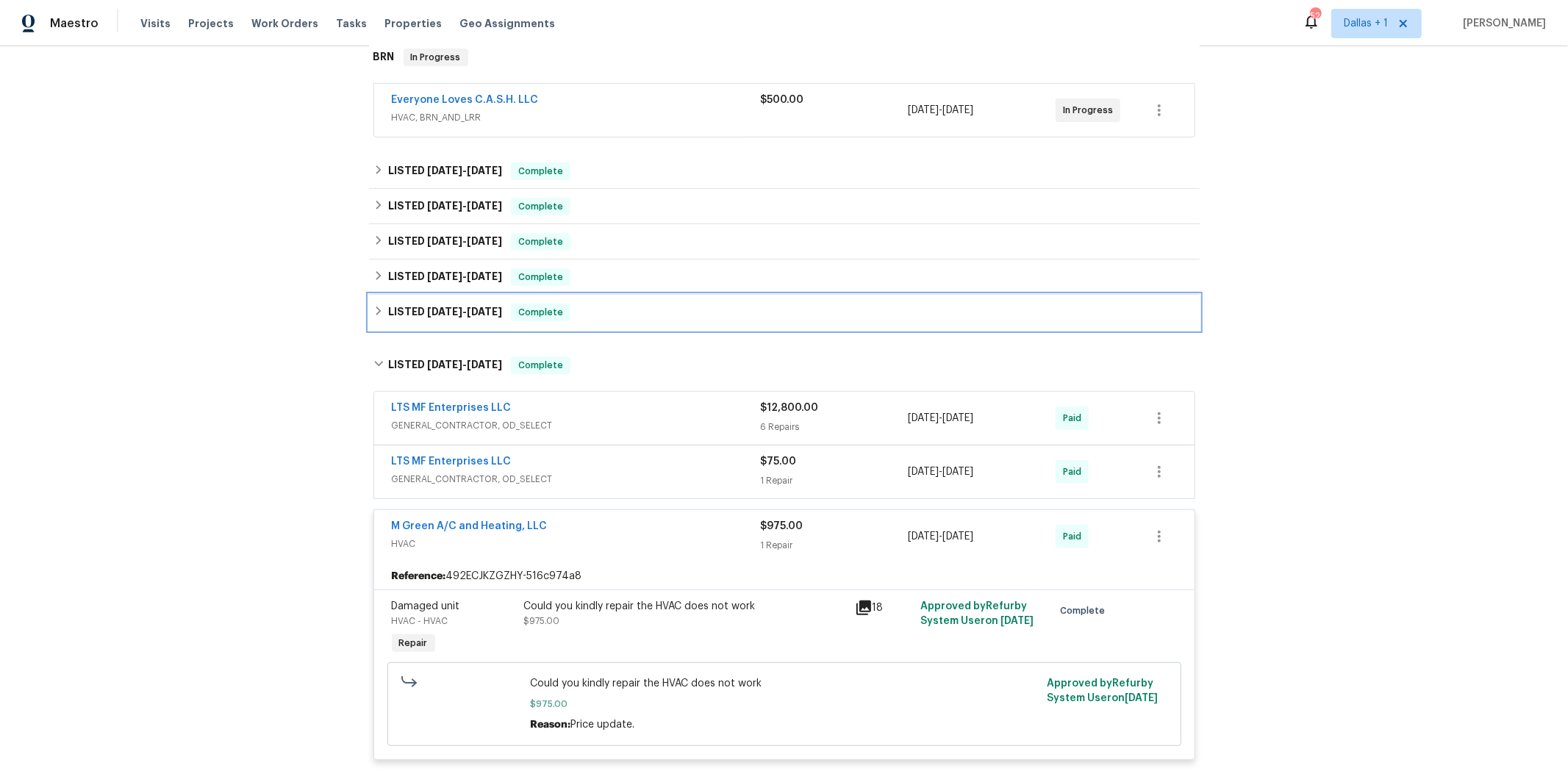
click at [415, 318] on h6 "LISTED [DATE] - [DATE]" at bounding box center [445, 312] width 114 height 17
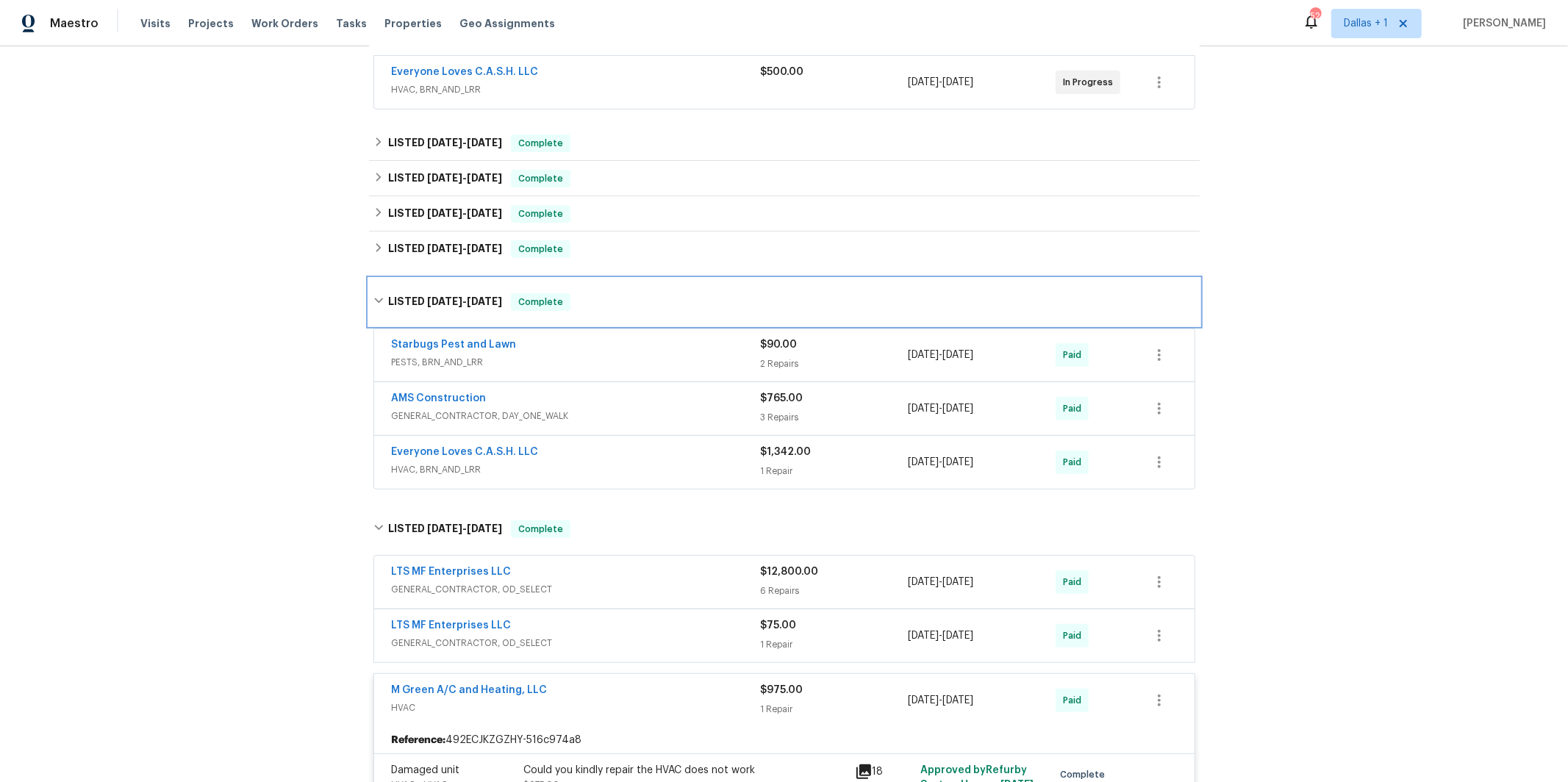
scroll to position [284, 0]
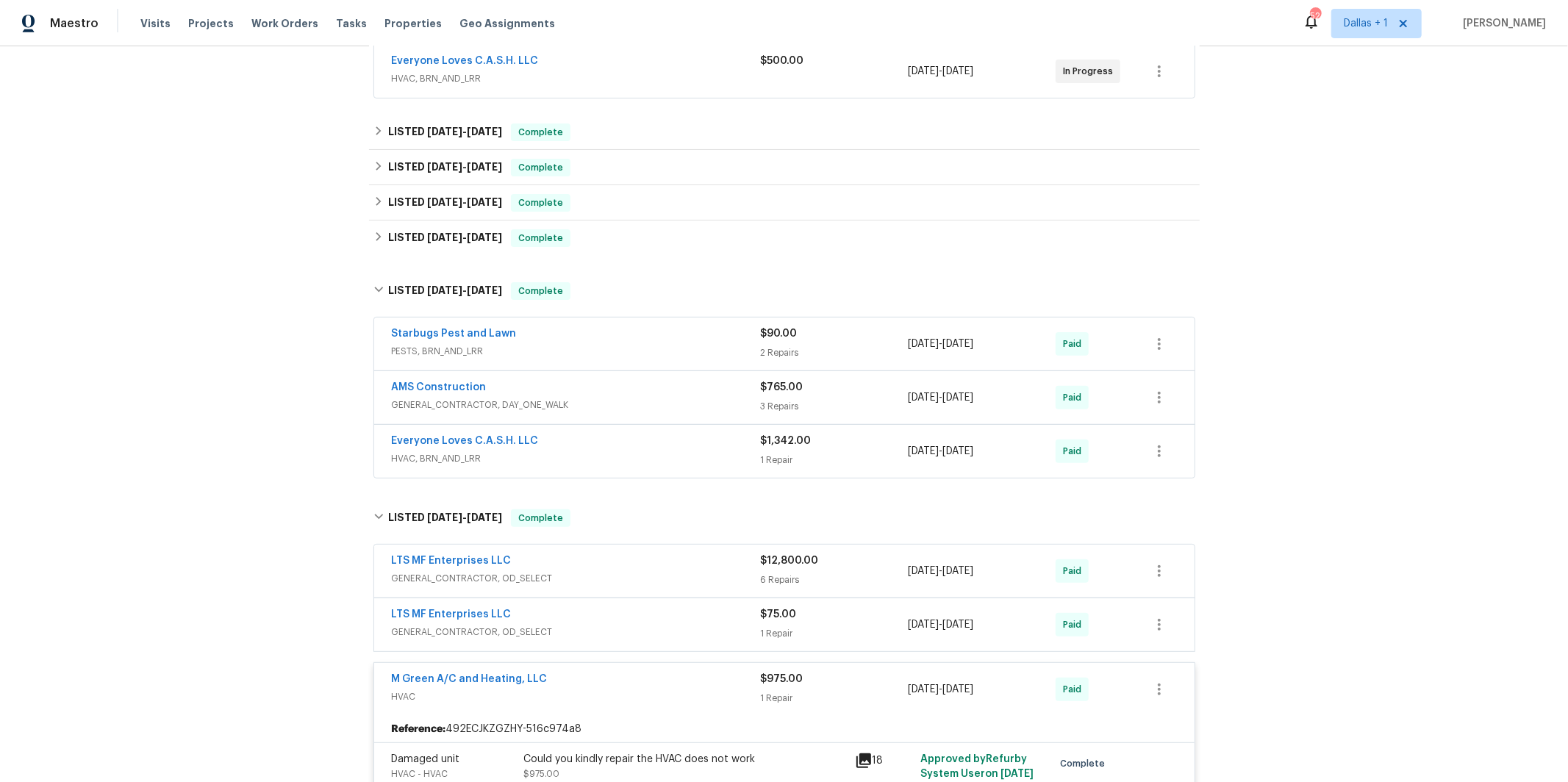
click at [486, 470] on div "Everyone Loves C.A.S.H. LLC HVAC, BRN_AND_LRR $1,342.00 1 Repair [DATE] - [DATE…" at bounding box center [785, 451] width 821 height 53
click at [415, 456] on span "HVAC, BRN_AND_LRR" at bounding box center [576, 459] width 369 height 15
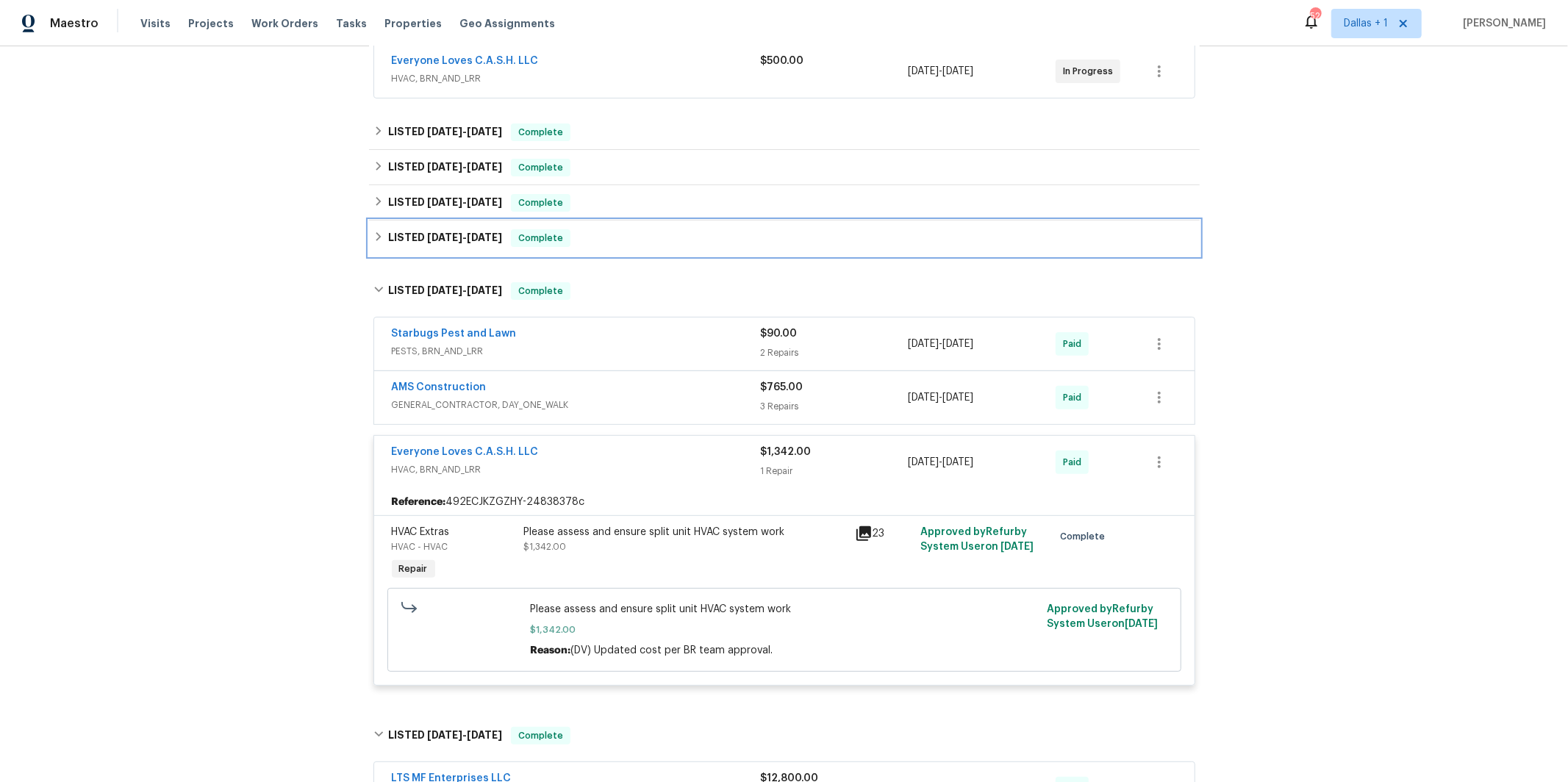
click at [476, 236] on span "[DATE]" at bounding box center [484, 237] width 35 height 11
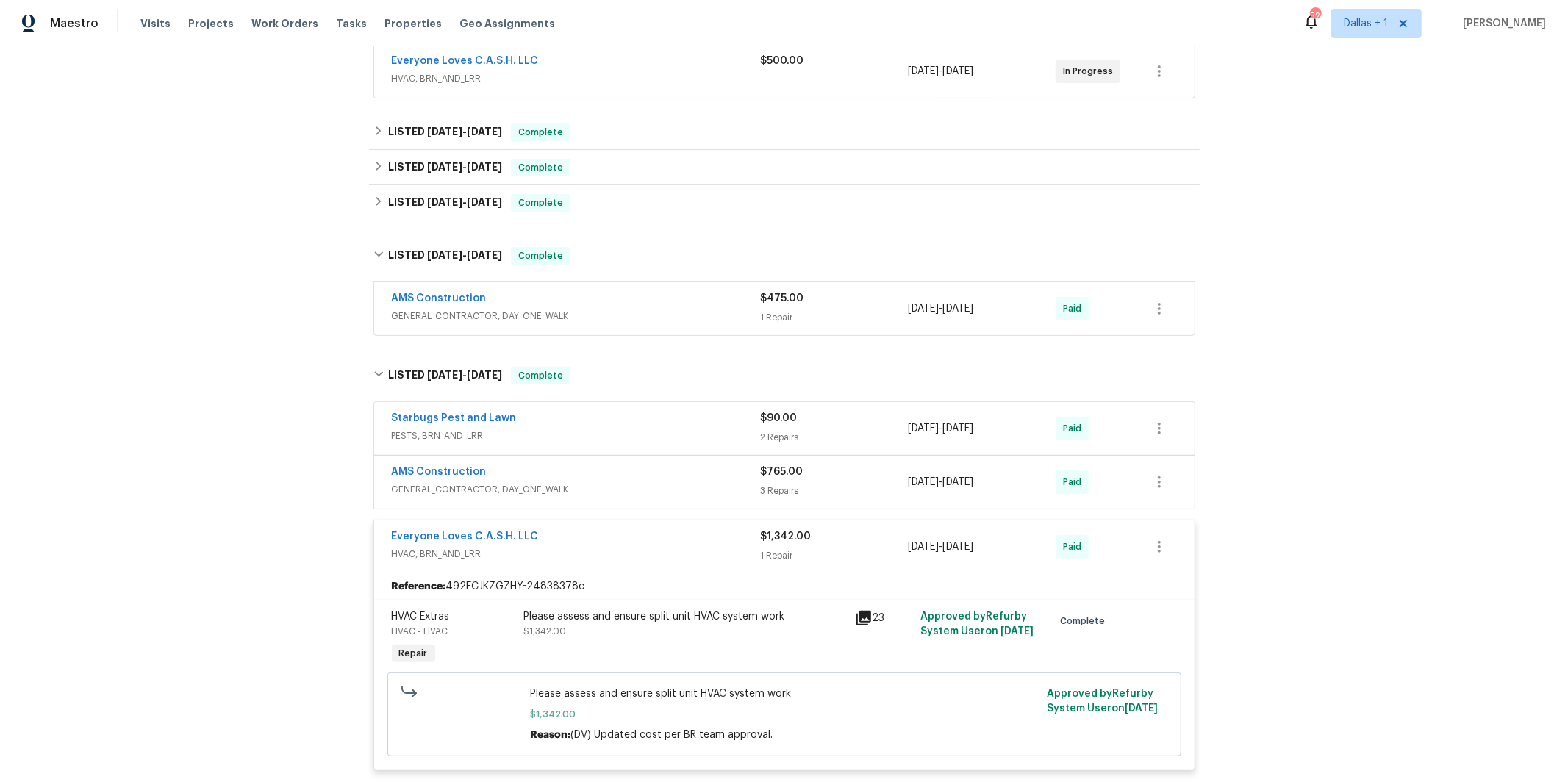
click at [488, 318] on span "GENERAL_CONTRACTOR, DAY_ONE_WALK" at bounding box center [576, 316] width 369 height 15
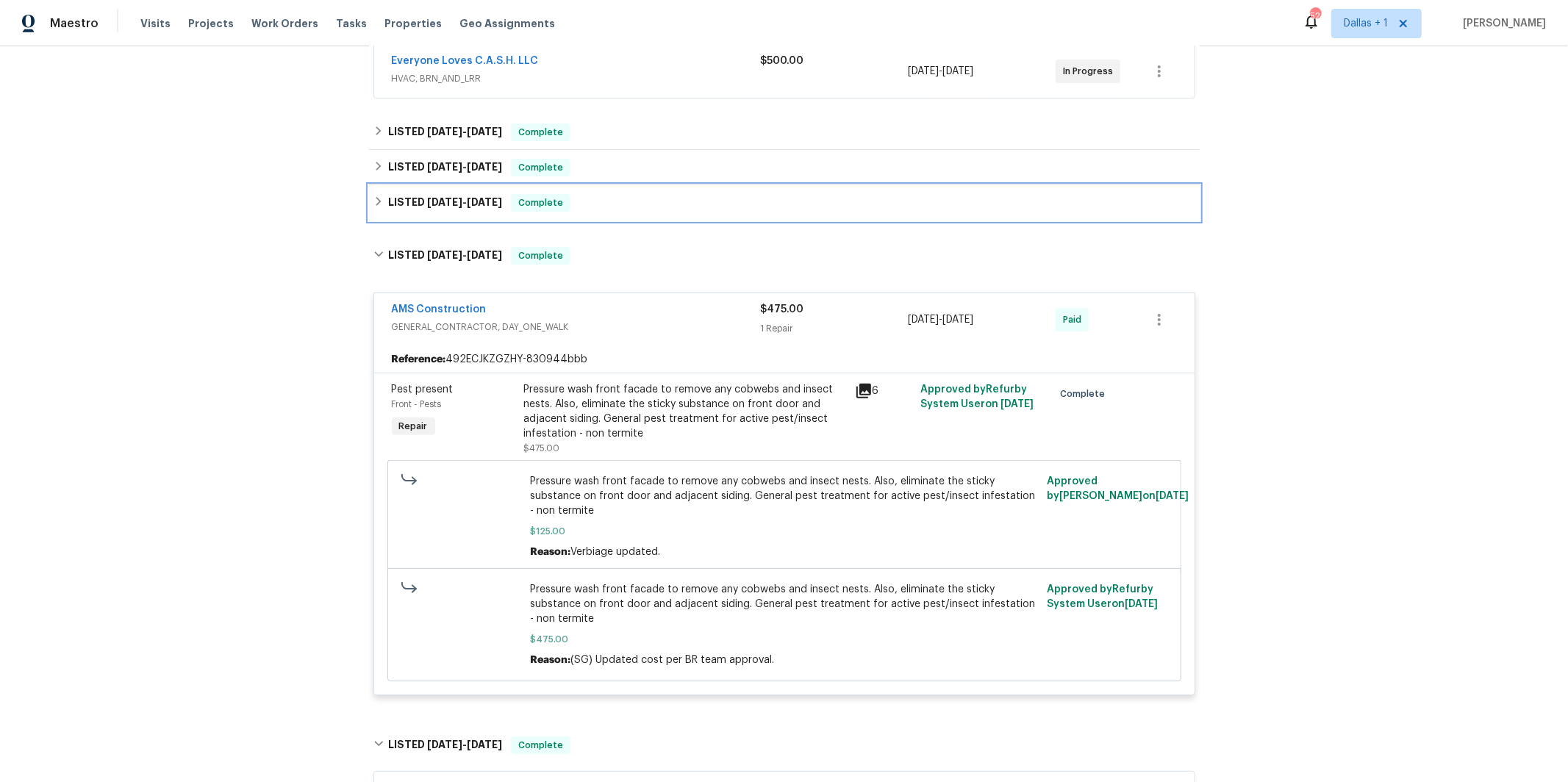
drag, startPoint x: 461, startPoint y: 208, endPoint x: 434, endPoint y: 399, distance: 192.9
click at [461, 208] on h6 "LISTED [DATE] - [DATE]" at bounding box center [445, 202] width 114 height 17
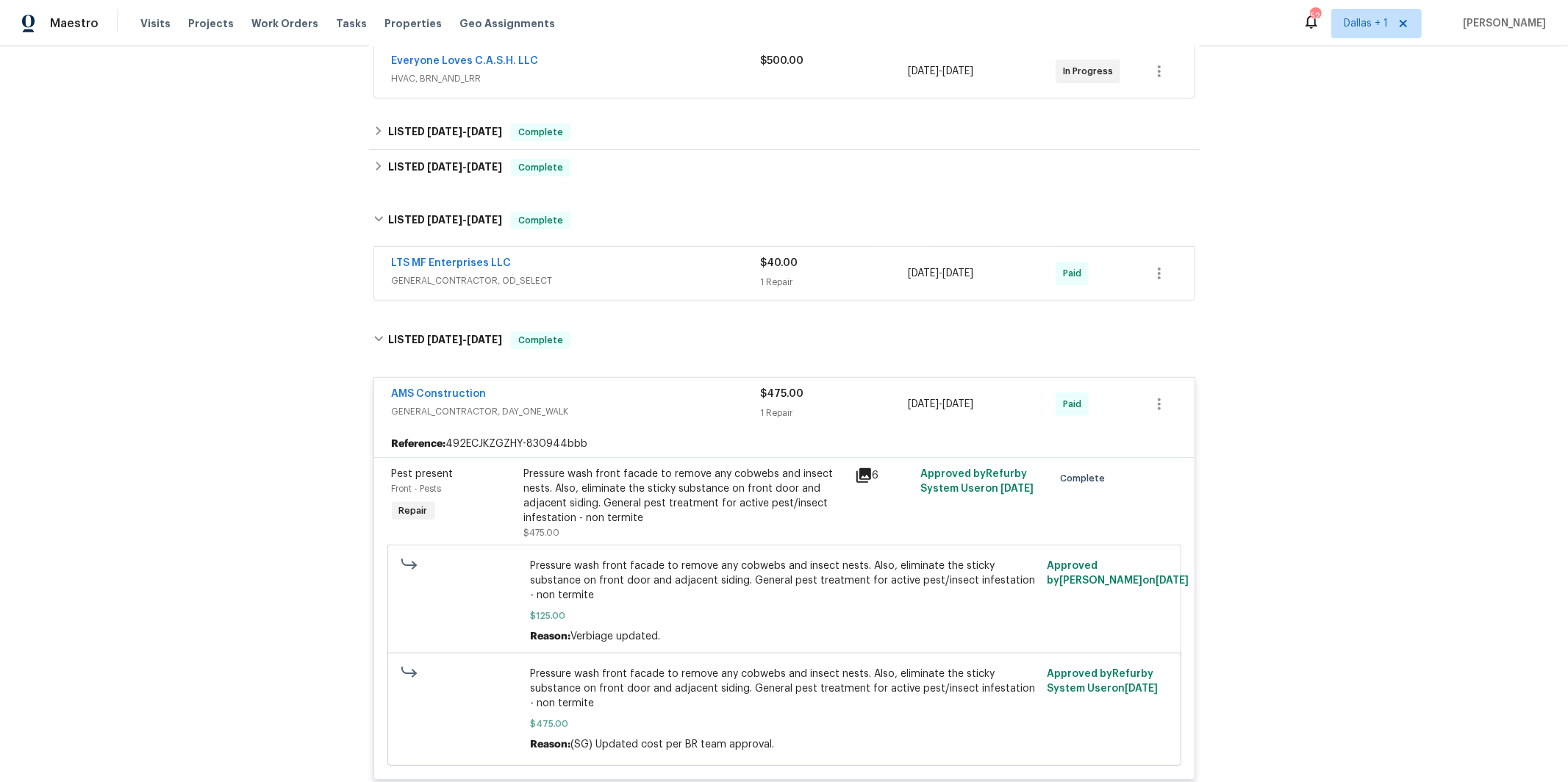
click at [545, 281] on span "GENERAL_CONTRACTOR, OD_SELECT" at bounding box center [576, 281] width 369 height 15
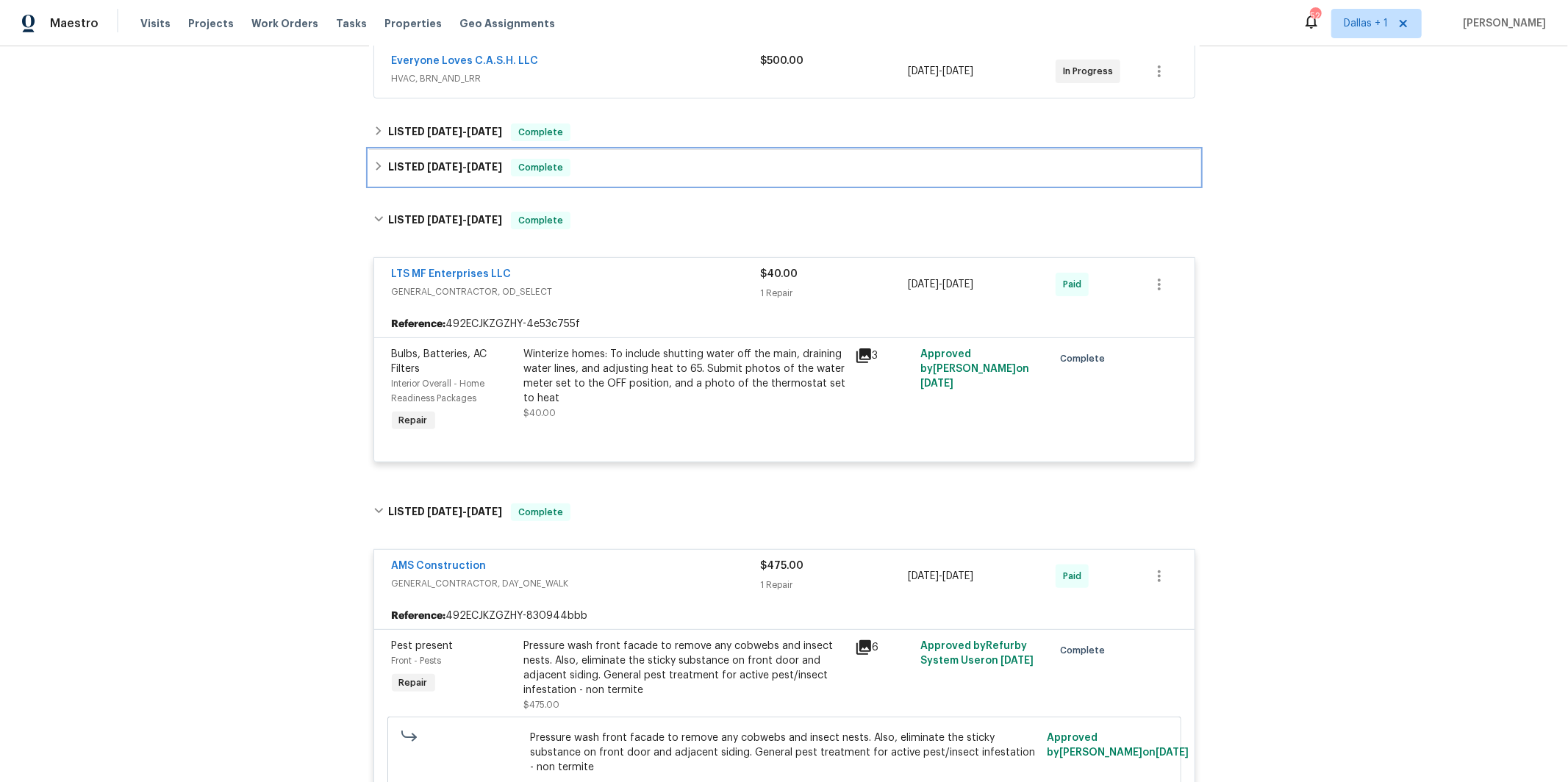
click at [461, 171] on span "[DATE]" at bounding box center [444, 167] width 35 height 11
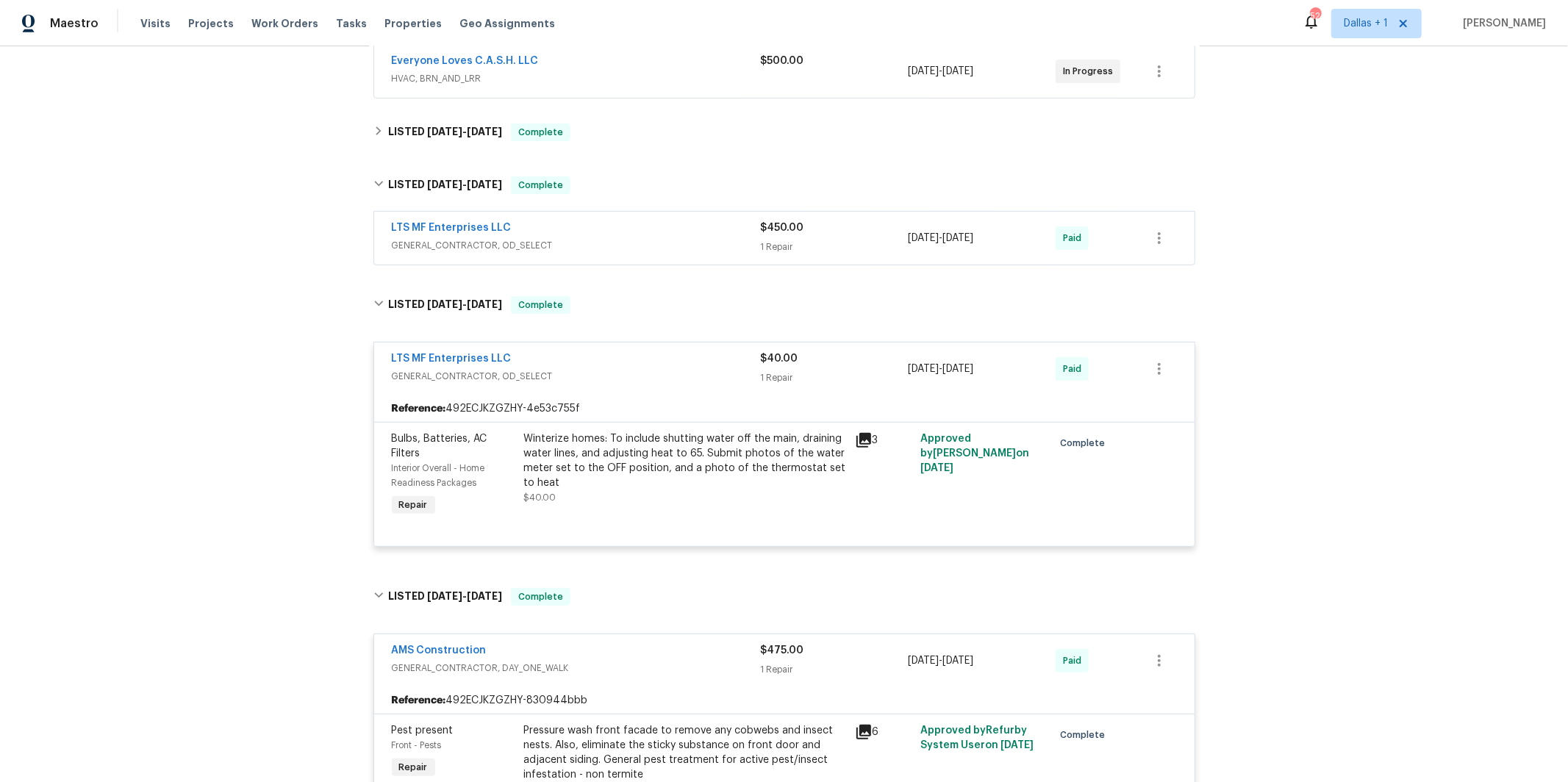
click at [488, 238] on span "GENERAL_CONTRACTOR, OD_SELECT" at bounding box center [576, 245] width 369 height 15
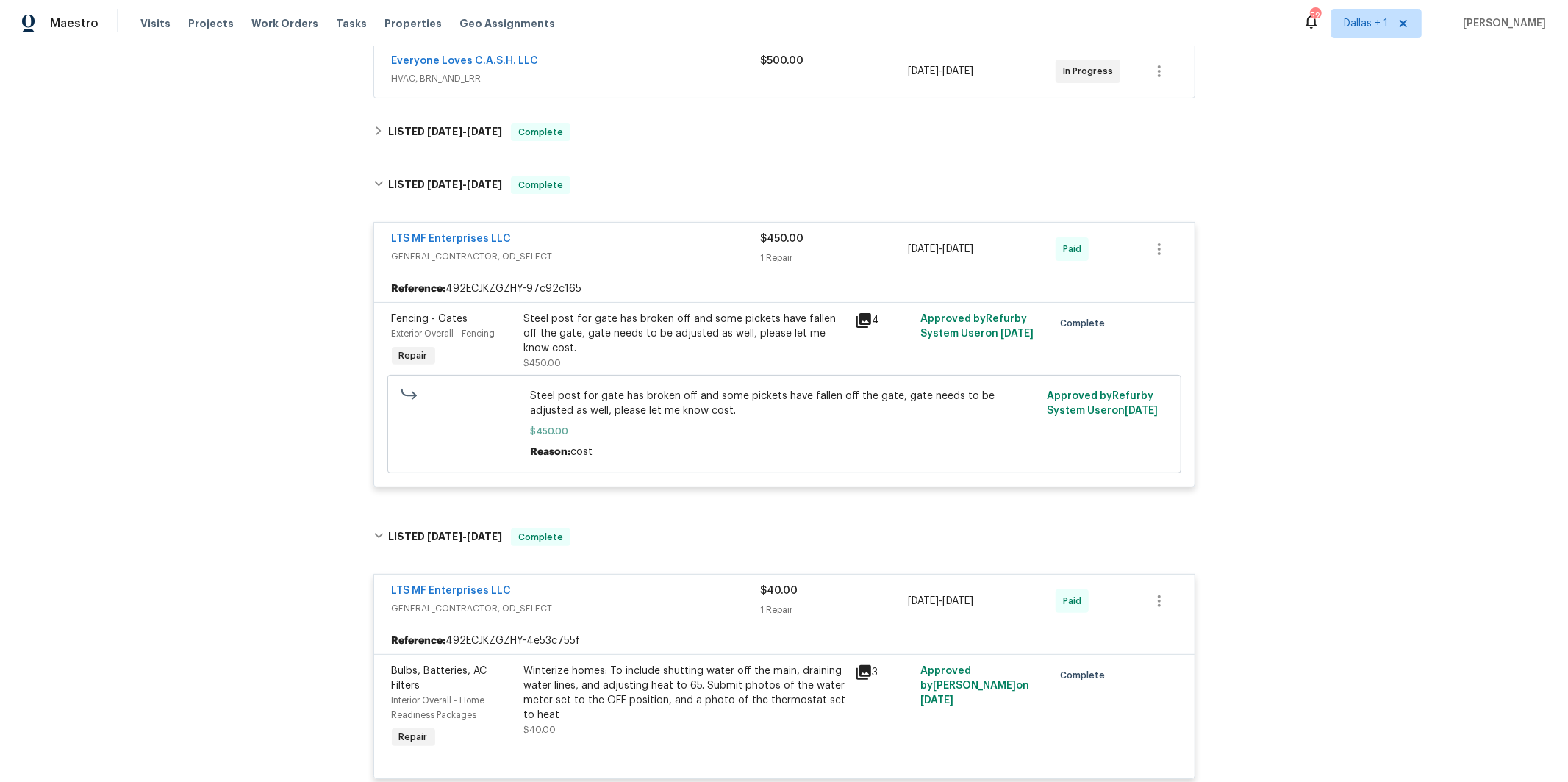
scroll to position [109, 0]
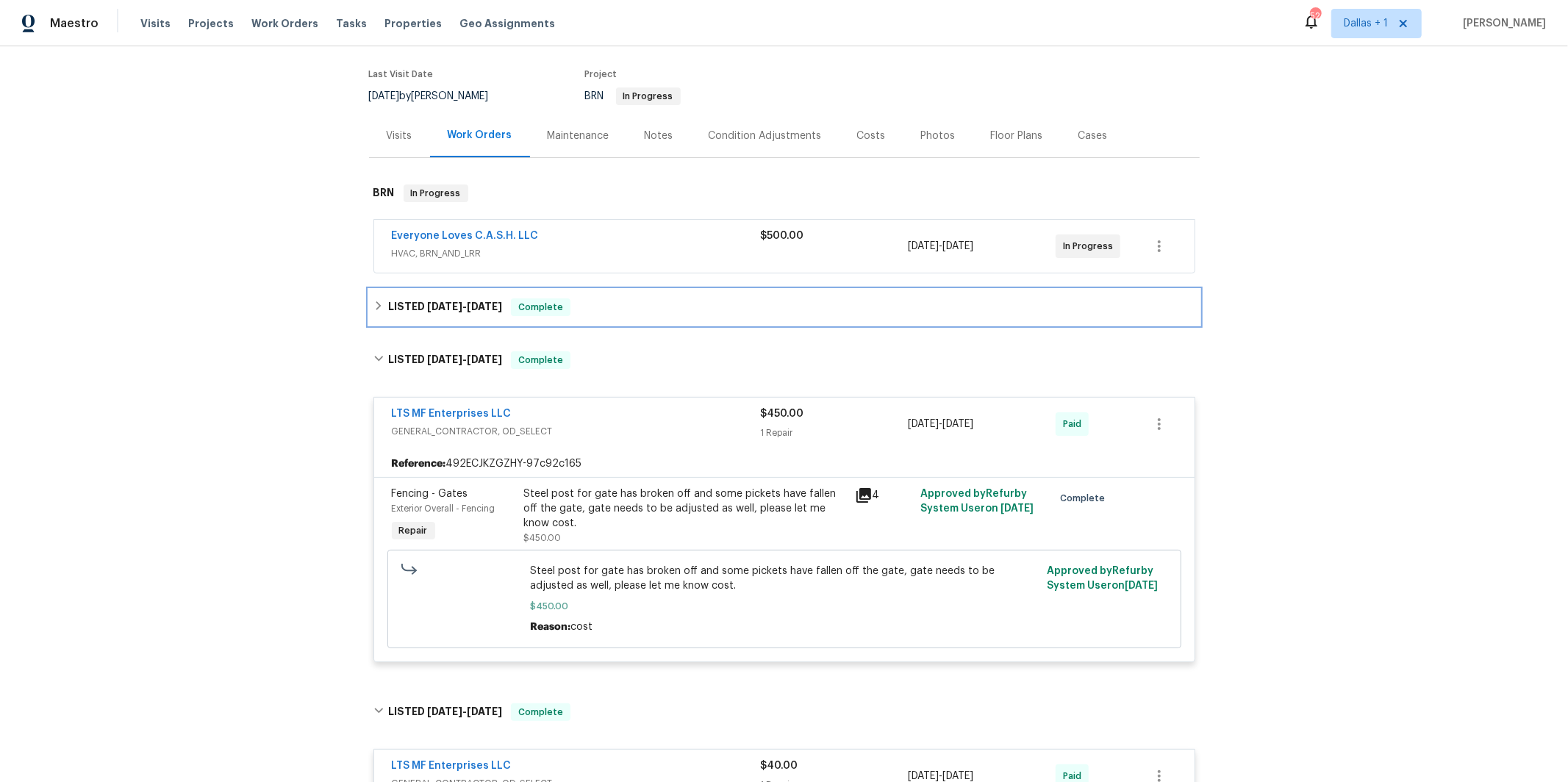
click at [409, 309] on h6 "LISTED [DATE] - [DATE]" at bounding box center [445, 307] width 114 height 17
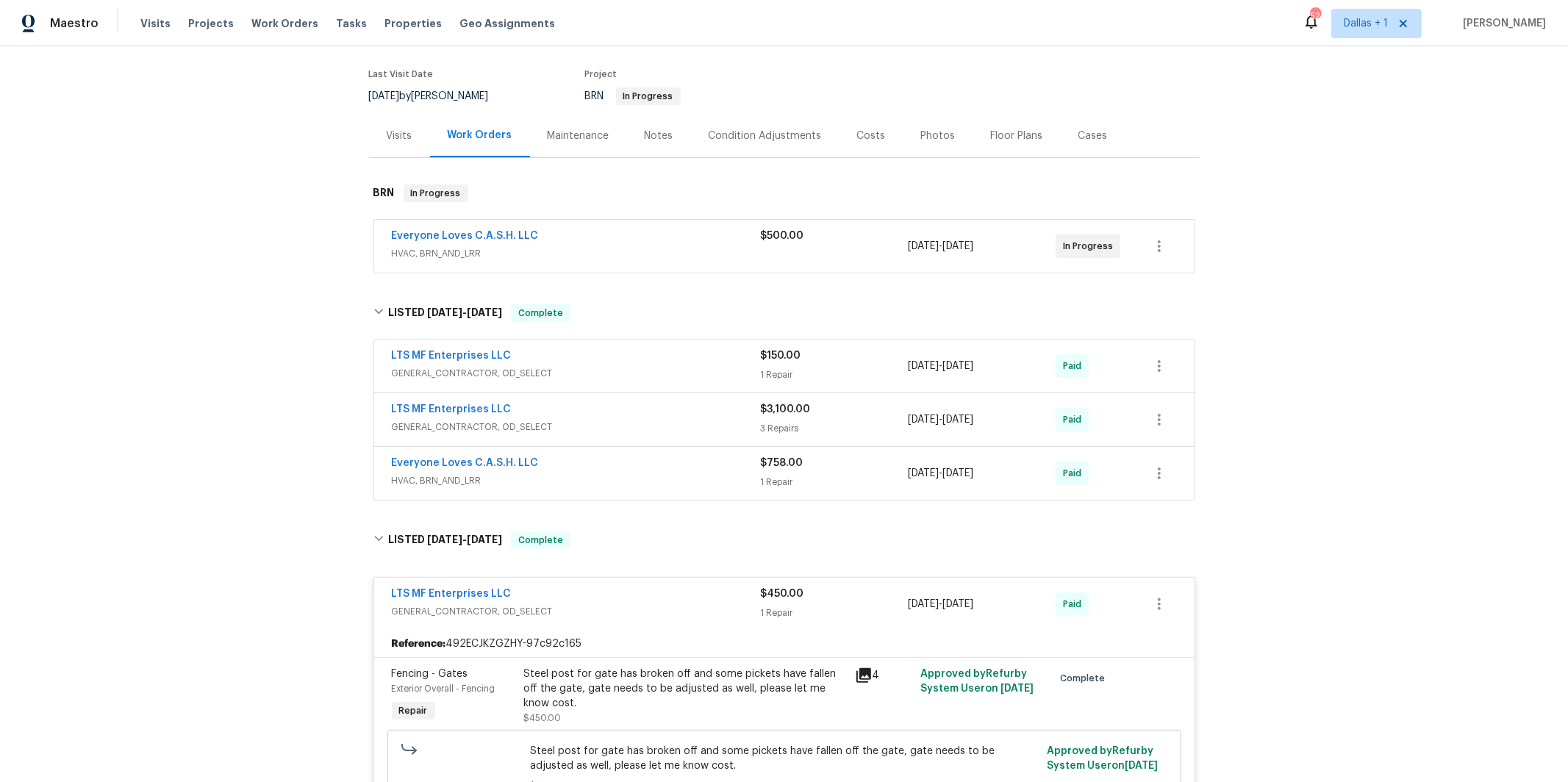
click at [569, 422] on span "GENERAL_CONTRACTOR, OD_SELECT" at bounding box center [576, 427] width 369 height 15
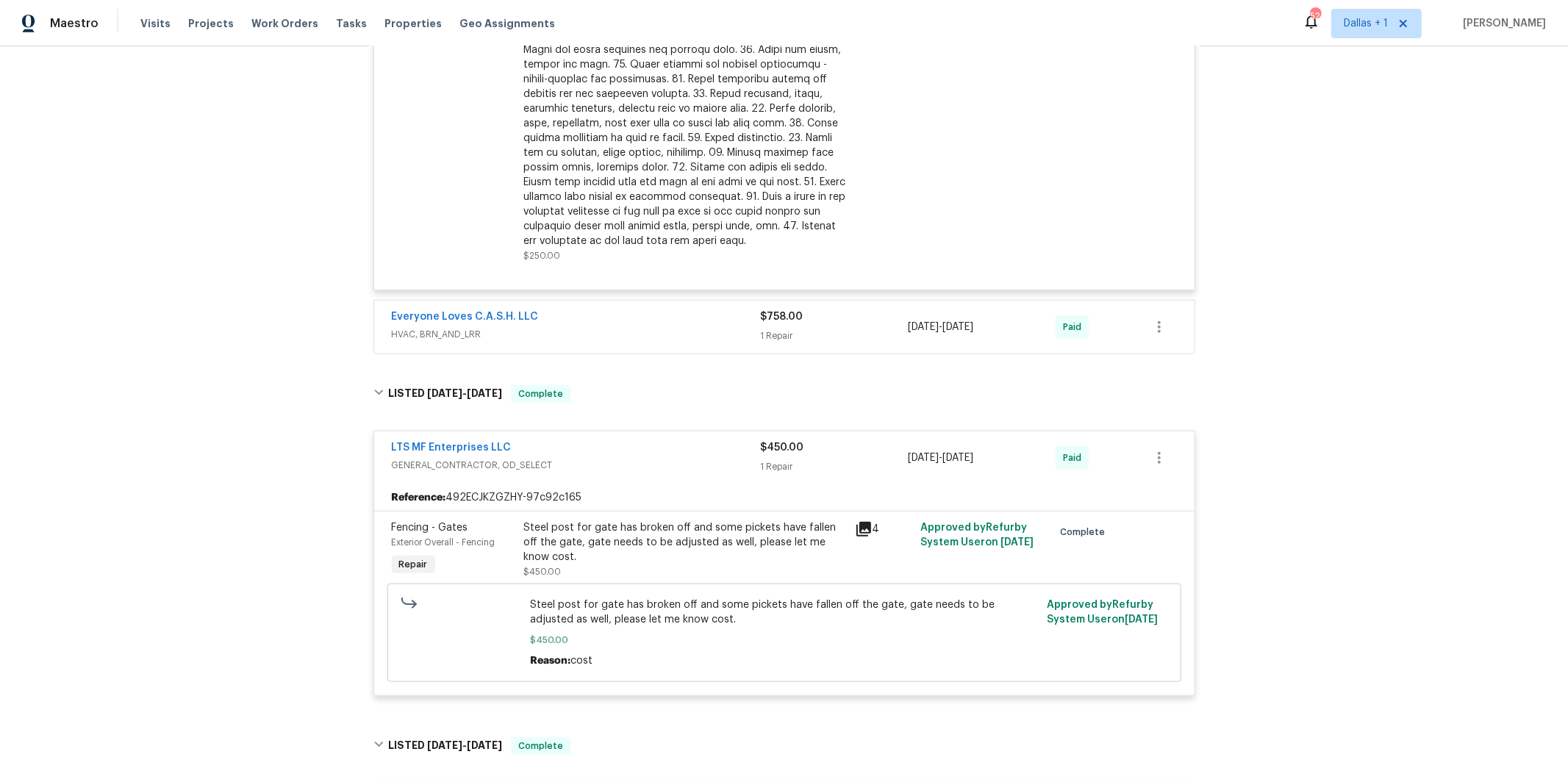
scroll to position [1039, 0]
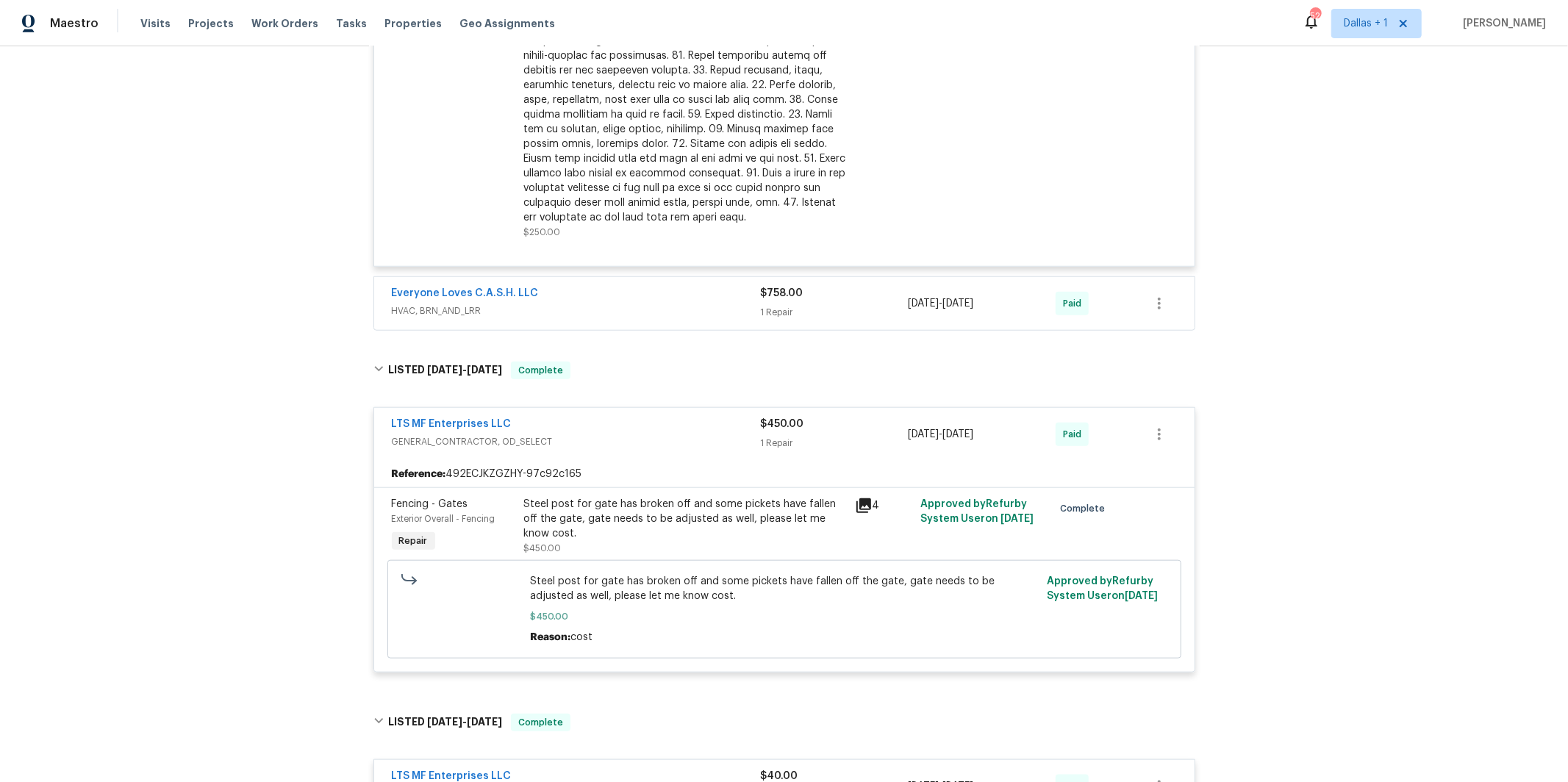
click at [575, 295] on div "Everyone Loves C.A.S.H. LLC" at bounding box center [576, 294] width 369 height 17
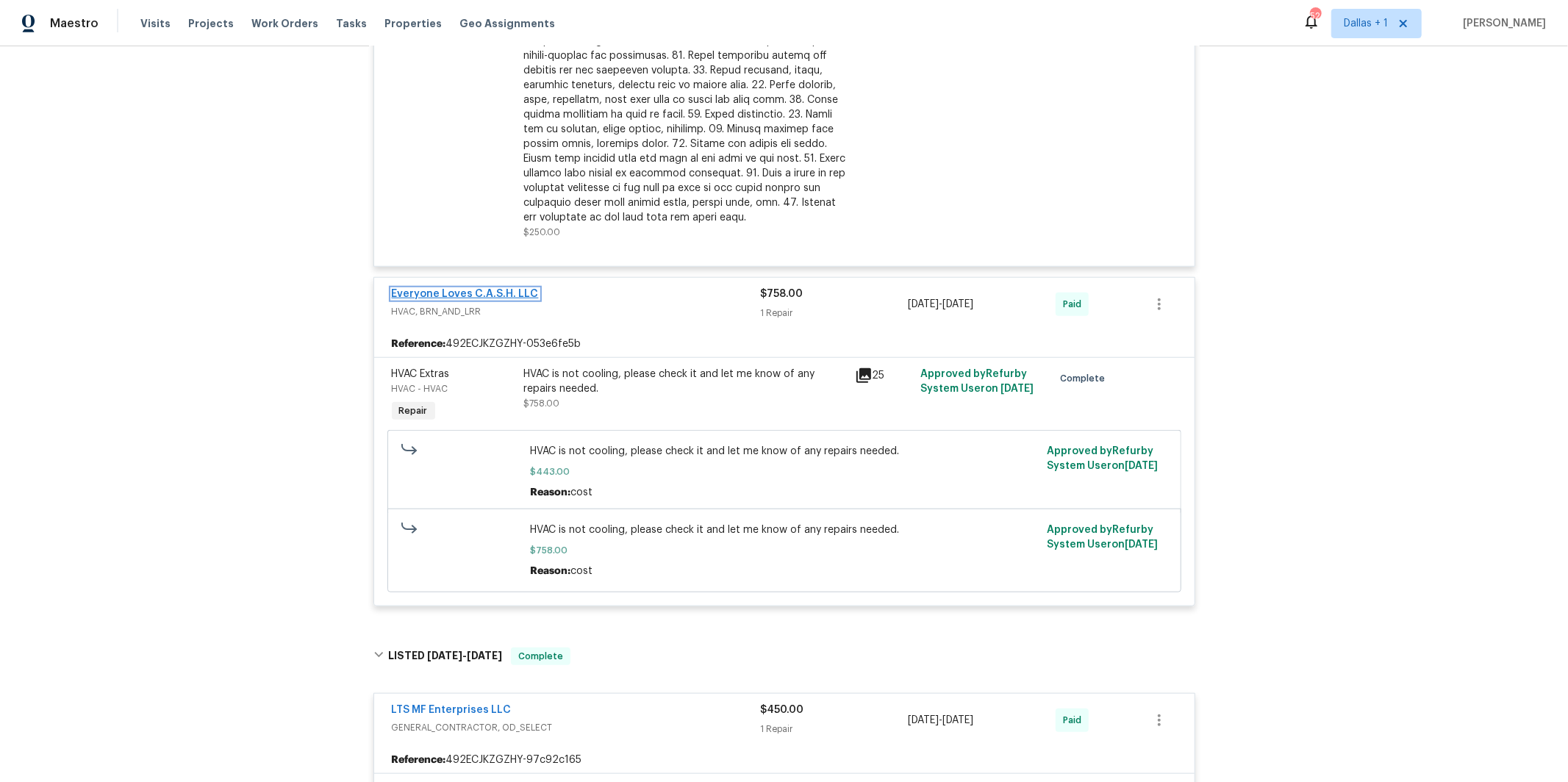
click at [470, 298] on link "Everyone Loves C.A.S.H. LLC" at bounding box center [465, 294] width 147 height 11
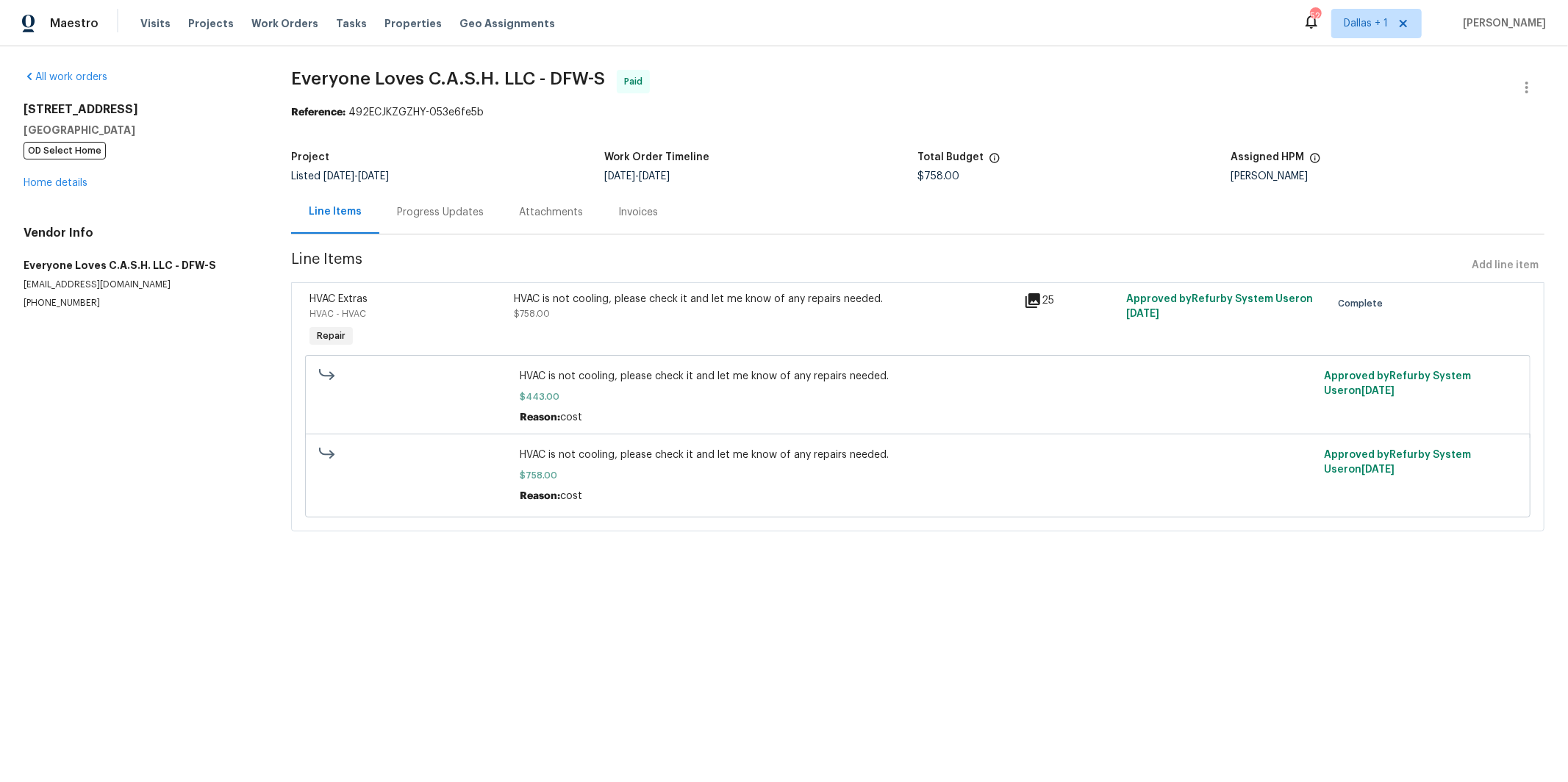
drag, startPoint x: 424, startPoint y: 214, endPoint x: 433, endPoint y: 215, distance: 9.1
click at [424, 214] on div "Progress Updates" at bounding box center [441, 213] width 87 height 15
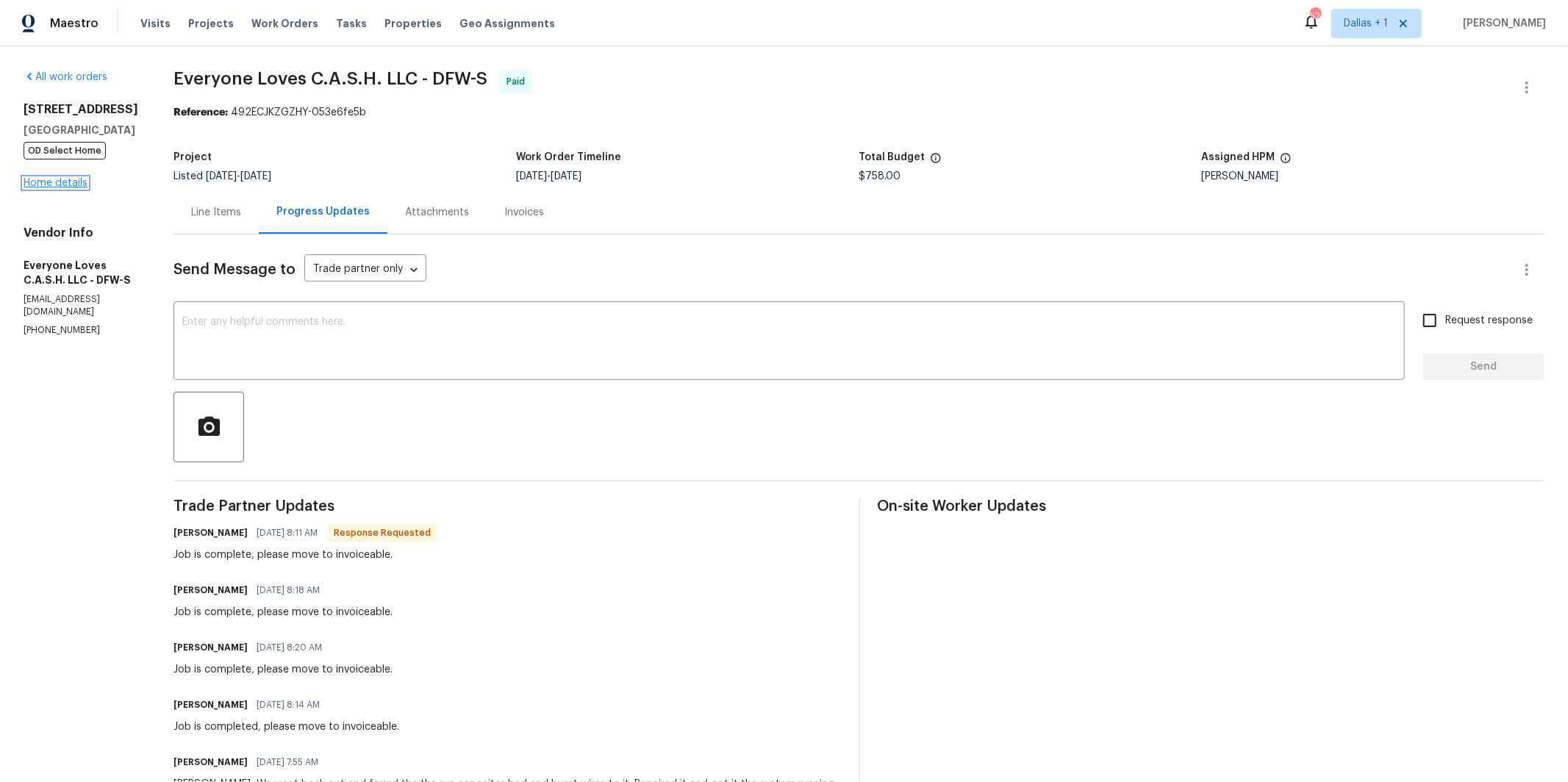
click at [70, 185] on link "Home details" at bounding box center [56, 183] width 64 height 11
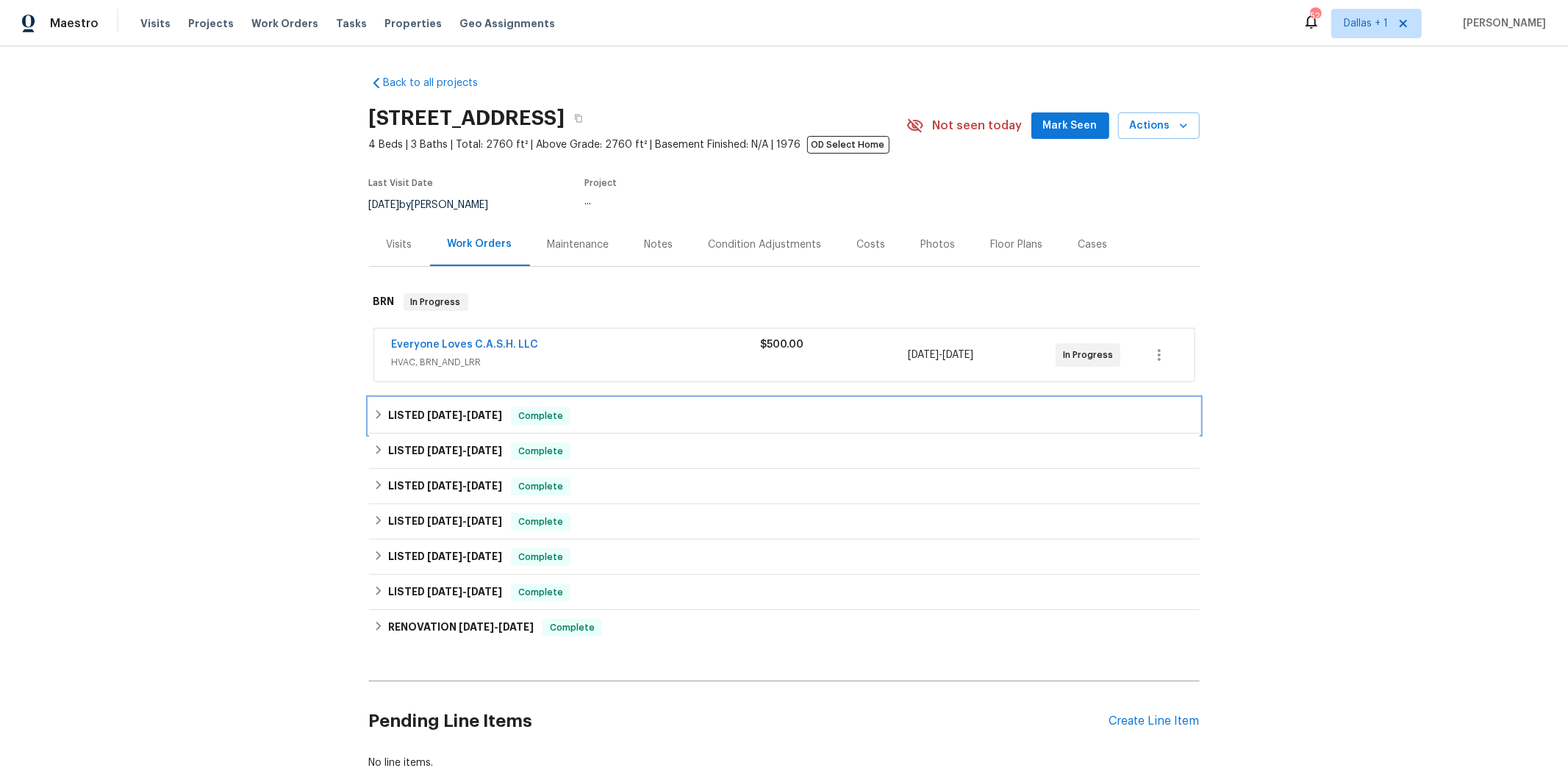
click at [479, 412] on span "[DATE]" at bounding box center [484, 415] width 35 height 11
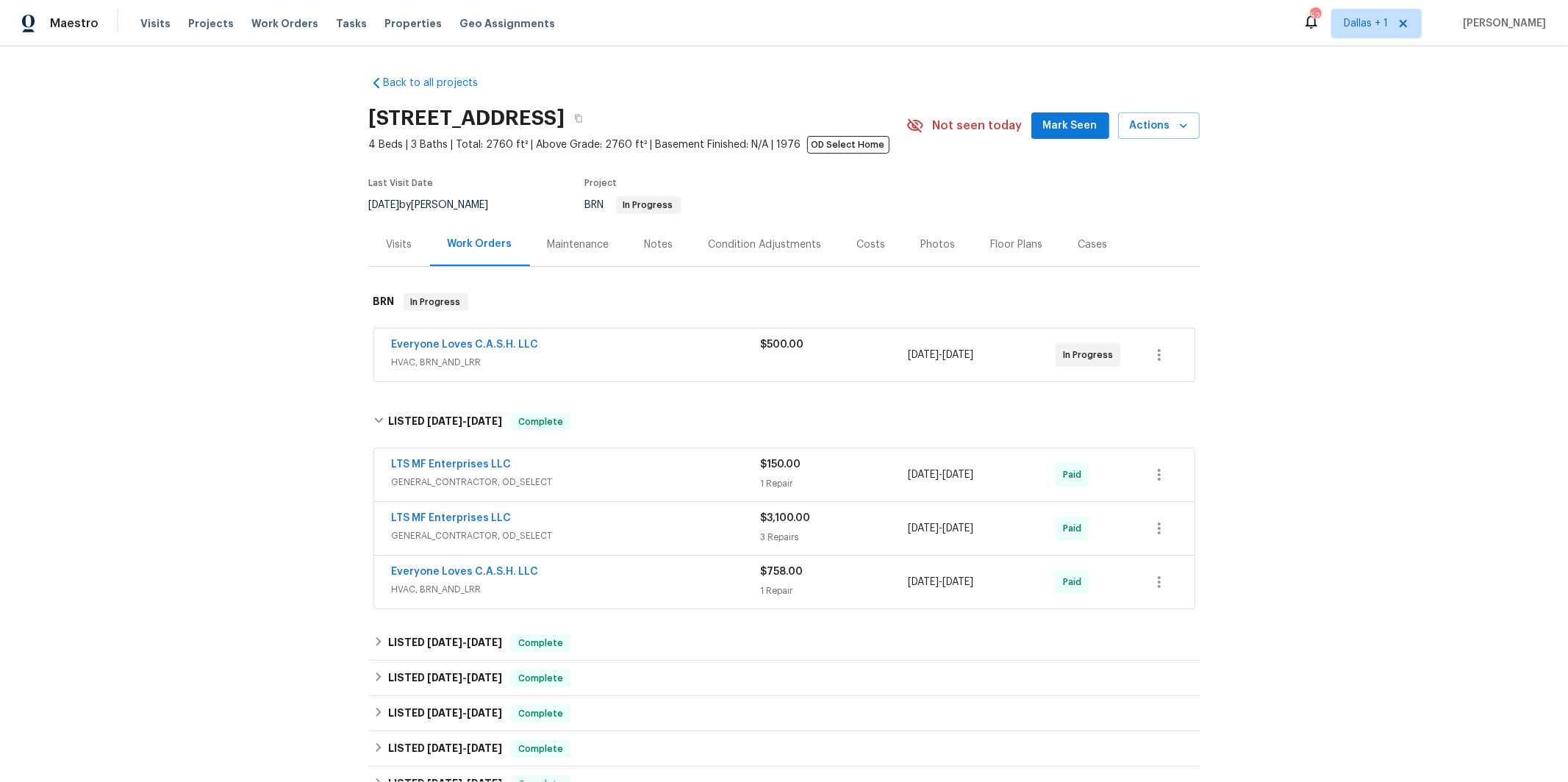
drag, startPoint x: 486, startPoint y: 590, endPoint x: 415, endPoint y: 588, distance: 71.0
click at [486, 590] on span "HVAC, BRN_AND_LRR" at bounding box center [576, 589] width 369 height 15
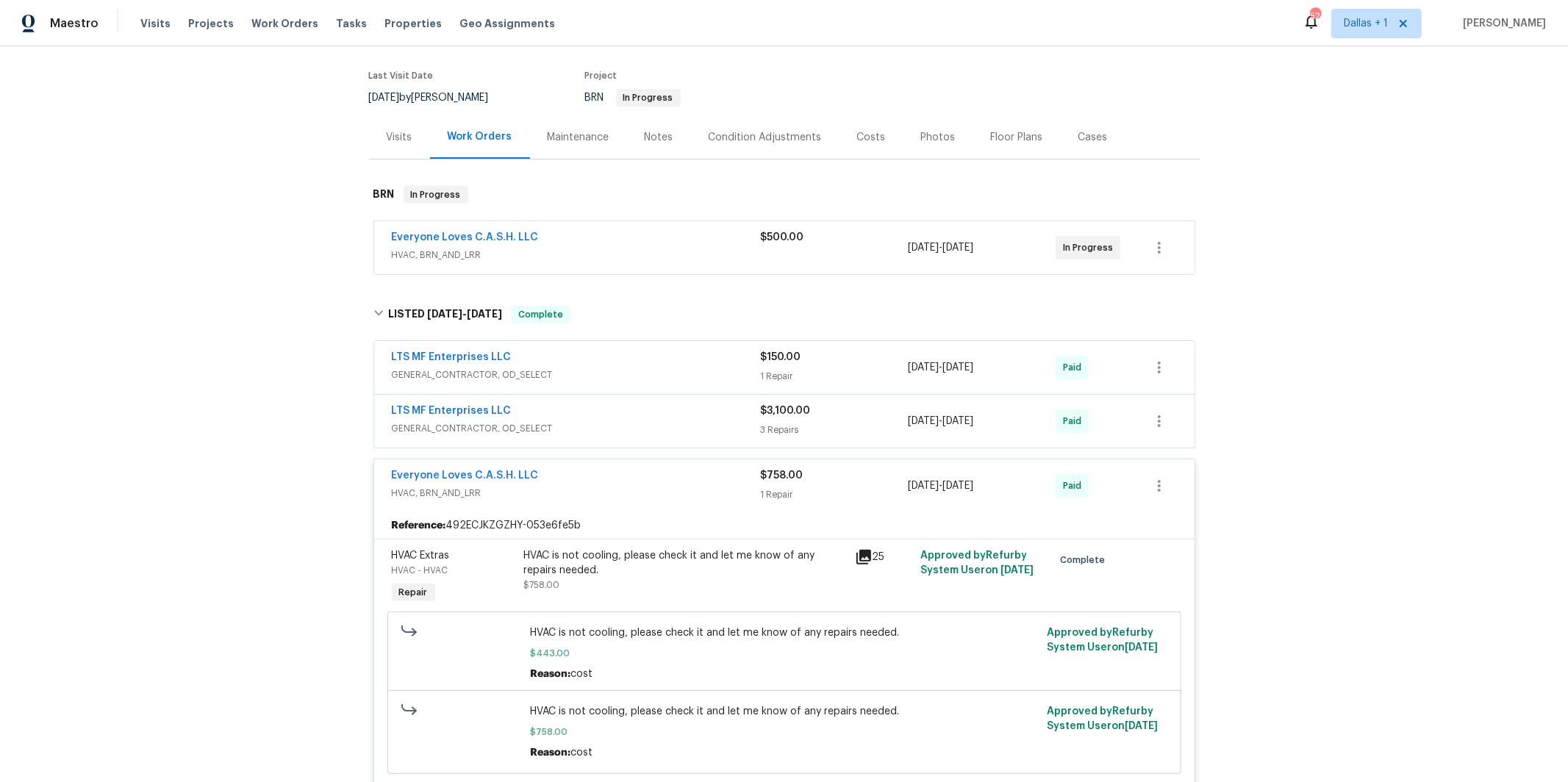
scroll to position [141, 0]
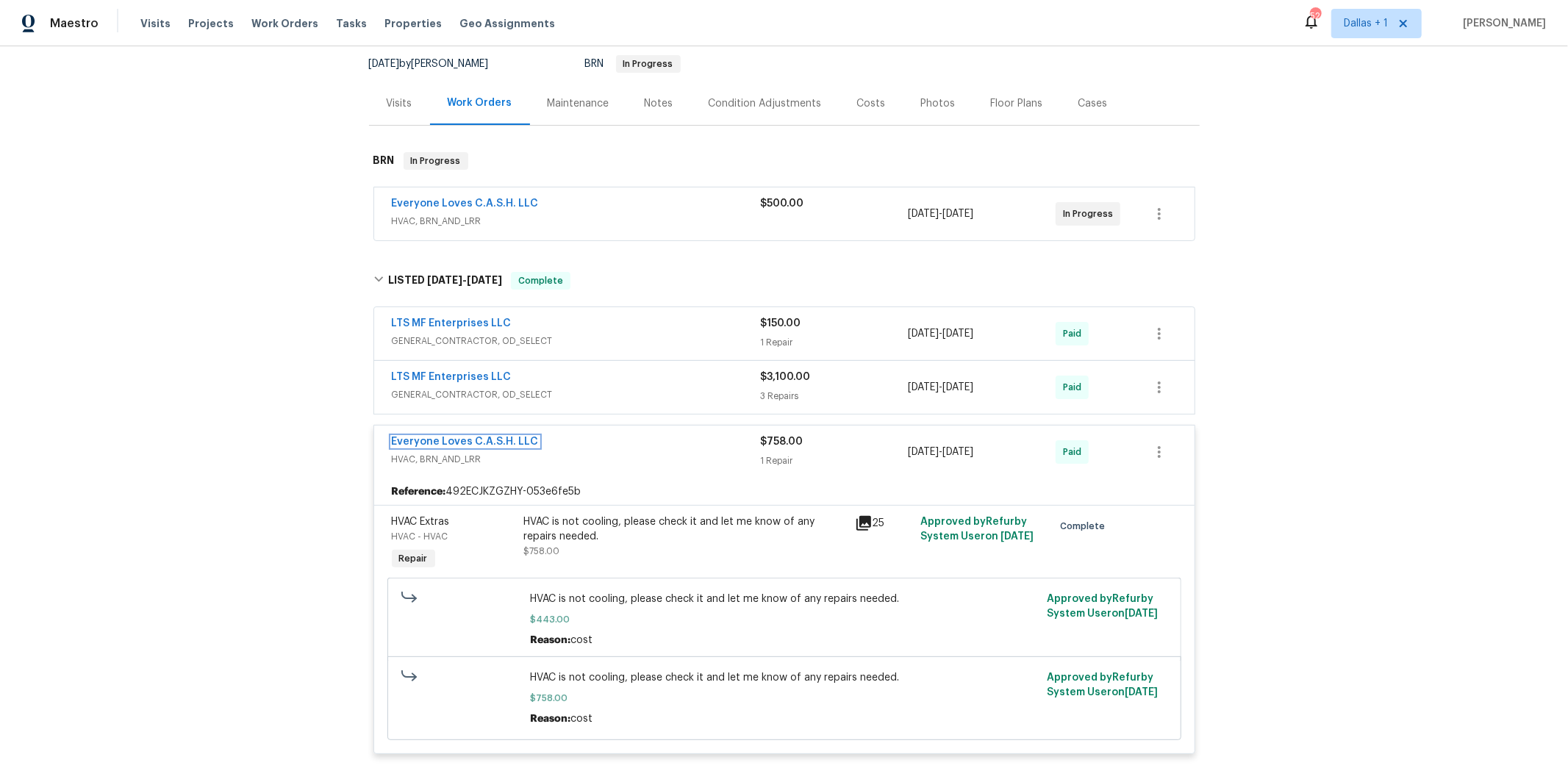
click at [507, 440] on link "Everyone Loves C.A.S.H. LLC" at bounding box center [465, 441] width 147 height 11
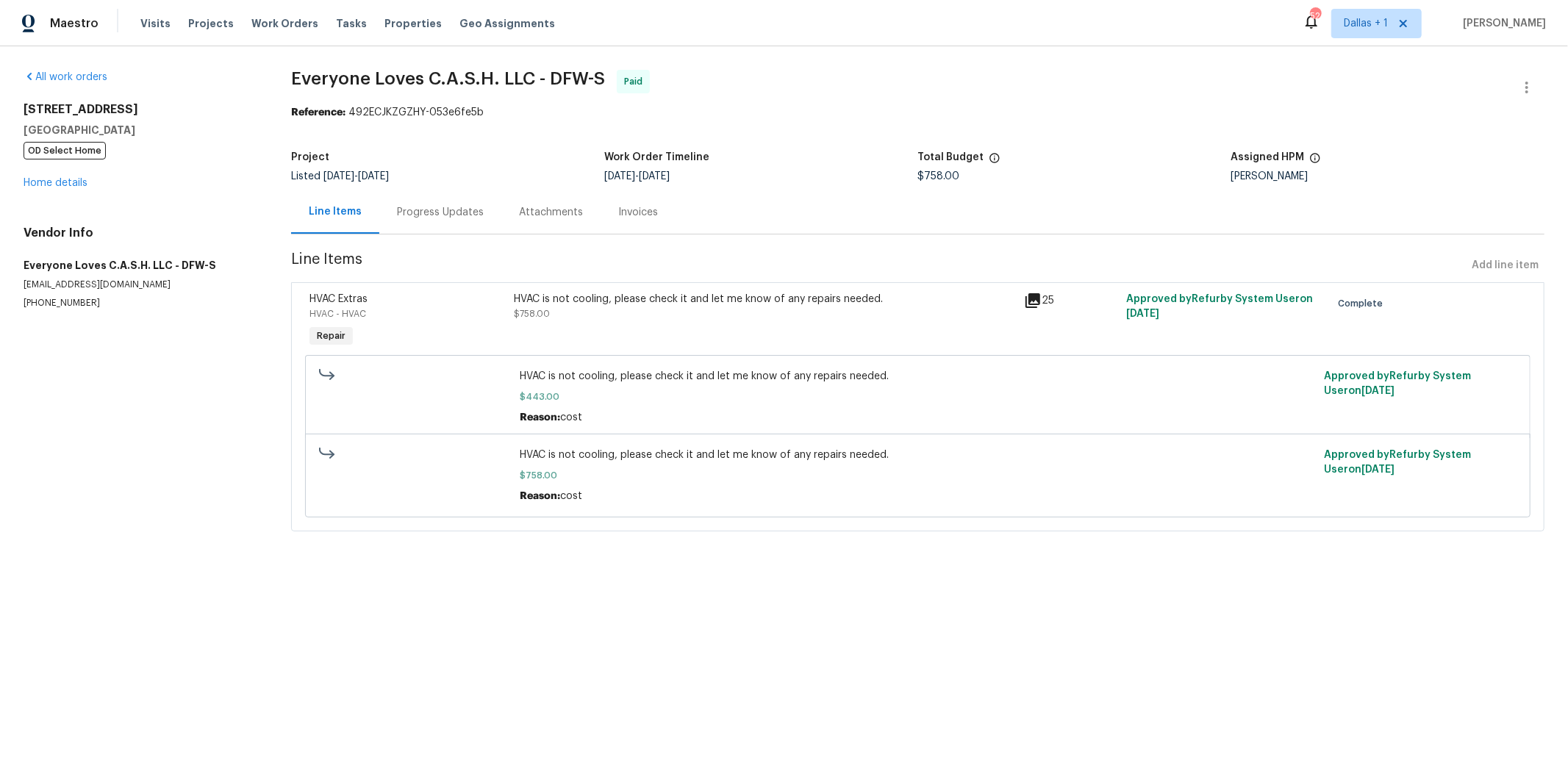
click at [438, 213] on div "Progress Updates" at bounding box center [441, 213] width 87 height 15
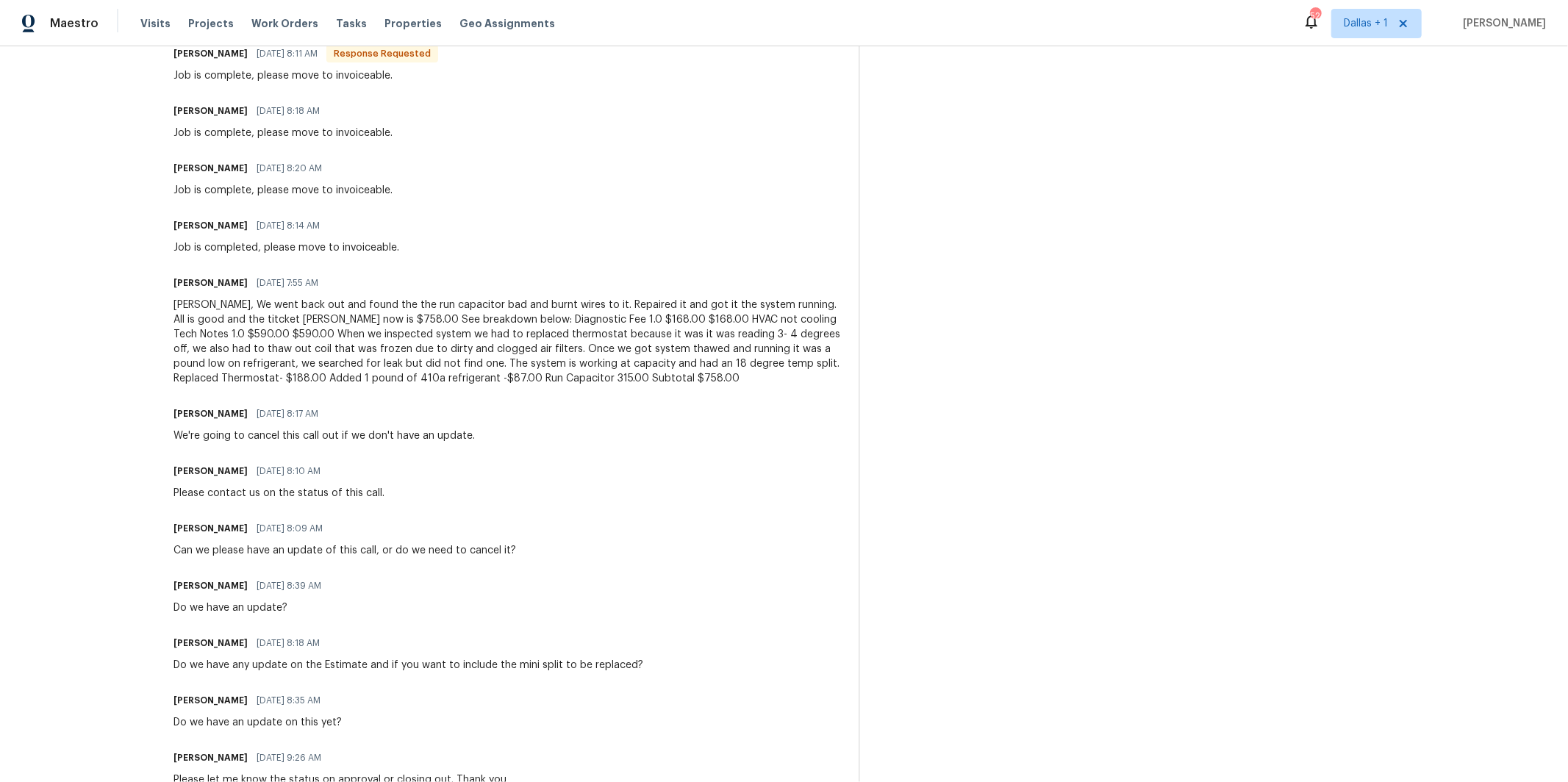
scroll to position [814, 0]
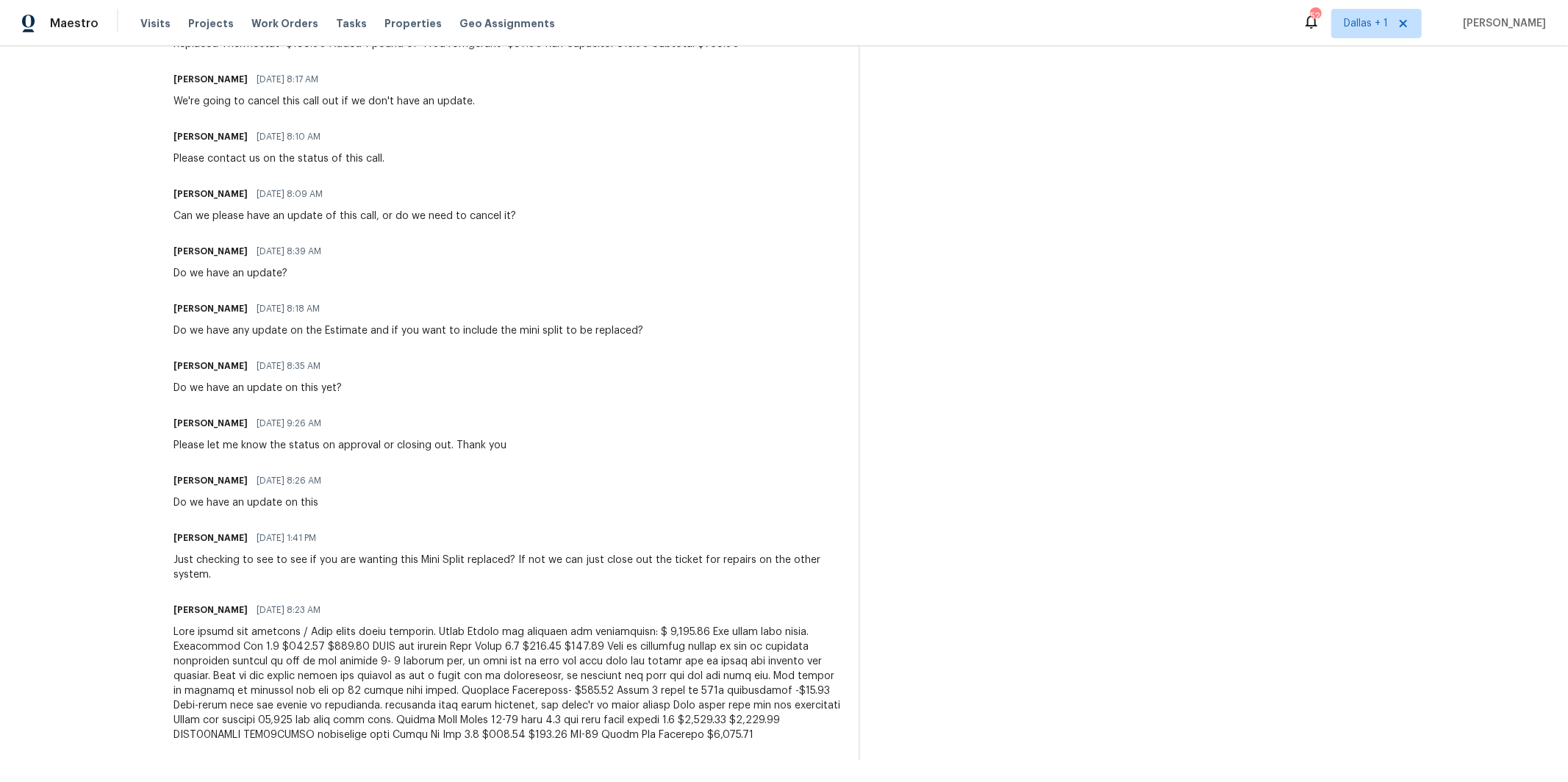
click at [524, 675] on div at bounding box center [507, 683] width 667 height 117
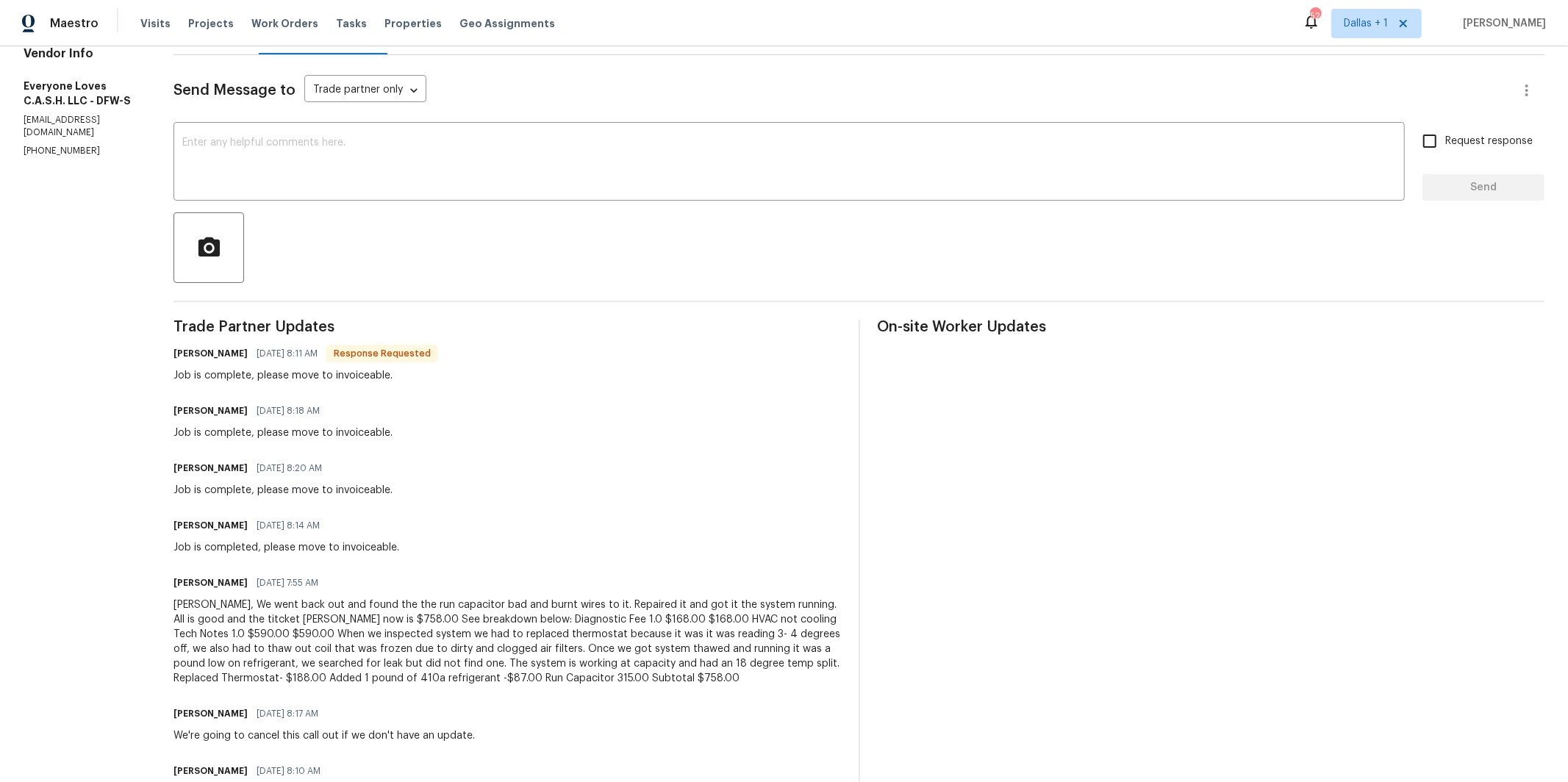
scroll to position [0, 0]
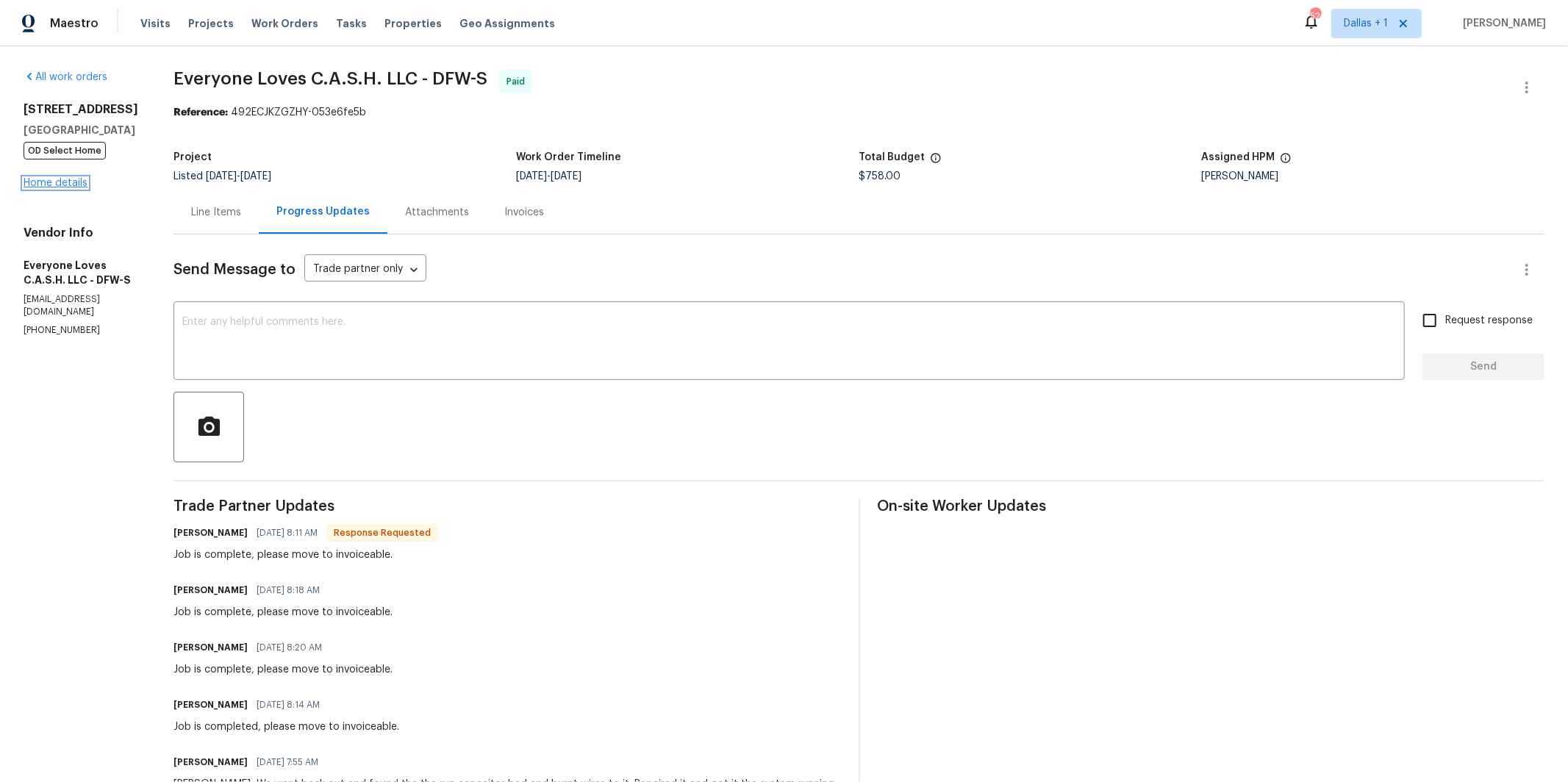
click at [57, 187] on link "Home details" at bounding box center [56, 183] width 64 height 11
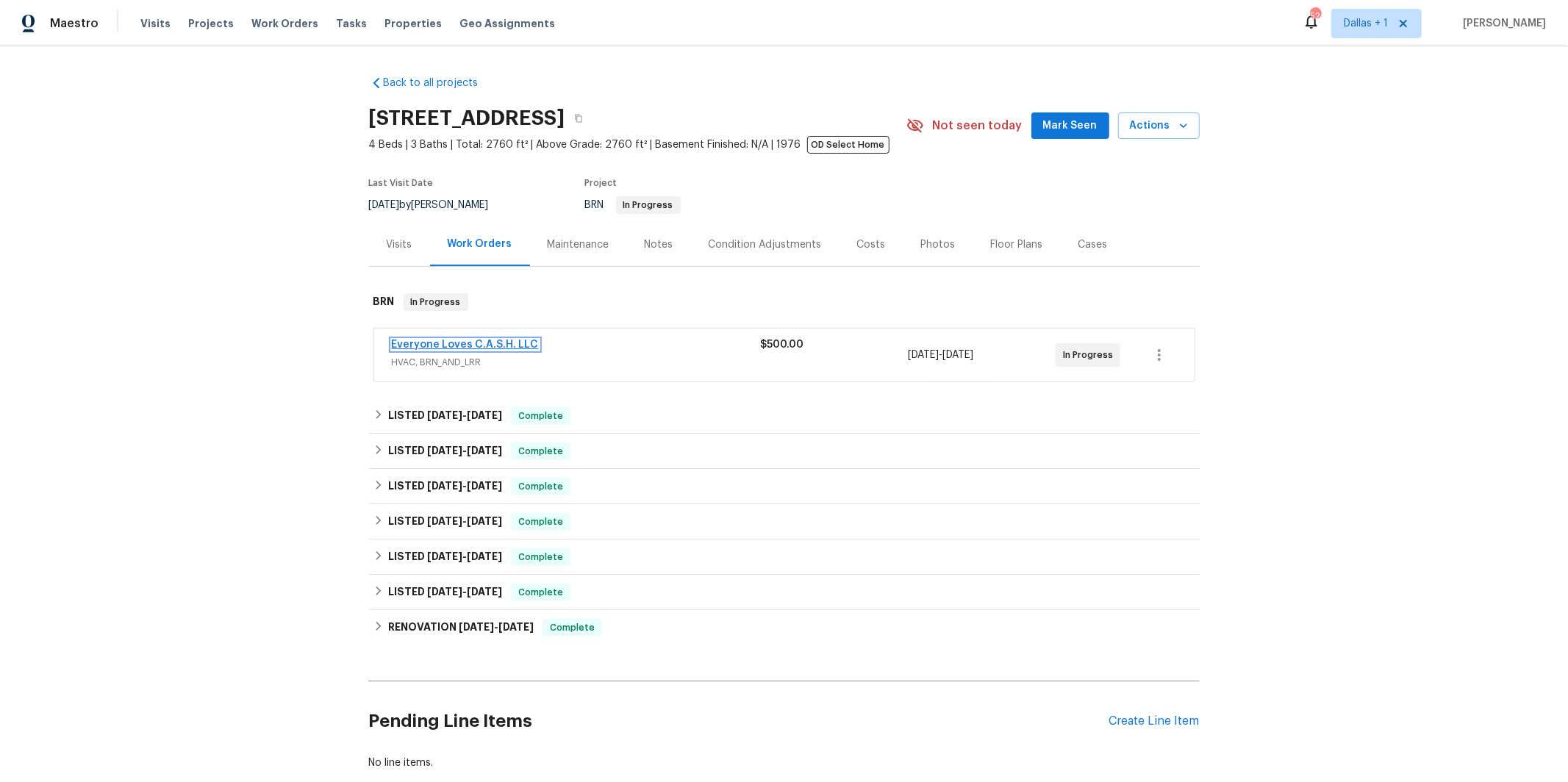
click at [471, 343] on link "Everyone Loves C.A.S.H. LLC" at bounding box center [465, 345] width 147 height 11
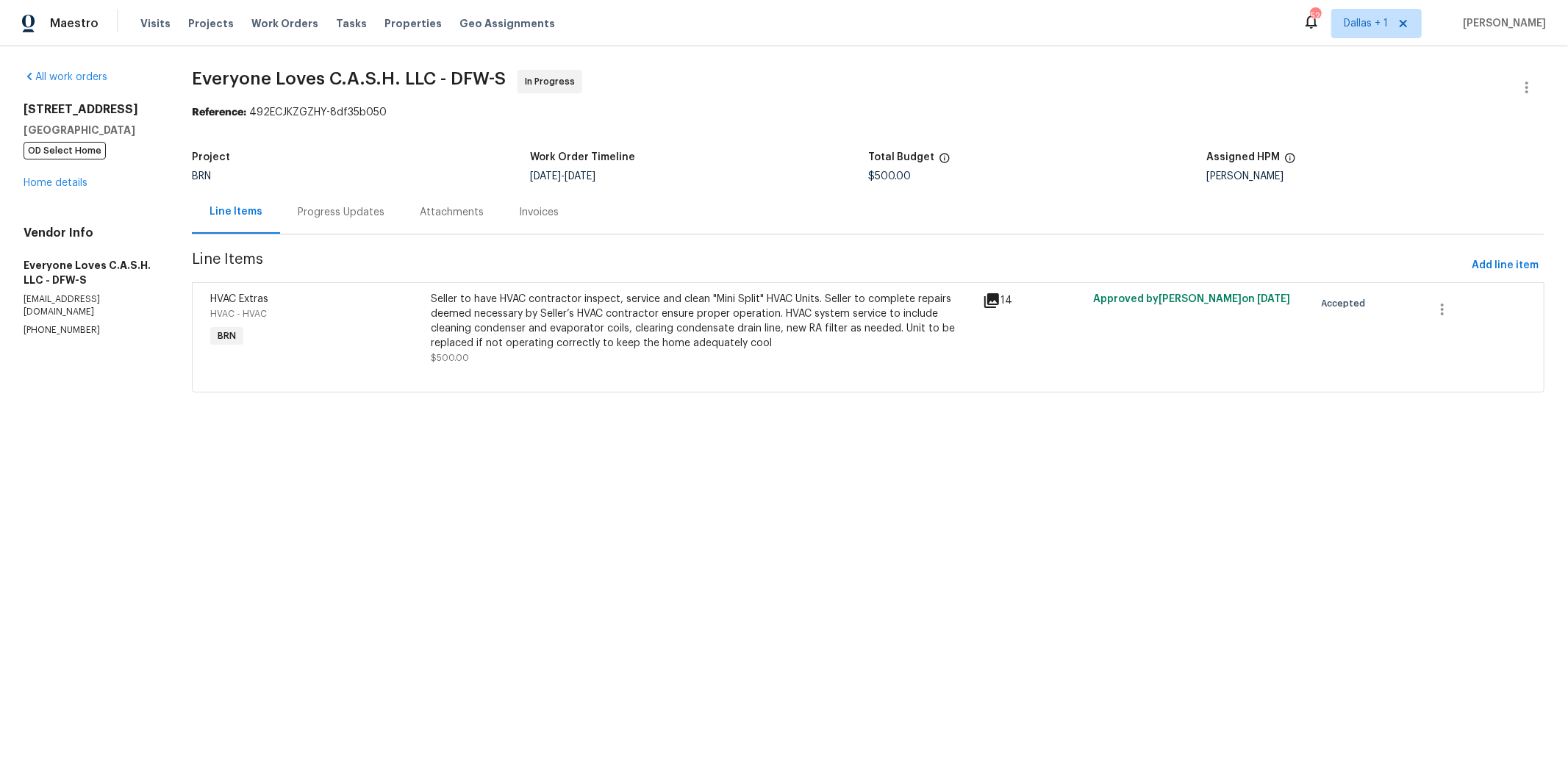
click at [326, 216] on div "Progress Updates" at bounding box center [342, 213] width 87 height 15
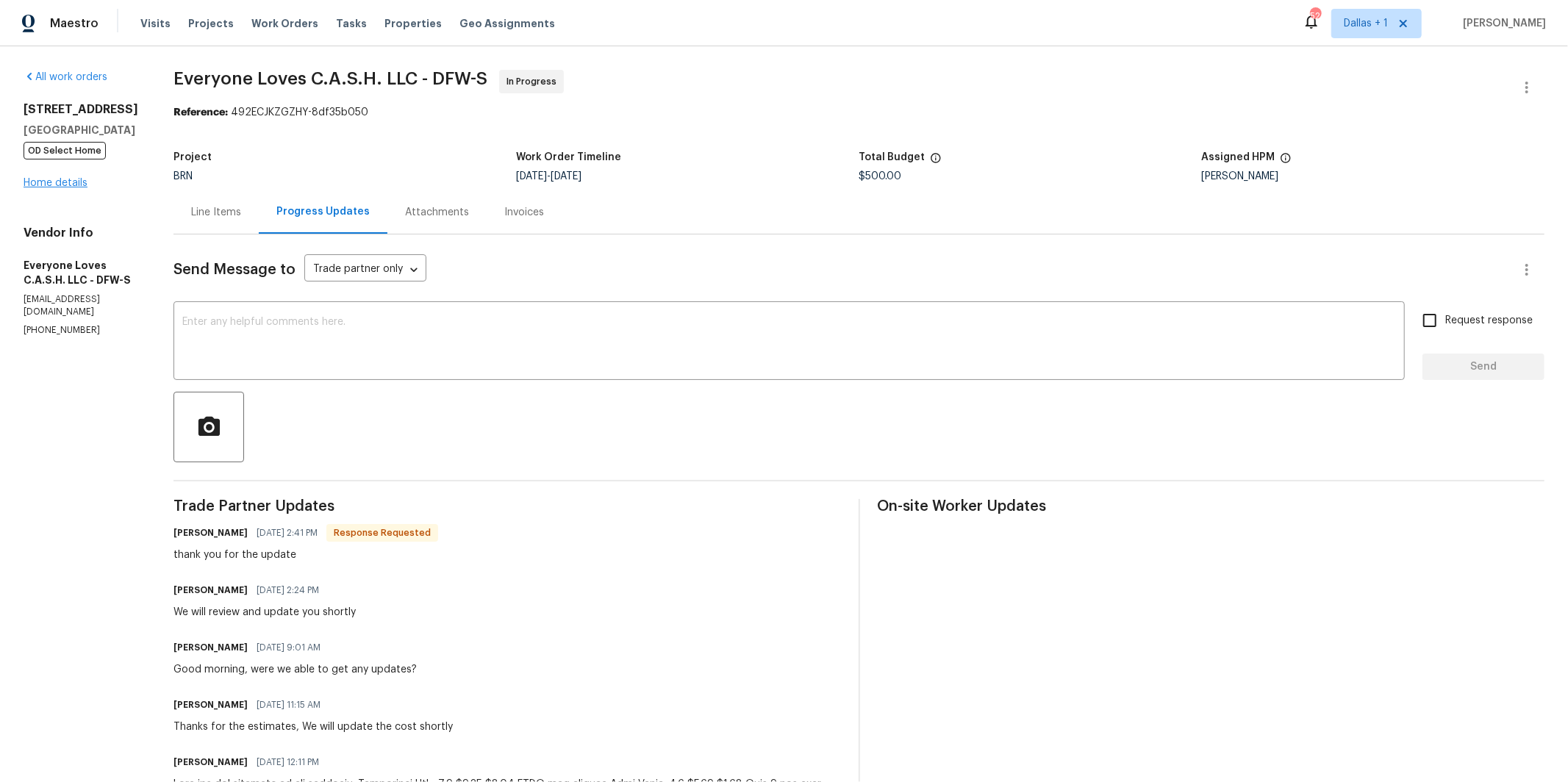
click at [72, 176] on div "[STREET_ADDRESS] OD Select Home Home details" at bounding box center [81, 145] width 115 height 88
click at [66, 182] on link "Home details" at bounding box center [56, 183] width 64 height 11
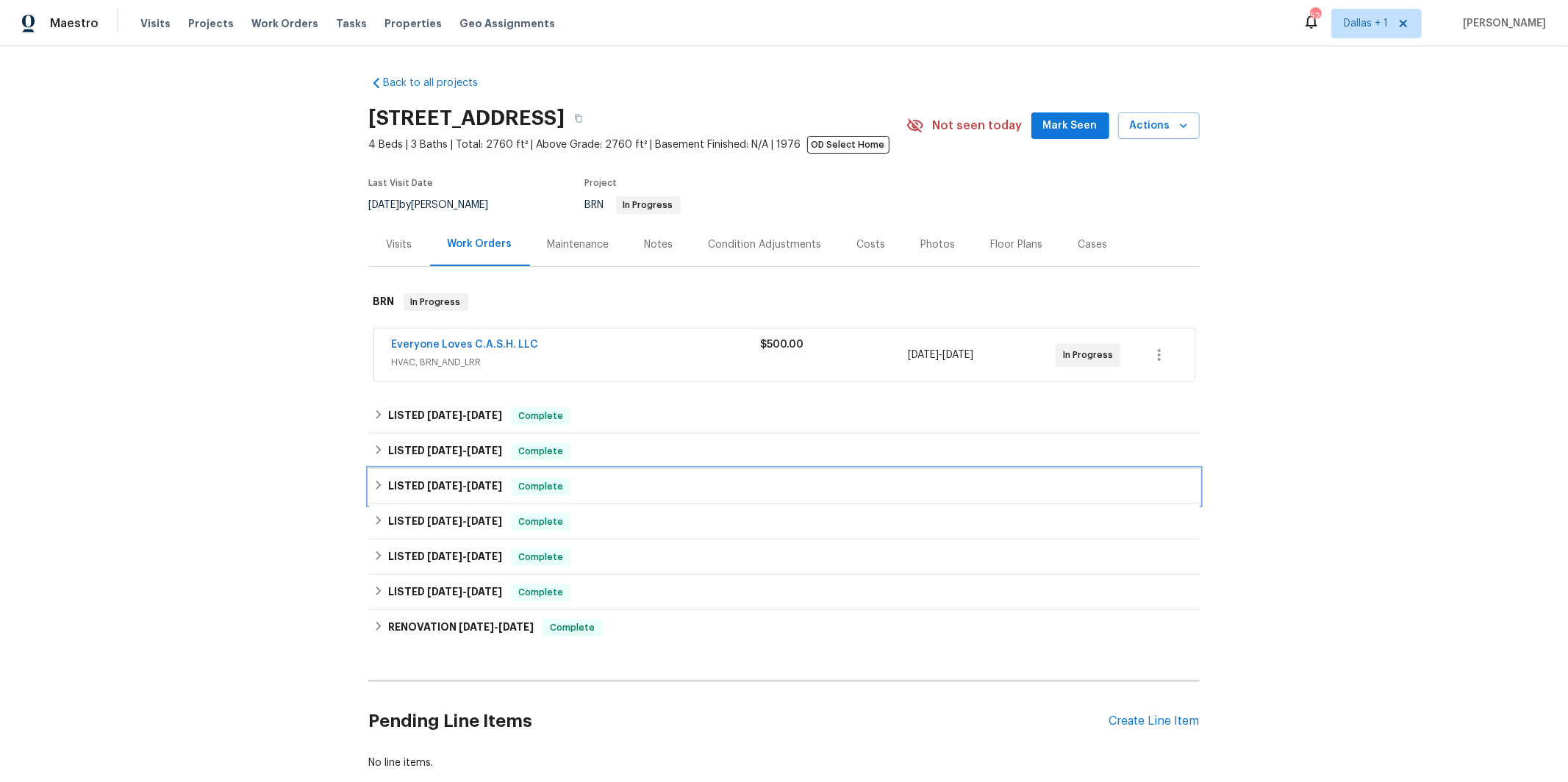
click at [421, 473] on div "LISTED [DATE] - [DATE] Complete" at bounding box center [785, 486] width 831 height 35
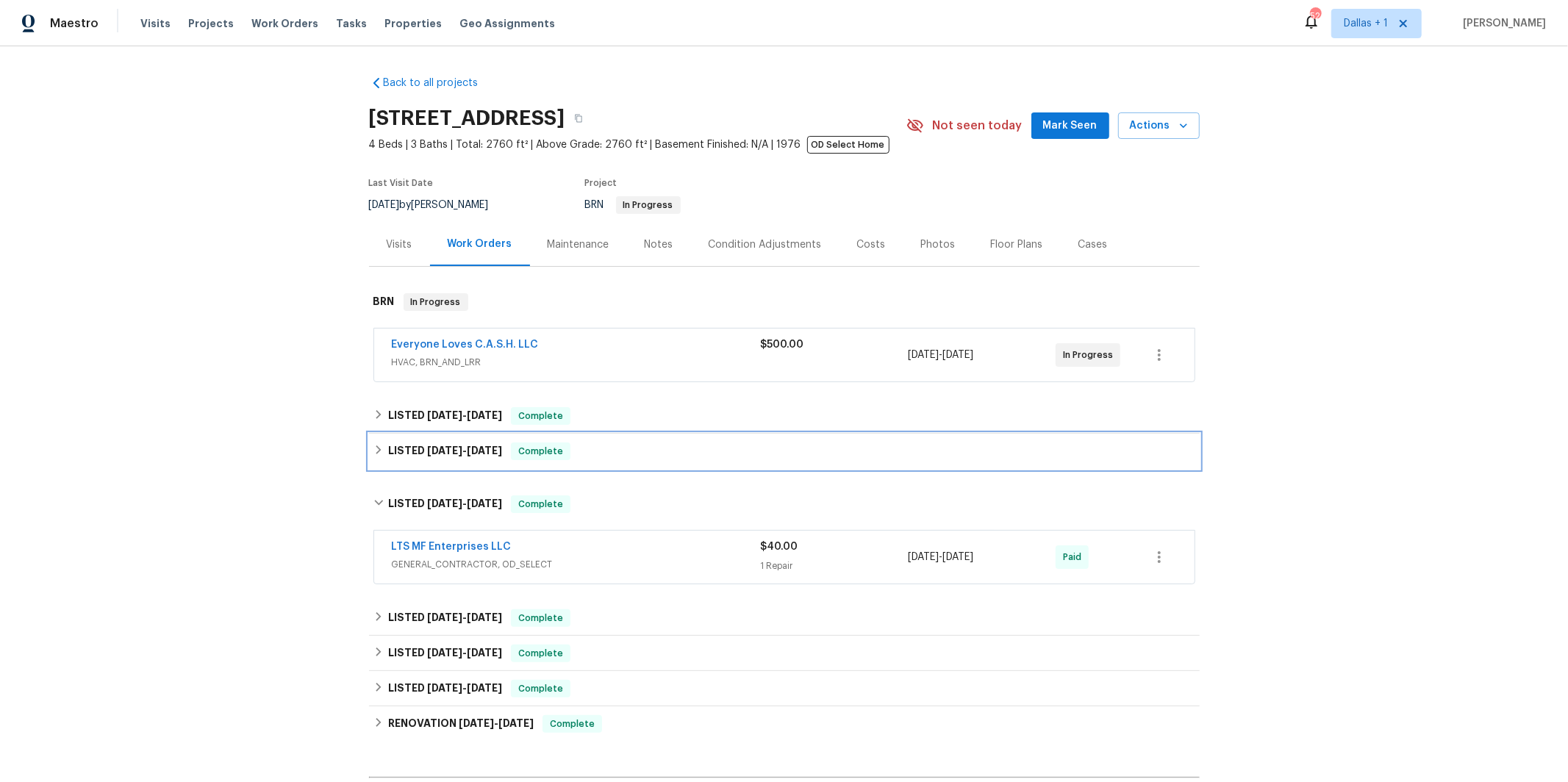
click at [439, 447] on span "[DATE]" at bounding box center [444, 450] width 35 height 11
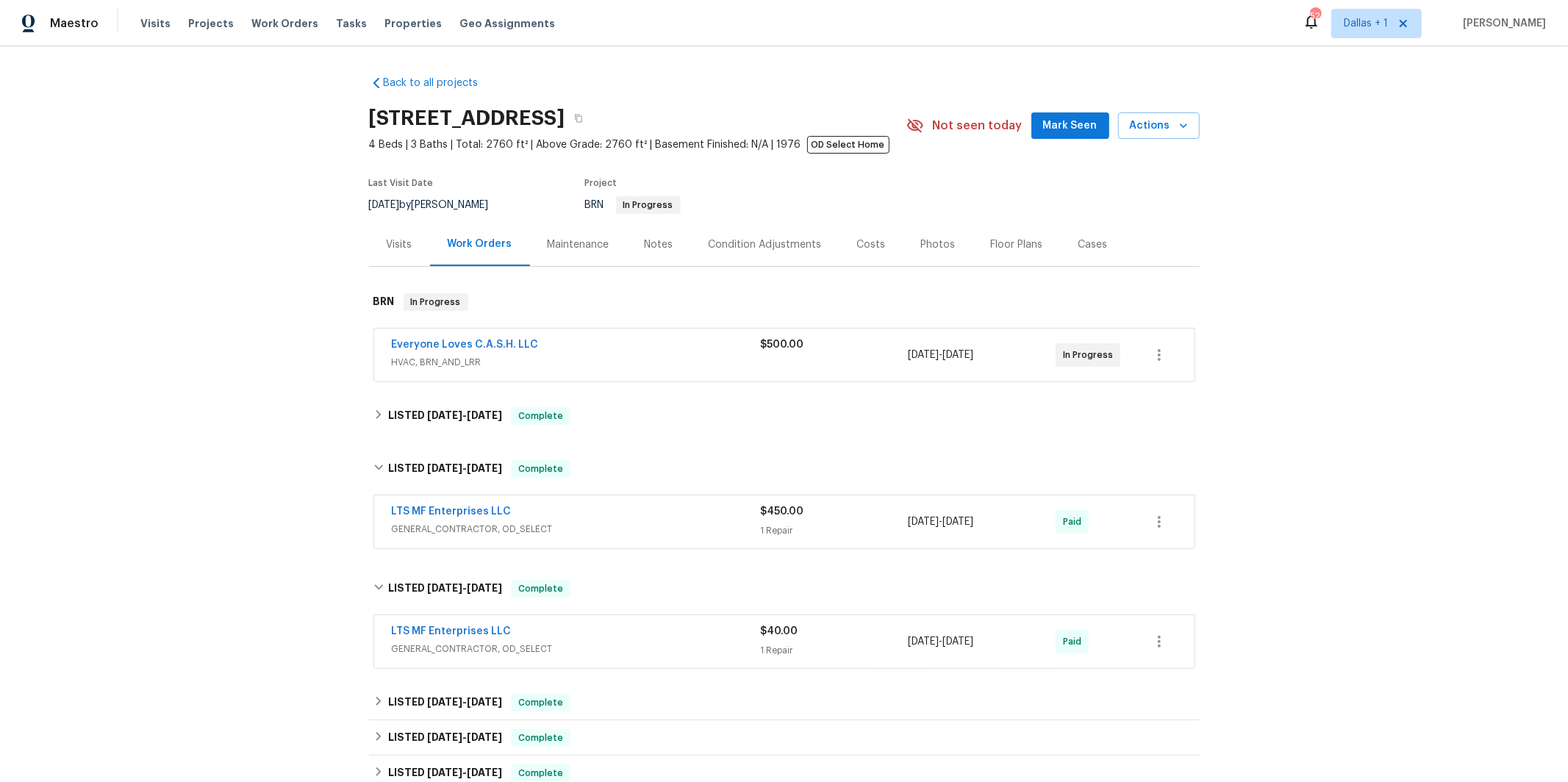
click at [472, 397] on div "Back to all projects [STREET_ADDRESS] 4 Beds | 3 Baths | Total: 2760 ft² | Abov…" at bounding box center [785, 513] width 831 height 899
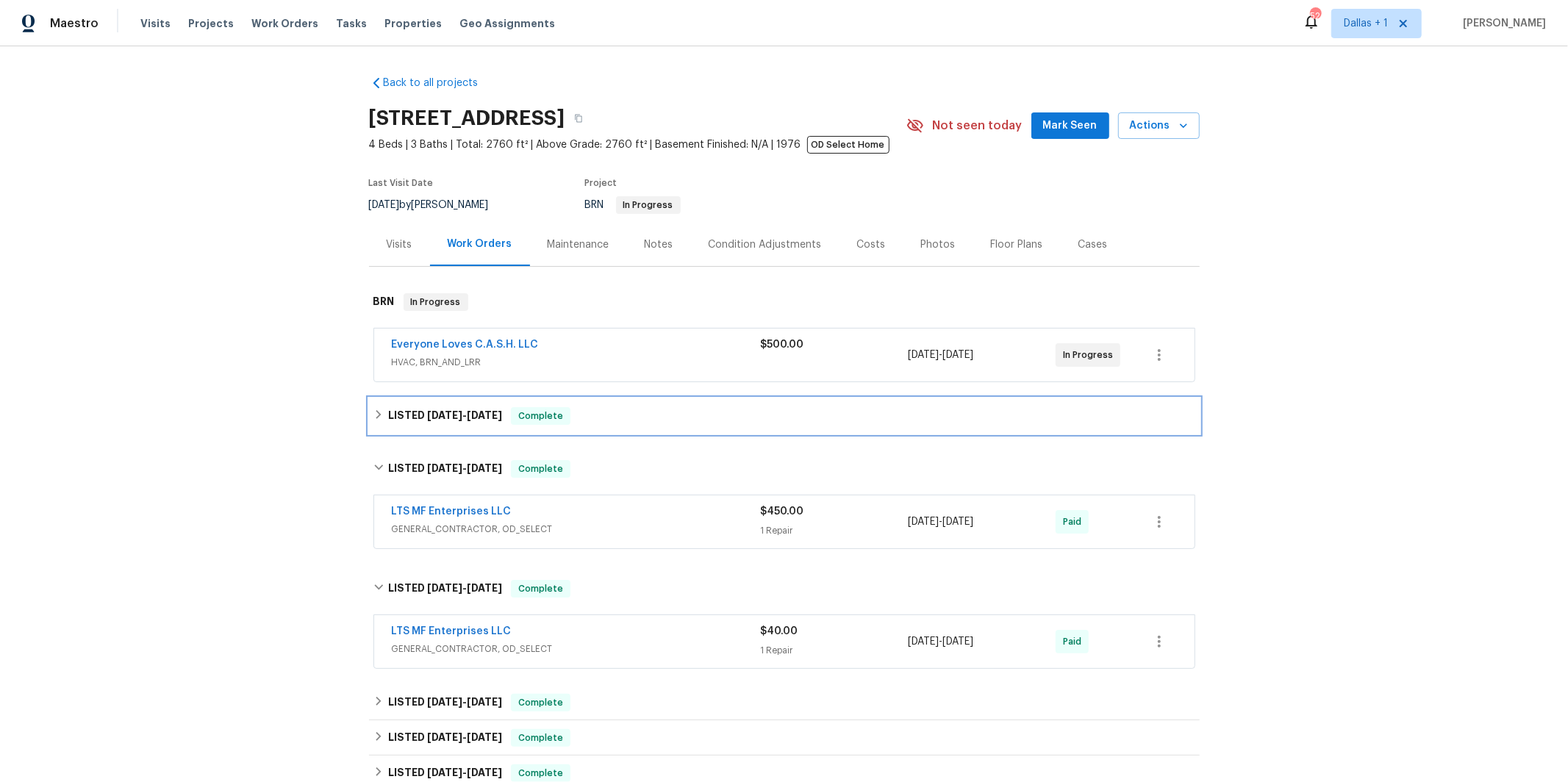
click at [471, 423] on h6 "LISTED [DATE] - [DATE]" at bounding box center [445, 415] width 114 height 17
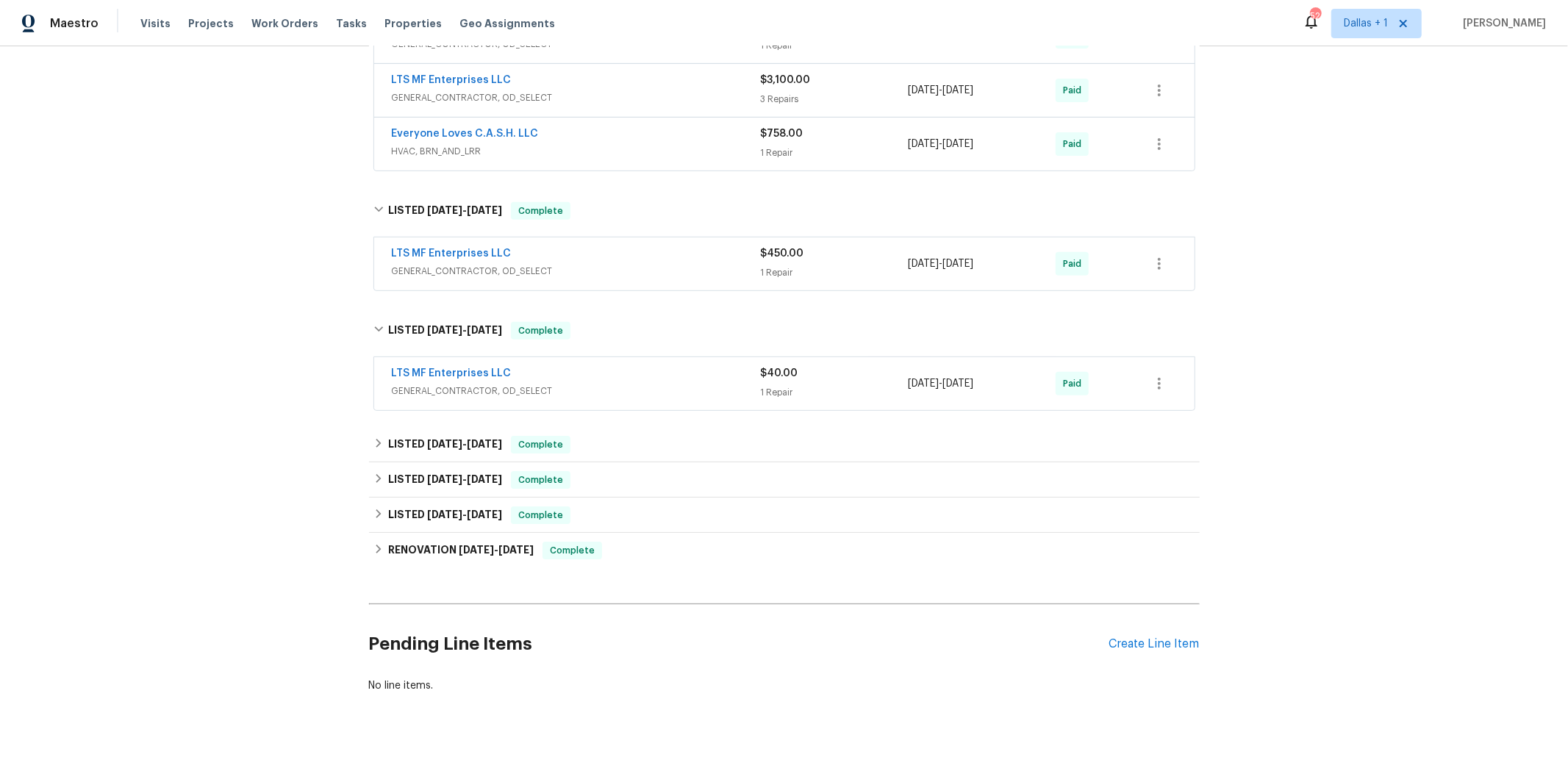
scroll to position [450, 0]
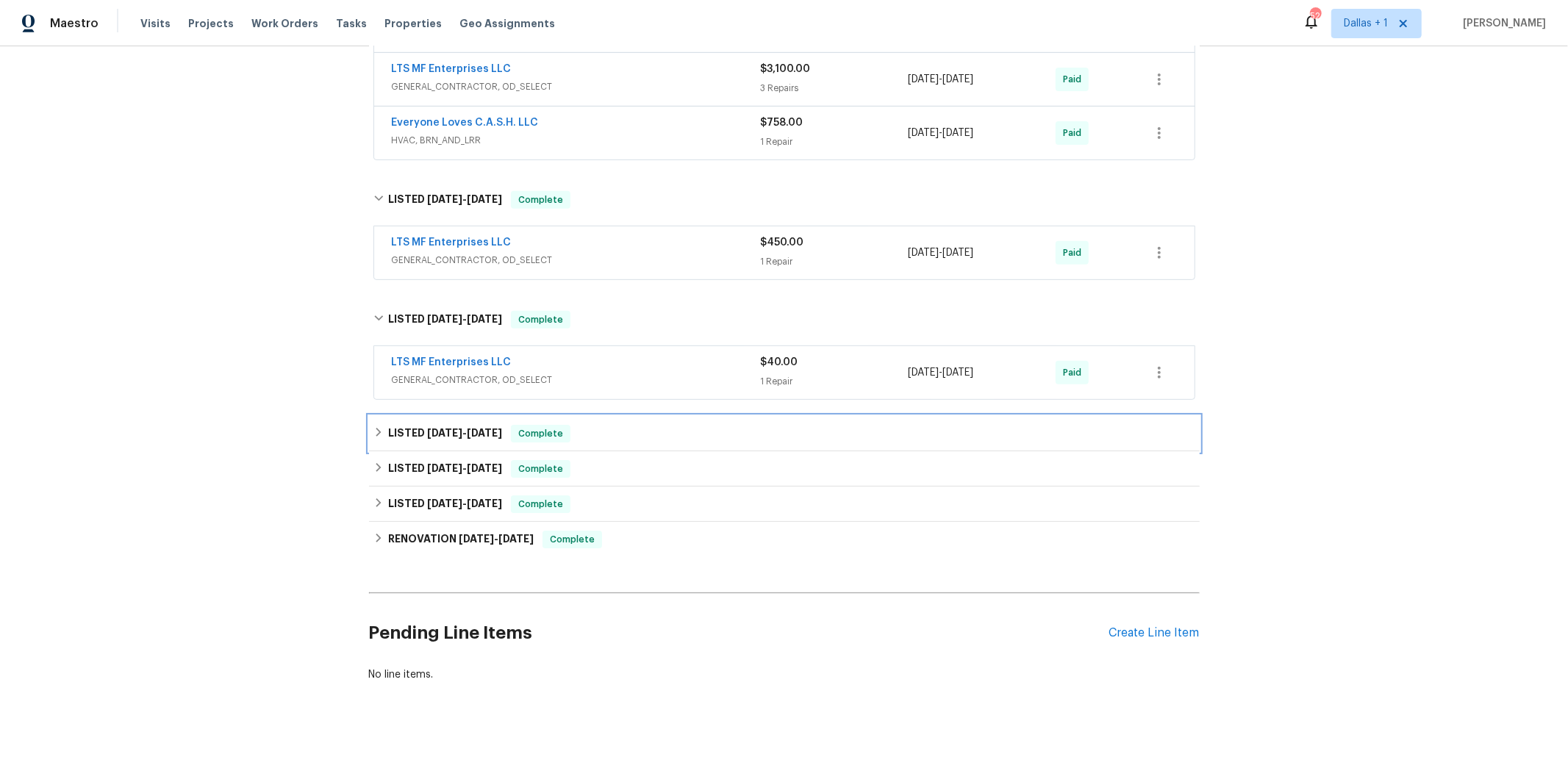
click at [427, 428] on span "[DATE]" at bounding box center [444, 432] width 35 height 11
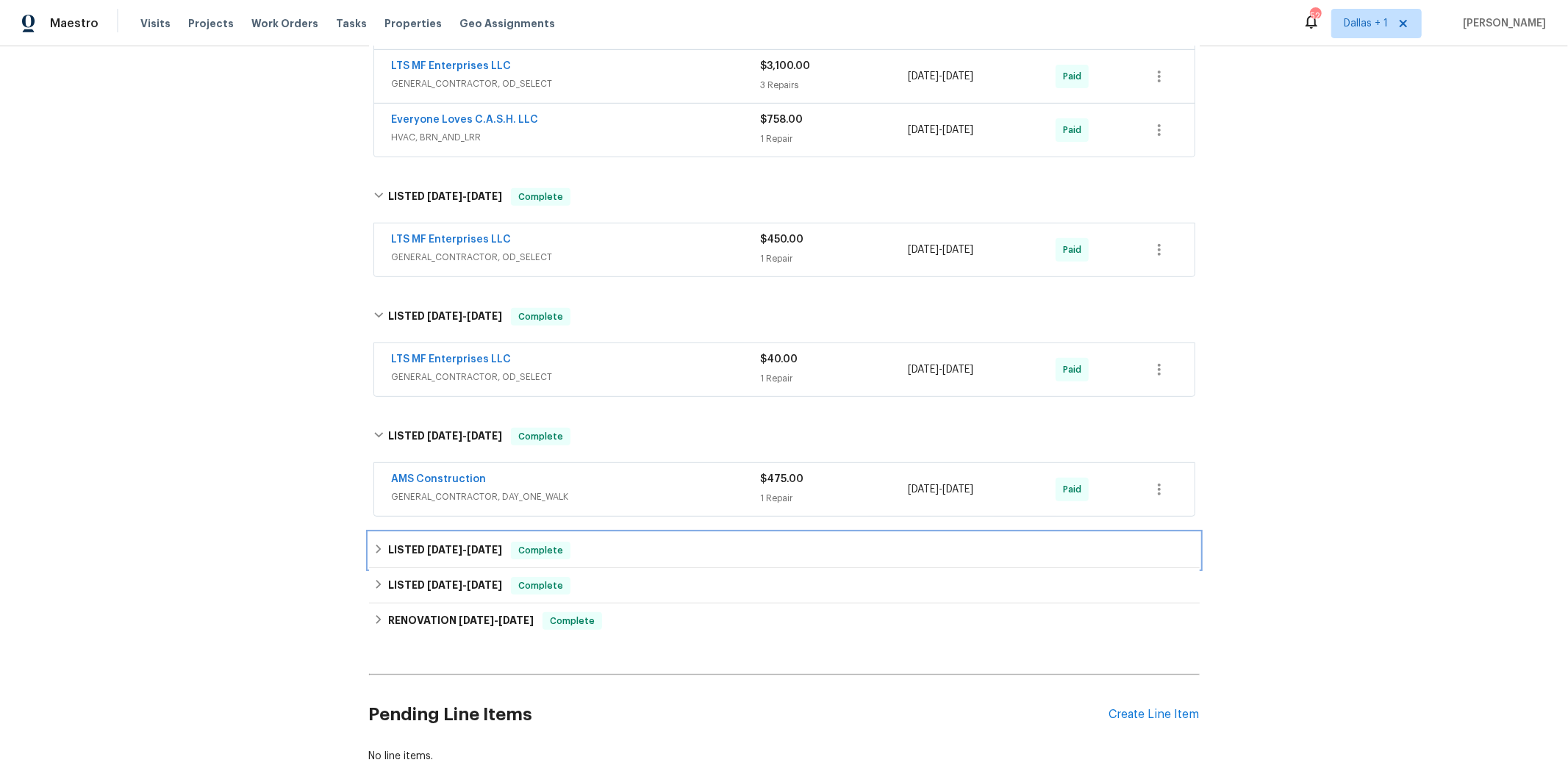
click at [409, 548] on h6 "LISTED [DATE] - [DATE]" at bounding box center [445, 550] width 114 height 17
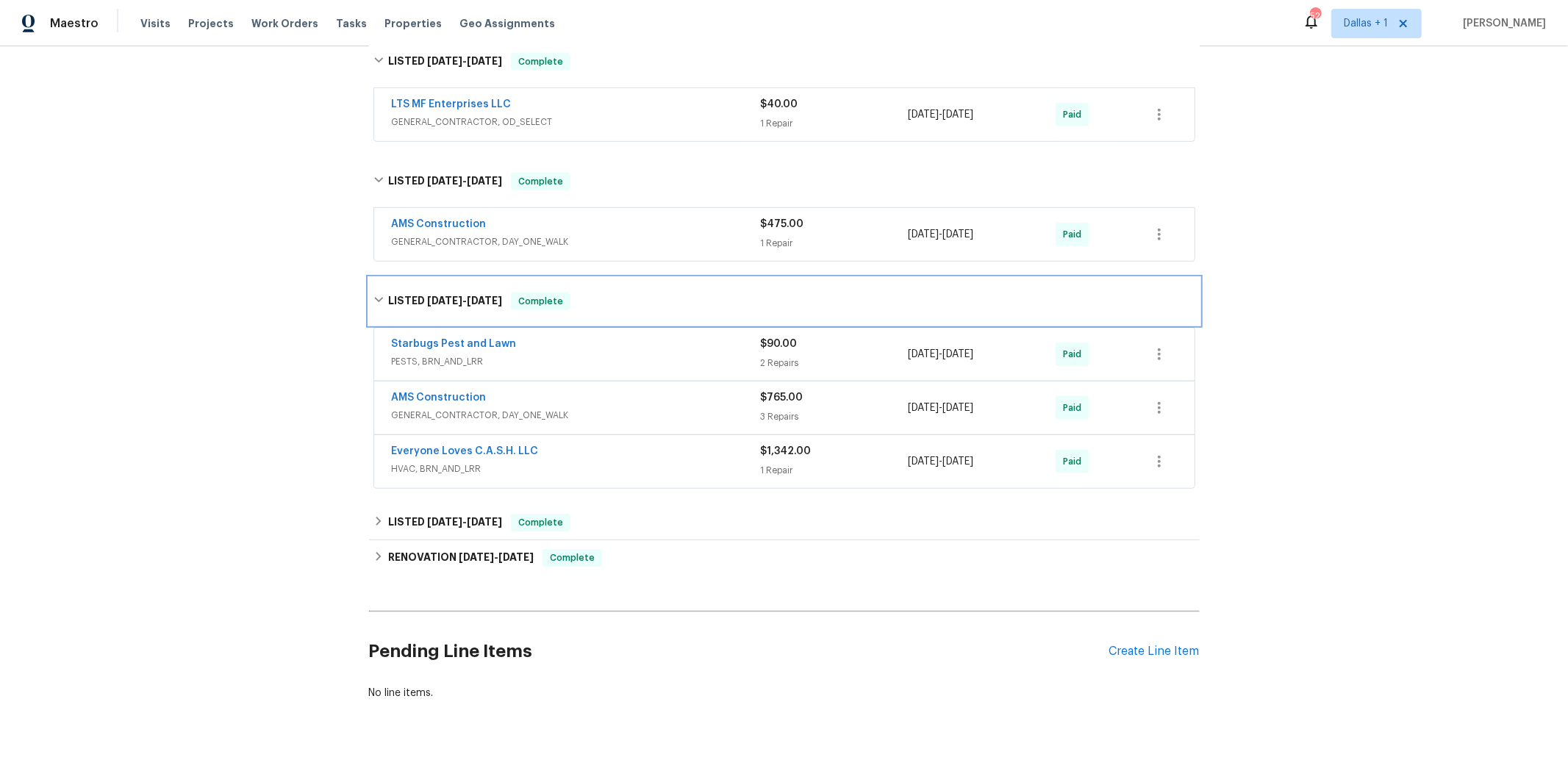
scroll to position [715, 0]
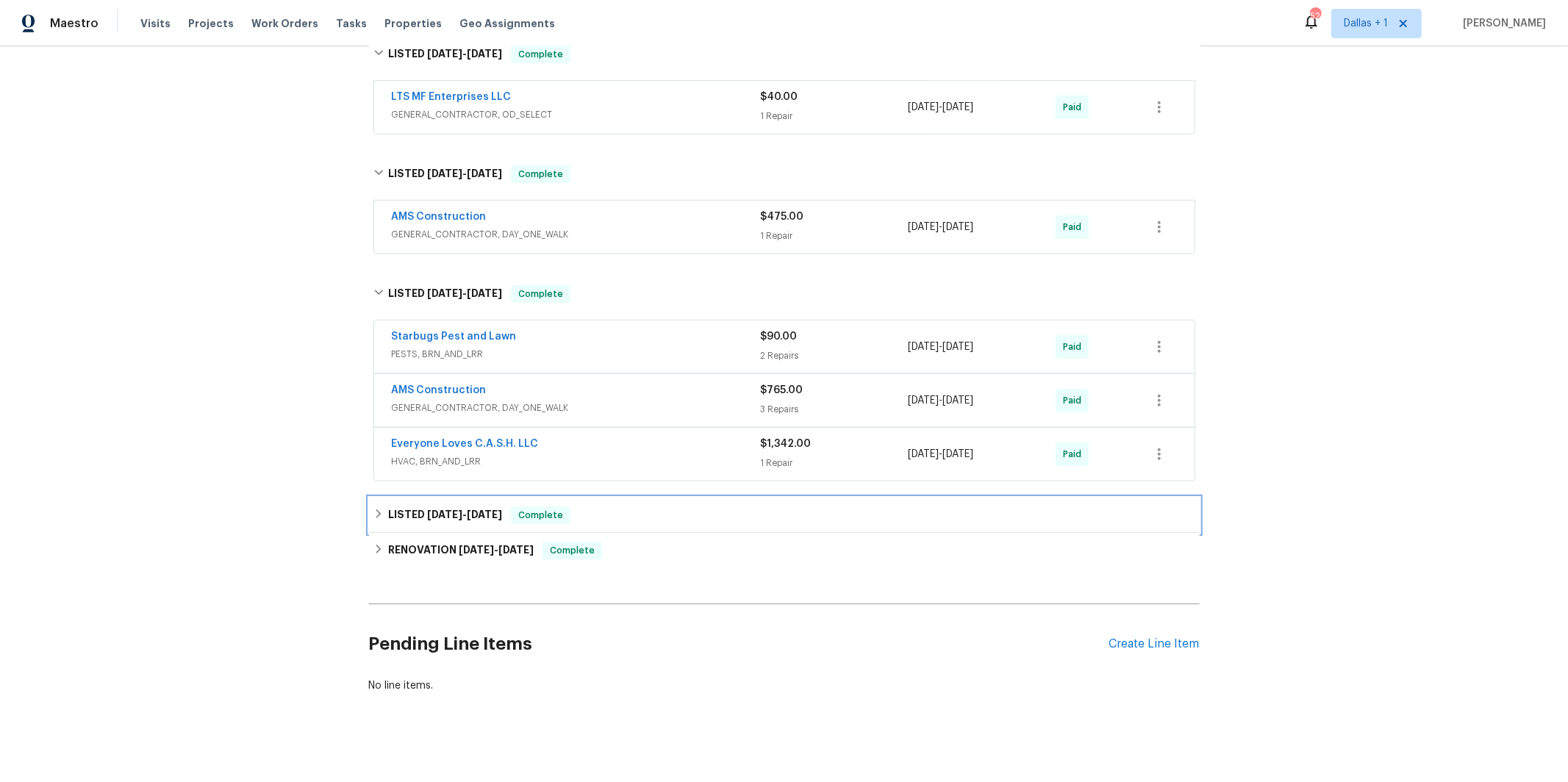
click at [428, 510] on h6 "LISTED [DATE] - [DATE]" at bounding box center [445, 514] width 114 height 17
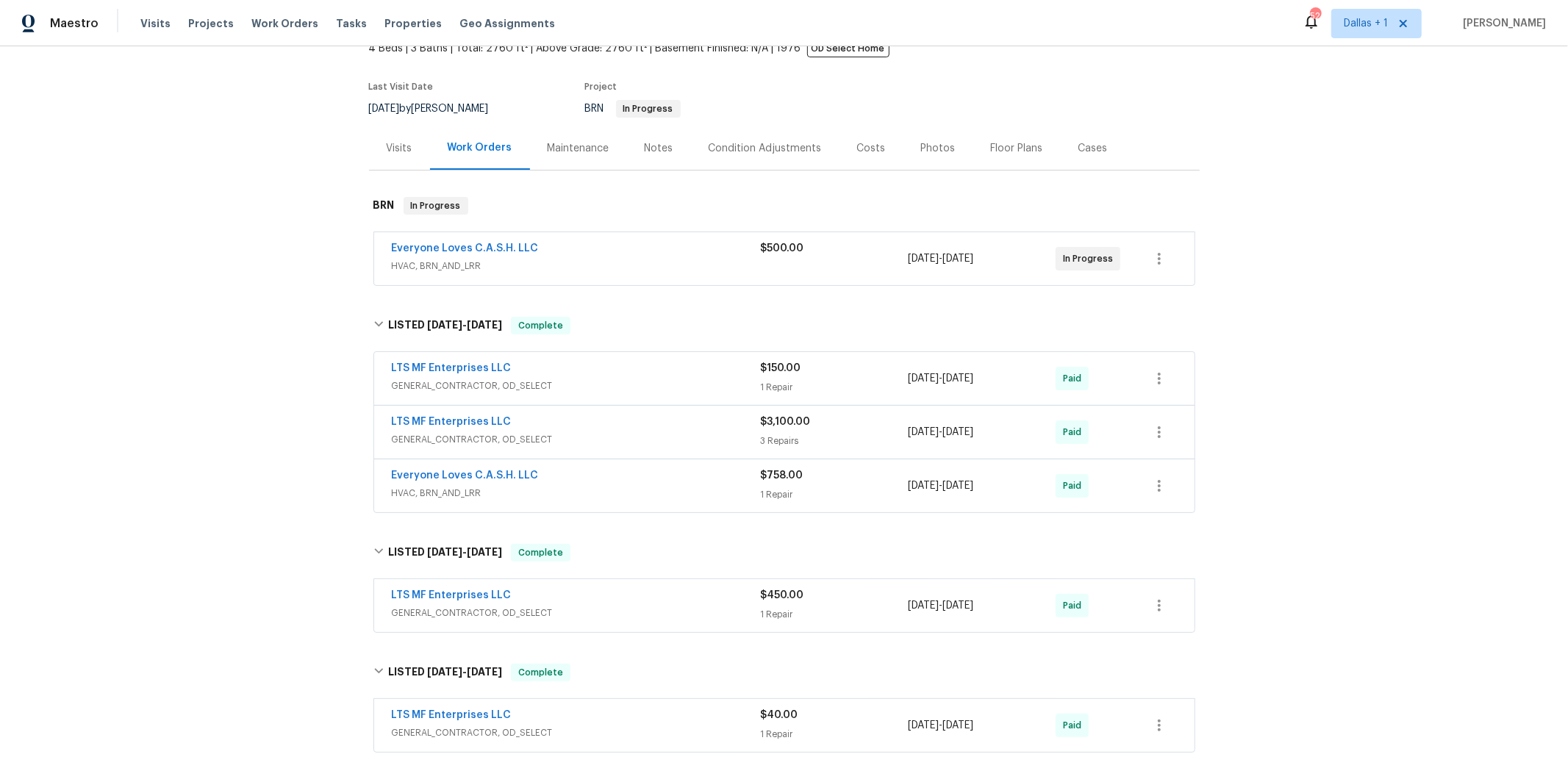
scroll to position [0, 0]
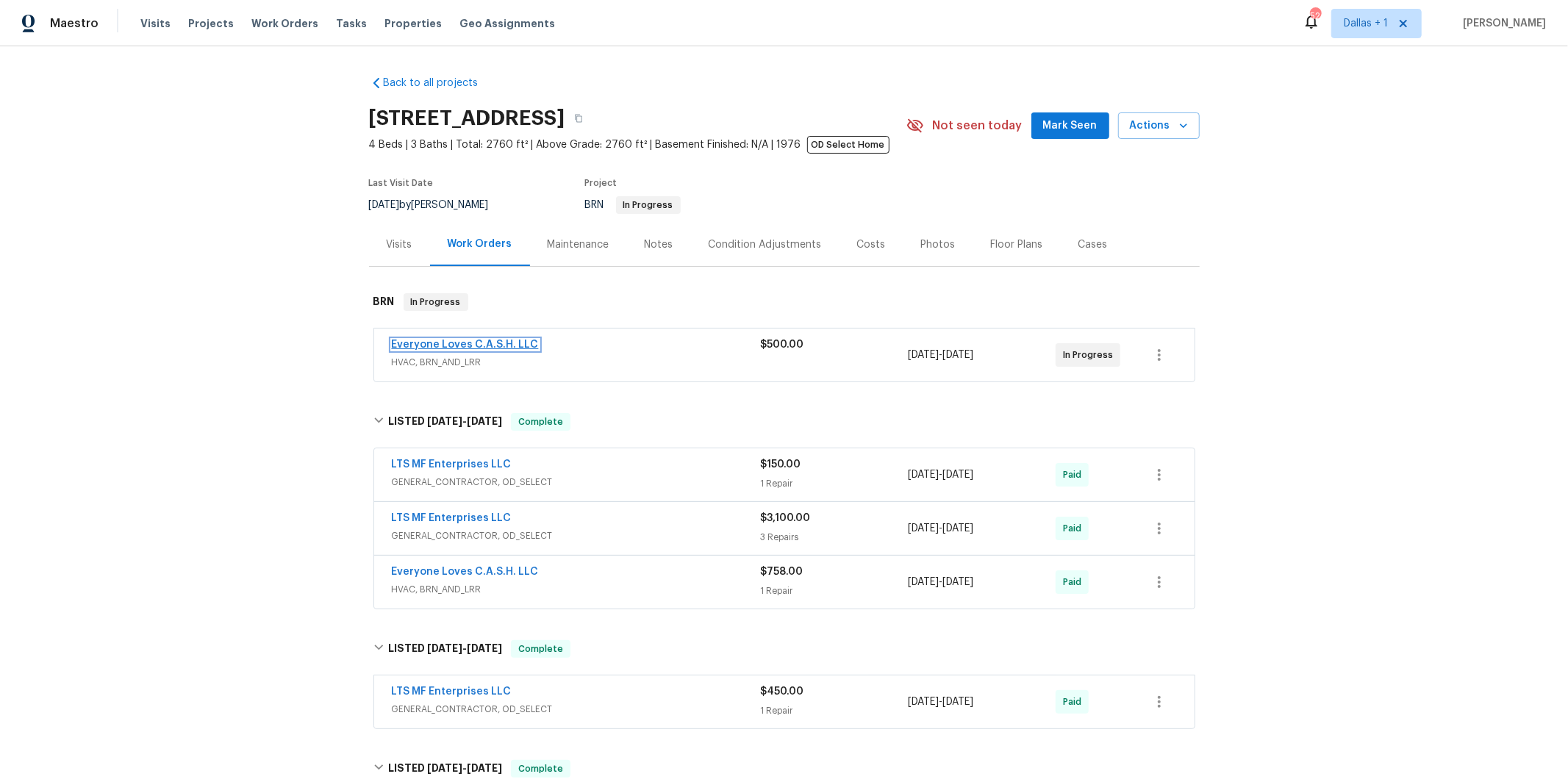
click at [469, 344] on link "Everyone Loves C.A.S.H. LLC" at bounding box center [465, 345] width 147 height 11
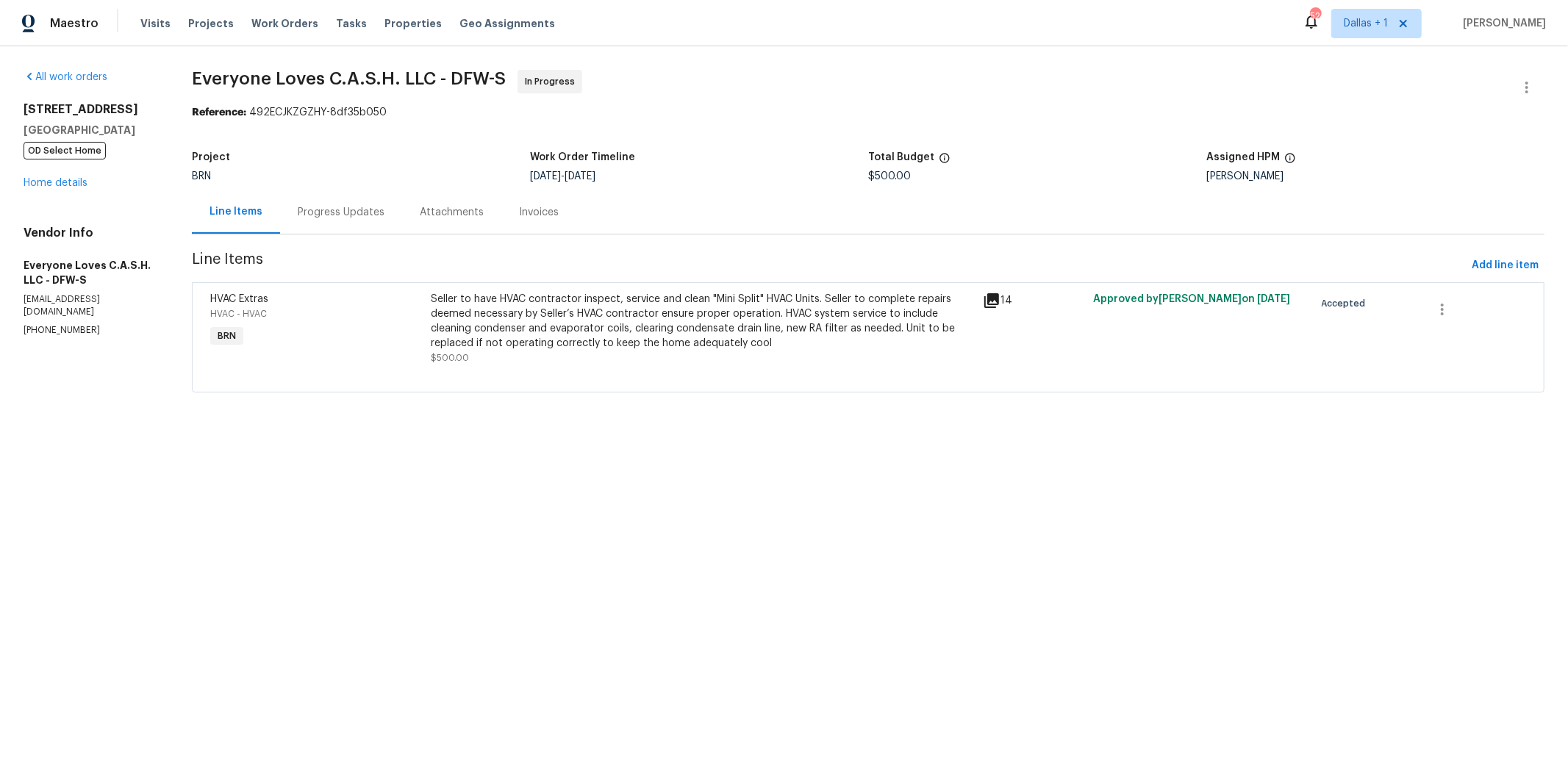
click at [334, 205] on div "Progress Updates" at bounding box center [342, 213] width 87 height 15
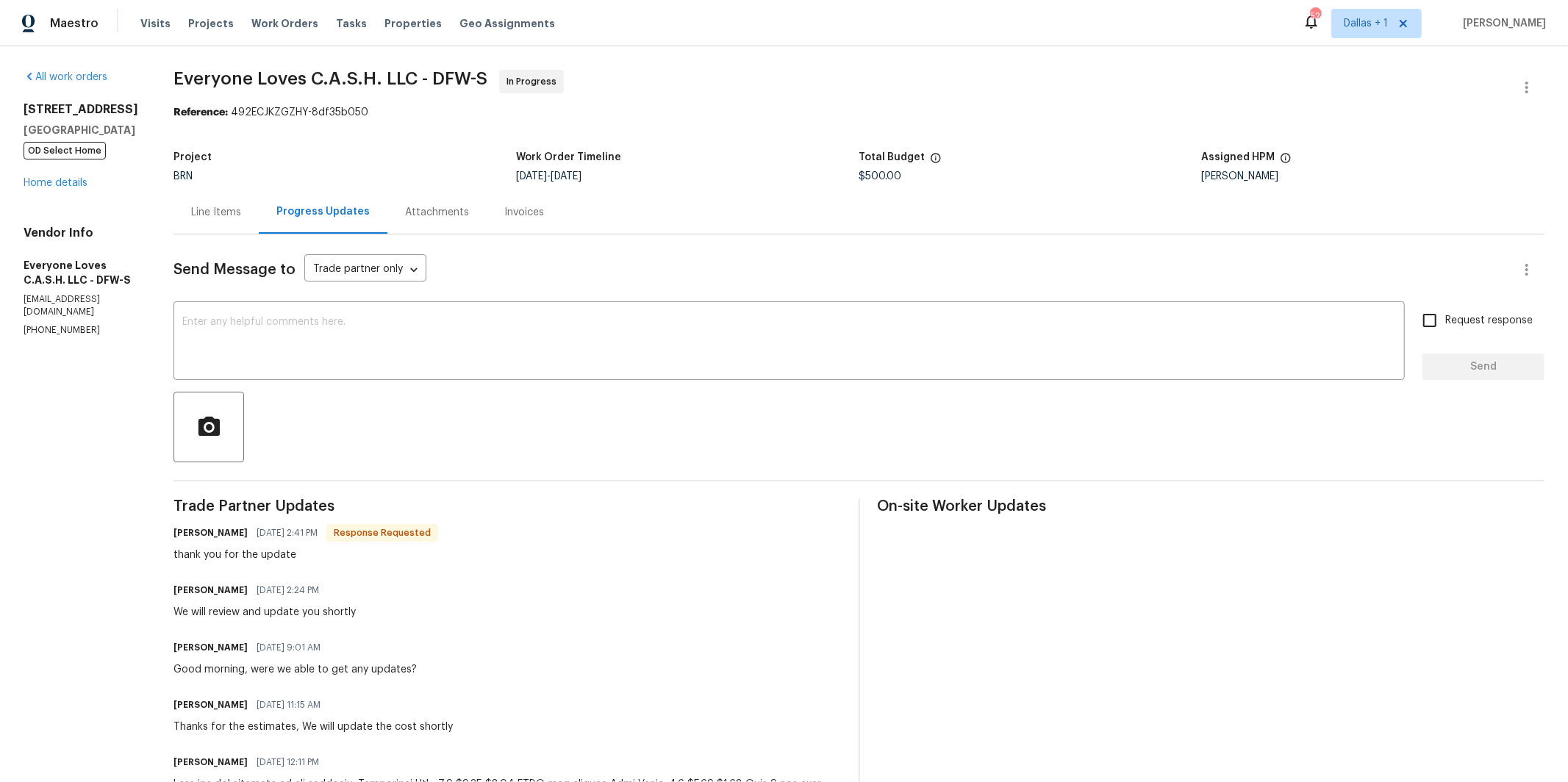
drag, startPoint x: 144, startPoint y: 106, endPoint x: 20, endPoint y: 106, distance: 124.0
click at [15, 107] on div "All work orders [STREET_ADDRESS] OD Select Home Home details Vendor Info Everyo…" at bounding box center [784, 663] width 1568 height 1235
copy h2 "[STREET_ADDRESS]"
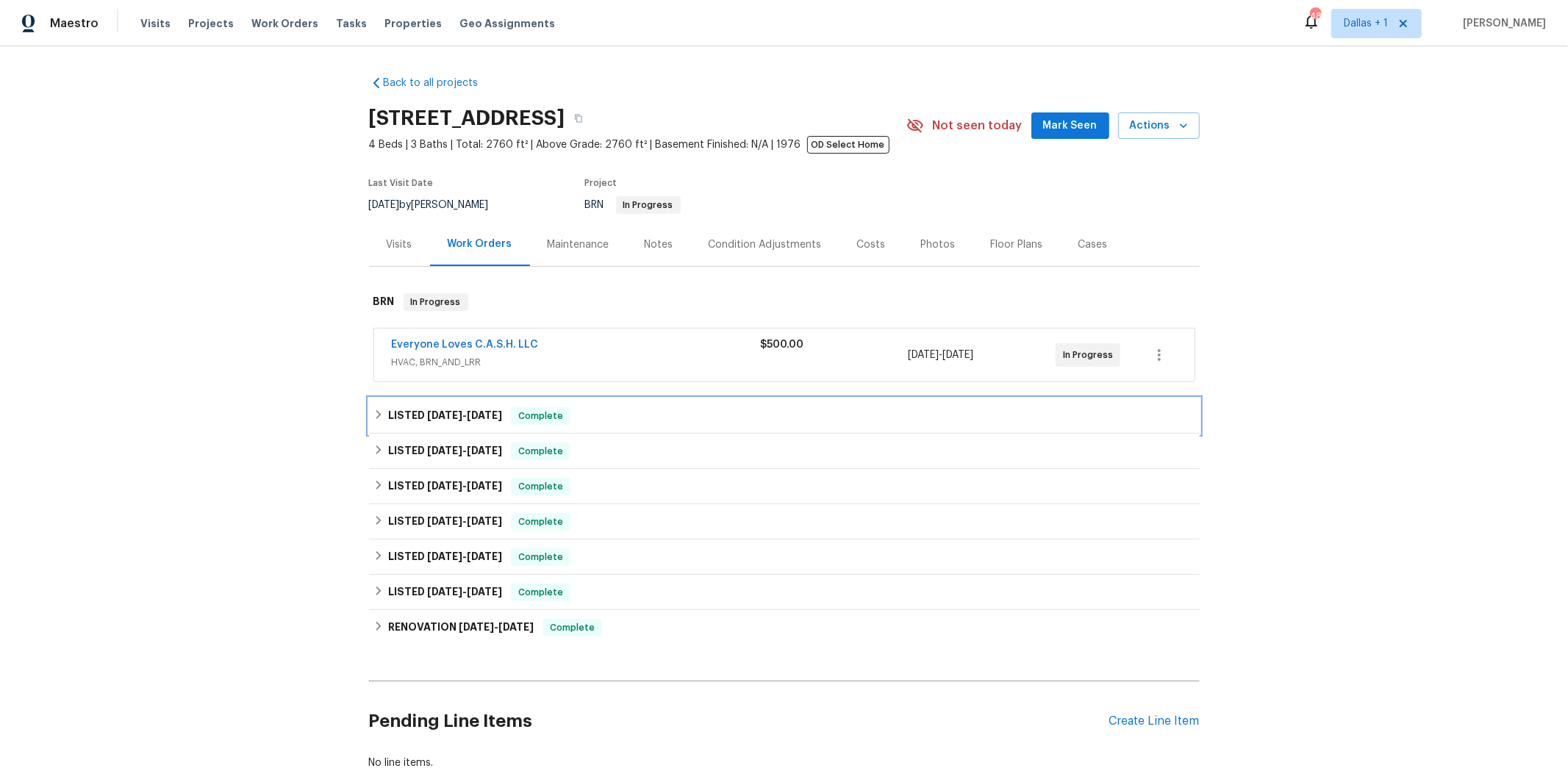
click at [447, 412] on span "[DATE]" at bounding box center [444, 415] width 35 height 11
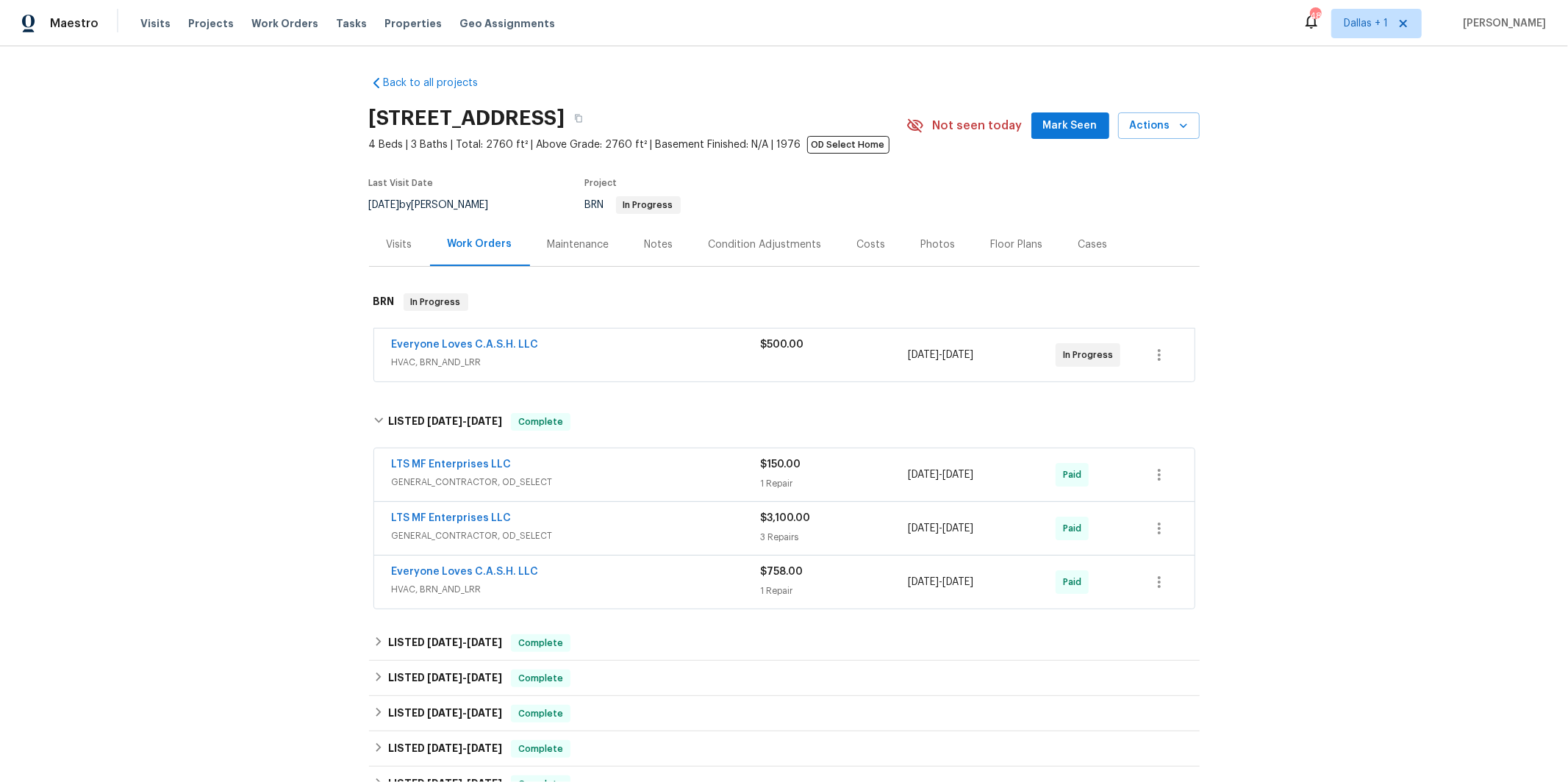
click at [521, 588] on span "HVAC, BRN_AND_LRR" at bounding box center [576, 589] width 369 height 15
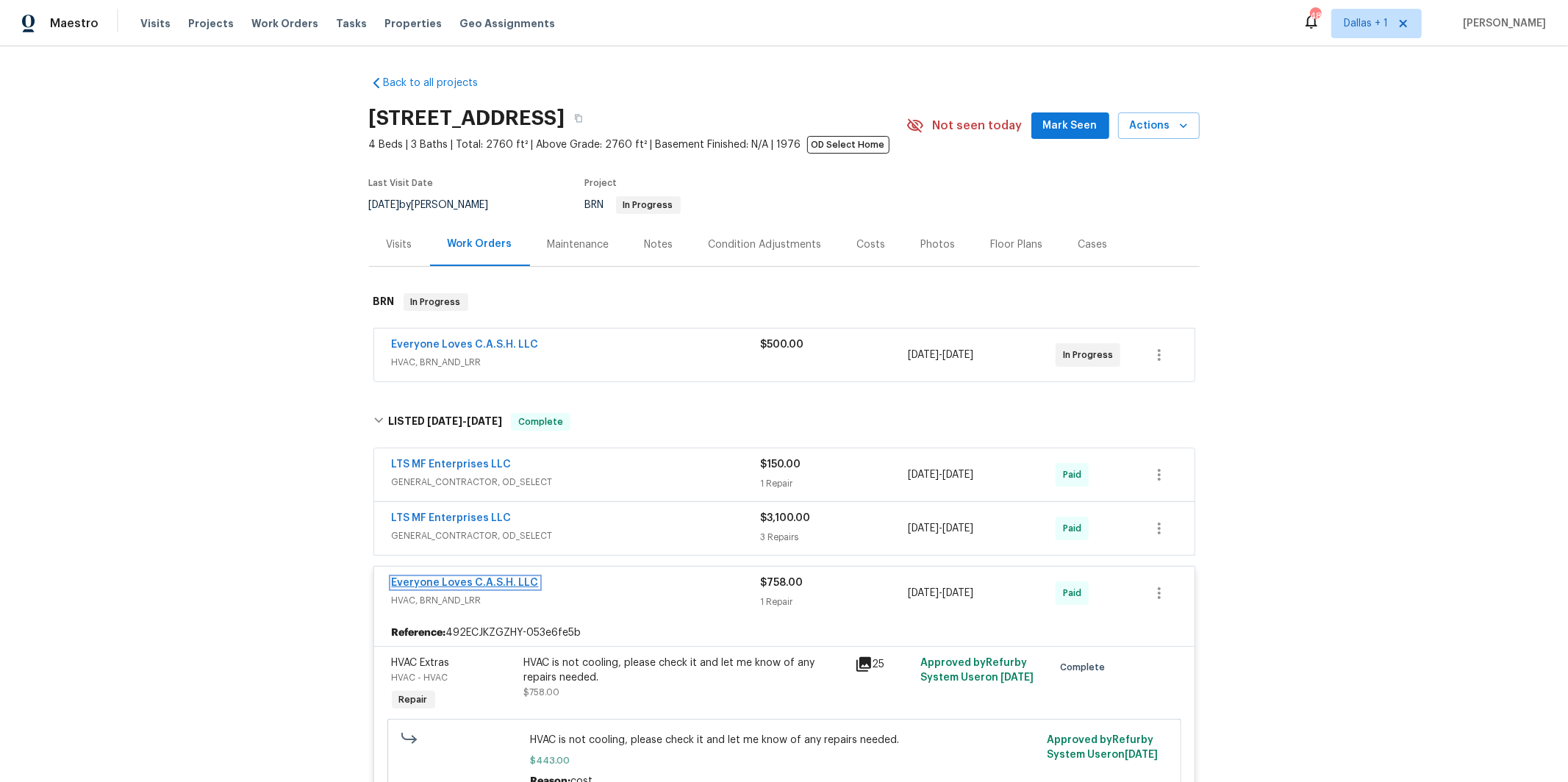
click at [401, 579] on link "Everyone Loves C.A.S.H. LLC" at bounding box center [465, 583] width 147 height 11
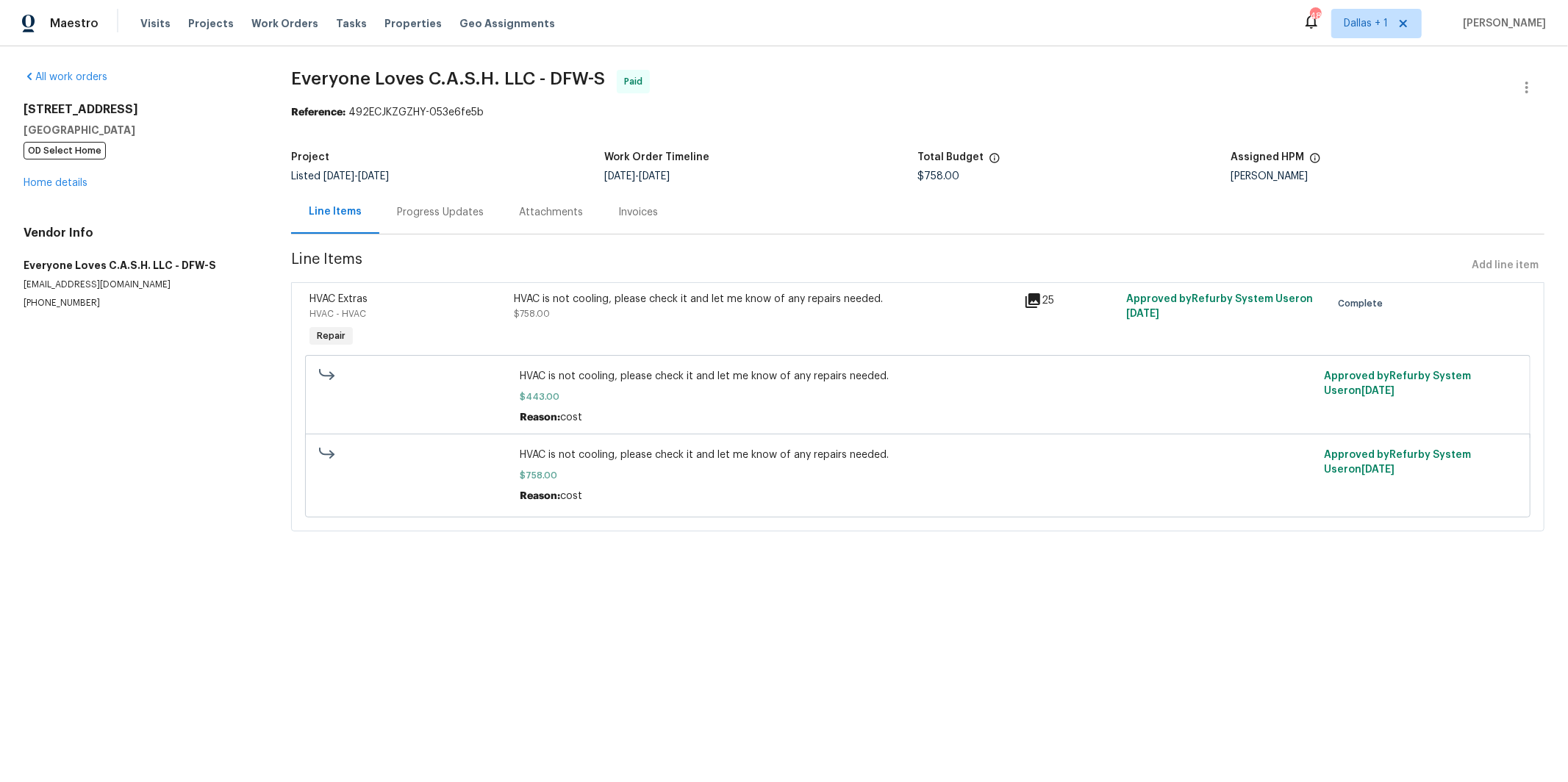
click at [402, 213] on div "Progress Updates" at bounding box center [441, 213] width 87 height 15
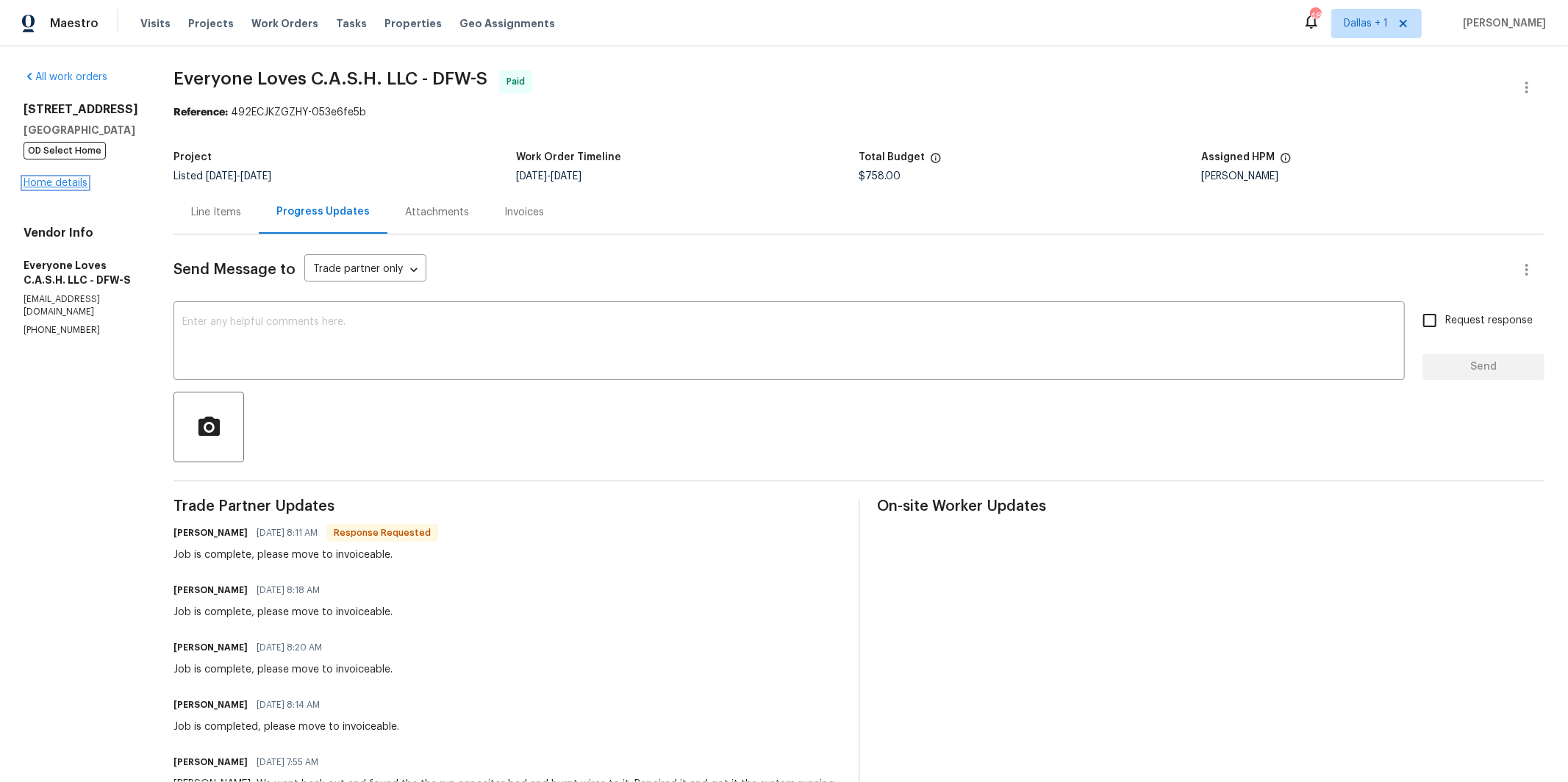
click at [78, 186] on link "Home details" at bounding box center [56, 183] width 64 height 11
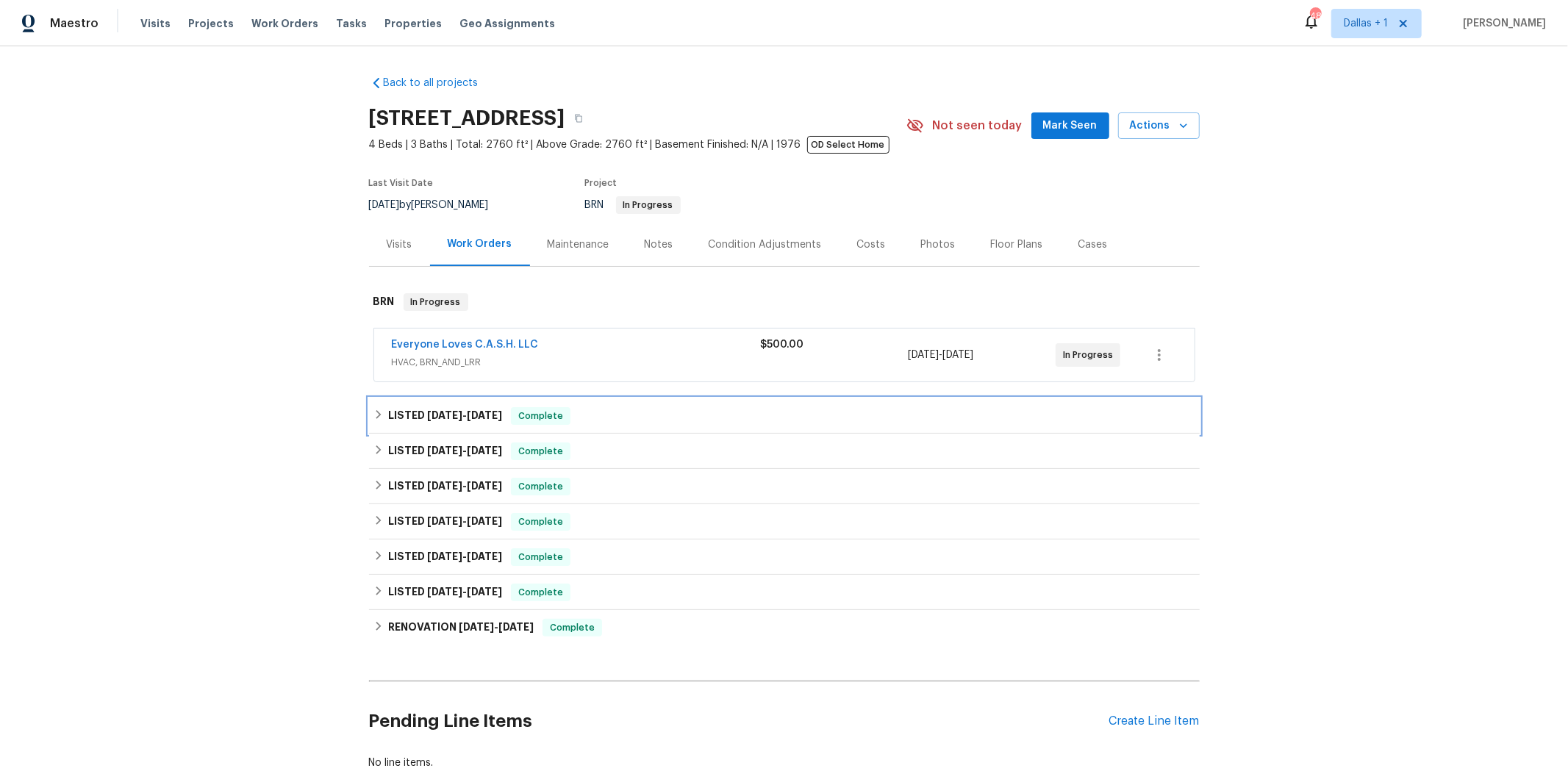
click at [430, 414] on span "[DATE]" at bounding box center [444, 415] width 35 height 11
